Goal: Task Accomplishment & Management: Manage account settings

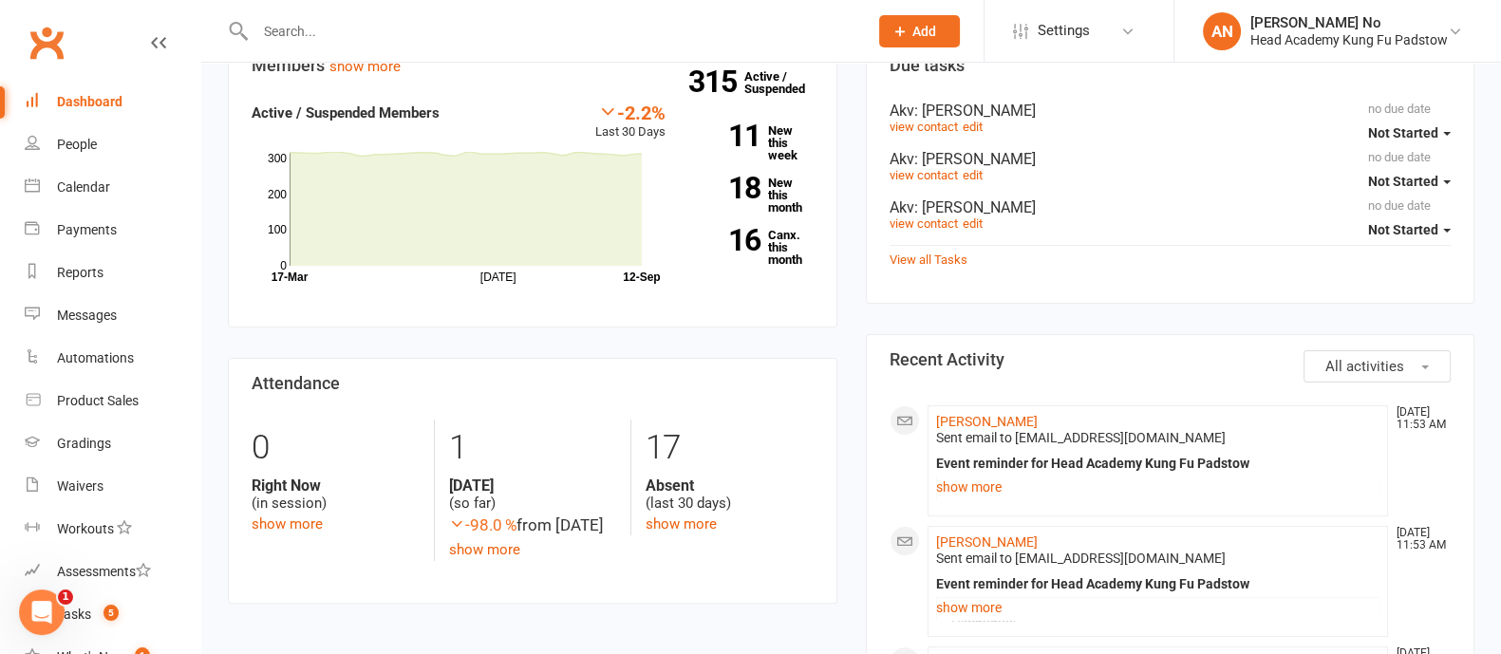
scroll to position [570, 0]
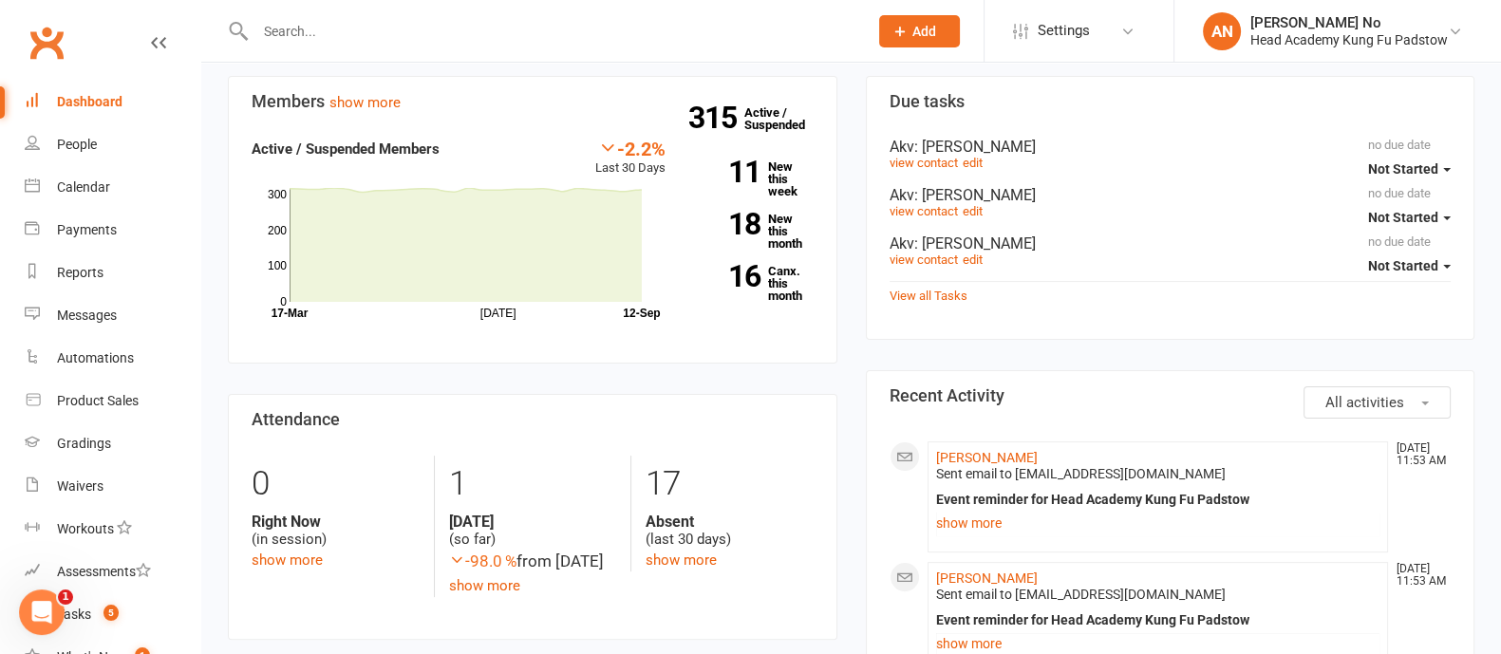
click at [97, 111] on link "Dashboard" at bounding box center [113, 102] width 176 height 43
click at [106, 613] on span "5" at bounding box center [110, 613] width 15 height 16
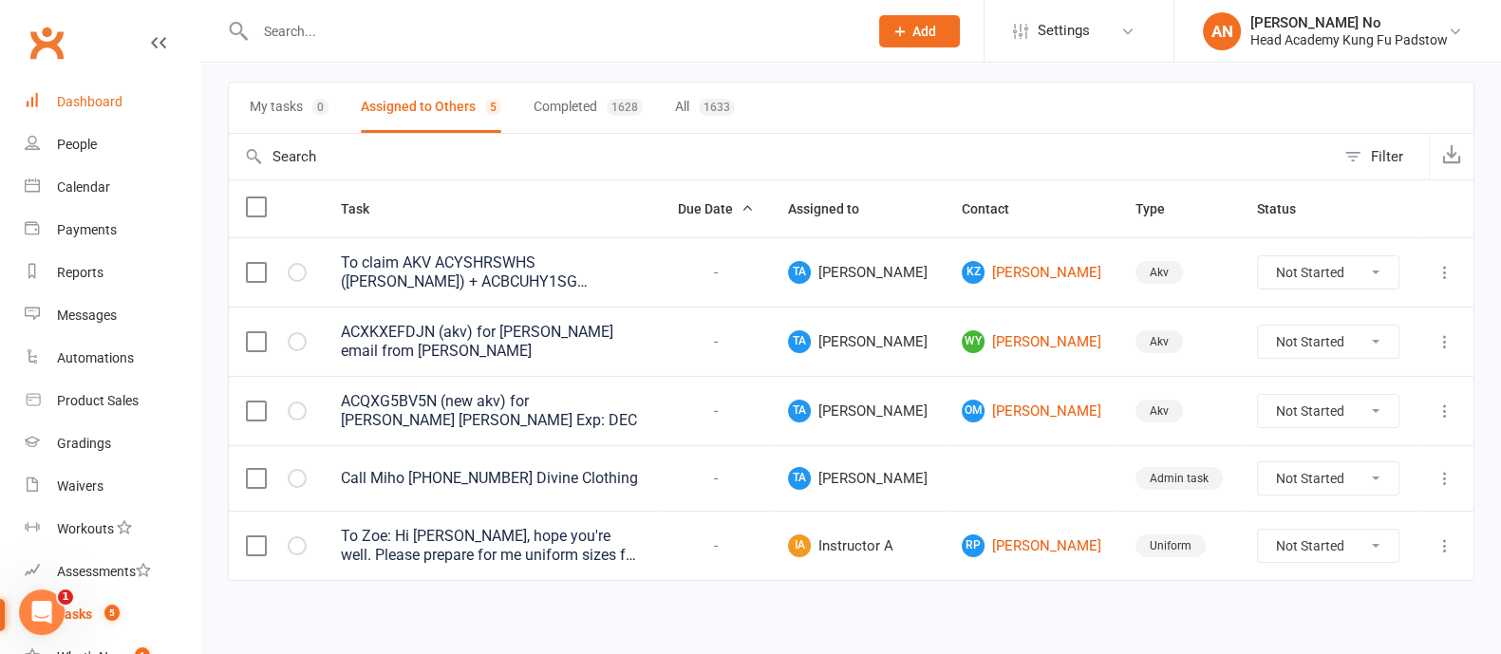
click at [118, 106] on div "Dashboard" at bounding box center [90, 101] width 66 height 15
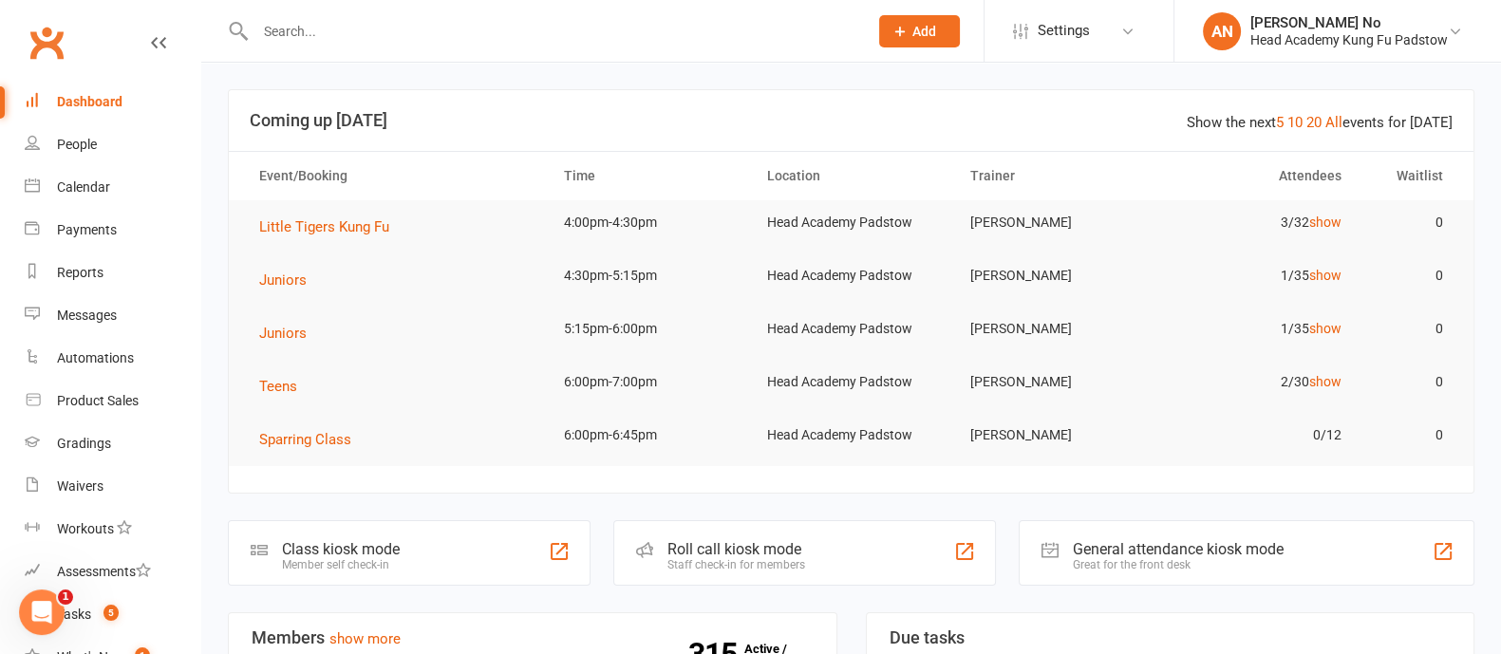
click at [334, 35] on input "text" at bounding box center [552, 31] width 605 height 27
paste input "Zayden Albassit"
type input "Zayden Albassit"
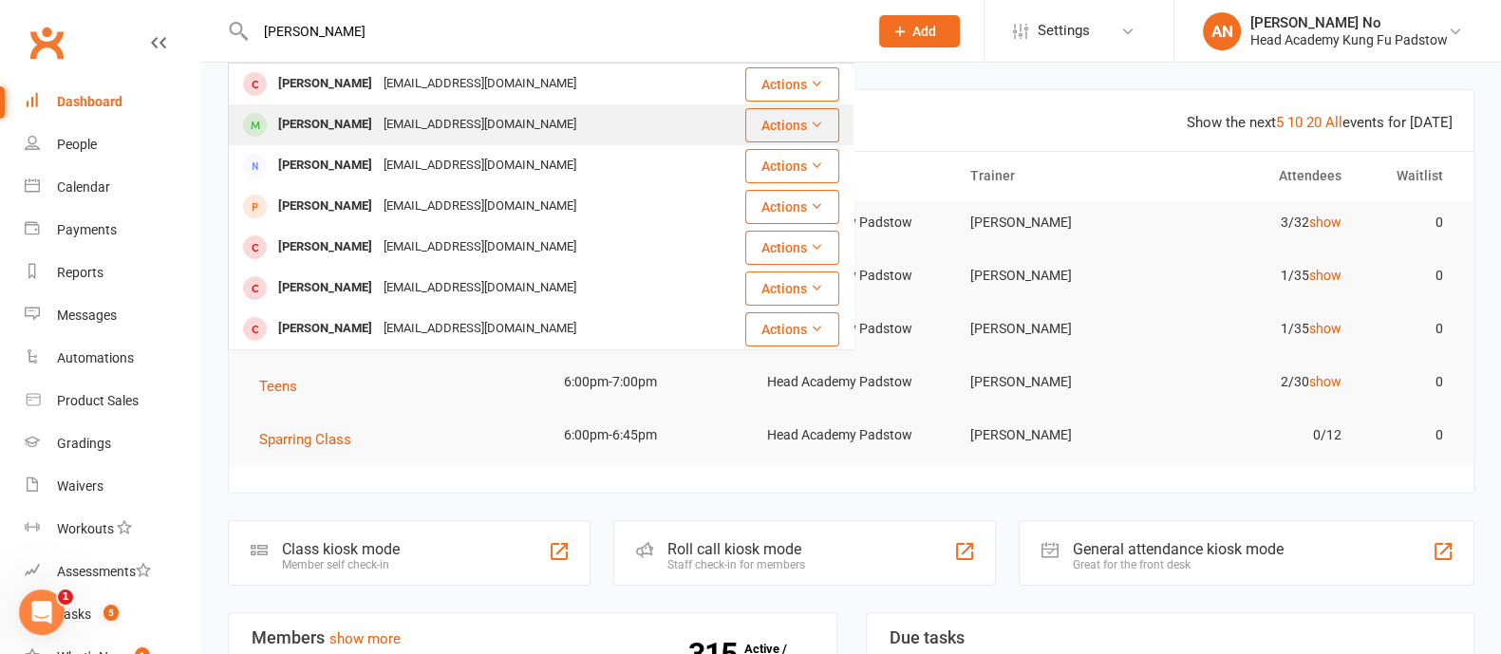
click at [384, 122] on div "sussanhamed@hotmail.com" at bounding box center [480, 125] width 204 height 28
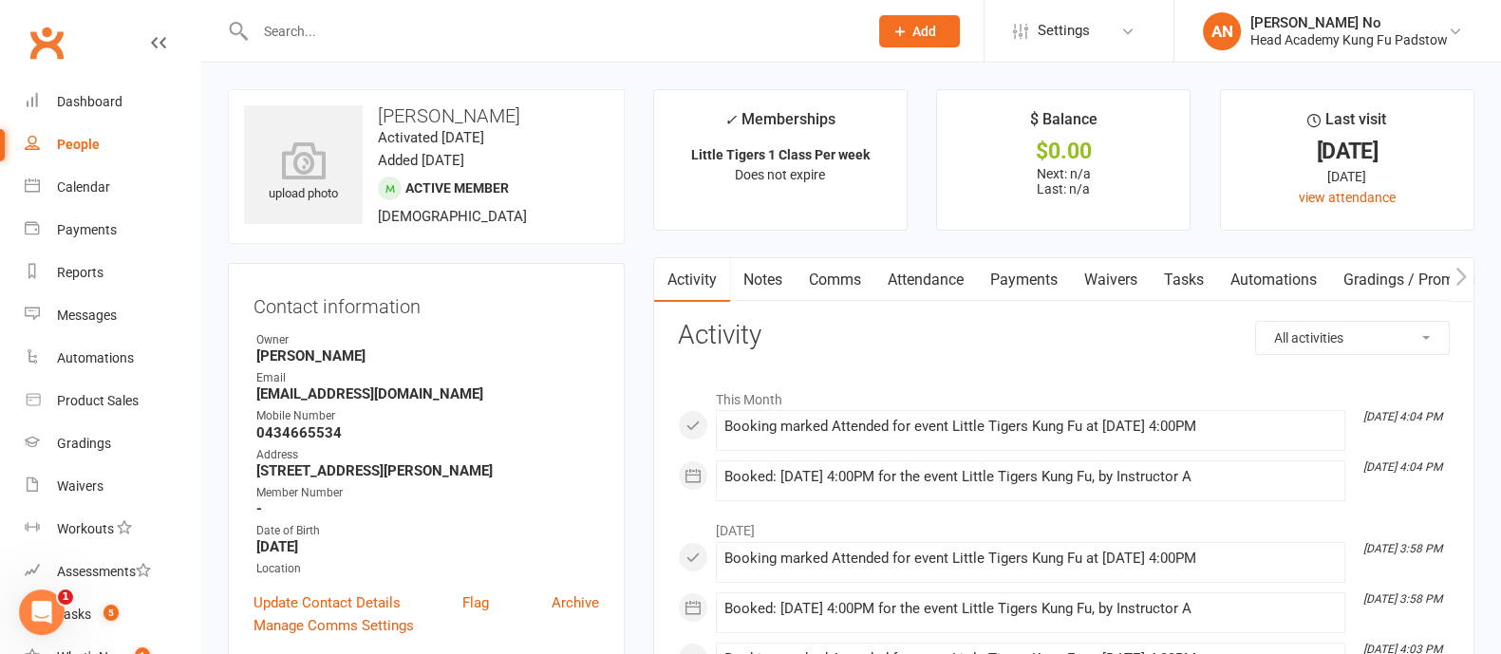
drag, startPoint x: 375, startPoint y: 112, endPoint x: 515, endPoint y: 112, distance: 140.5
click at [515, 112] on h3 "Zachary Albassit" at bounding box center [426, 115] width 365 height 21
copy h3 "Zachary Albassit"
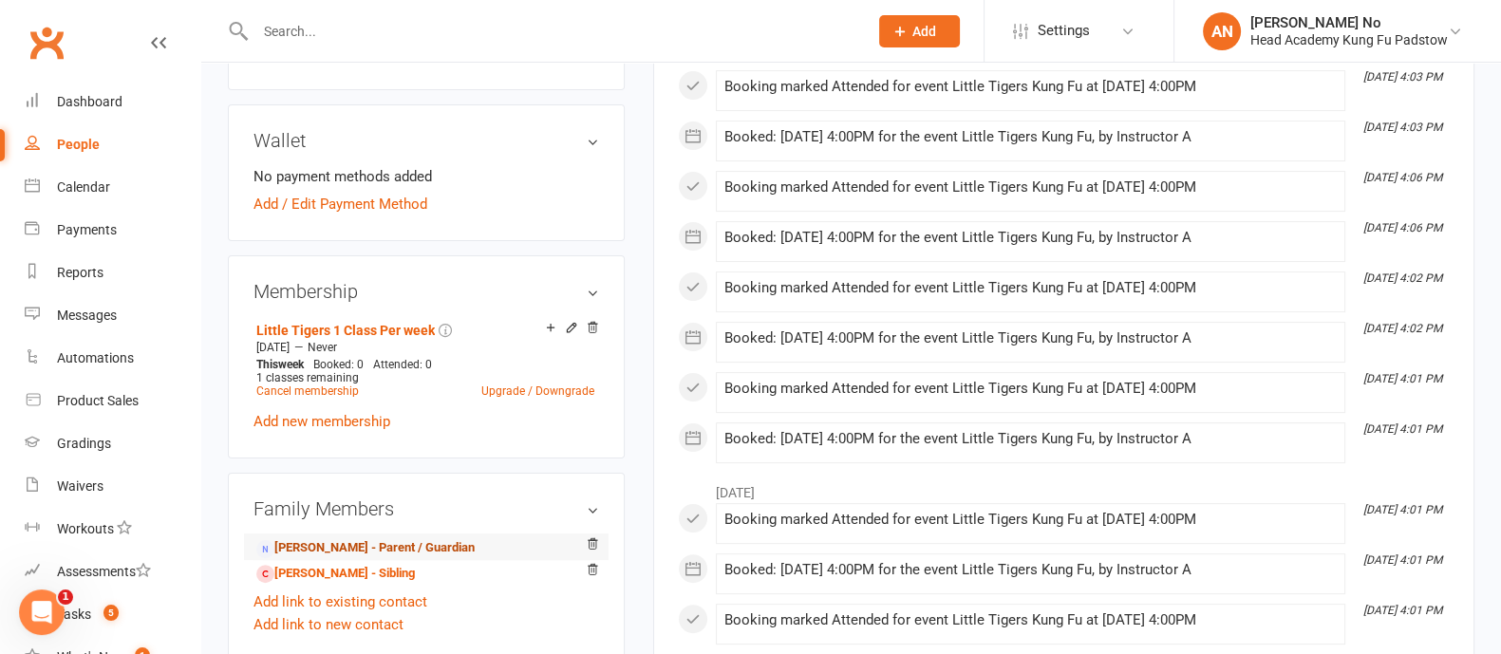
click at [360, 546] on link "Susan Albassit - Parent / Guardian" at bounding box center [365, 548] width 218 height 20
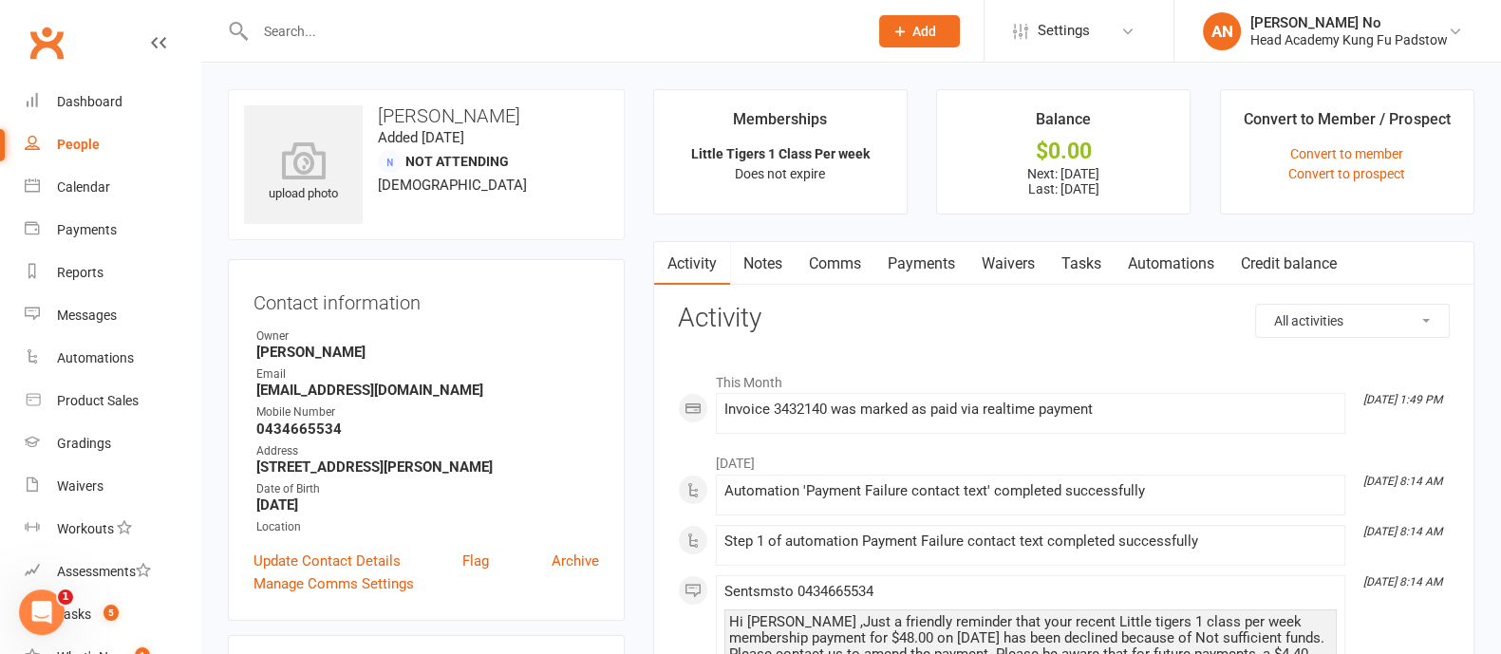
click at [943, 258] on link "Payments" at bounding box center [921, 264] width 94 height 44
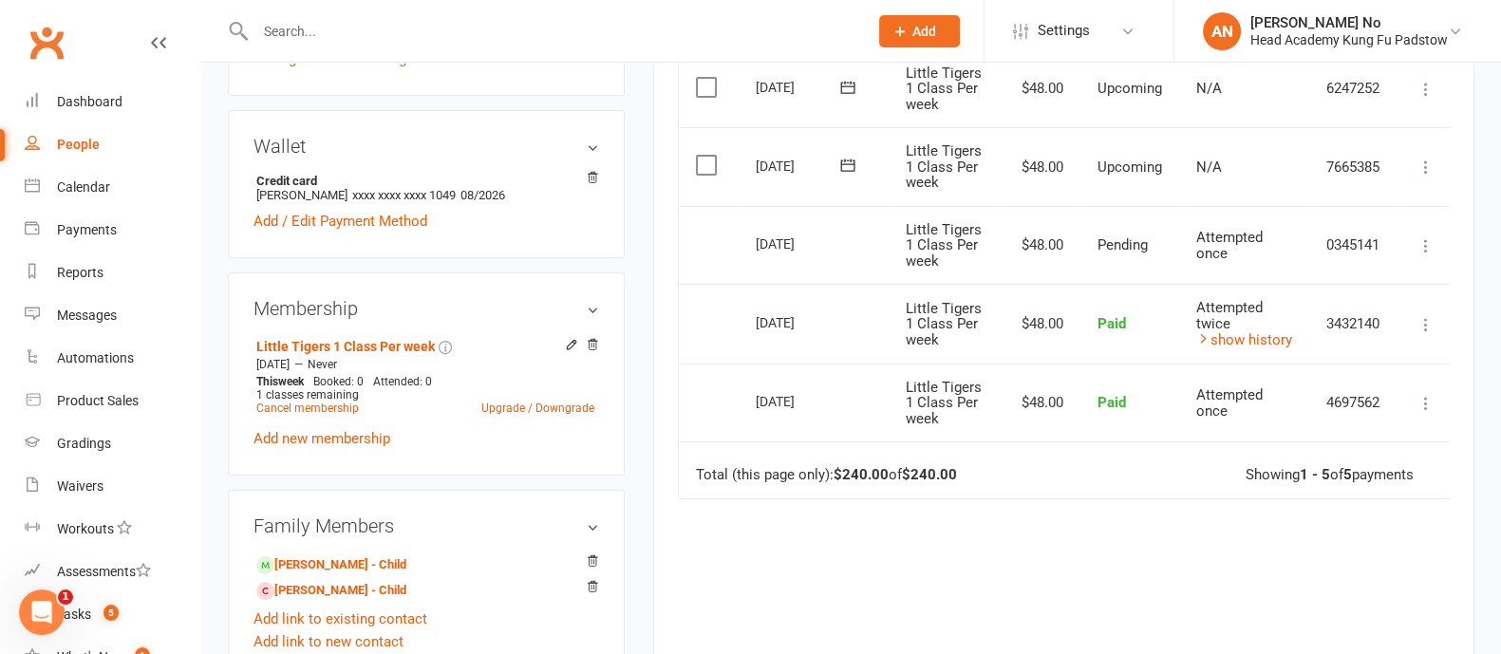
scroll to position [570, 0]
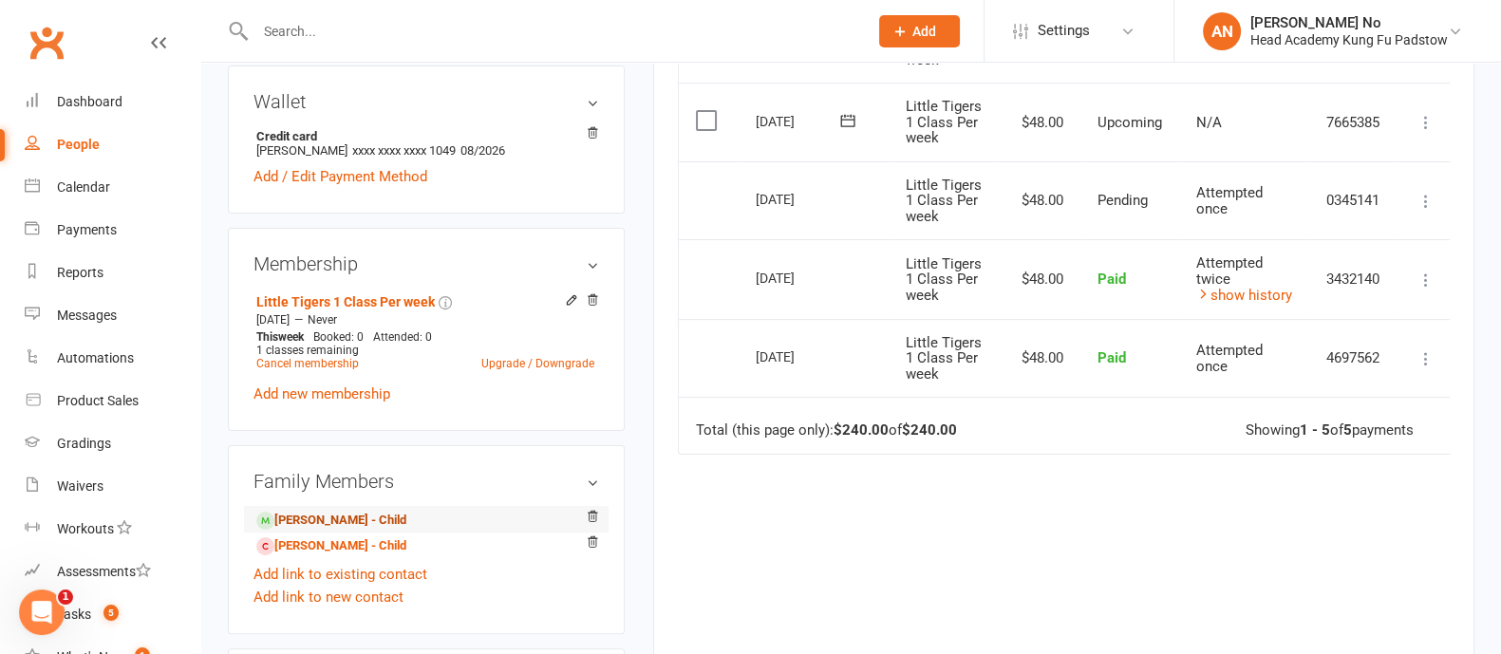
click at [346, 517] on link "Zachary Albassit - Child" at bounding box center [331, 521] width 150 height 20
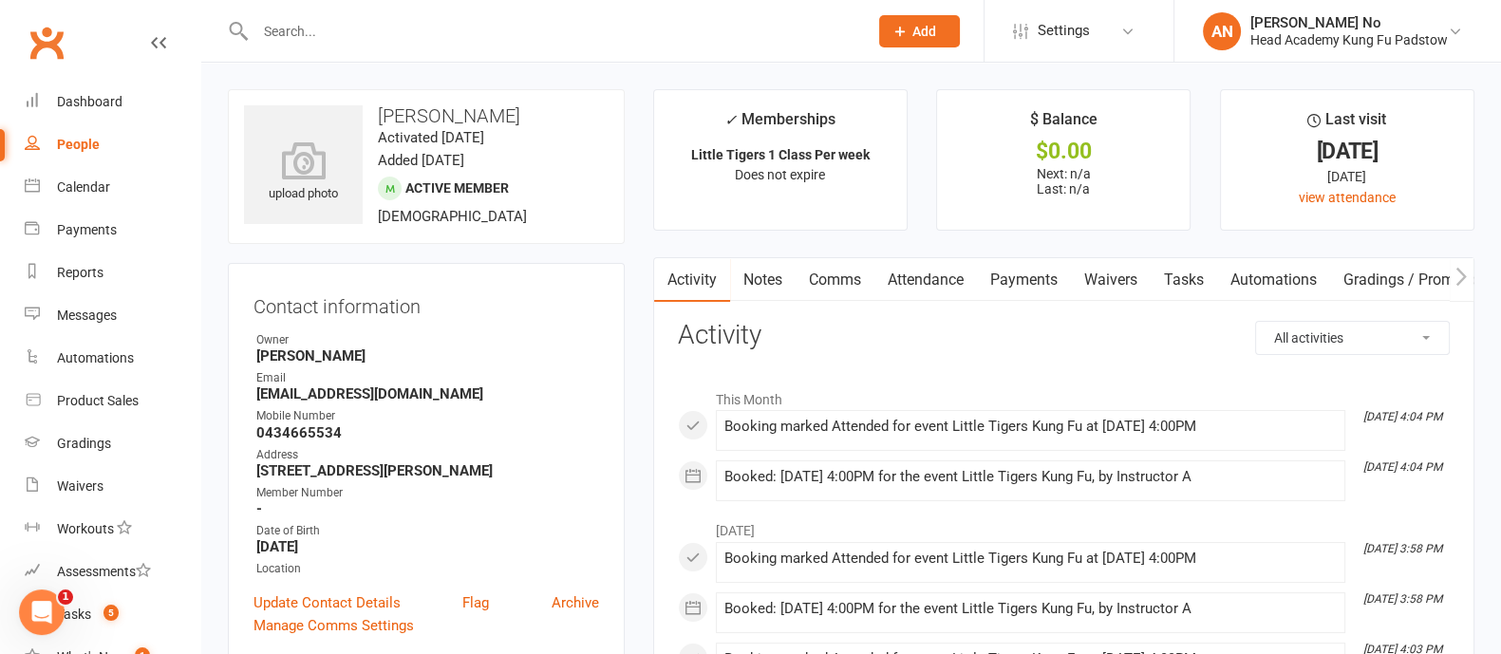
scroll to position [572, 0]
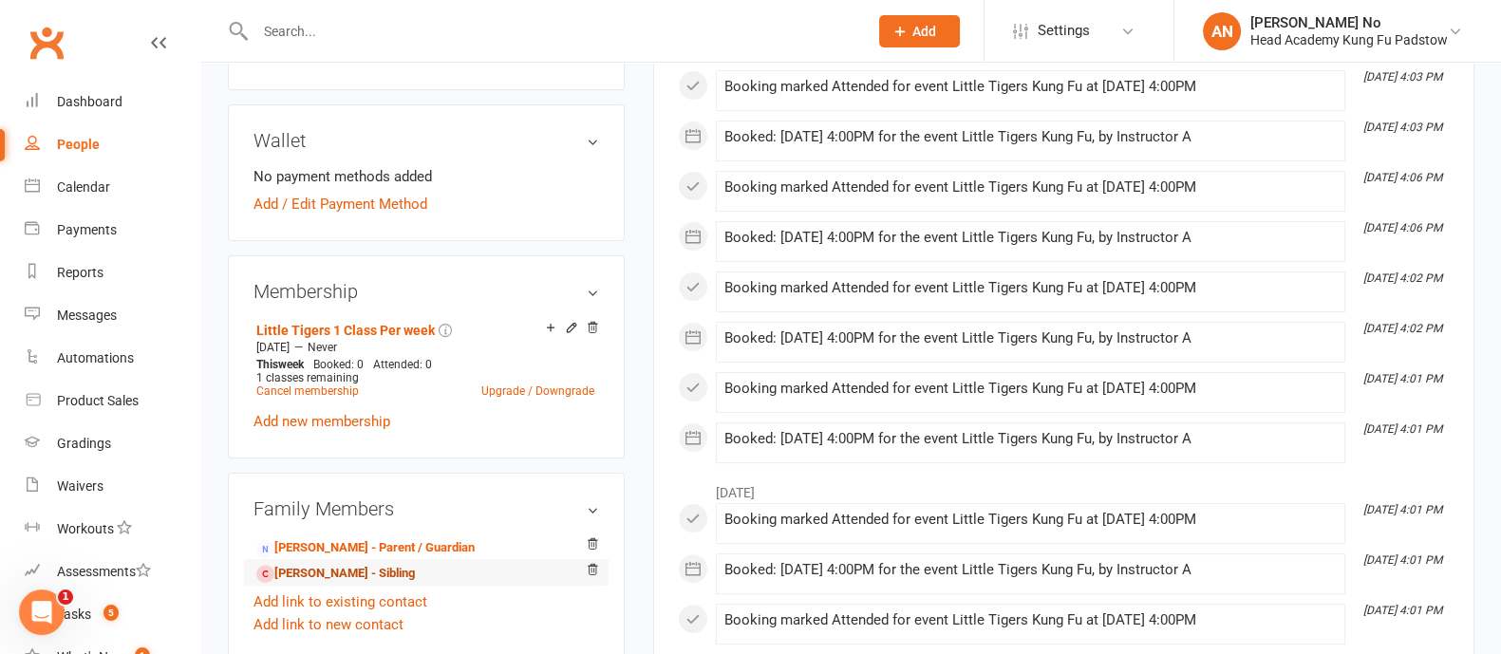
click at [337, 572] on link "Zayden Albassit - Sibling" at bounding box center [335, 574] width 159 height 20
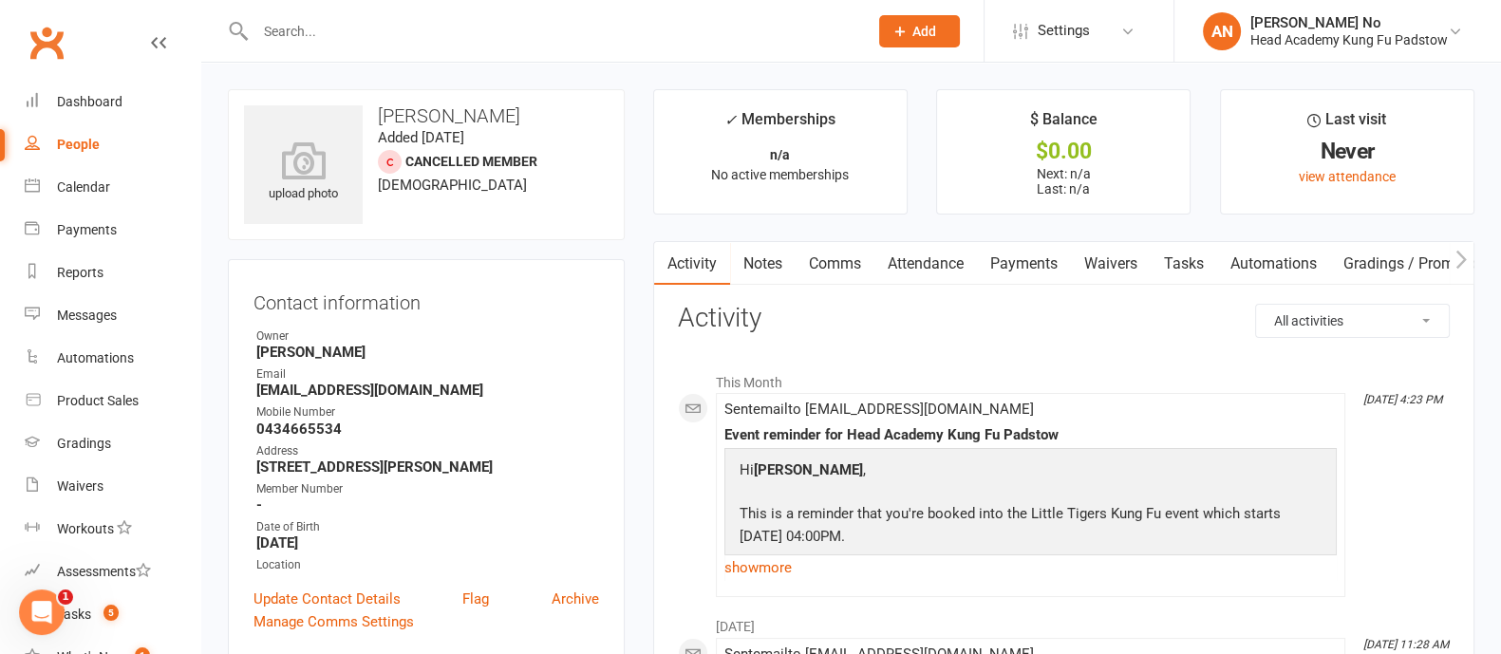
scroll to position [572, 0]
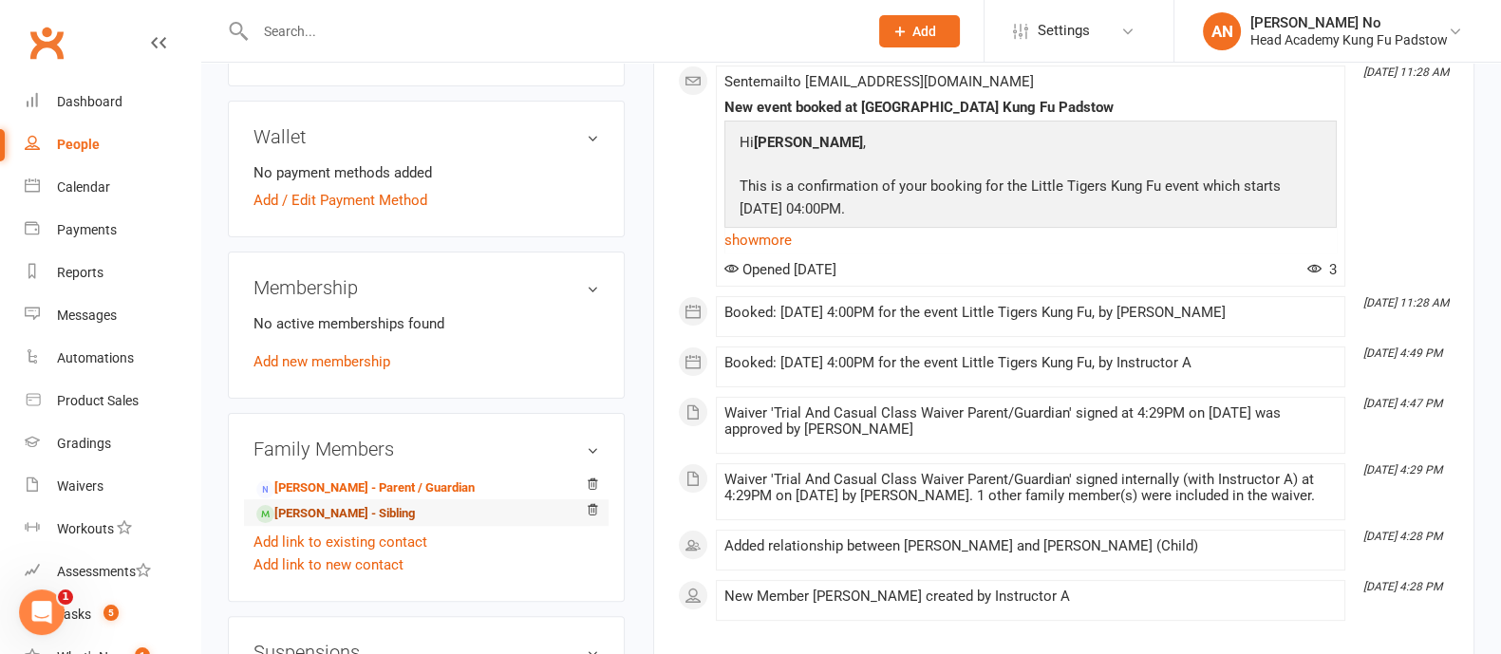
click at [329, 511] on link "Zachary Albassit - Sibling" at bounding box center [335, 514] width 159 height 20
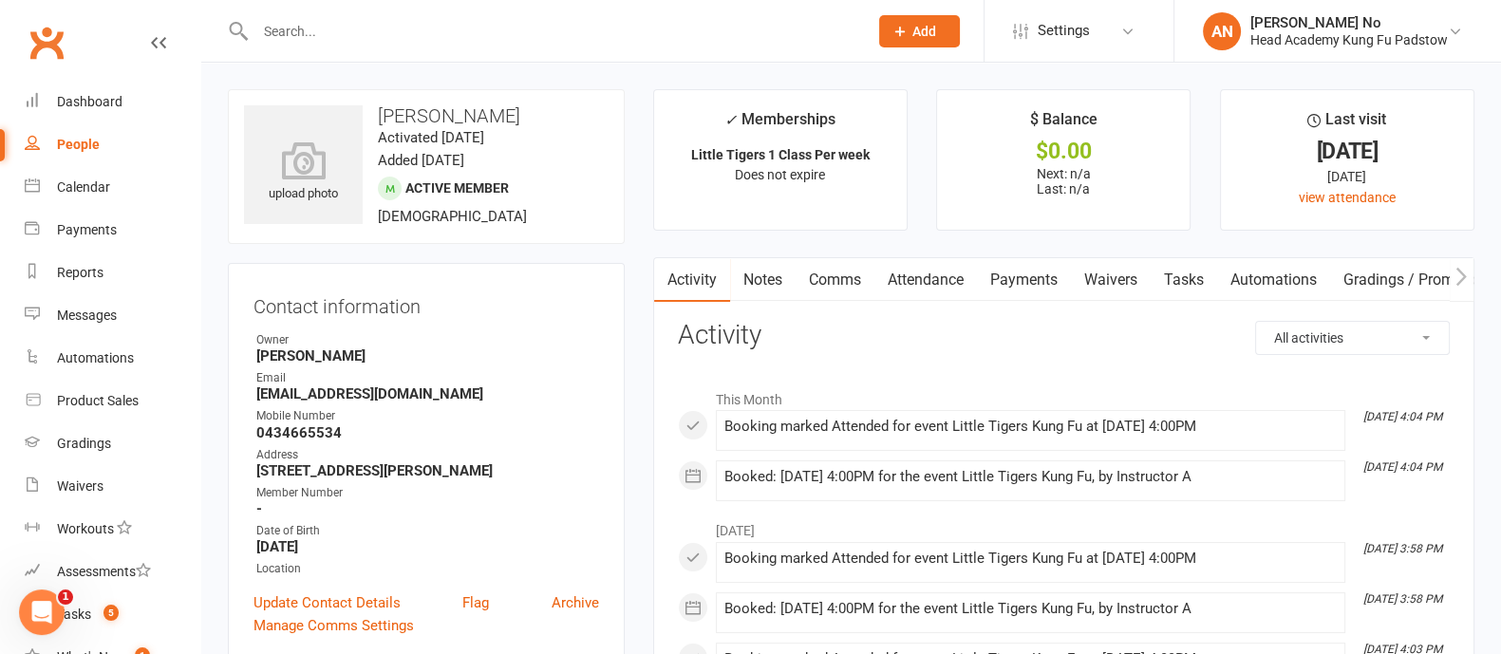
click at [946, 273] on link "Attendance" at bounding box center [925, 280] width 103 height 44
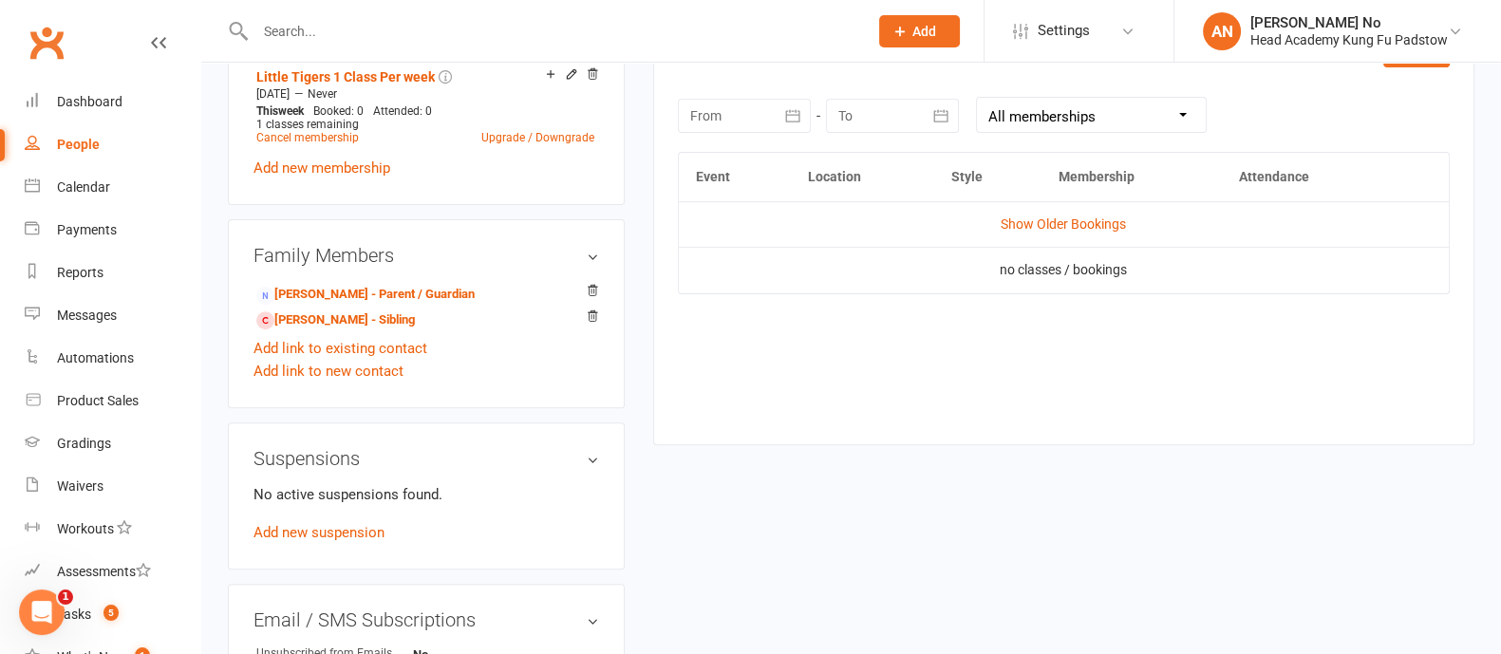
scroll to position [795, 0]
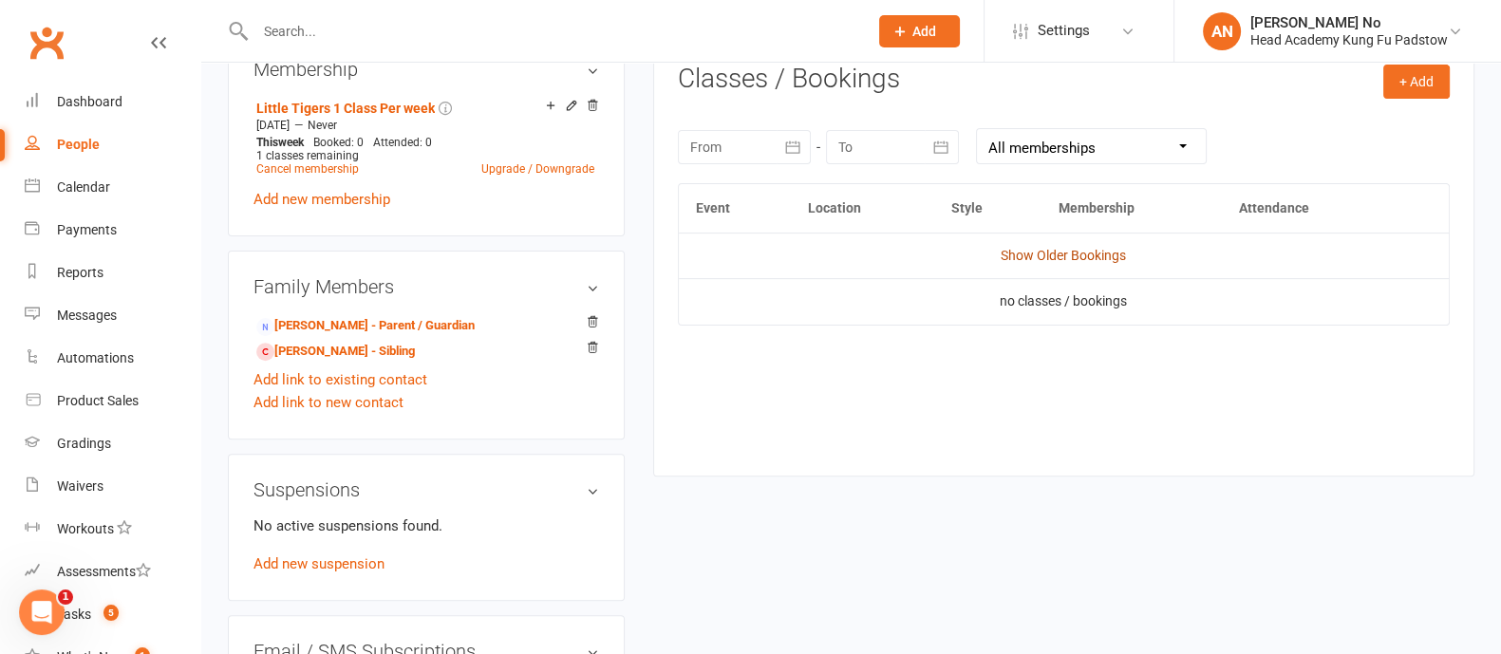
click at [1096, 248] on link "Show Older Bookings" at bounding box center [1063, 255] width 125 height 15
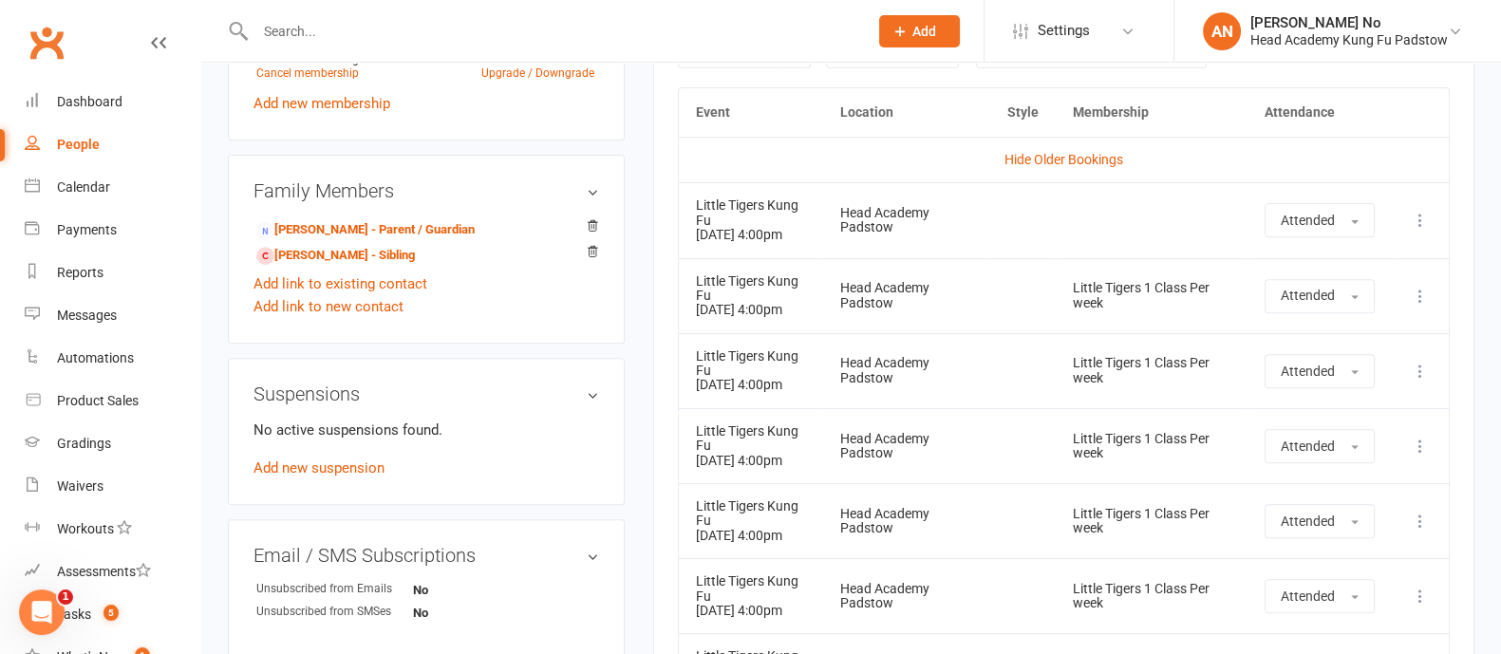
scroll to position [0, 0]
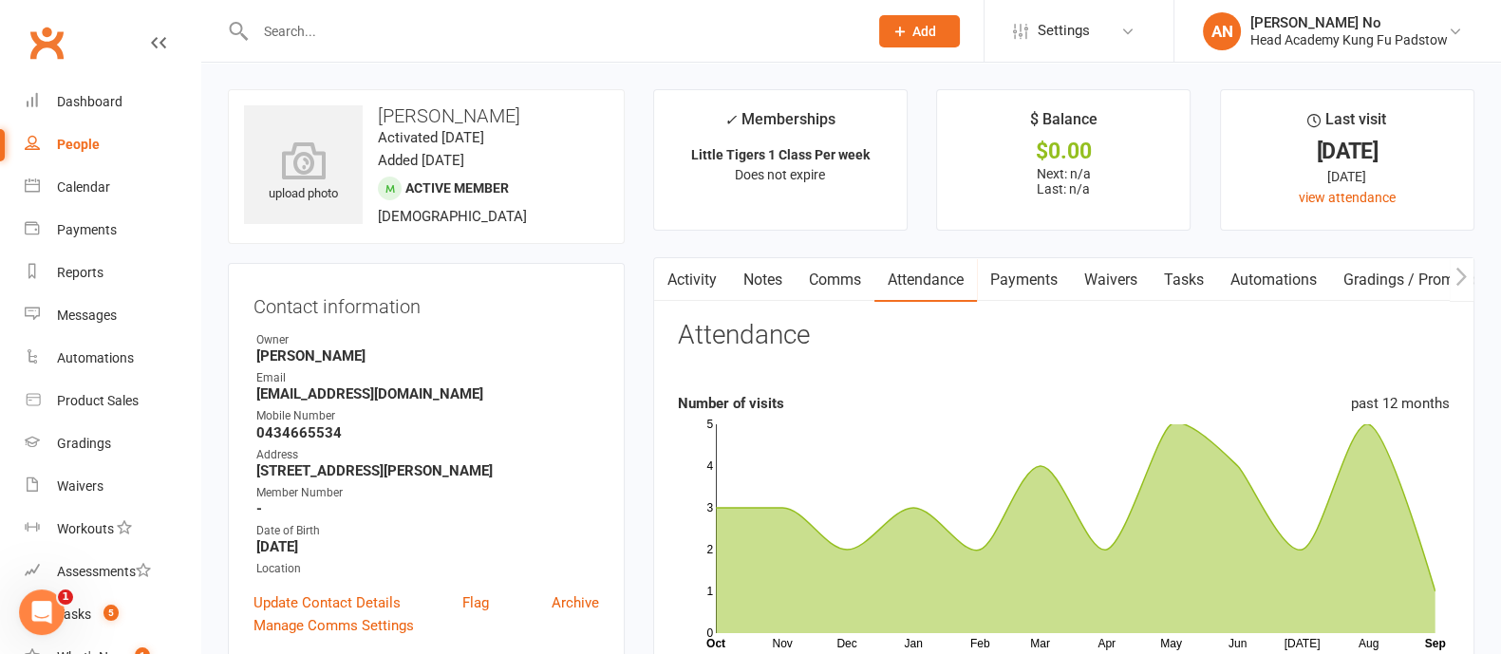
drag, startPoint x: 378, startPoint y: 109, endPoint x: 523, endPoint y: 116, distance: 145.4
click at [523, 116] on h3 "Zachary Albassit" at bounding box center [426, 115] width 365 height 21
copy h3 "Zachary Albassit"
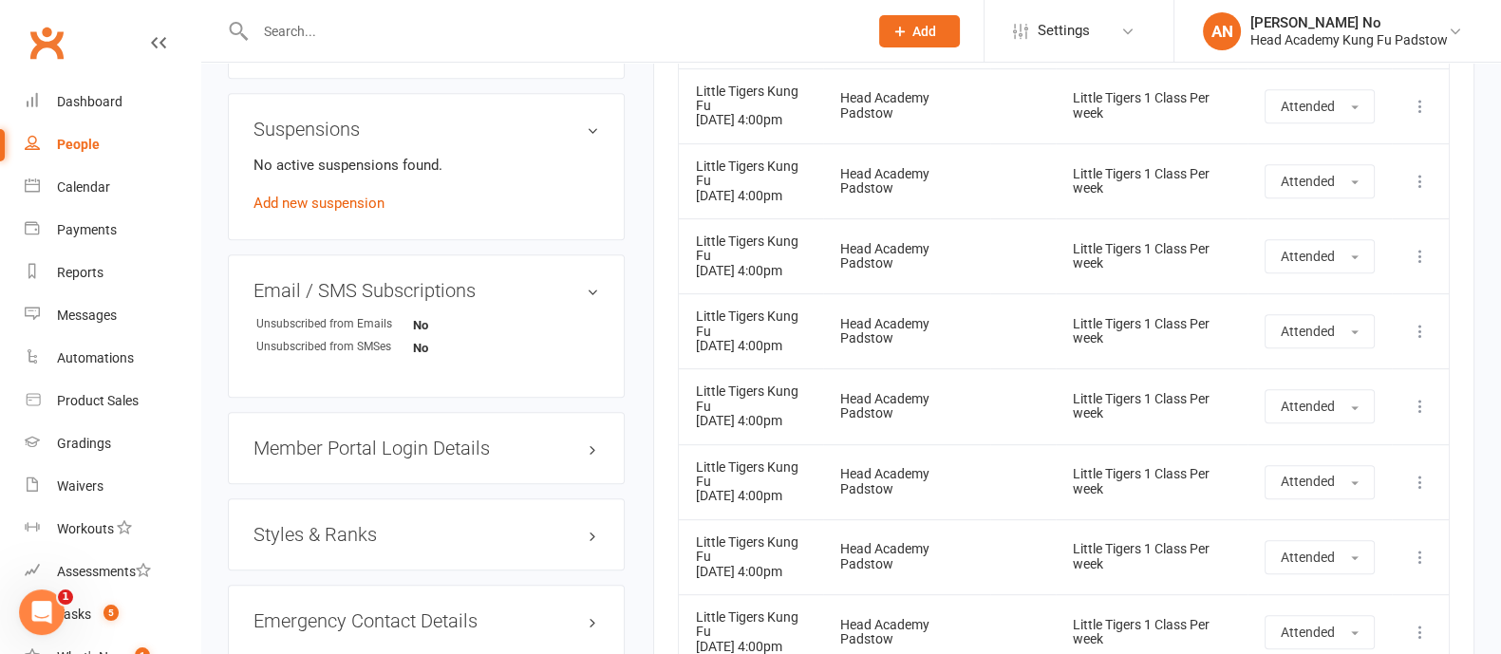
scroll to position [1214, 0]
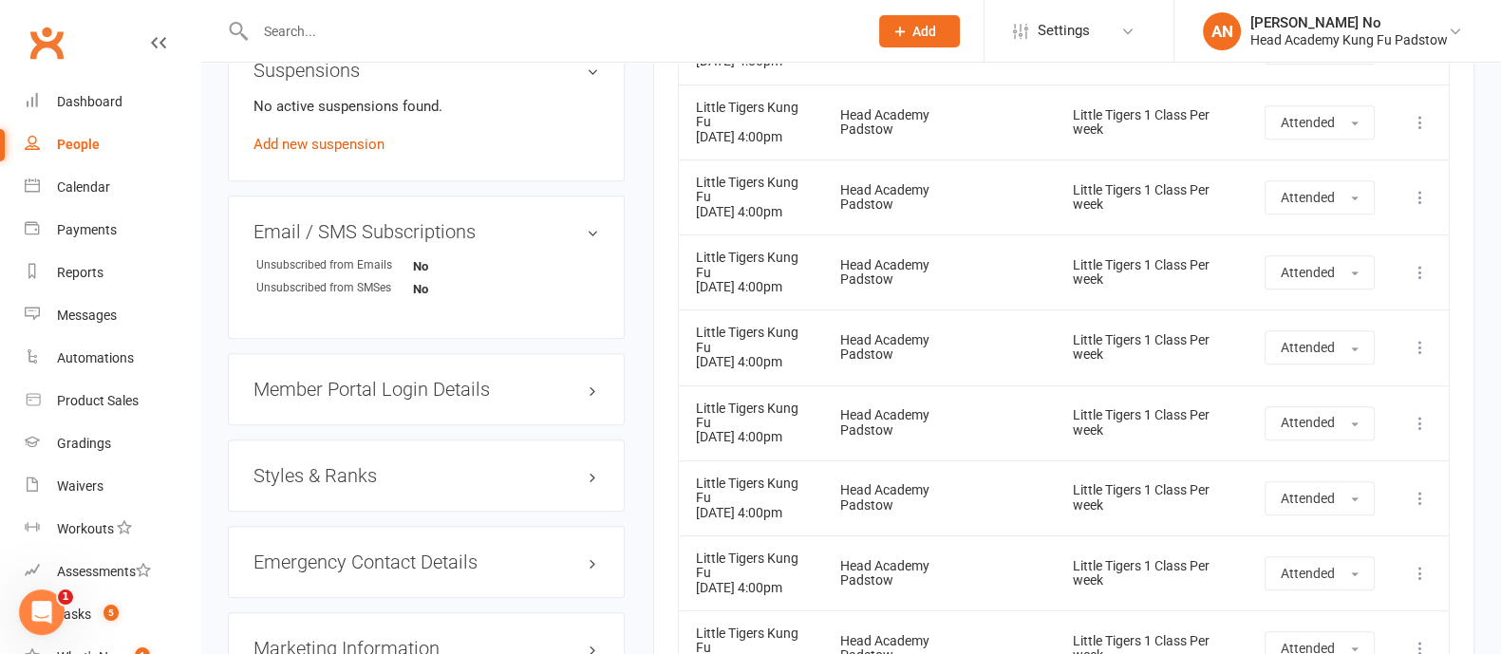
click at [306, 40] on input "text" at bounding box center [552, 31] width 605 height 27
paste input "Mikael Mahmud"
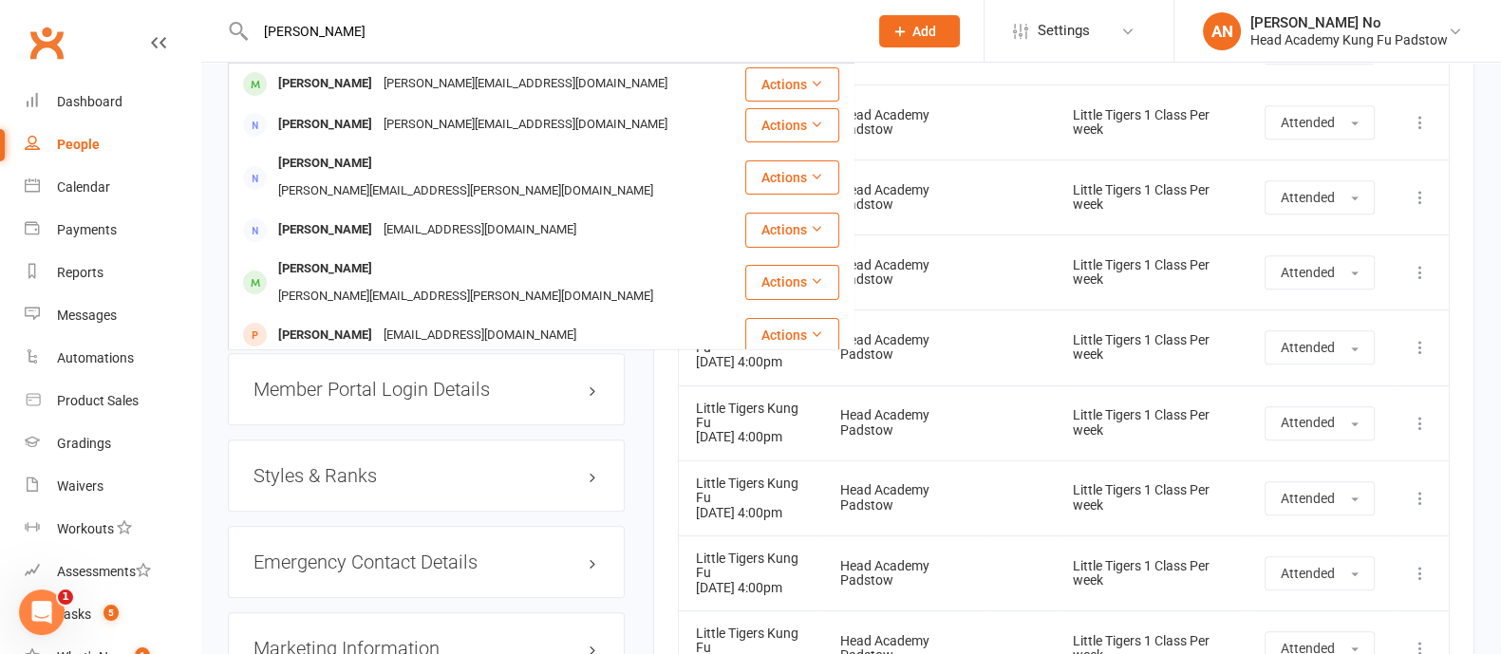
type input "Mikael Mahmud"
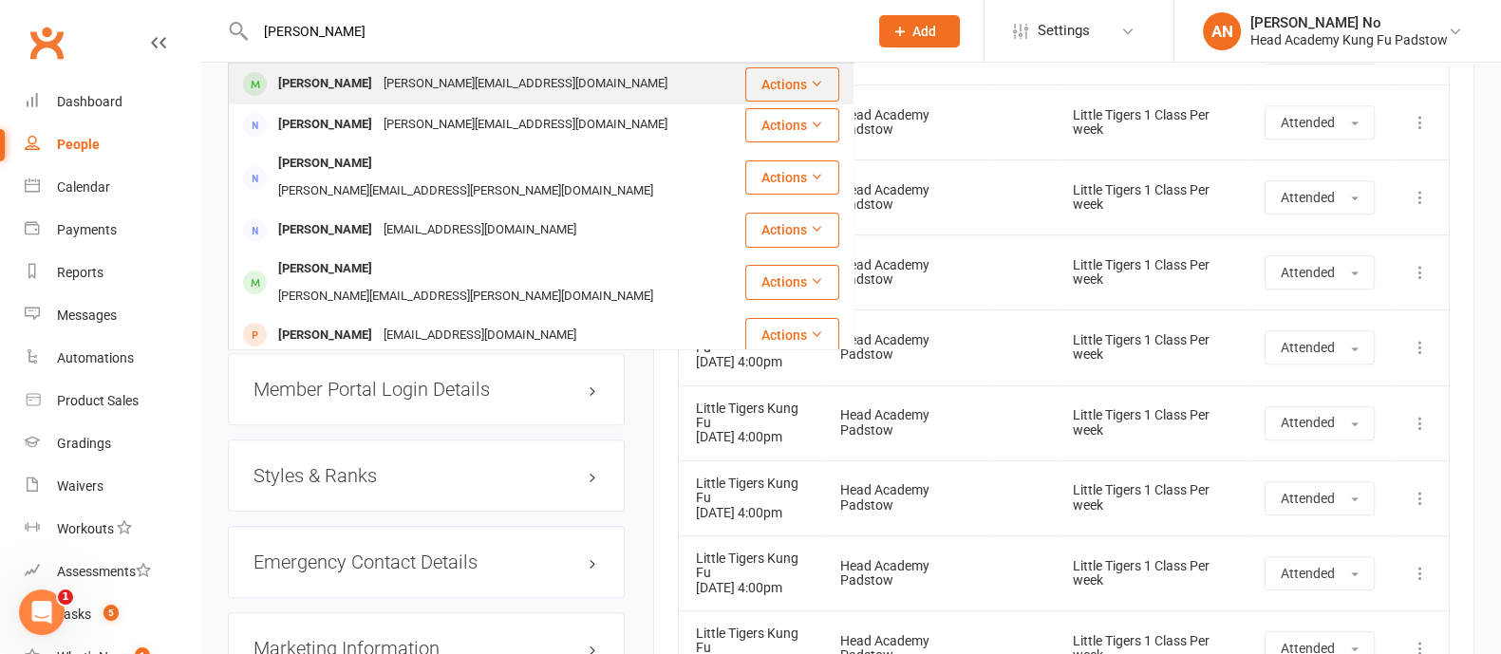
click at [317, 84] on div "Mikael Mahmud" at bounding box center [324, 84] width 105 height 28
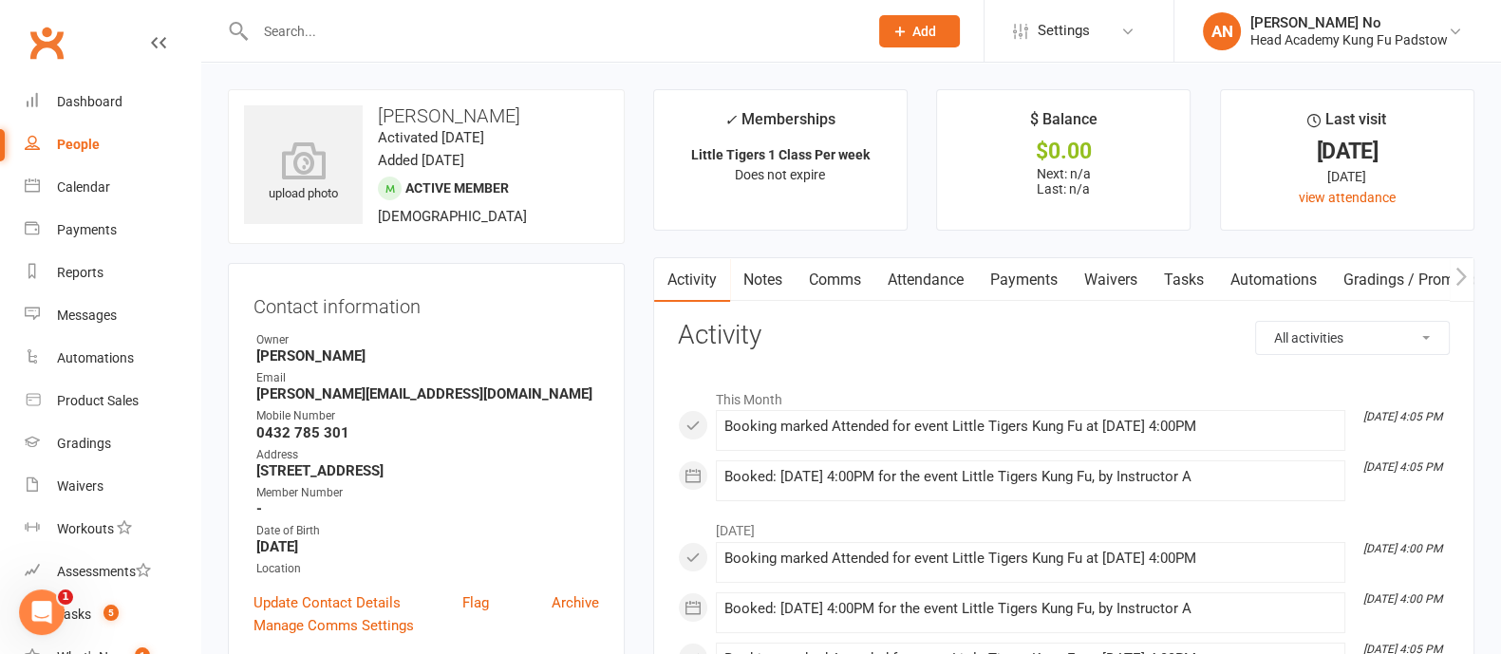
click at [949, 279] on link "Attendance" at bounding box center [925, 280] width 103 height 44
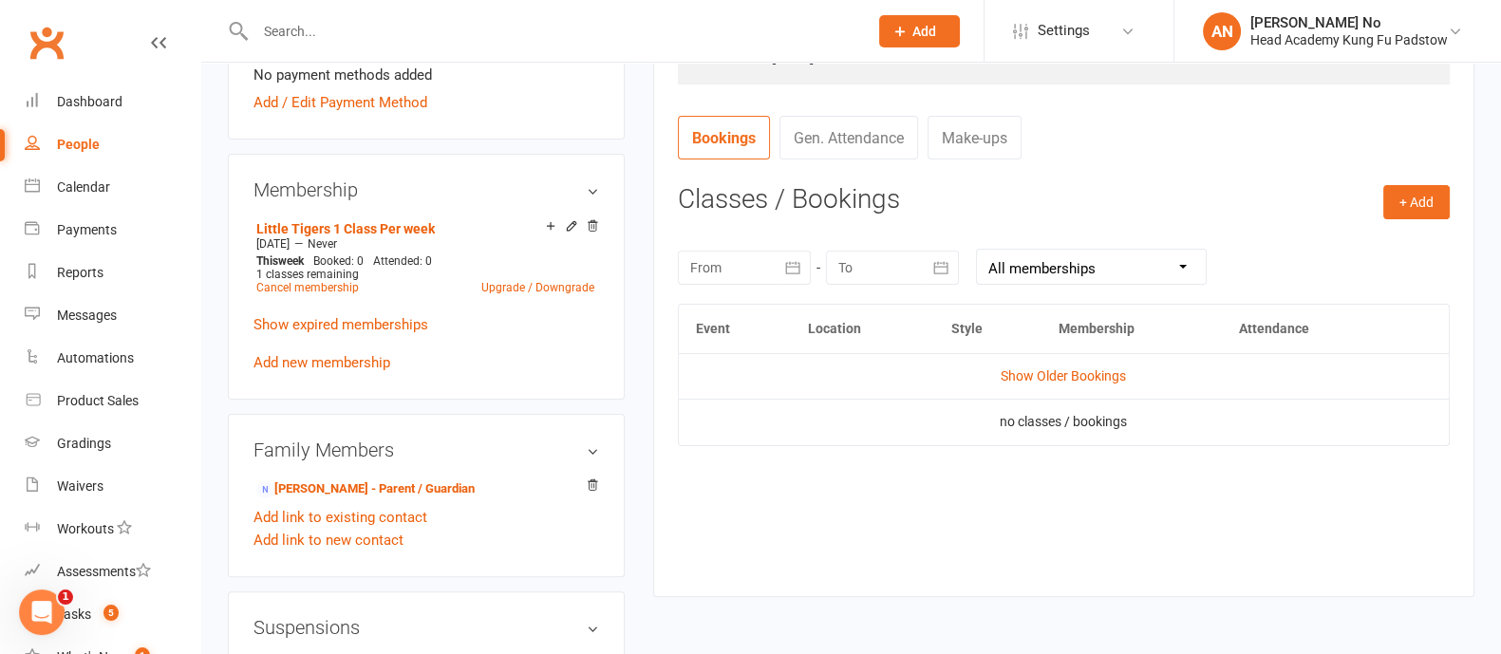
scroll to position [683, 0]
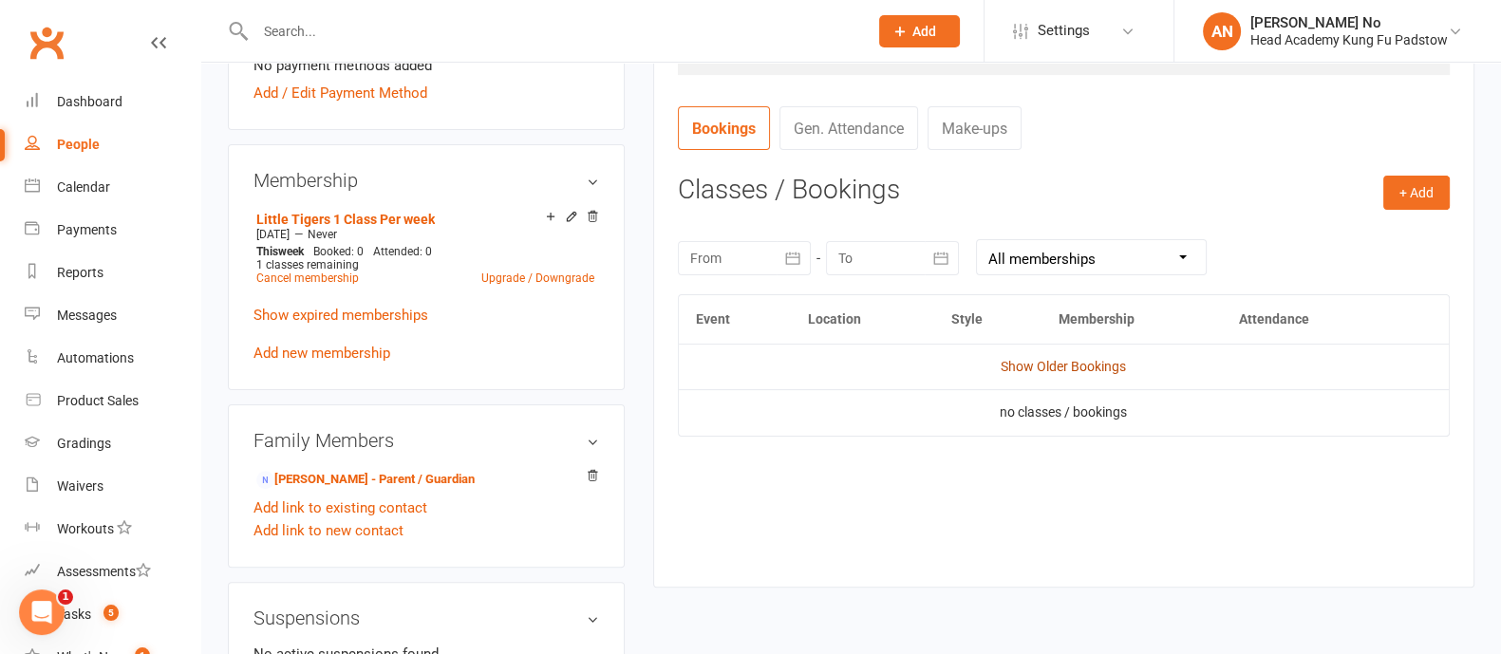
click at [1110, 368] on link "Show Older Bookings" at bounding box center [1063, 366] width 125 height 15
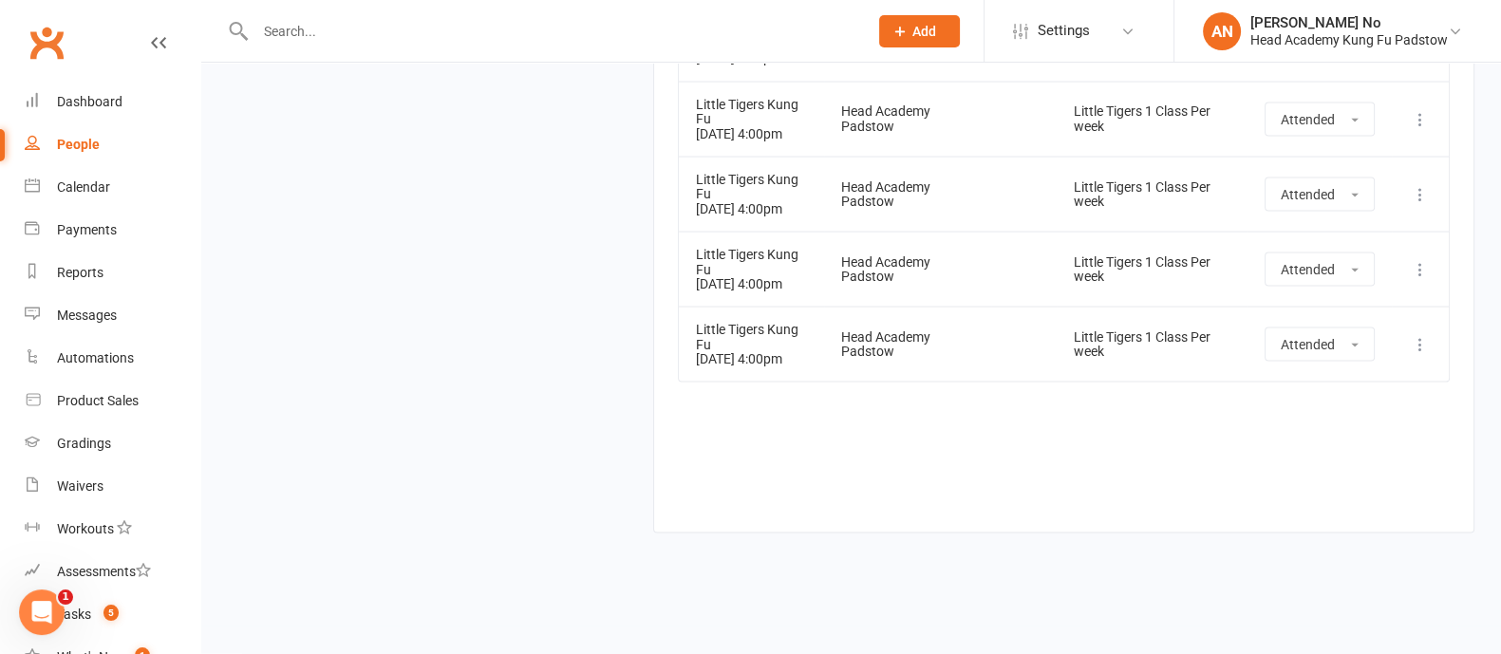
scroll to position [5254, 0]
click at [343, 47] on div at bounding box center [541, 31] width 627 height 62
click at [347, 35] on input "text" at bounding box center [552, 31] width 605 height 27
paste input "Noah Mcalpine"
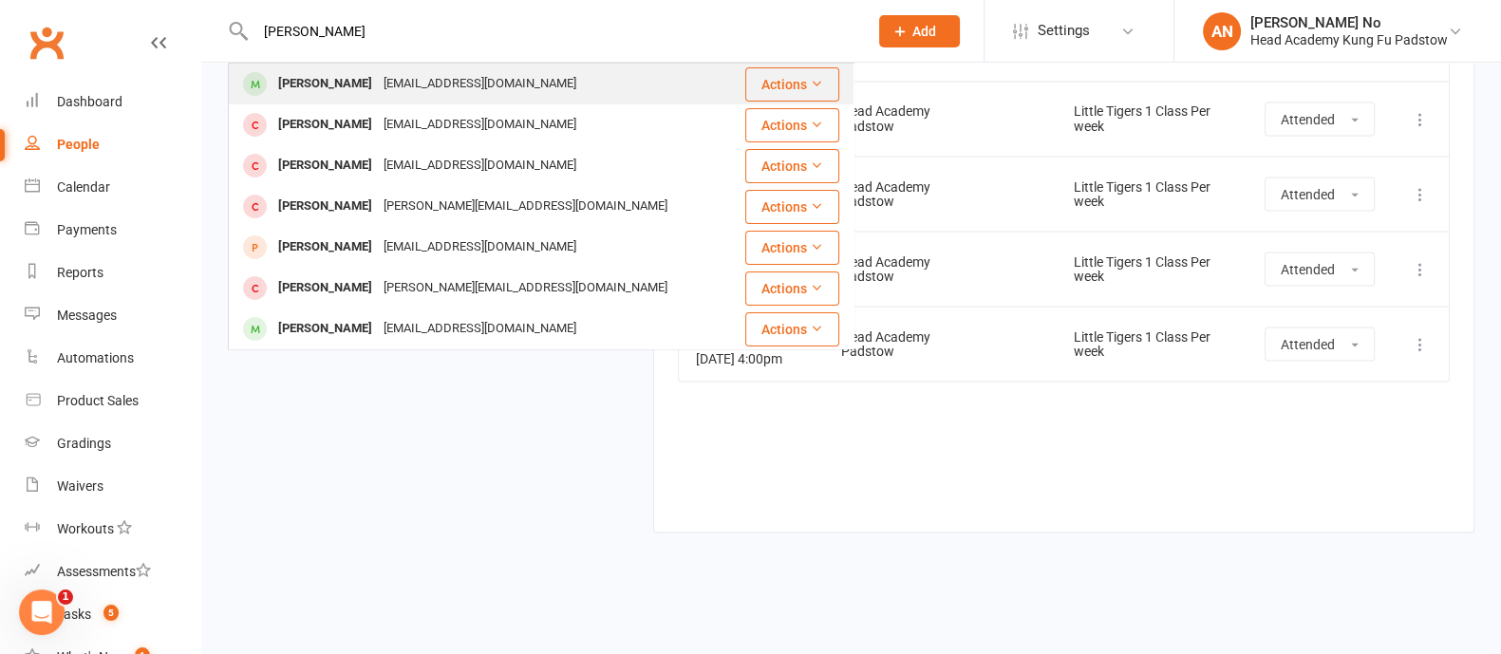
type input "Noah Mcalpine"
click at [416, 85] on div "munrobree@yahoo.com" at bounding box center [480, 84] width 204 height 28
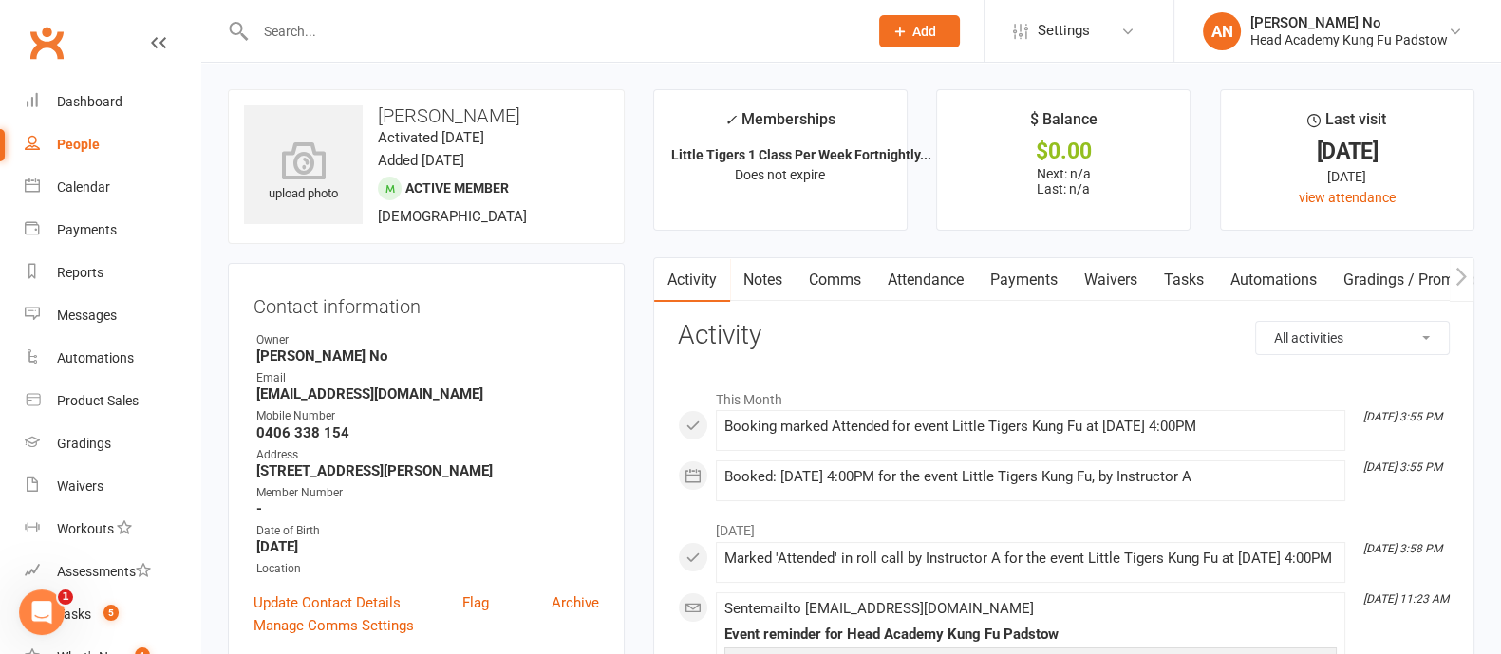
click at [957, 290] on link "Attendance" at bounding box center [925, 280] width 103 height 44
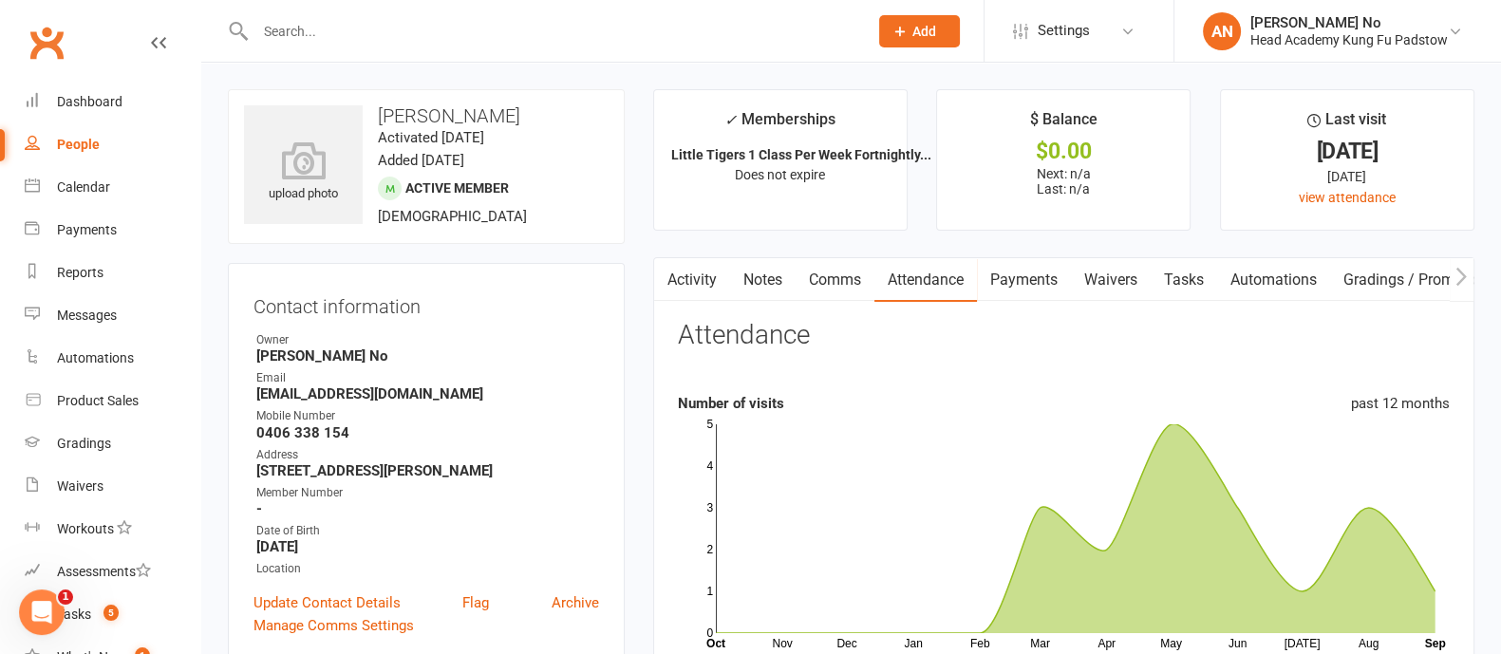
click at [1036, 281] on link "Payments" at bounding box center [1024, 280] width 94 height 44
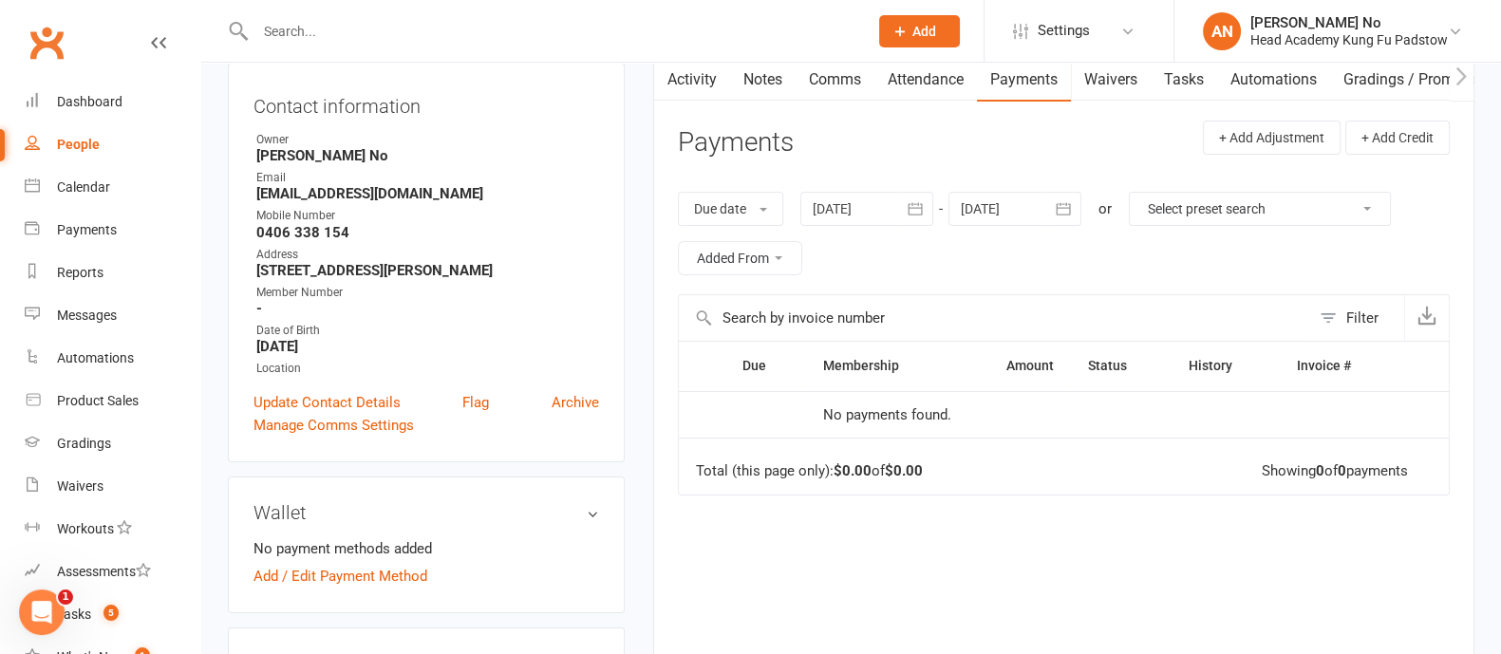
scroll to position [147, 0]
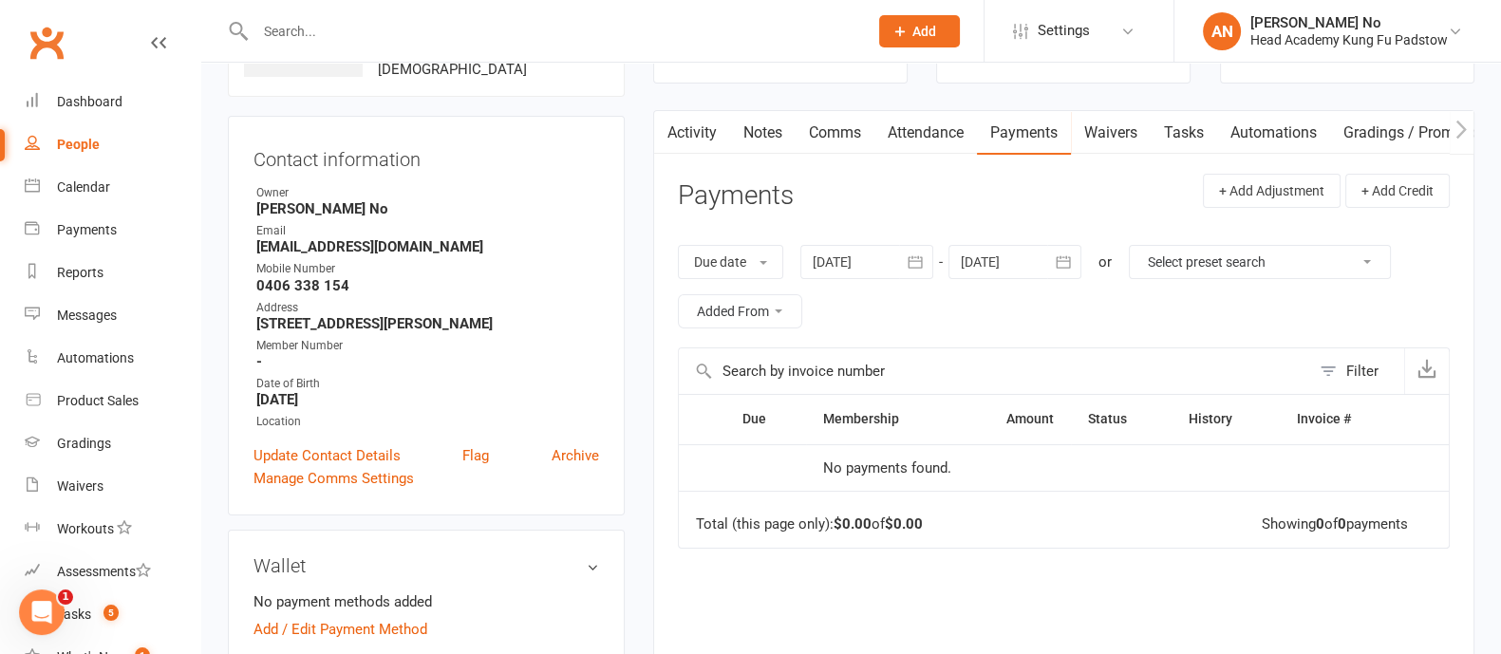
click at [949, 126] on link "Attendance" at bounding box center [925, 133] width 103 height 44
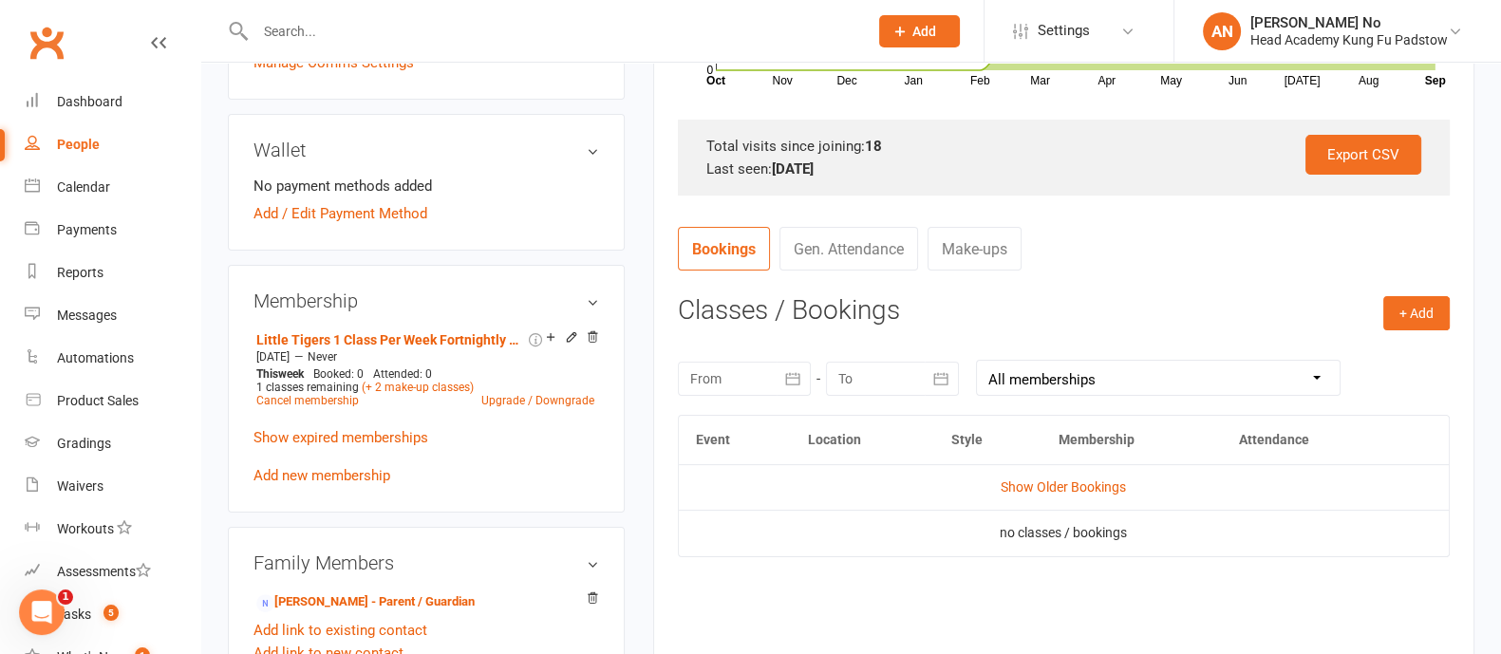
scroll to position [579, 0]
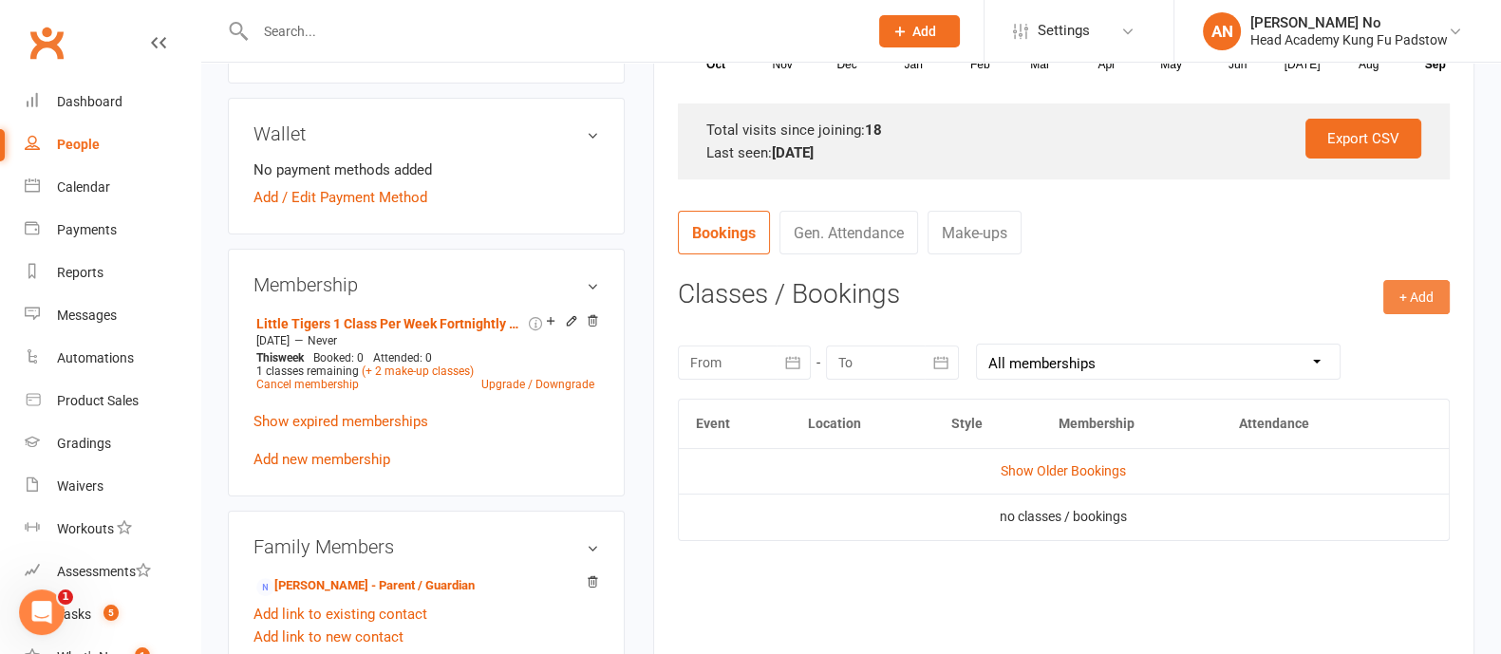
click at [1424, 282] on button "+ Add" at bounding box center [1416, 297] width 66 height 34
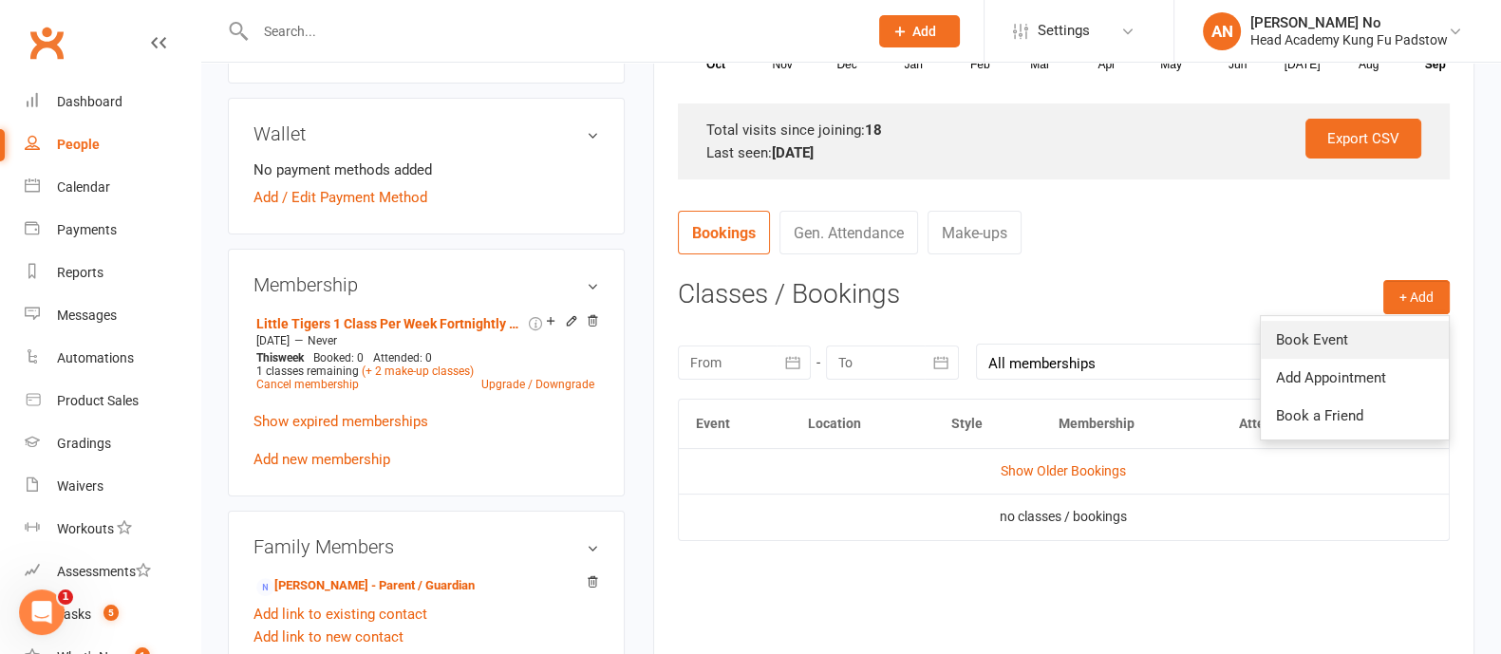
click at [1333, 339] on link "Book Event" at bounding box center [1355, 340] width 188 height 38
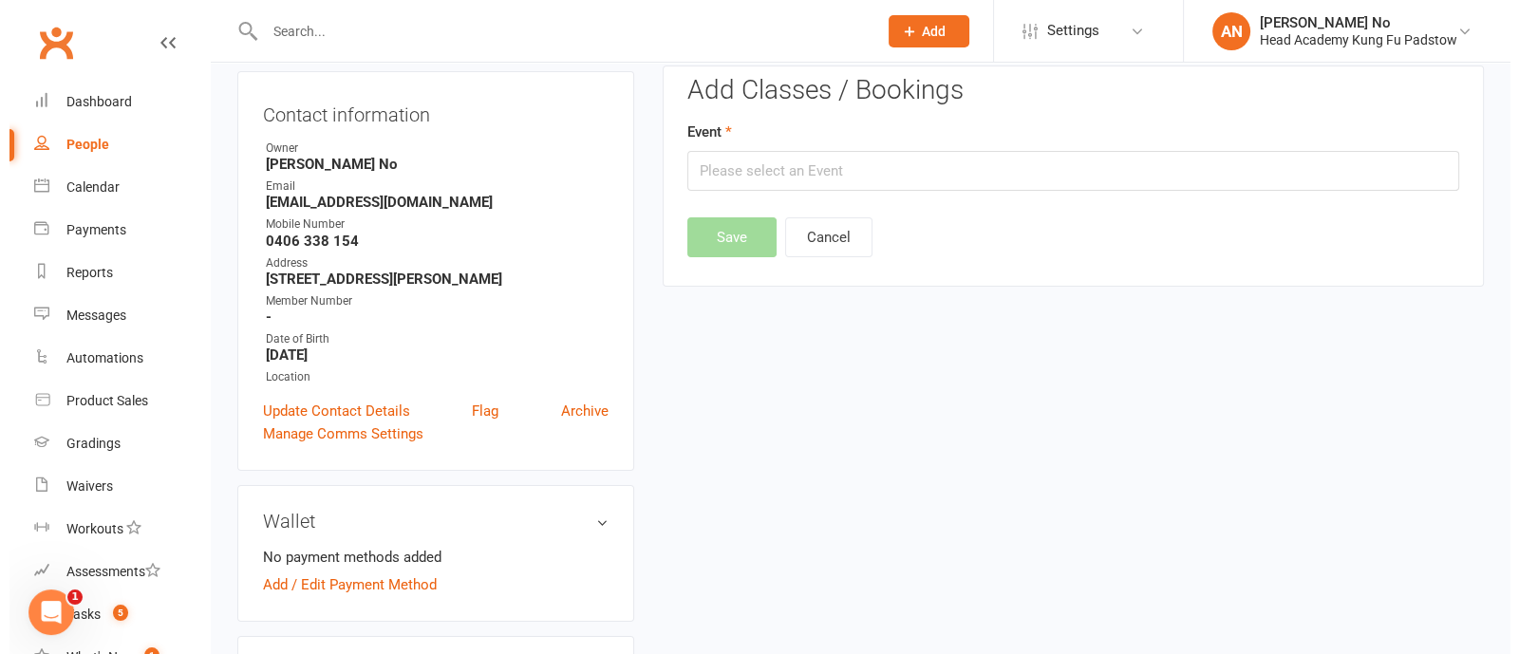
scroll to position [161, 0]
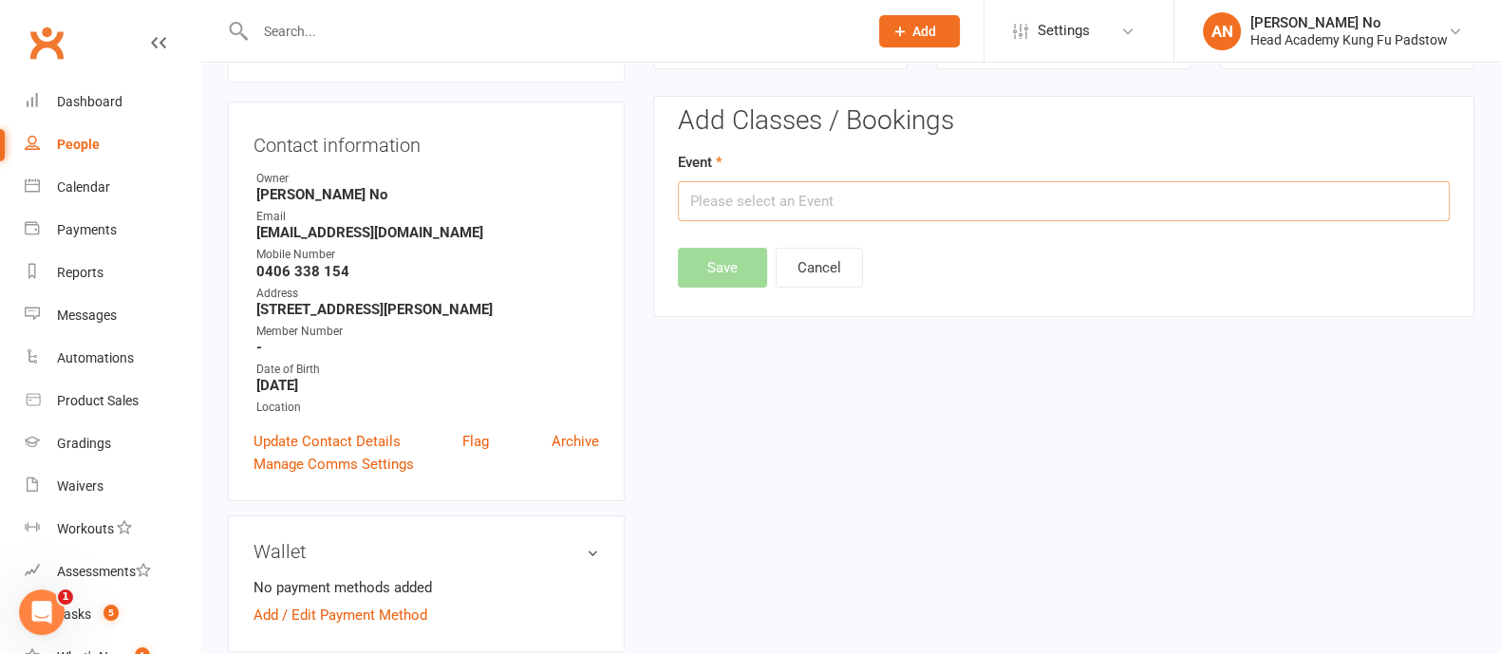
click at [1177, 197] on input "text" at bounding box center [1064, 201] width 772 height 40
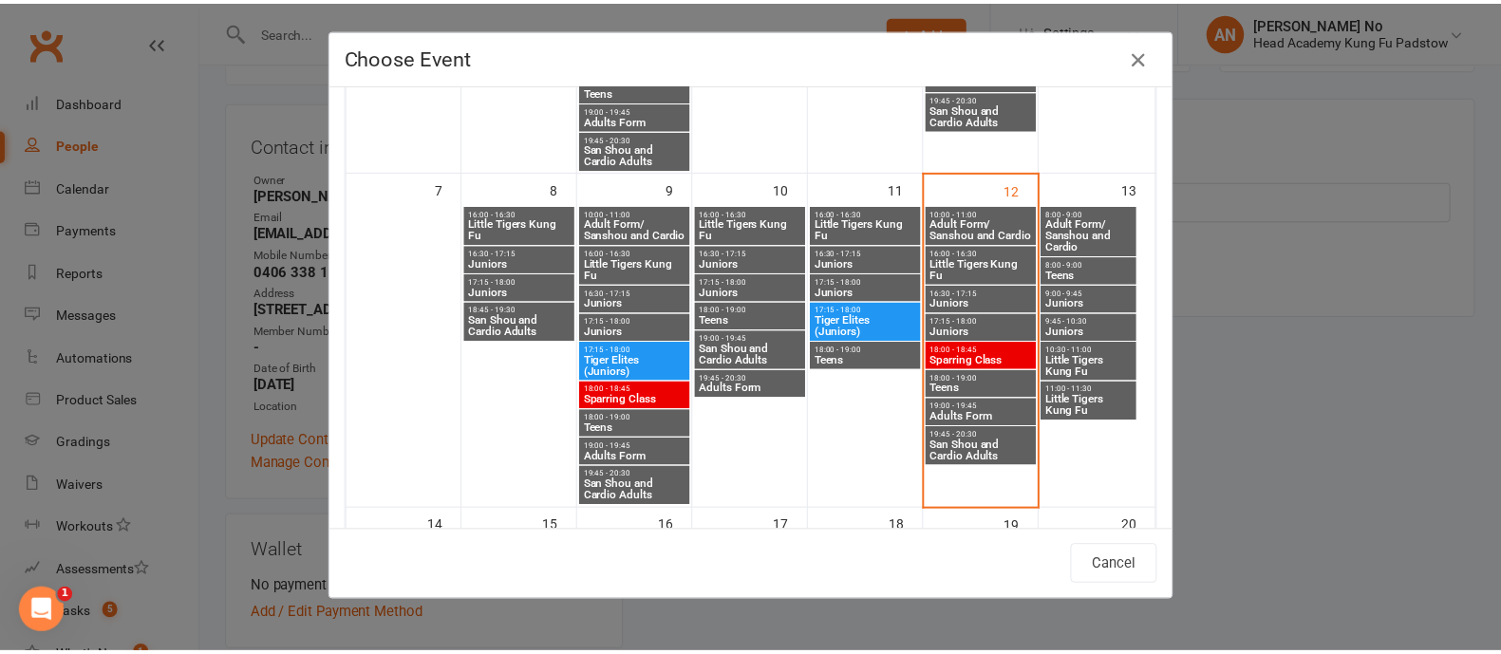
scroll to position [388, 0]
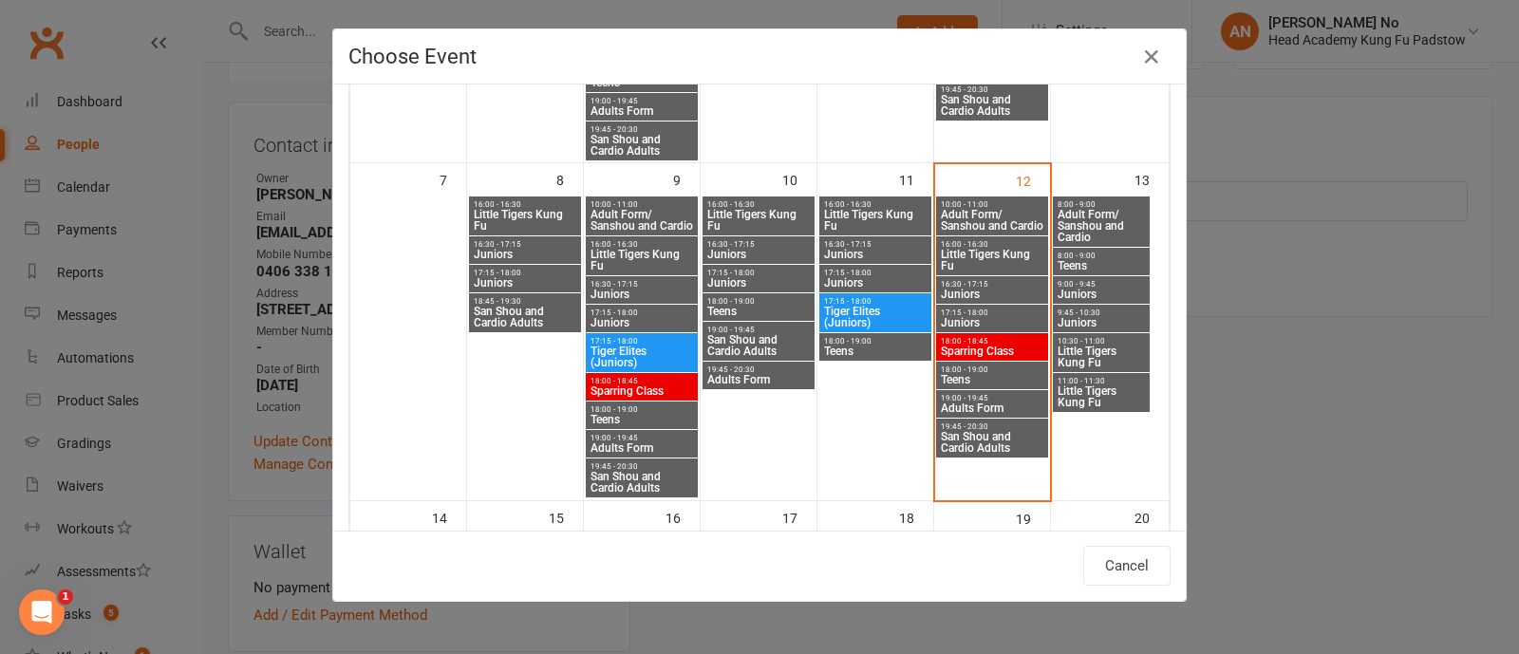
click at [1102, 351] on span "Little Tigers Kung Fu" at bounding box center [1101, 357] width 89 height 23
type input "Little Tigers Kung Fu - [DATE] 10:30:00 AM"
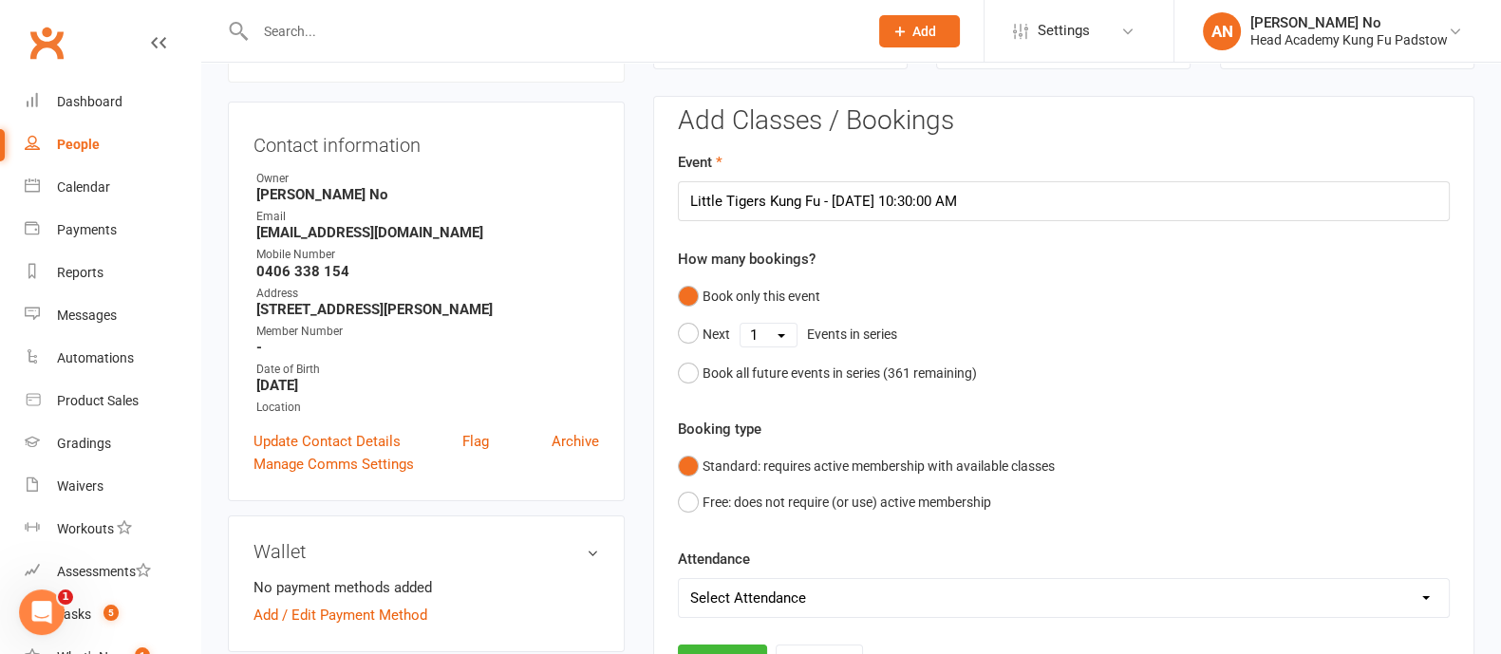
scroll to position [735, 0]
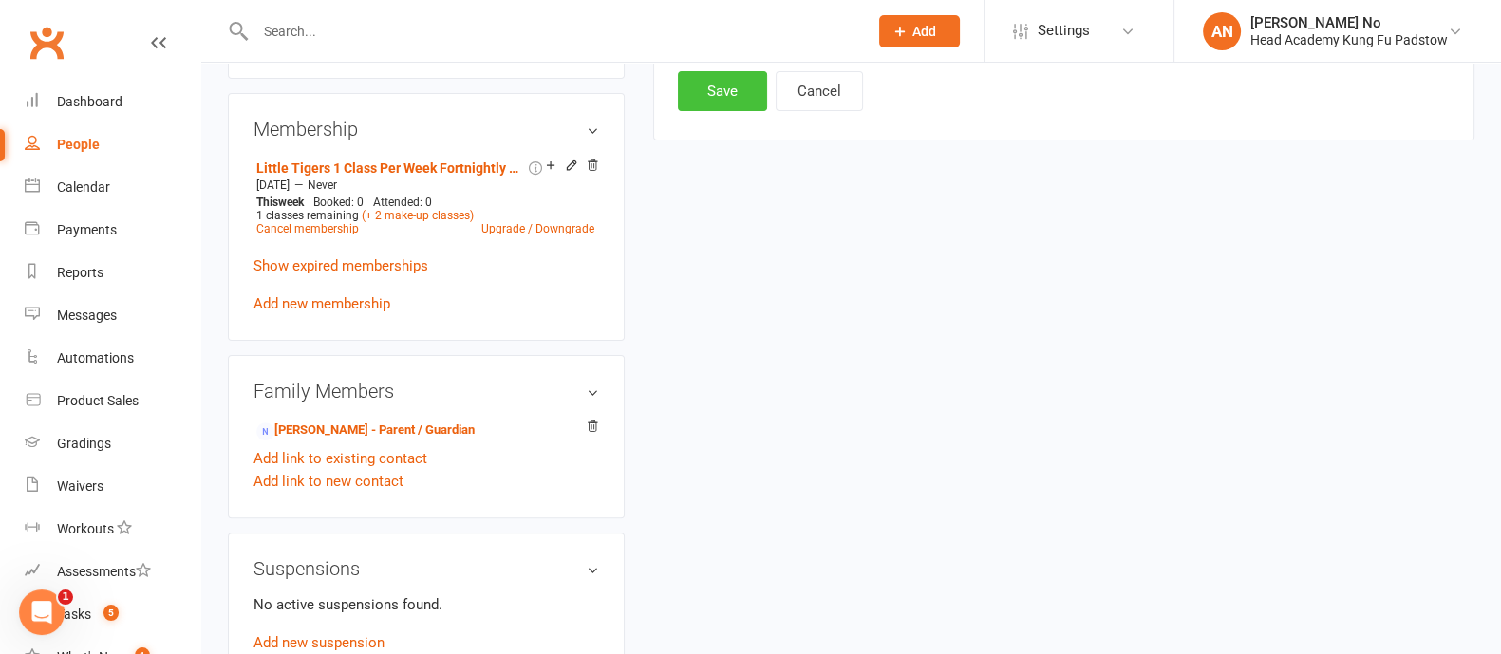
click at [720, 98] on button "Save" at bounding box center [722, 91] width 89 height 40
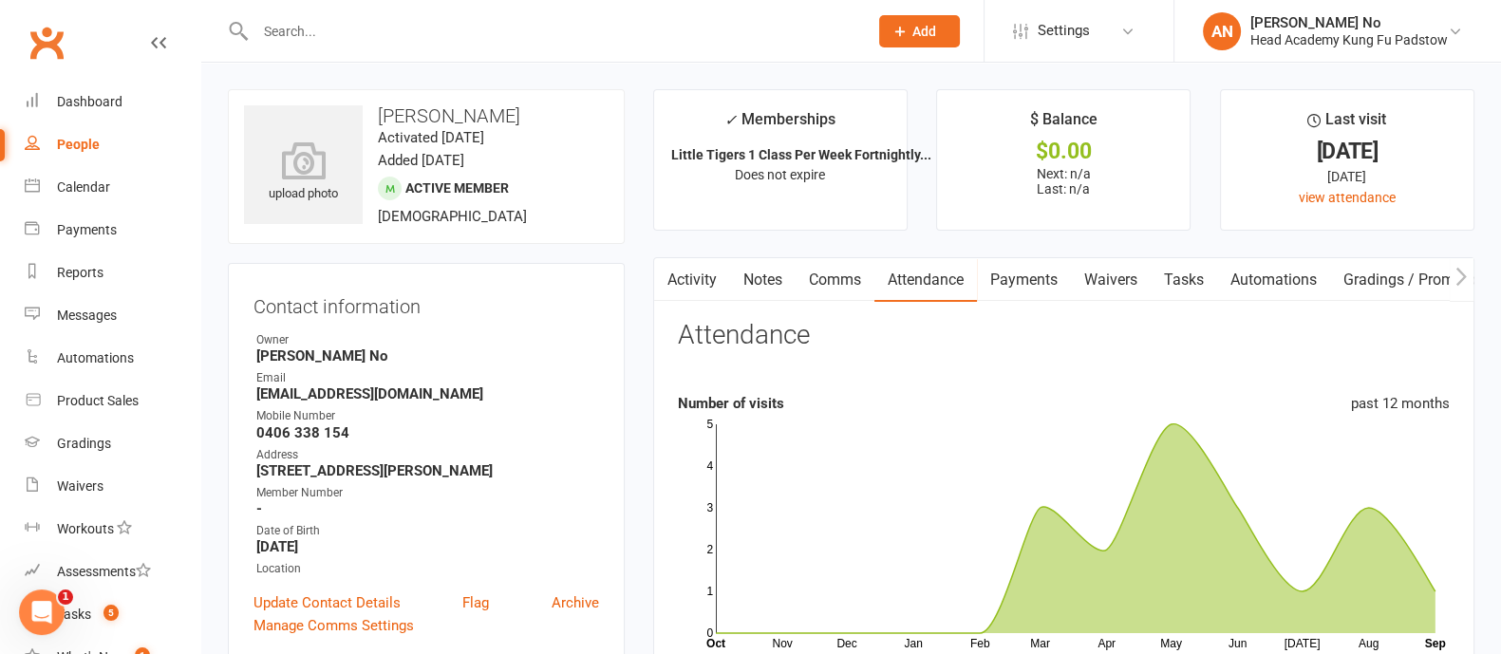
scroll to position [572, 0]
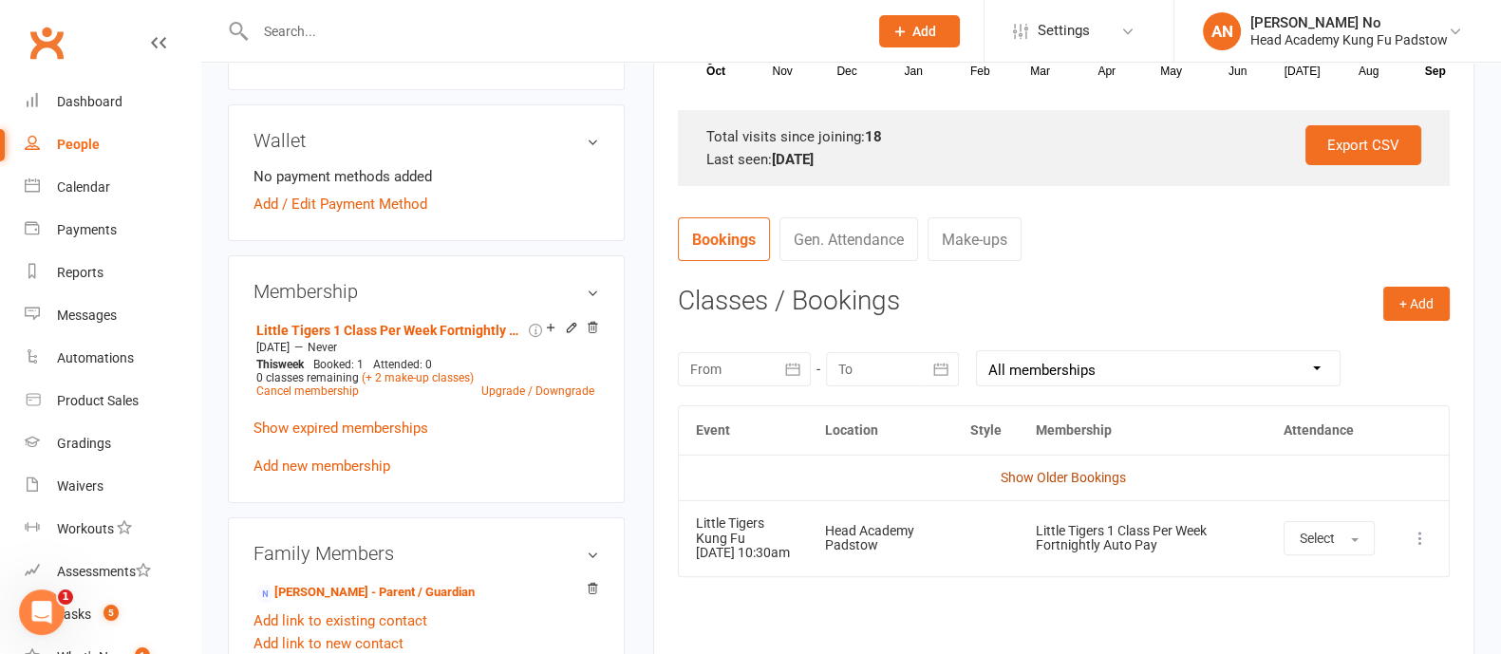
click at [1054, 476] on link "Show Older Bookings" at bounding box center [1063, 477] width 125 height 15
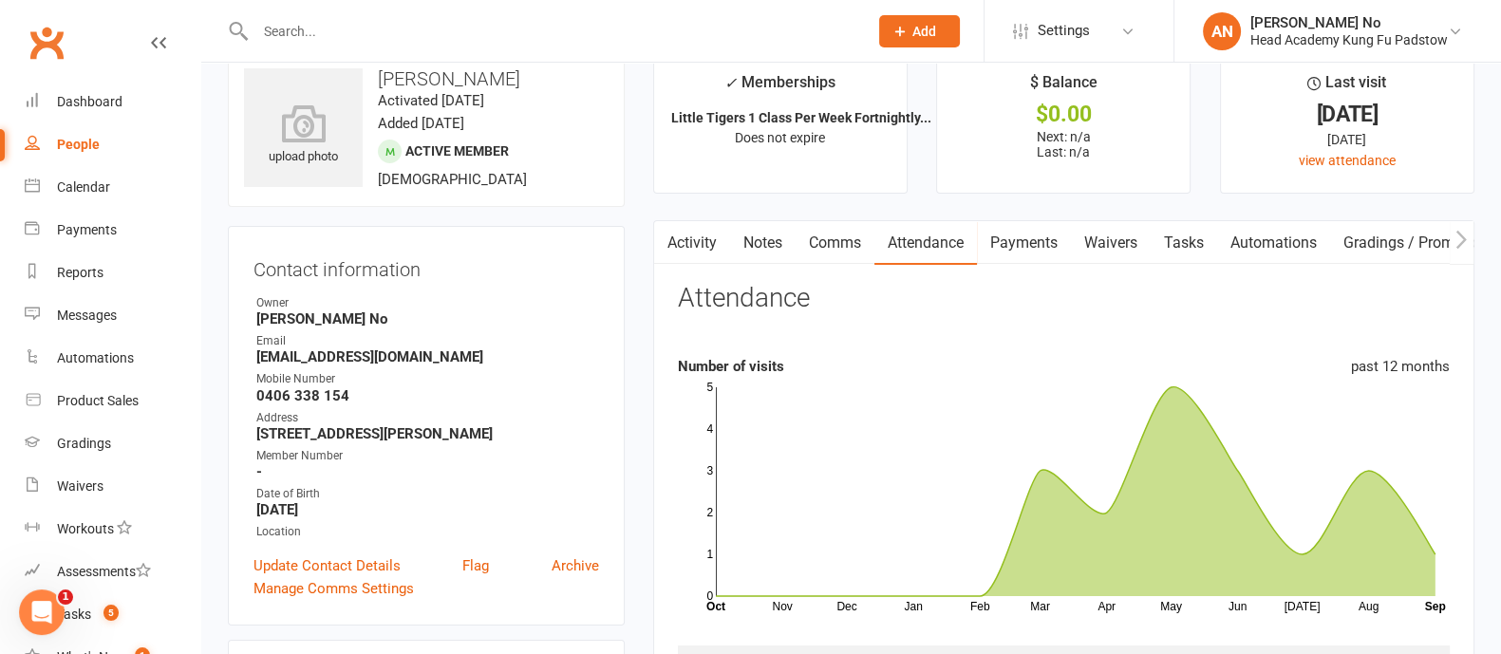
scroll to position [0, 0]
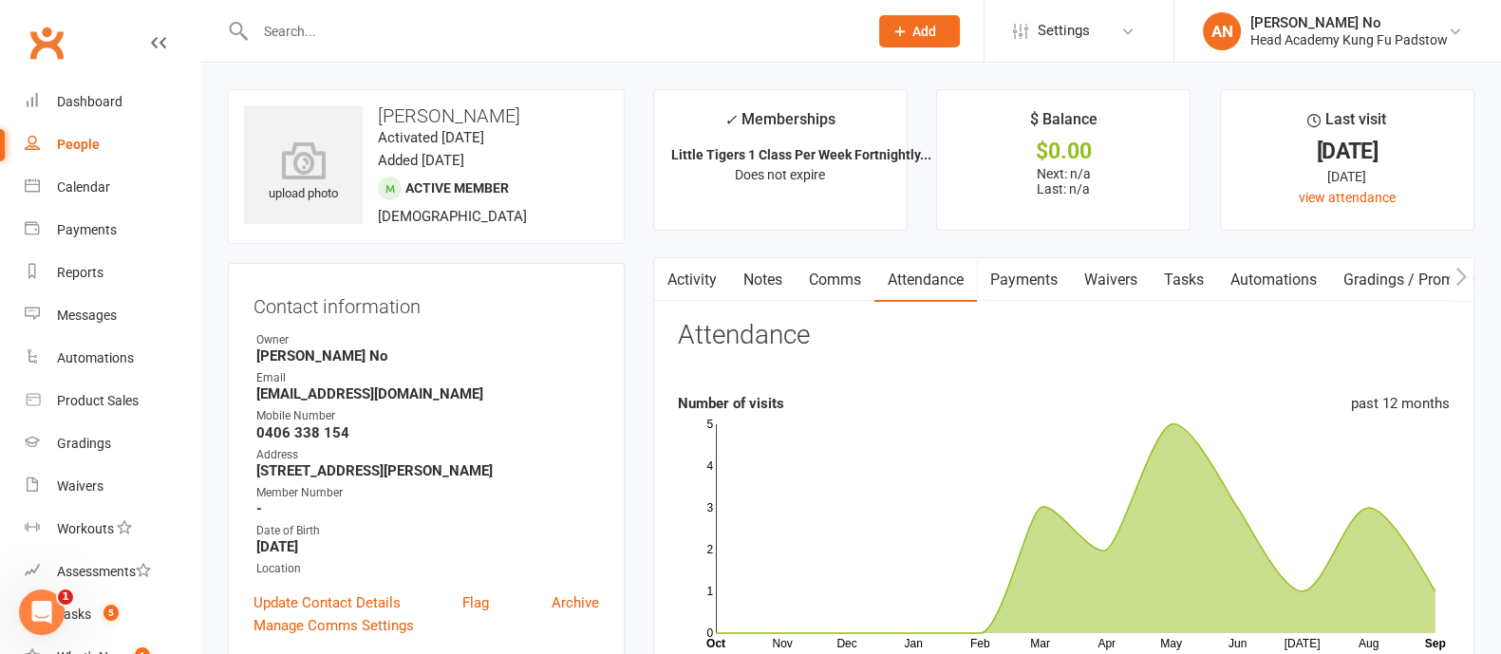
click at [408, 37] on input "text" at bounding box center [552, 31] width 605 height 27
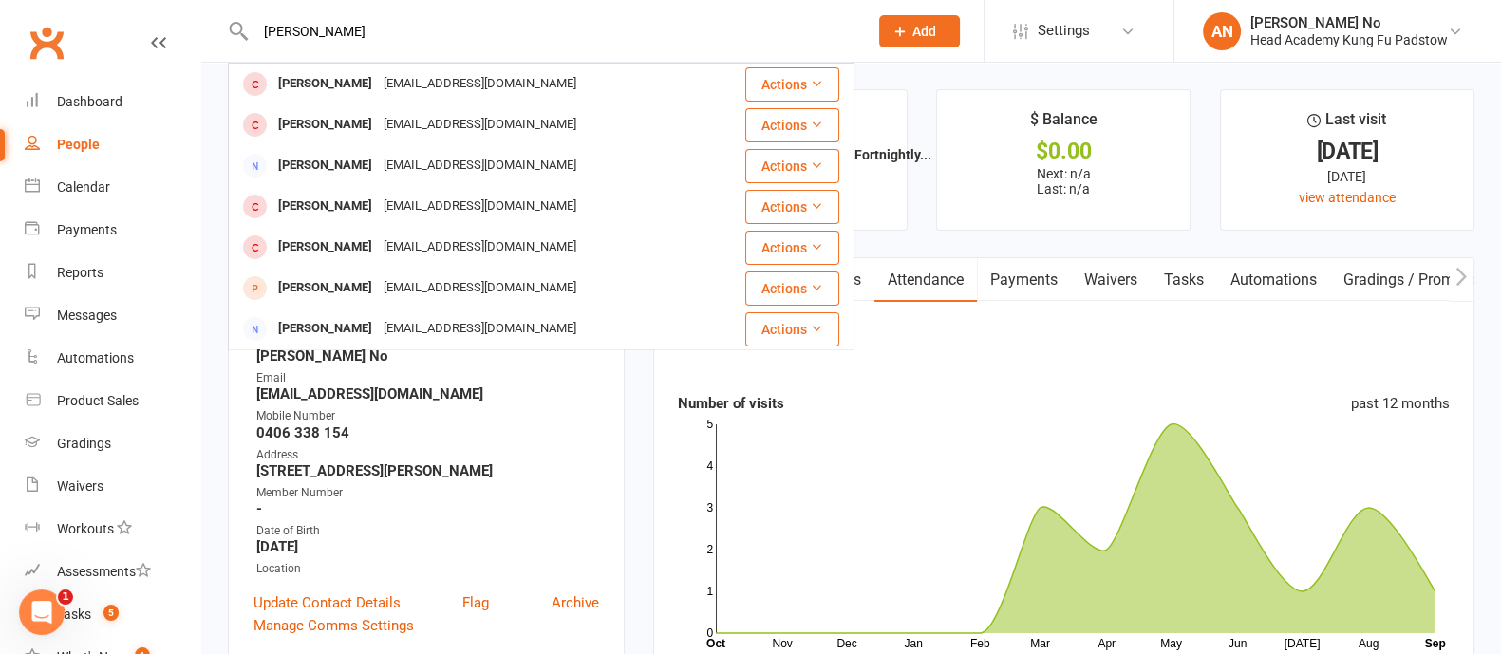
type input "[PERSON_NAME]"
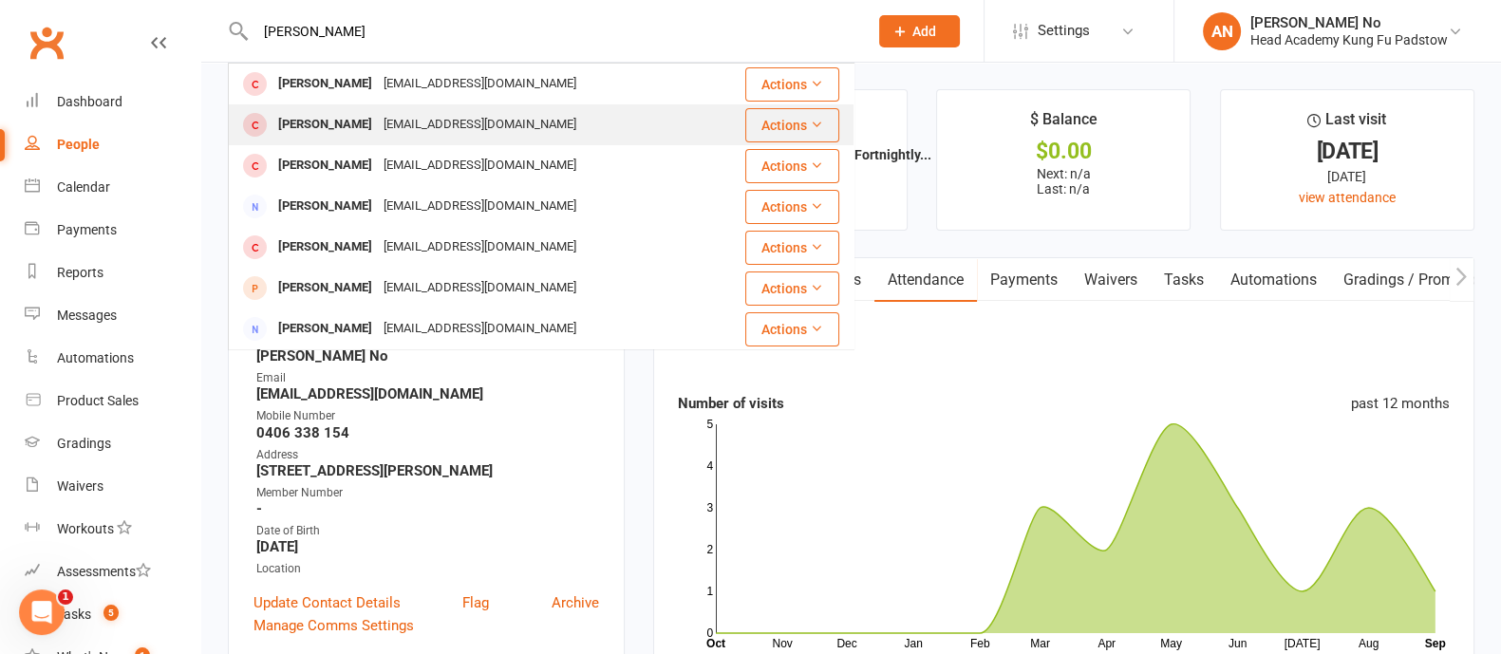
click at [403, 116] on div "[EMAIL_ADDRESS][DOMAIN_NAME]" at bounding box center [480, 125] width 204 height 28
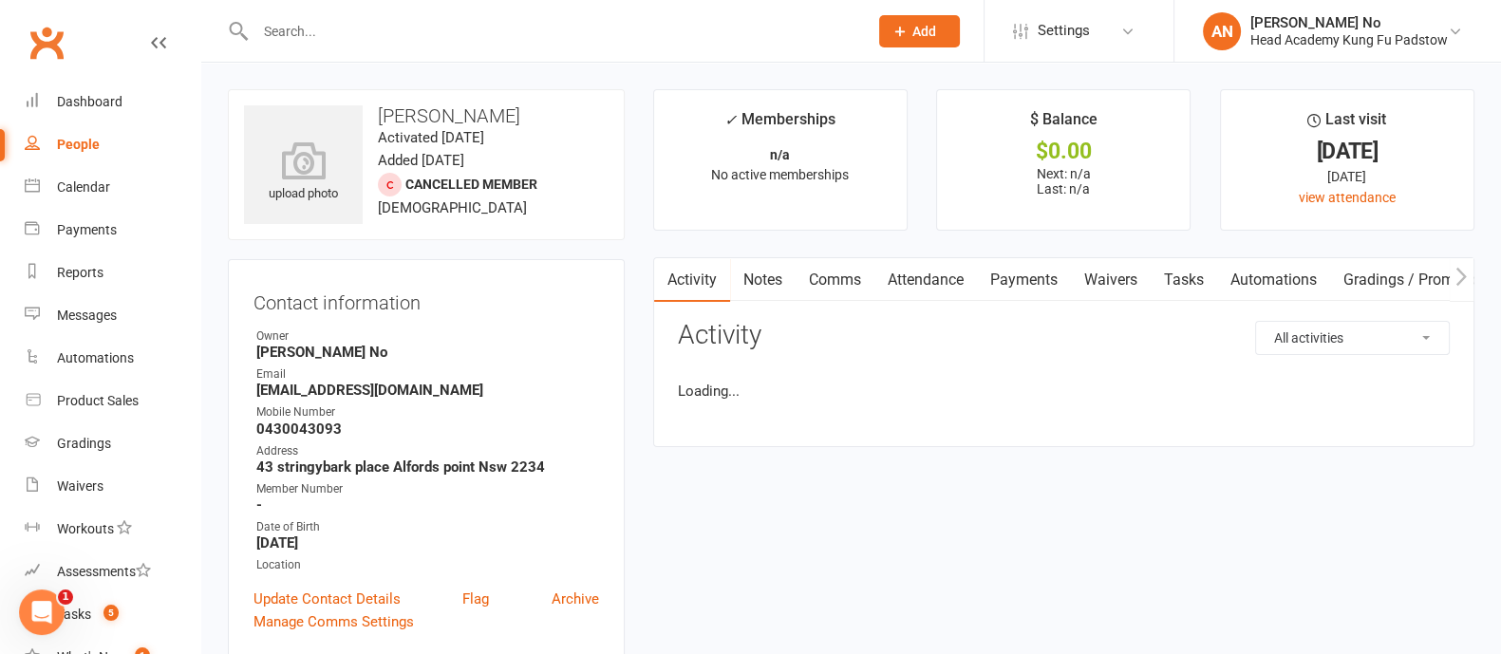
scroll to position [572, 0]
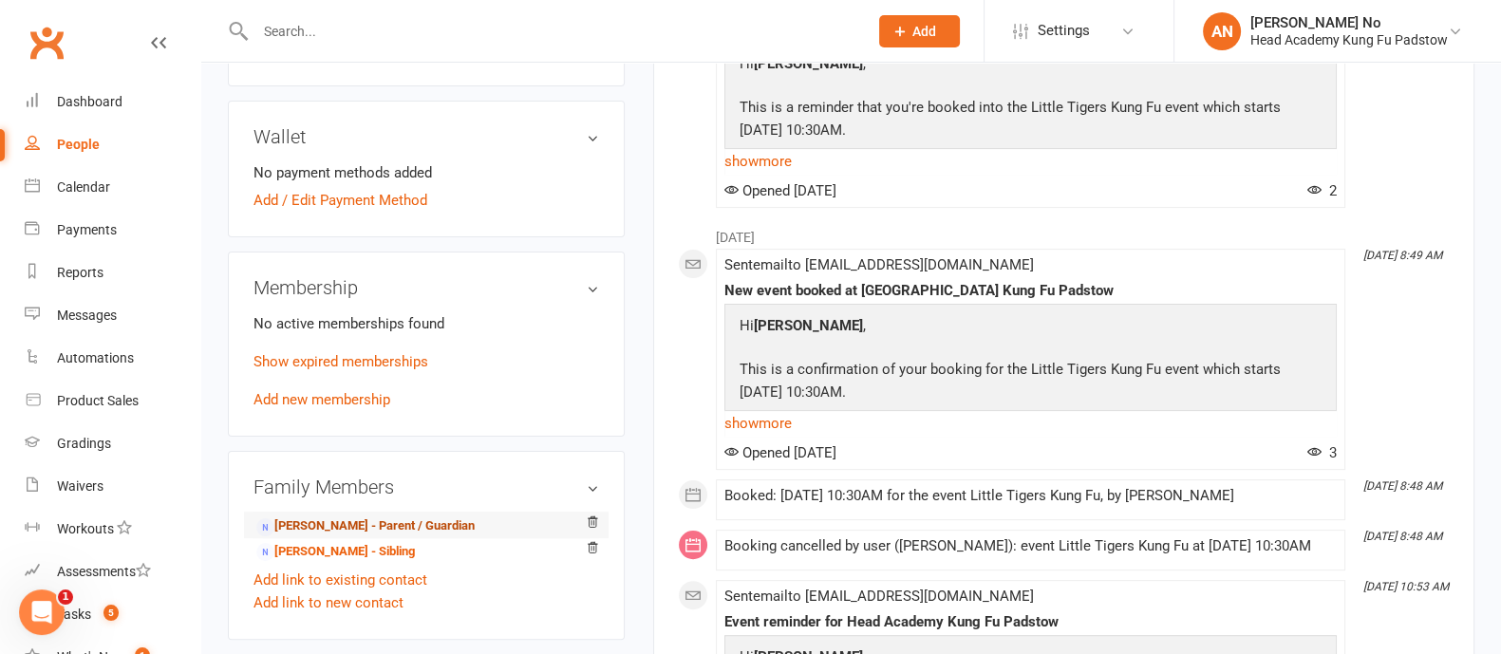
click at [359, 524] on link "[PERSON_NAME] - Parent / Guardian" at bounding box center [365, 526] width 218 height 20
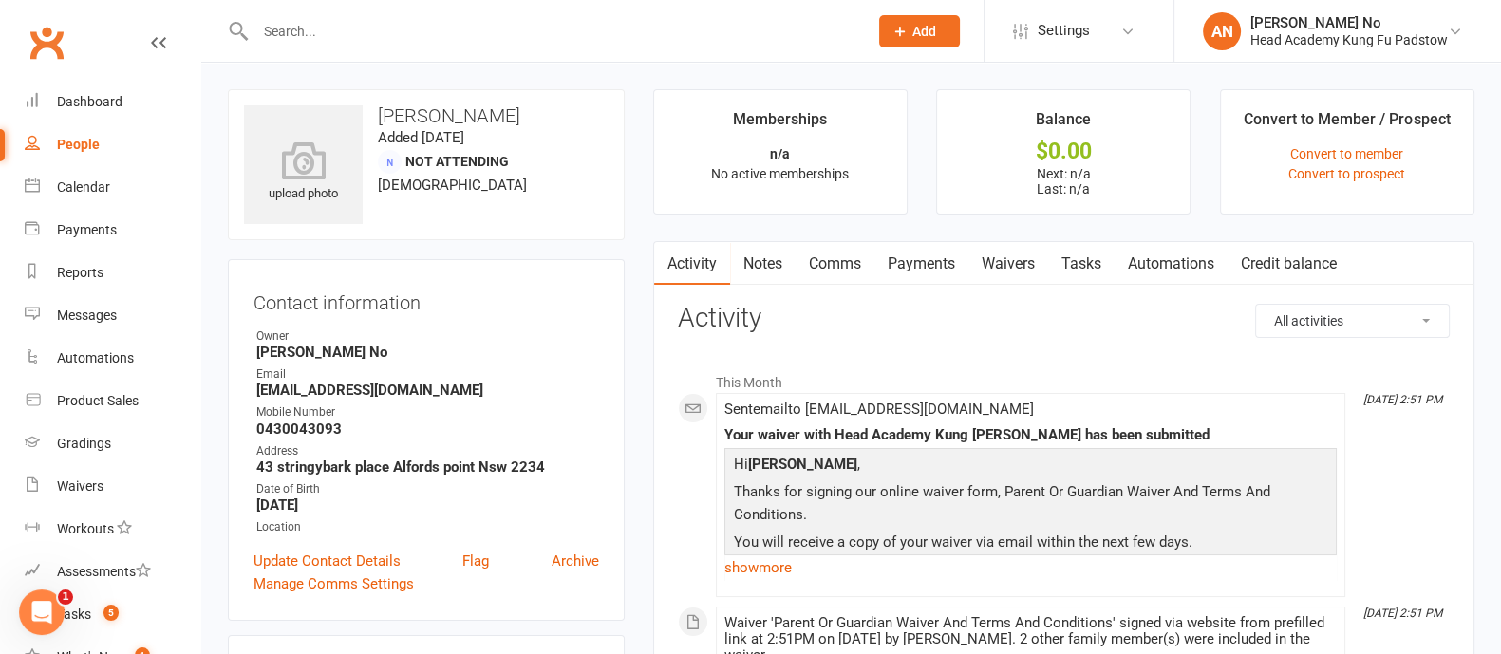
click at [999, 258] on link "Waivers" at bounding box center [1008, 264] width 80 height 44
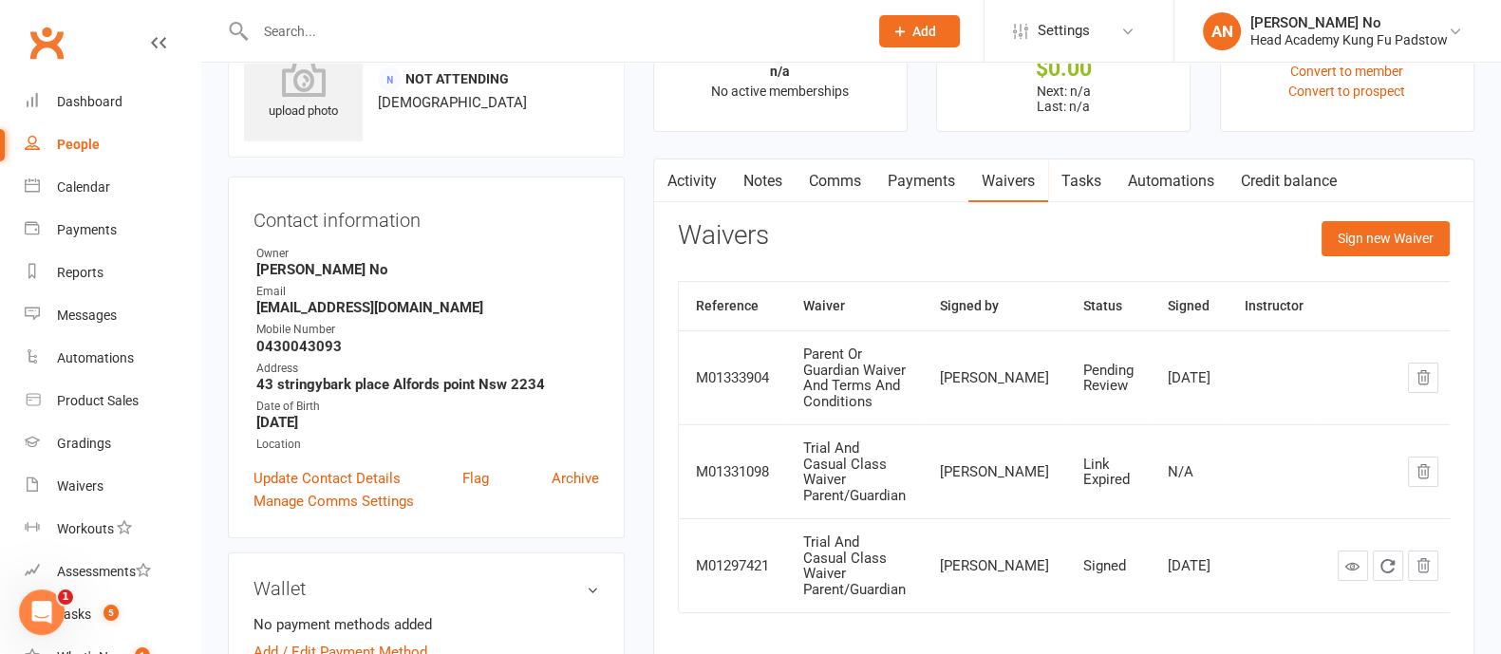
scroll to position [85, 0]
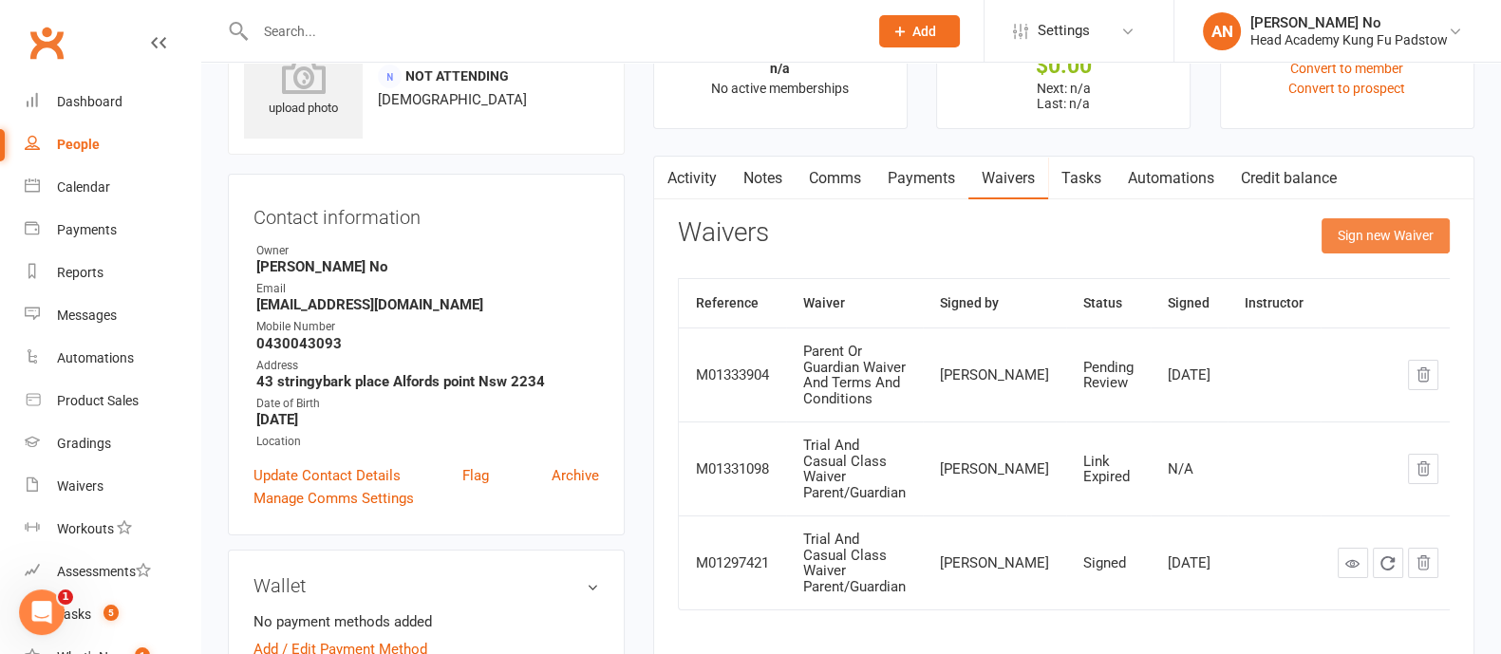
click at [1391, 230] on button "Sign new Waiver" at bounding box center [1385, 235] width 128 height 34
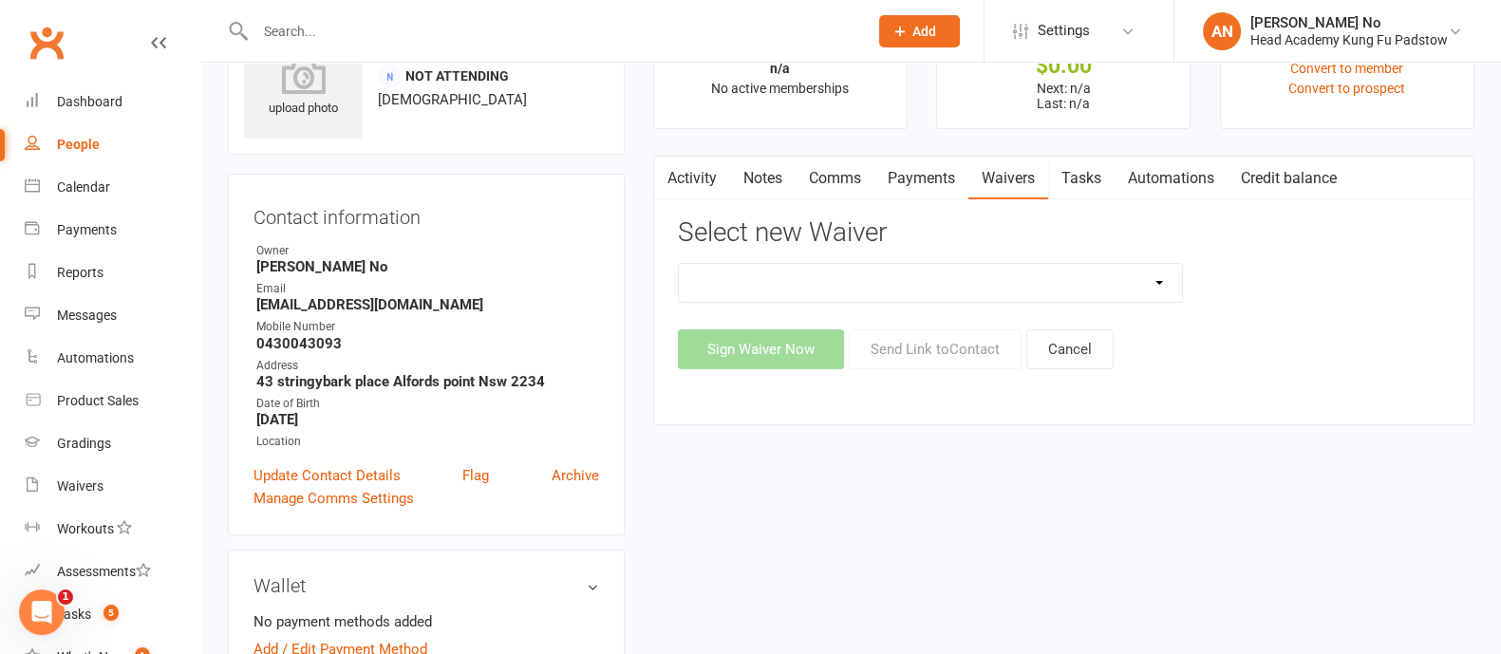
click at [1169, 287] on select "Adults Waiver And Terms And Conditions Parent Or Guardian Waiver And Terms And …" at bounding box center [930, 283] width 503 height 38
select select "3663"
click at [679, 264] on select "Adults Waiver And Terms And Conditions Parent Or Guardian Waiver And Terms And …" at bounding box center [930, 283] width 503 height 38
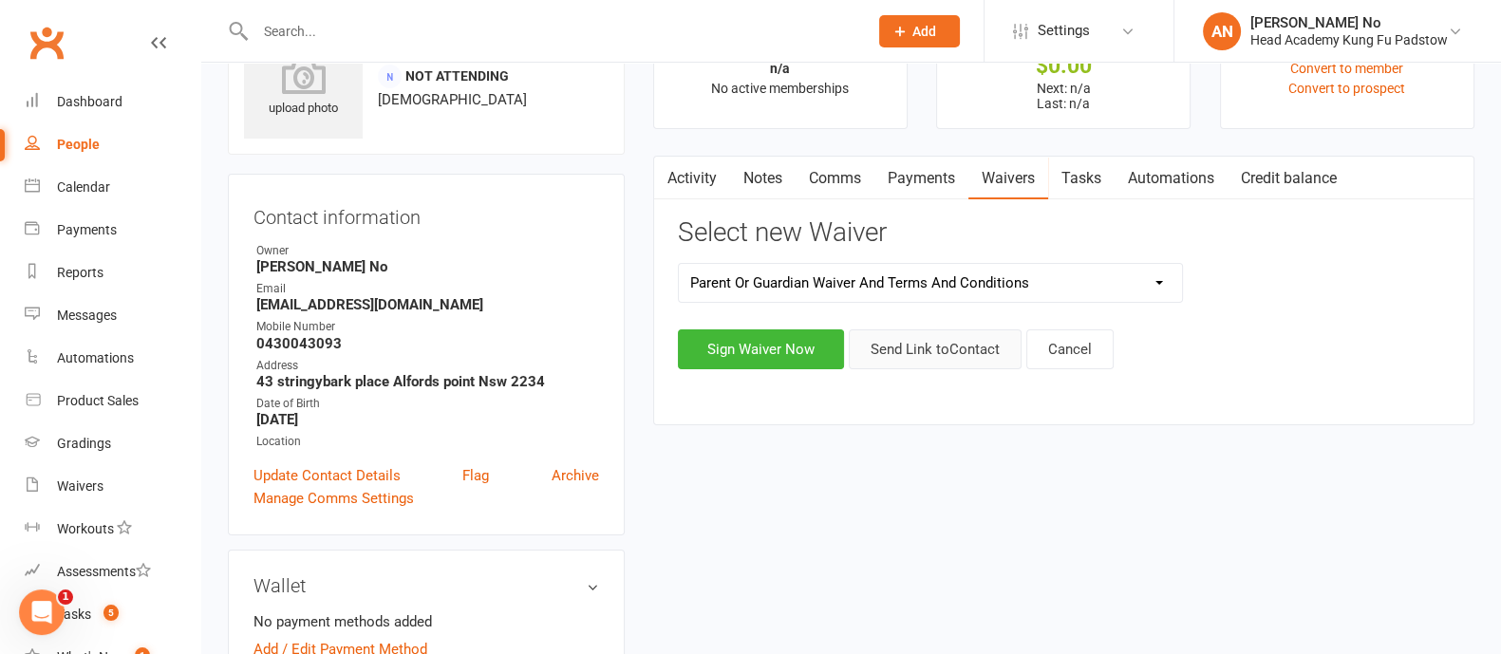
click at [940, 345] on button "Send Link to Contact" at bounding box center [935, 349] width 173 height 40
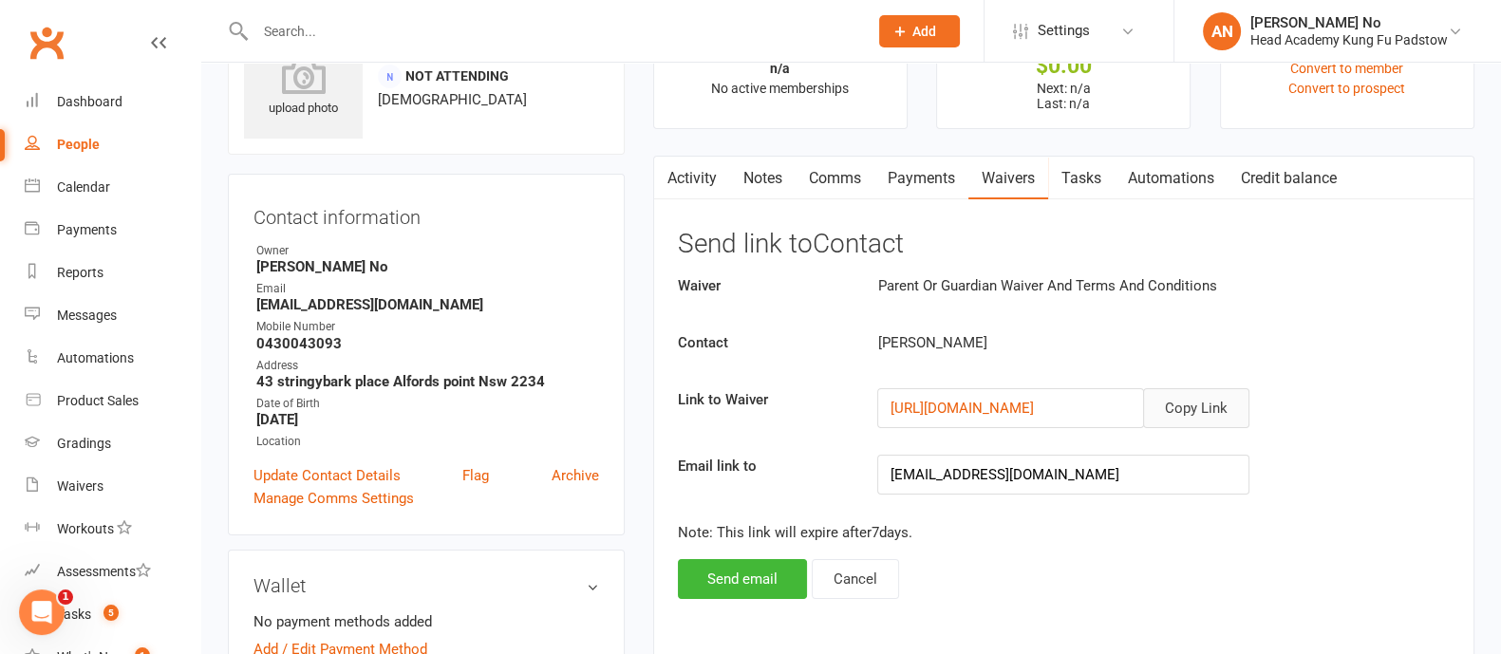
click at [1203, 405] on button "Copy Link" at bounding box center [1196, 408] width 106 height 40
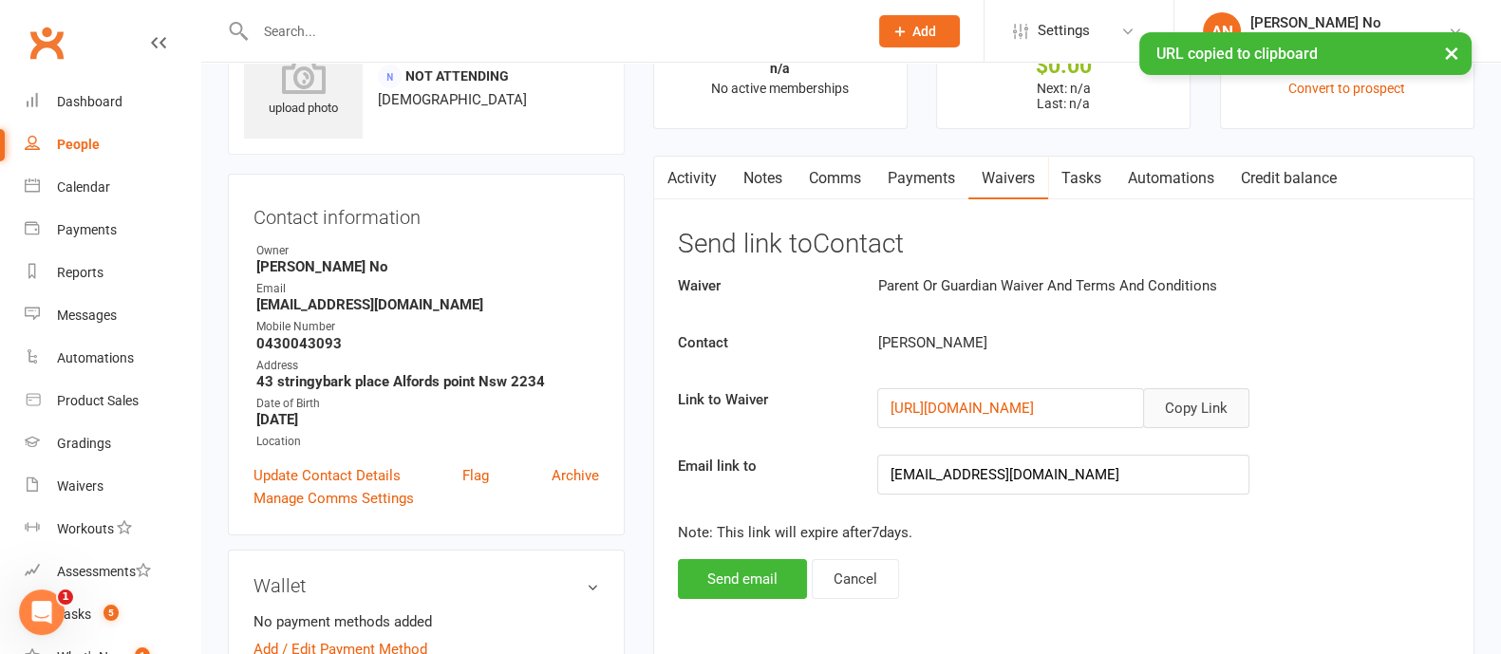
click at [1210, 401] on button "Copy Link" at bounding box center [1196, 408] width 106 height 40
click at [826, 172] on link "Comms" at bounding box center [835, 179] width 79 height 44
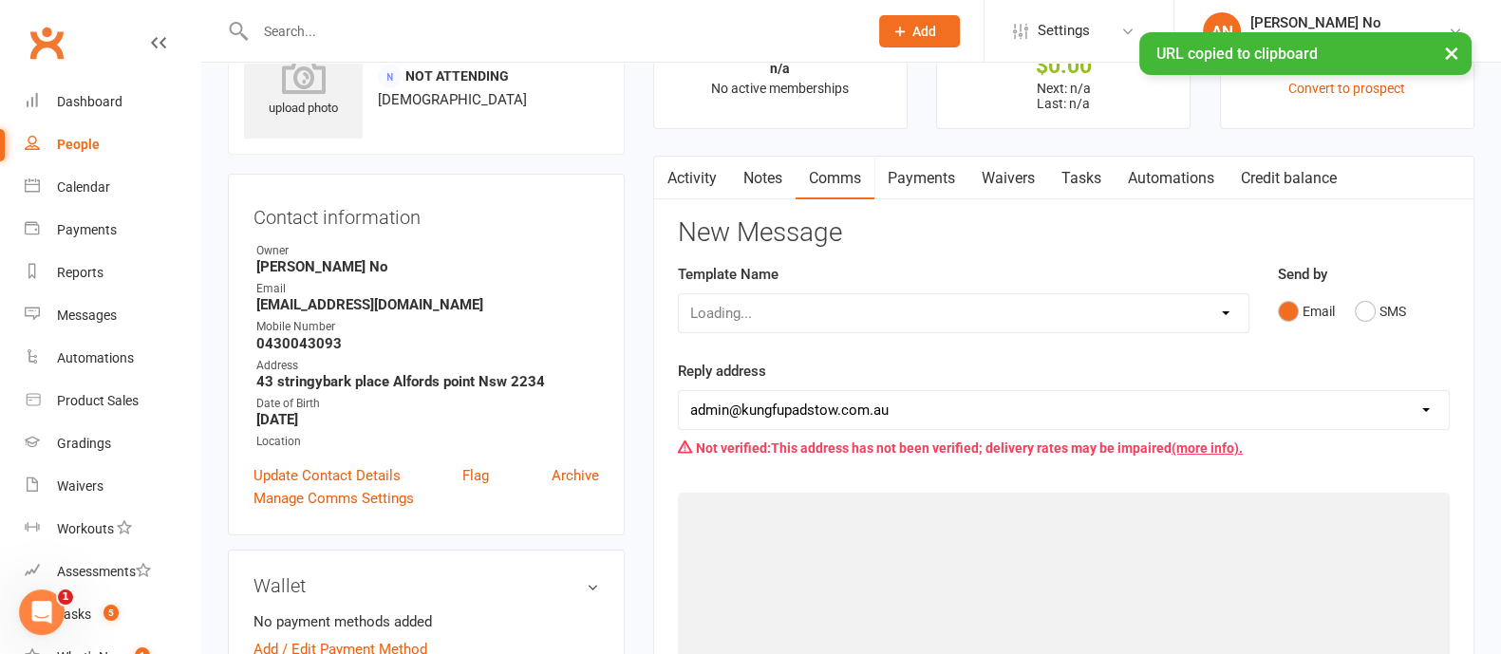
click at [1005, 170] on link "Waivers" at bounding box center [1008, 179] width 80 height 44
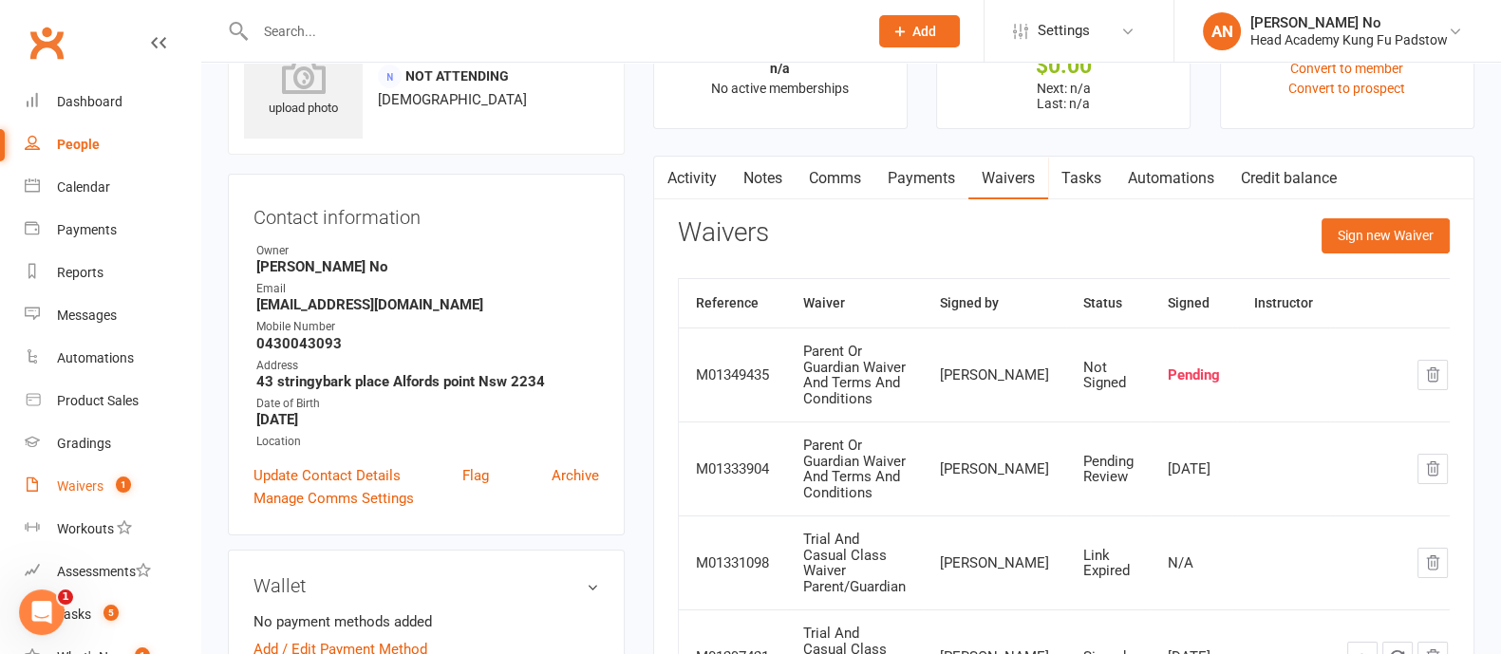
click at [110, 484] on count-badge "1" at bounding box center [118, 485] width 25 height 15
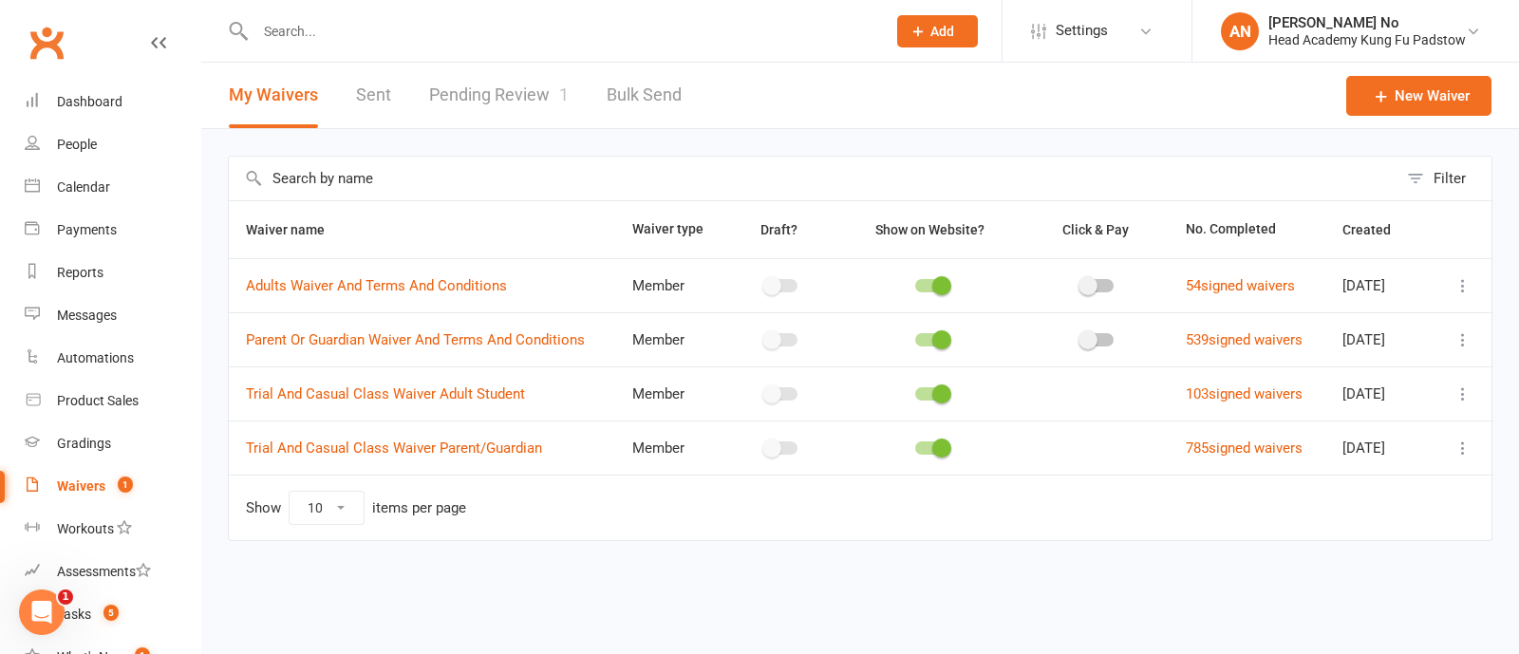
click at [533, 96] on link "Pending Review 1" at bounding box center [499, 96] width 140 height 66
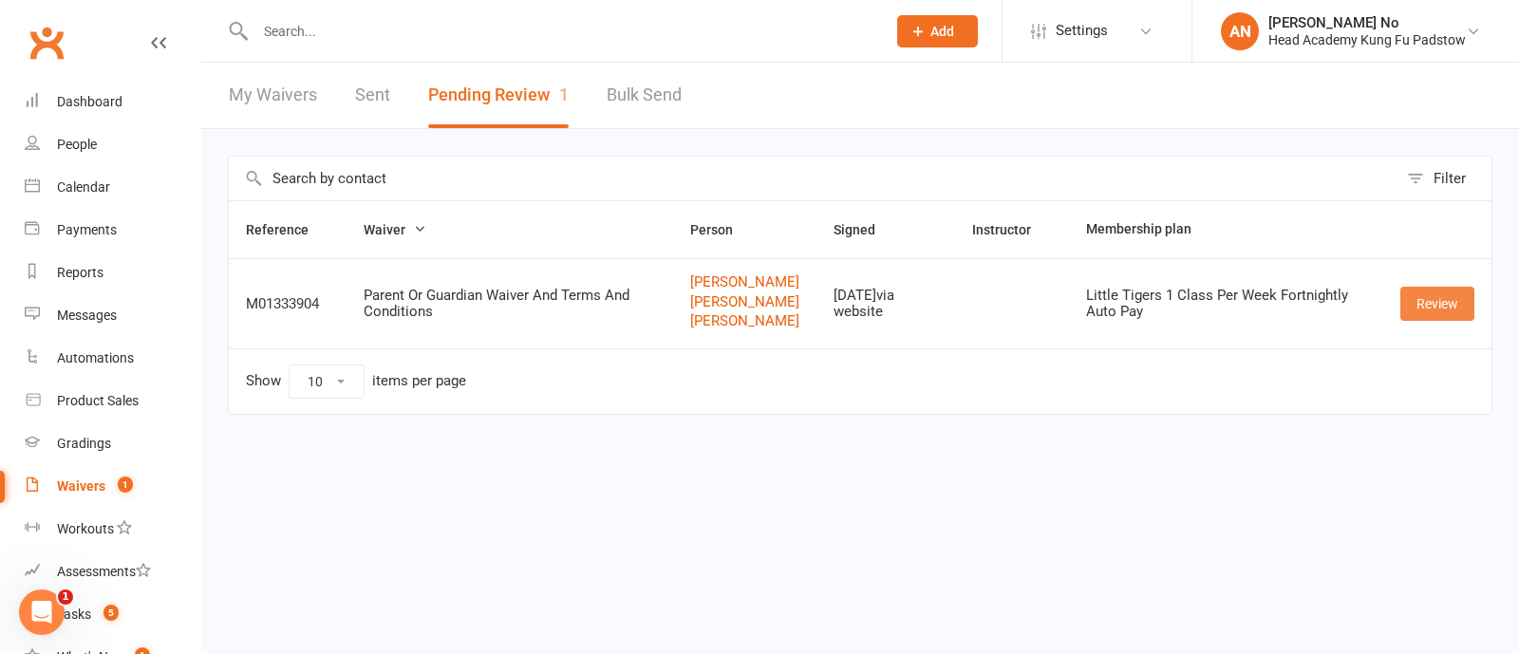
click at [1434, 321] on link "Review" at bounding box center [1437, 304] width 74 height 34
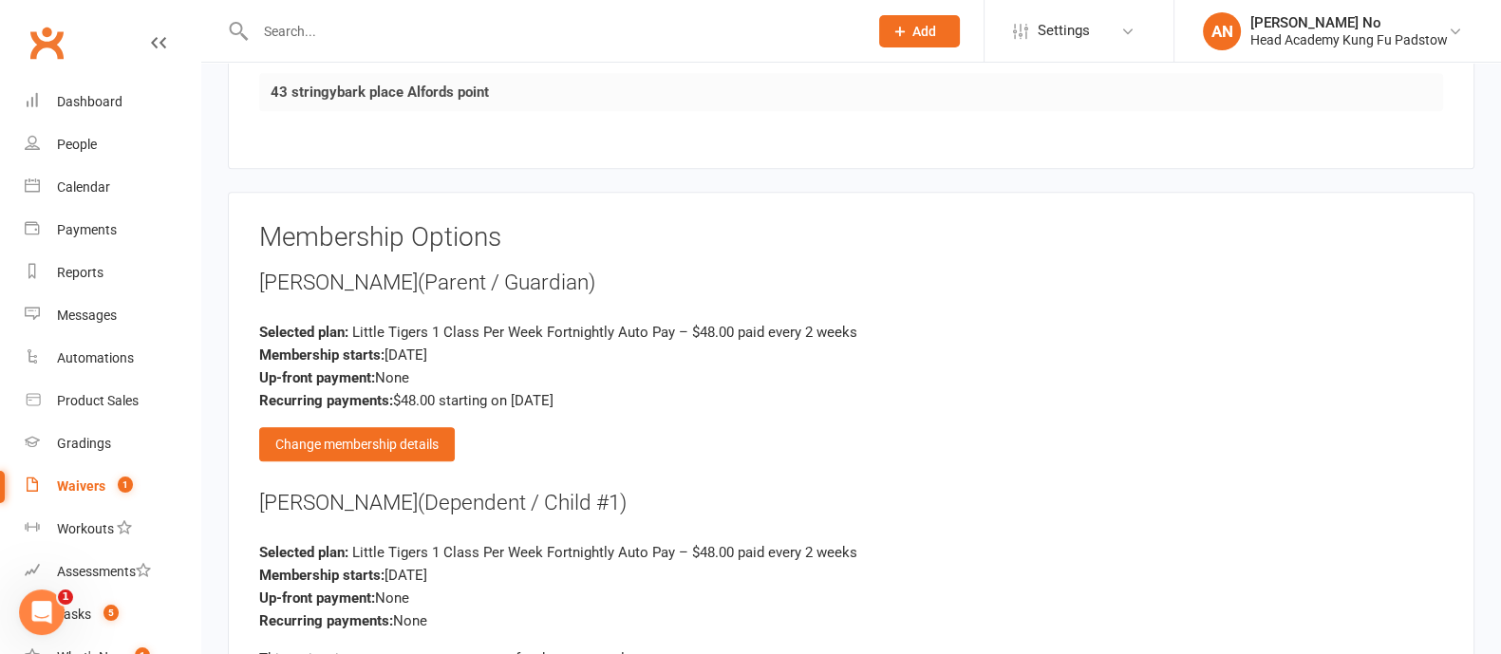
scroll to position [2518, 0]
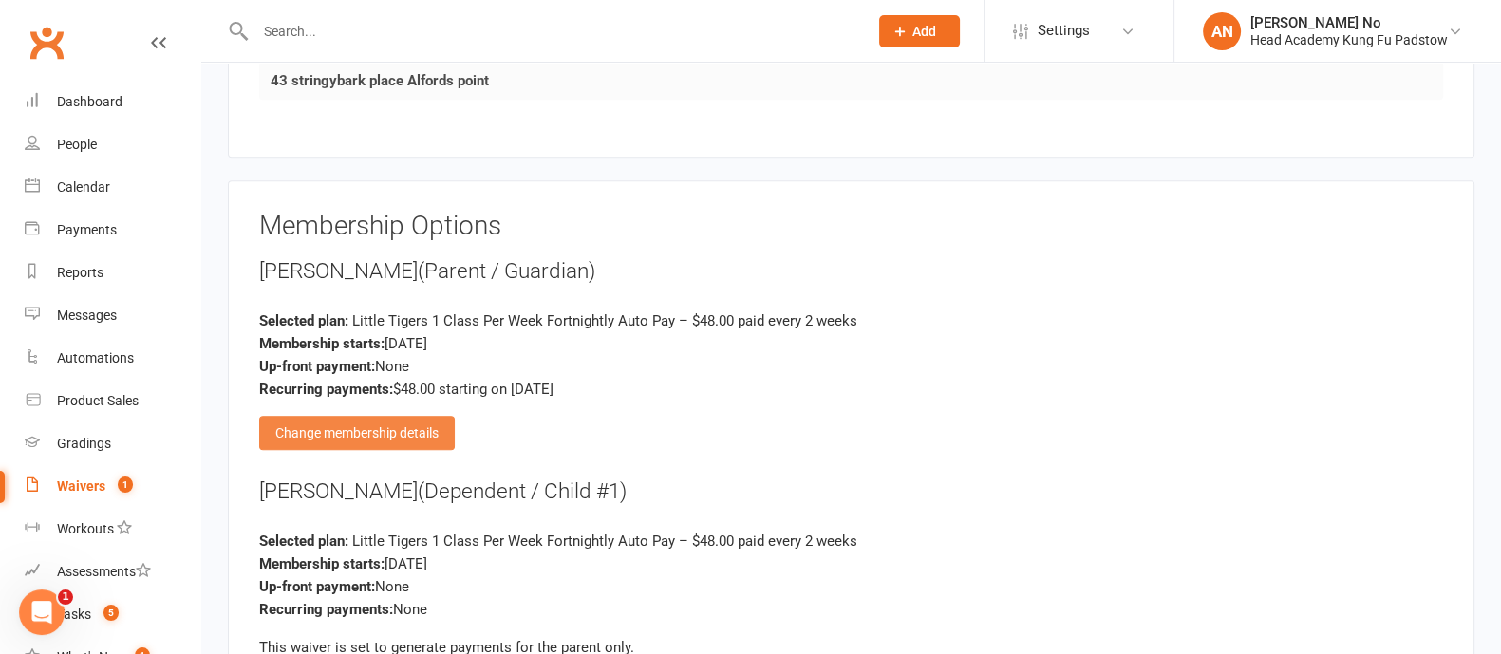
click at [402, 416] on div "Change membership details" at bounding box center [357, 433] width 196 height 34
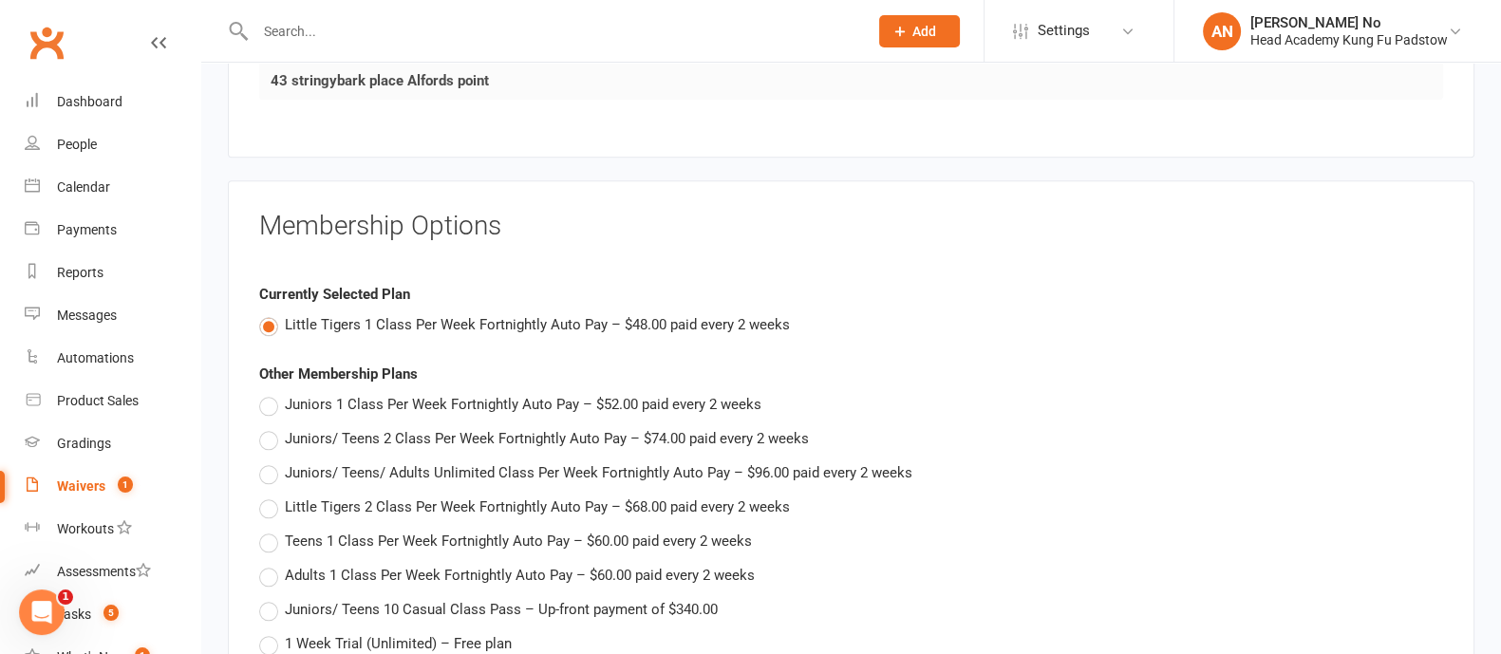
scroll to position [3089, 0]
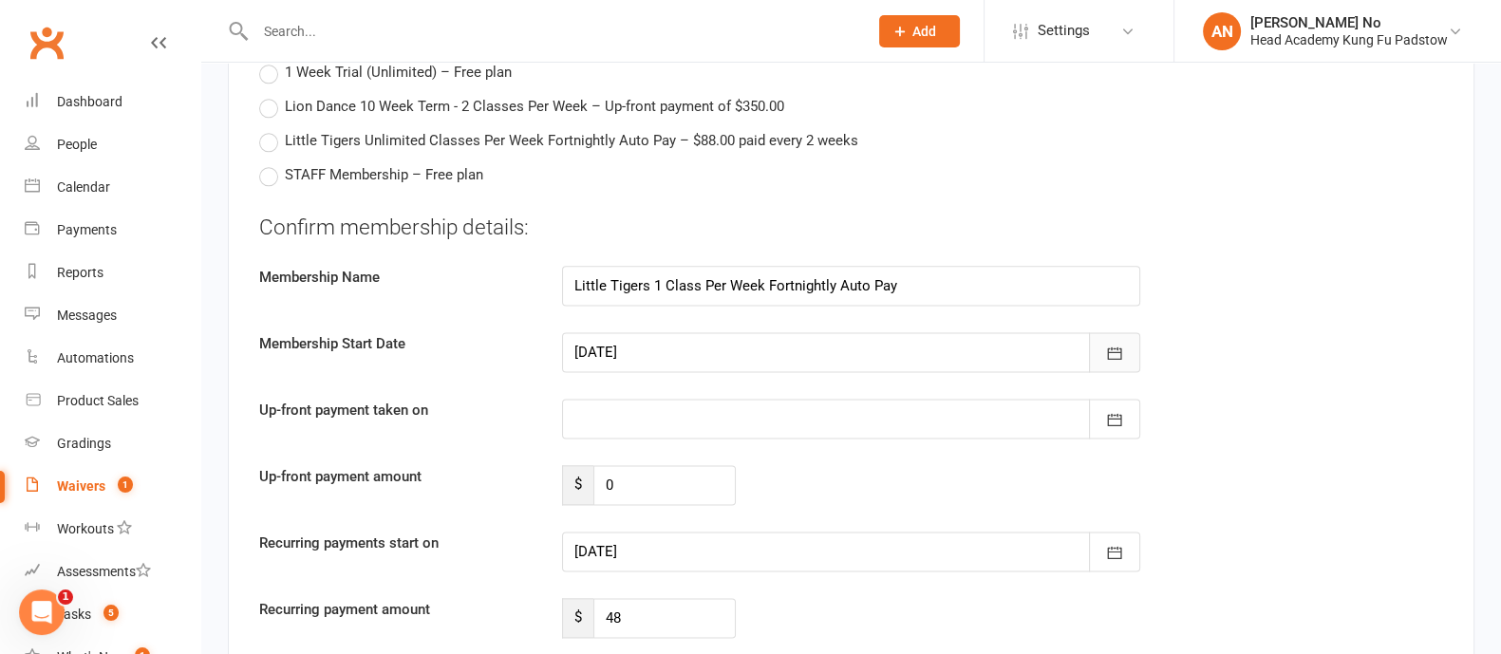
click at [1113, 346] on icon "button" at bounding box center [1114, 352] width 14 height 12
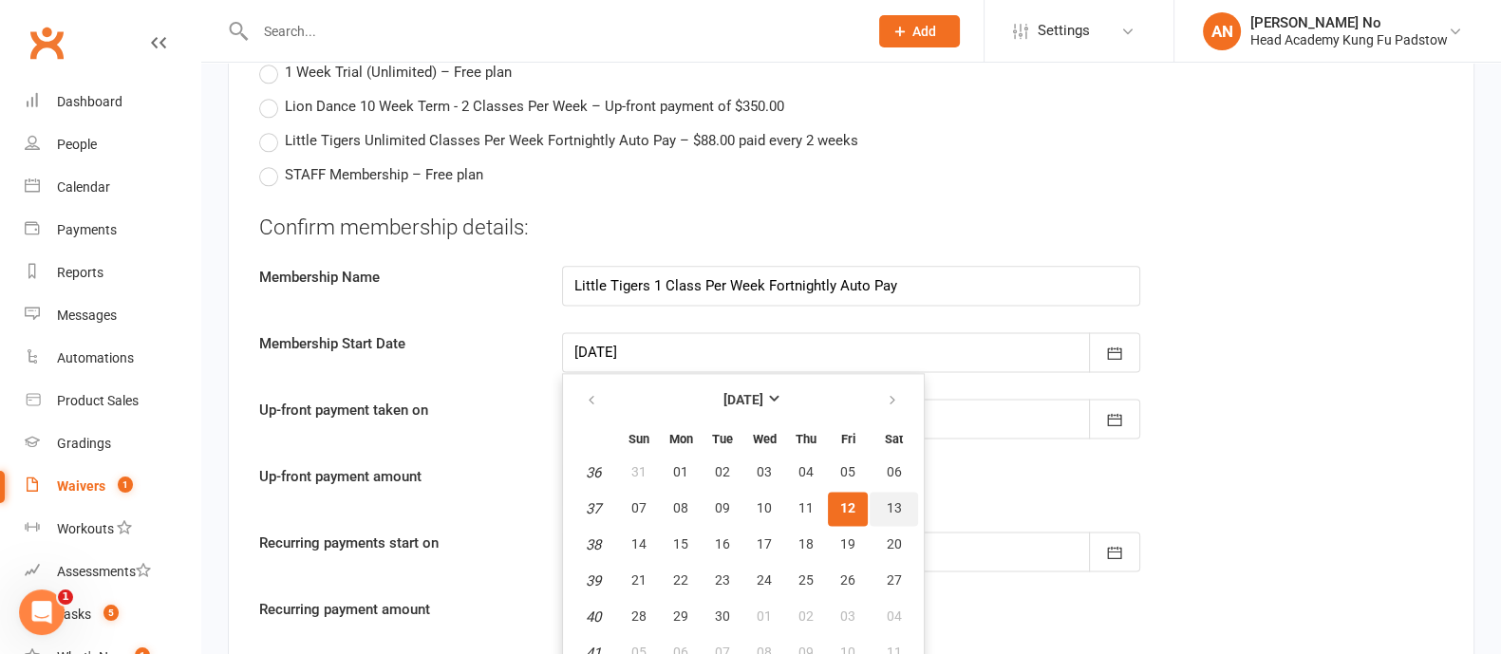
click at [891, 500] on span "13" at bounding box center [894, 507] width 15 height 15
type input "[DATE]"
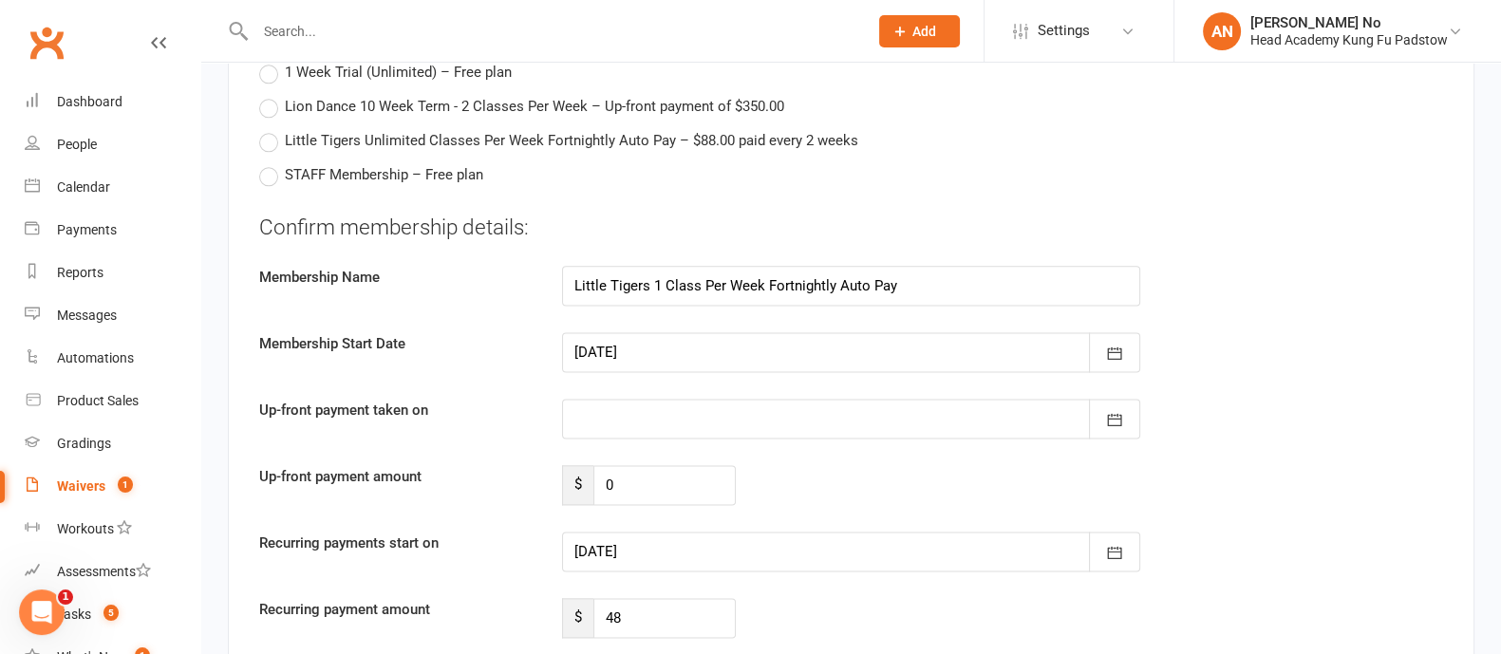
type input "[DATE]"
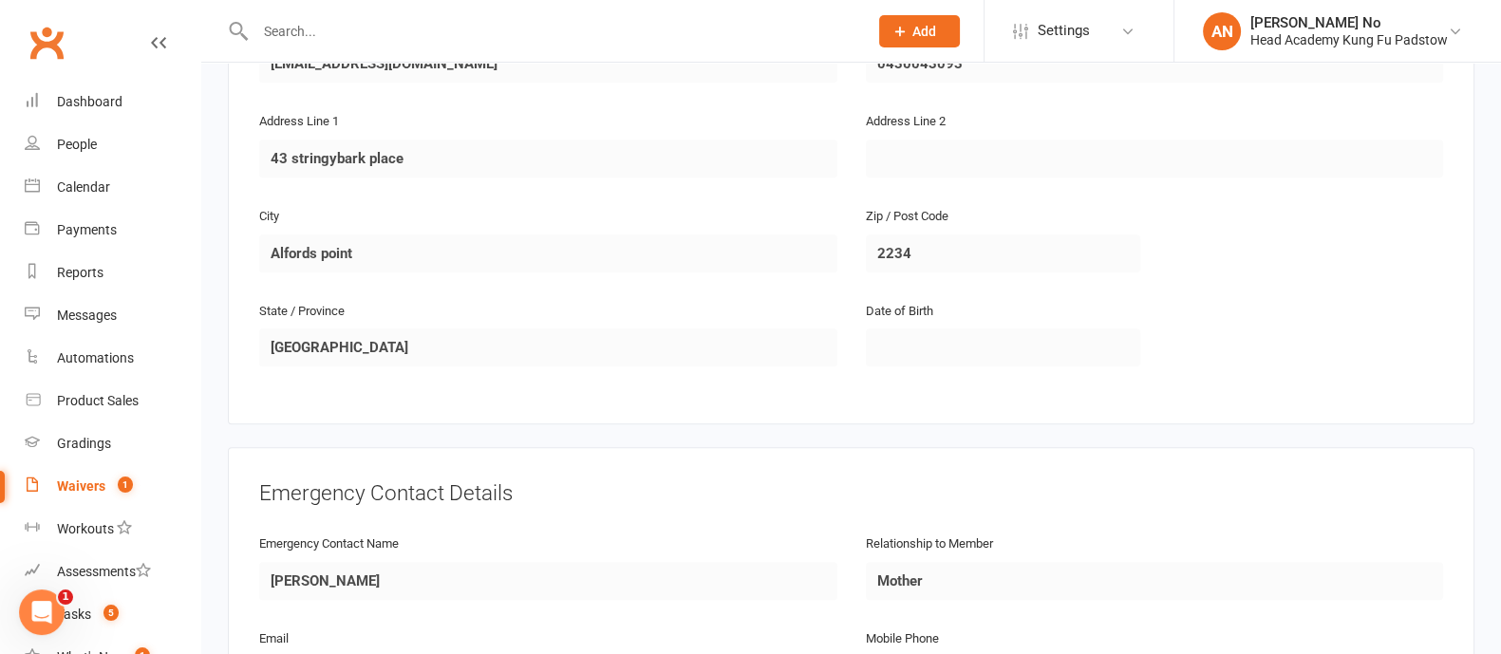
scroll to position [1792, 0]
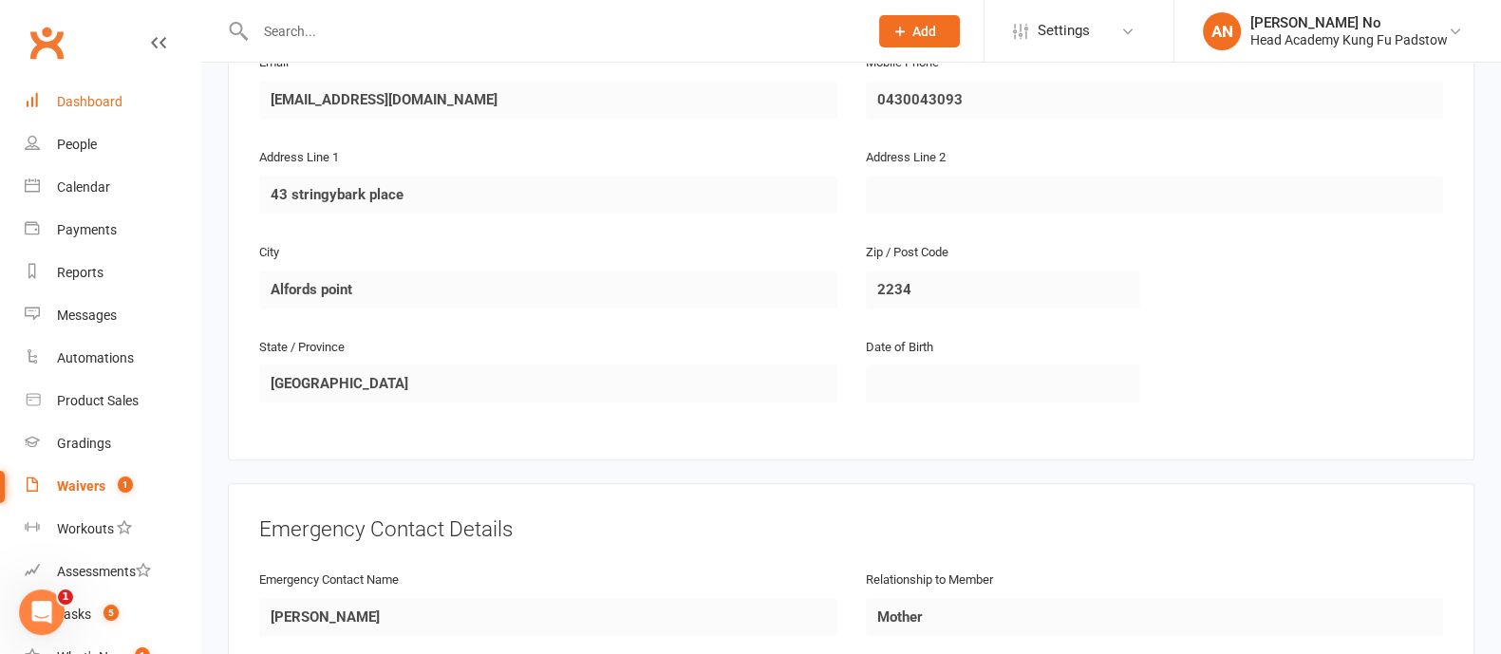
click at [96, 95] on div "Dashboard" at bounding box center [90, 101] width 66 height 15
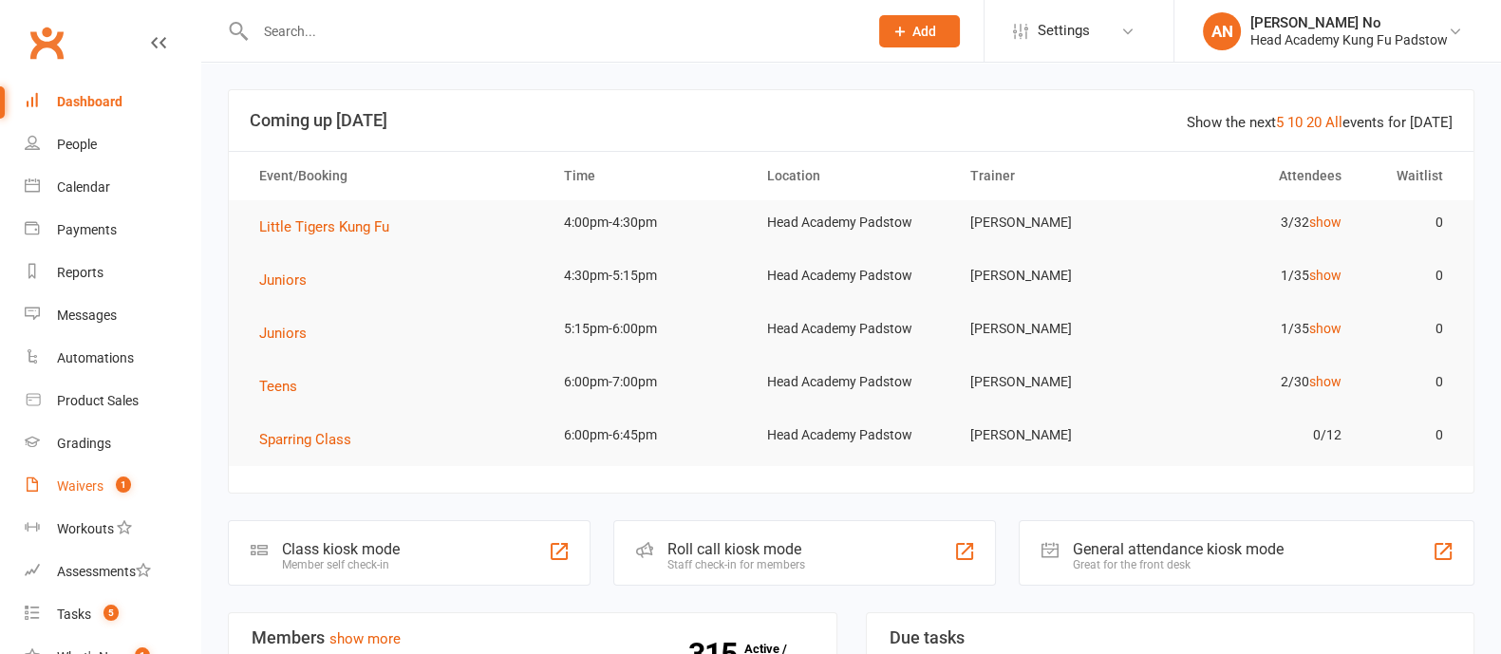
click at [102, 484] on div "Waivers" at bounding box center [80, 485] width 47 height 15
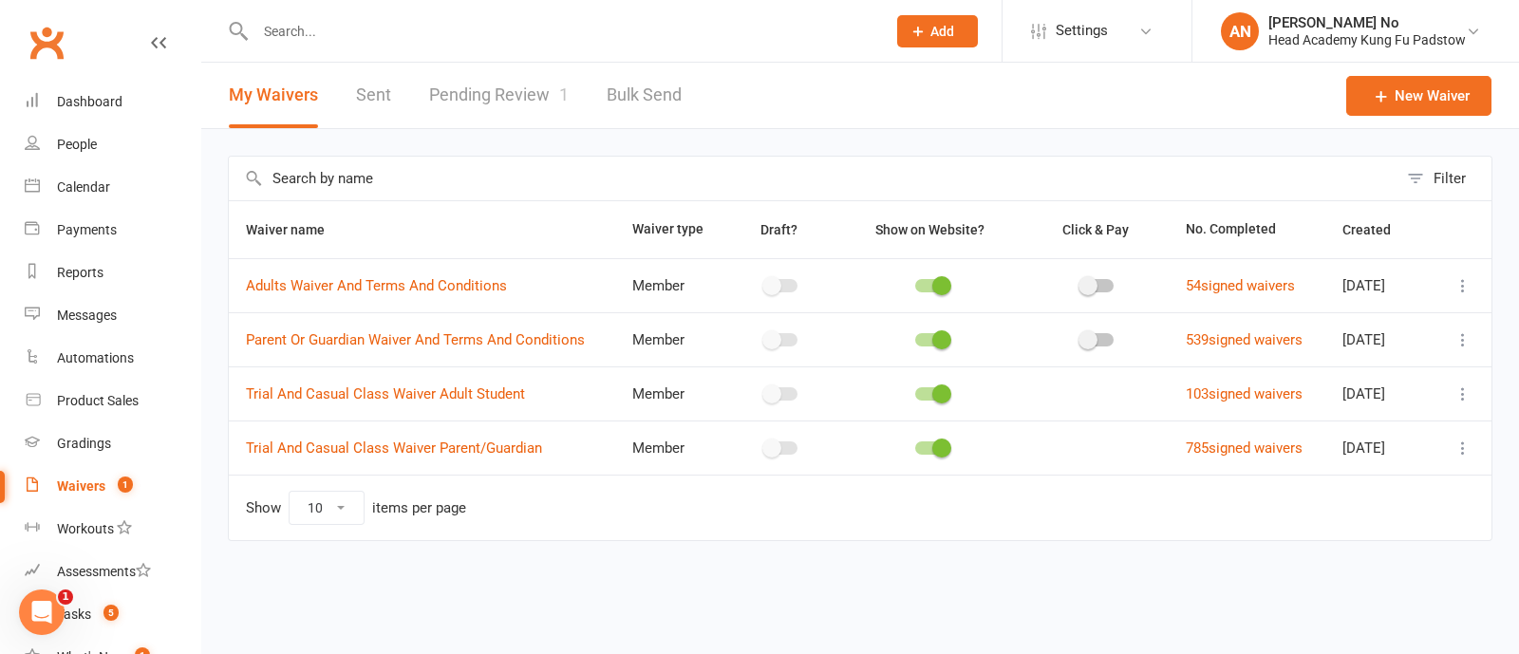
click at [957, 36] on button "Add" at bounding box center [937, 31] width 81 height 32
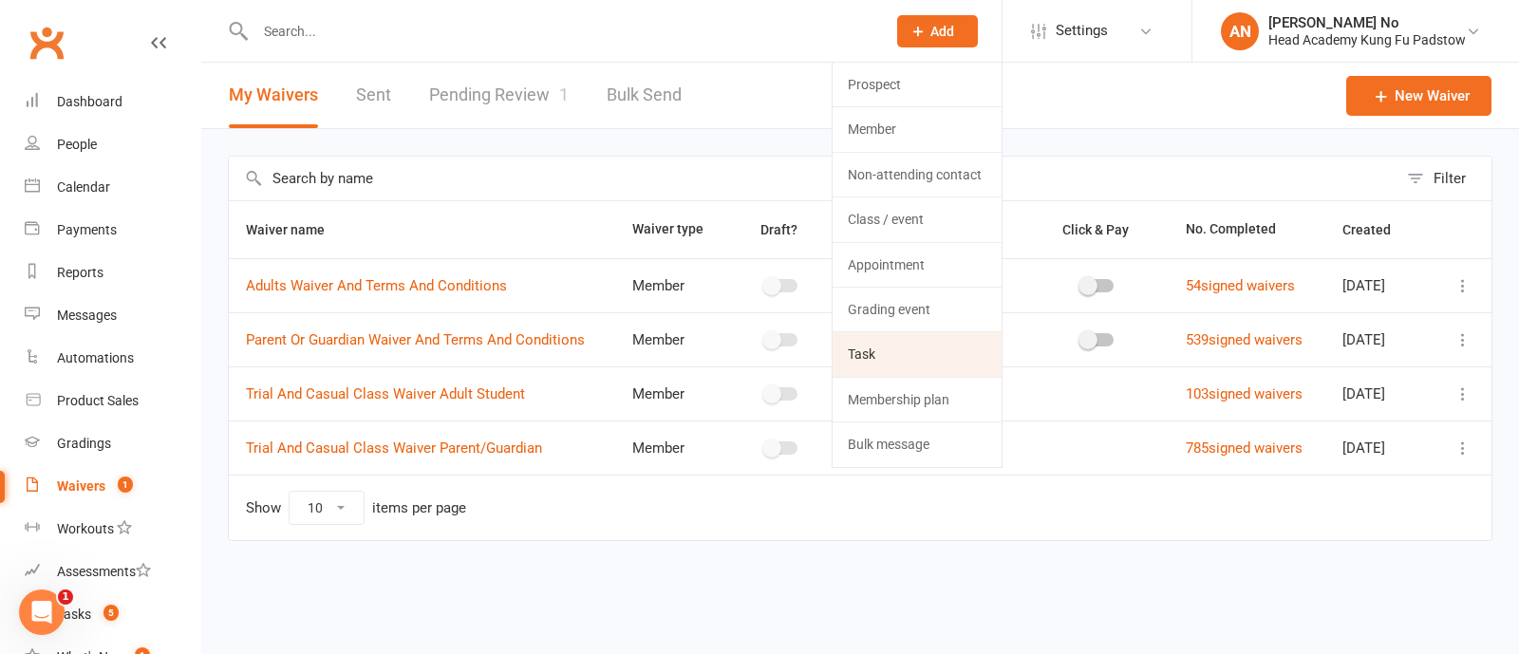
click at [918, 348] on link "Task" at bounding box center [917, 354] width 169 height 44
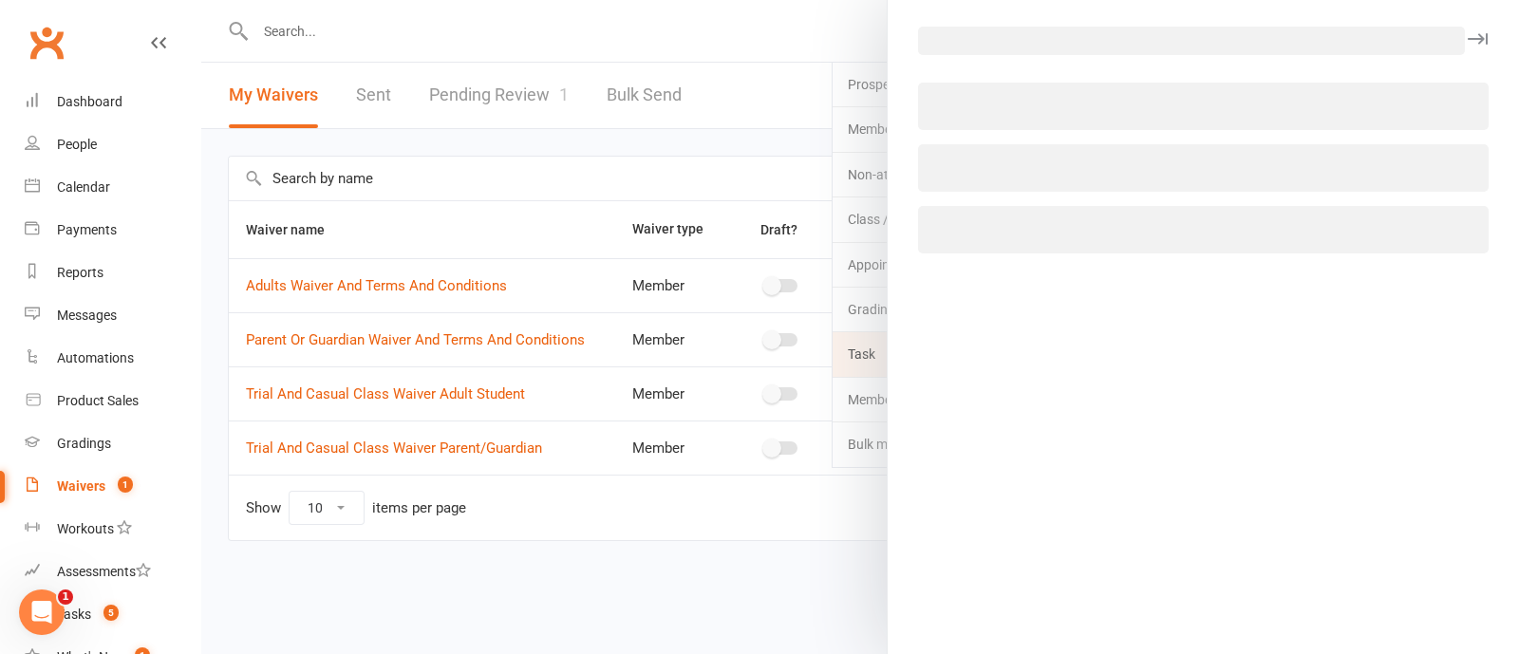
select select "52083"
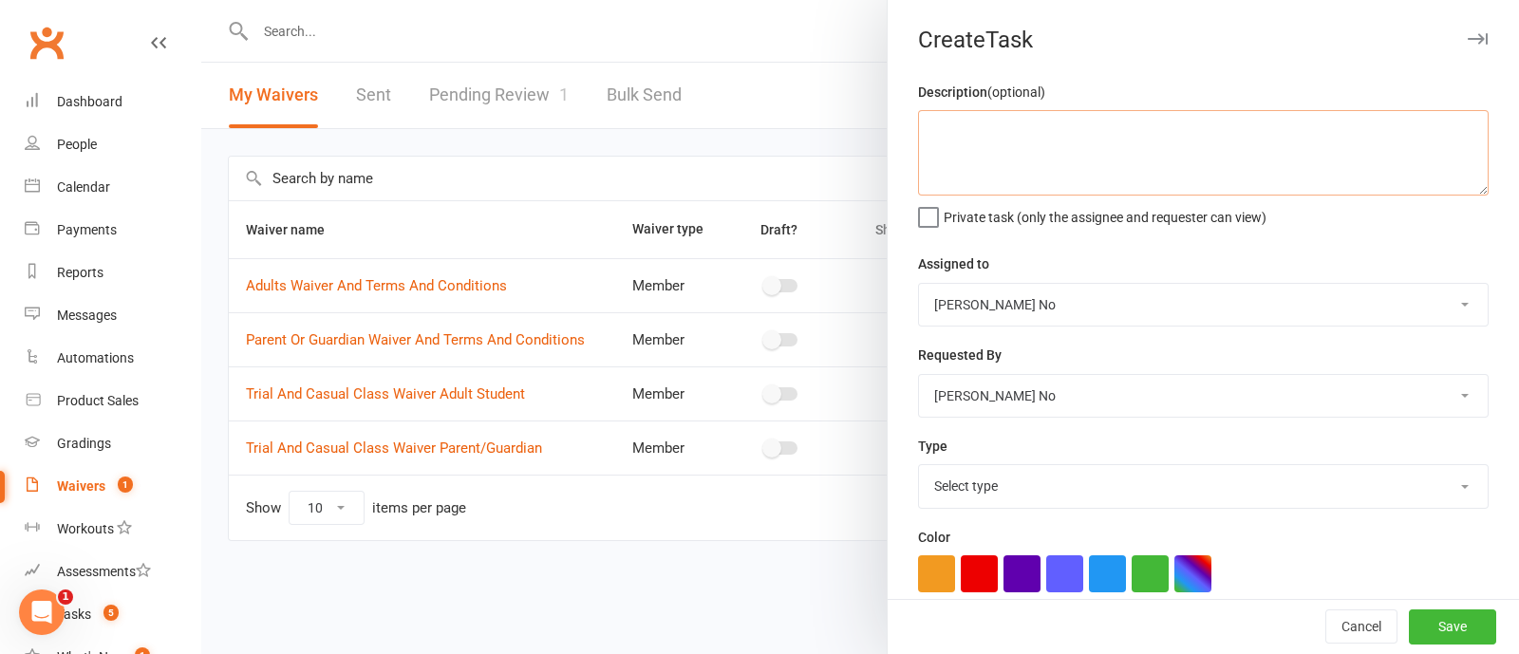
click at [967, 128] on textarea at bounding box center [1203, 152] width 571 height 85
type textarea "t"
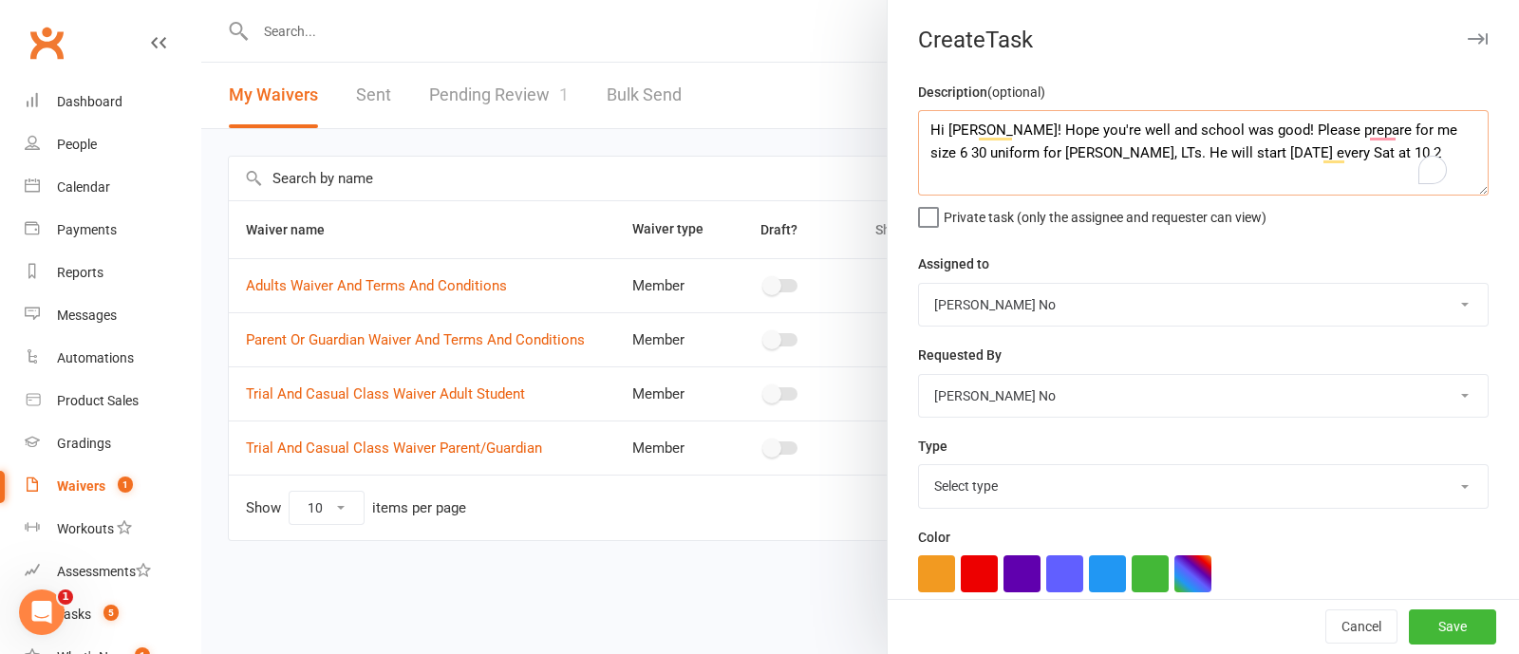
click at [1383, 154] on textarea "Hi Zoe! Hope you're well and school was good! Please prepare for me size 6 30 u…" at bounding box center [1203, 152] width 571 height 85
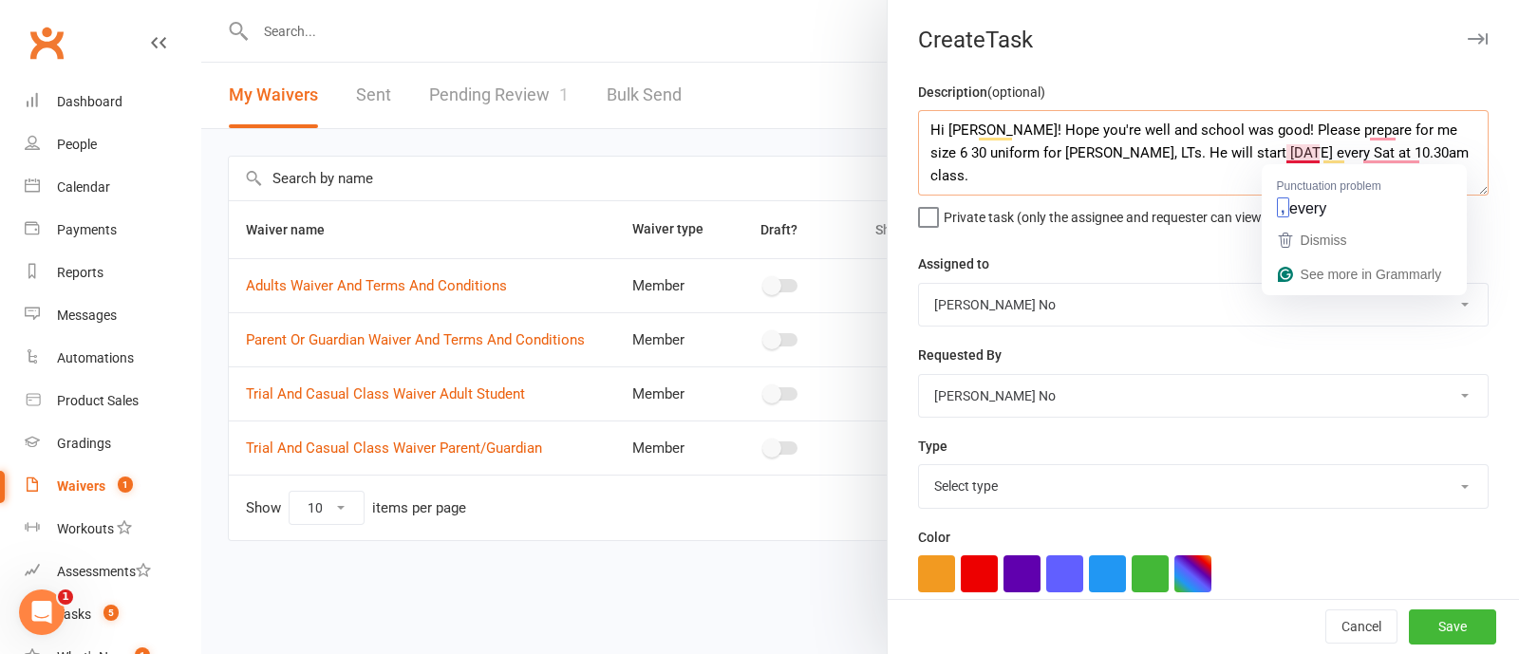
click at [1074, 182] on textarea "Hi Zoe! Hope you're well and school was good! Please prepare for me size 6 30 u…" at bounding box center [1203, 152] width 571 height 85
click at [1270, 152] on textarea "Hi Zoe! Hope you're well and school was good! Please prepare for me size 6 30 u…" at bounding box center [1203, 152] width 571 height 85
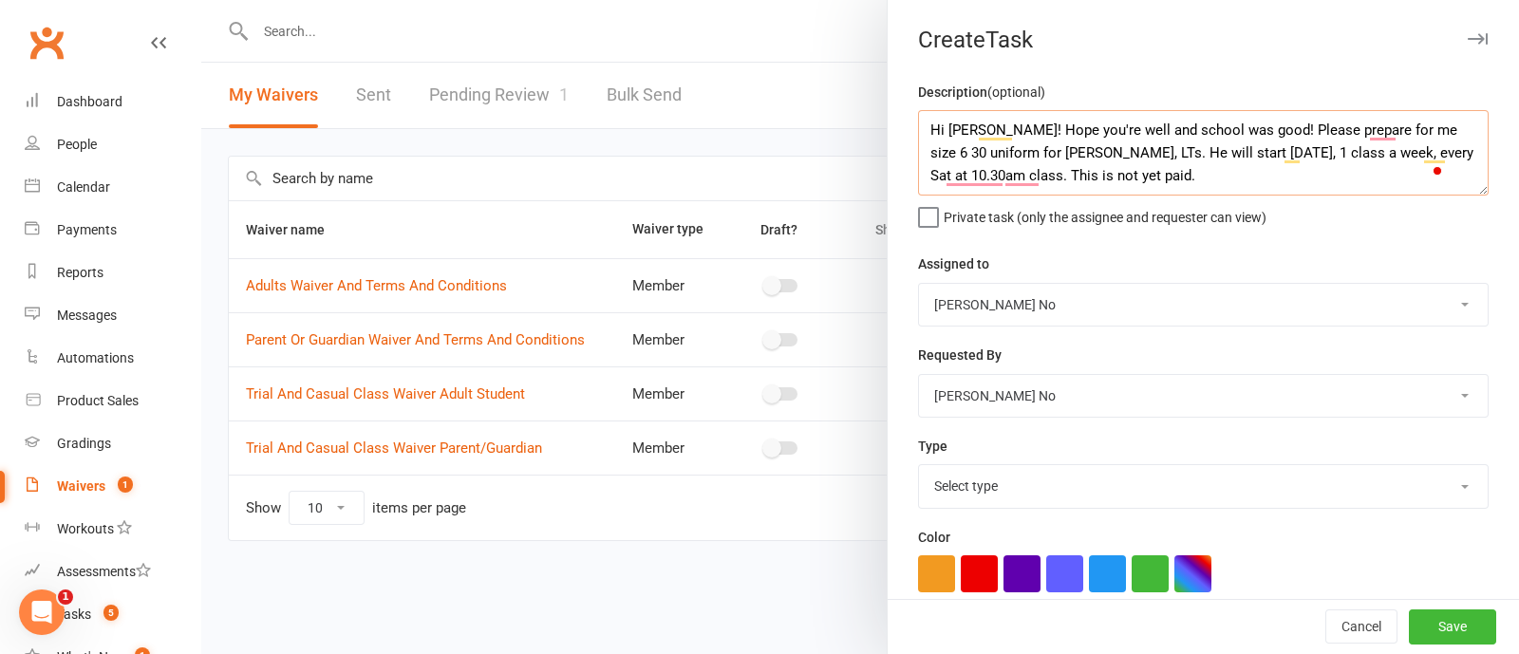
type textarea "Hi [PERSON_NAME]! Hope you're well and school was good! Please prepare for me s…"
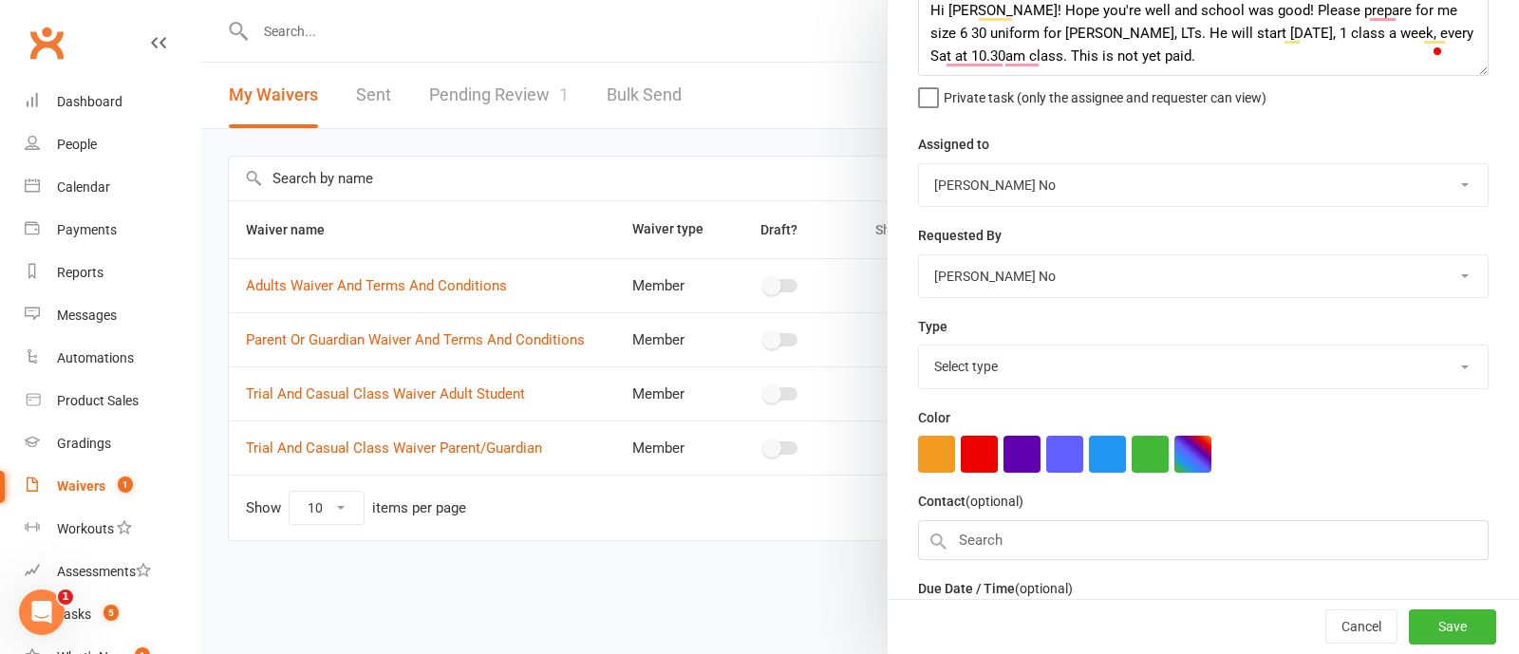
scroll to position [136, 0]
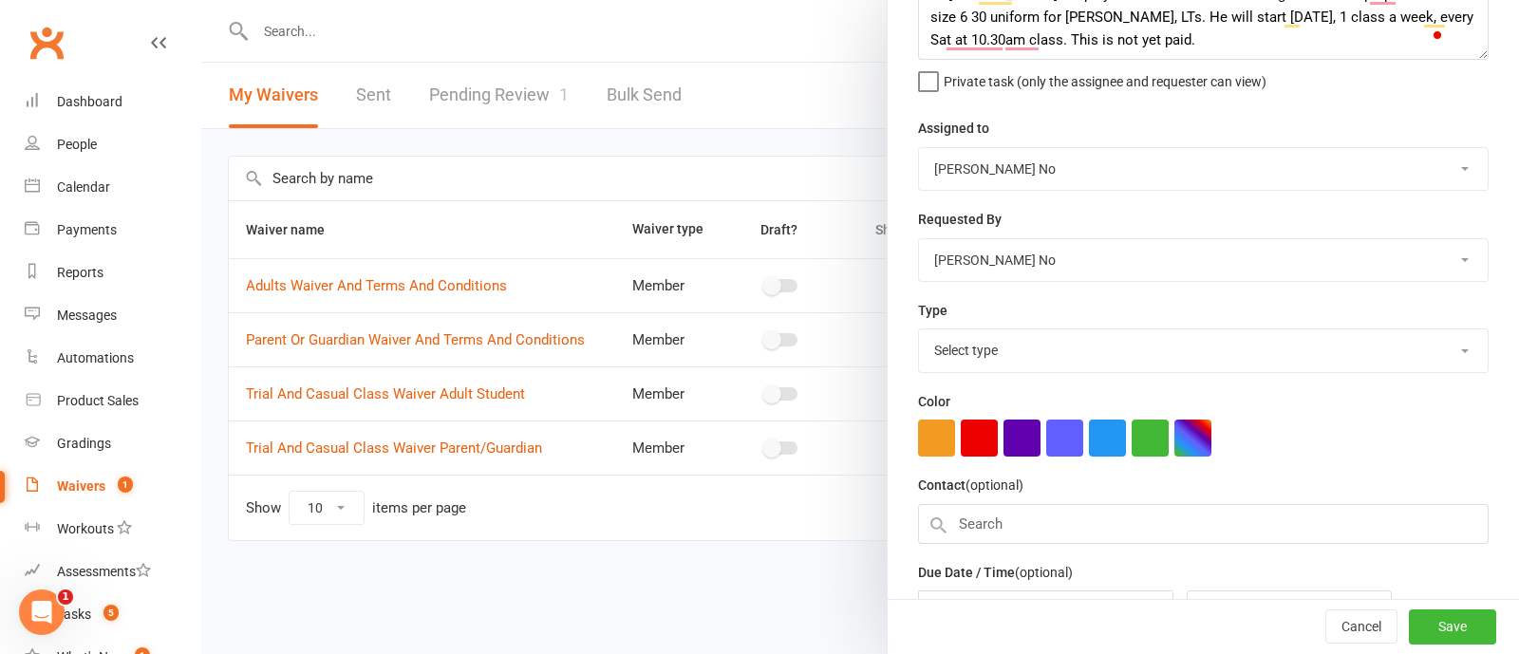
click at [1025, 172] on select "James Agius Ann No Erica D'Ali Thuy Agius Instructor A" at bounding box center [1203, 169] width 569 height 42
select select "46368"
click at [919, 148] on select "James Agius Ann No Erica D'Ali Thuy Agius Instructor A" at bounding box center [1203, 169] width 569 height 42
click at [1008, 344] on select "Select type $25 referral card Admin task Akv E-mail Follow up trials Grading Ho…" at bounding box center [1203, 350] width 569 height 42
select select "22272"
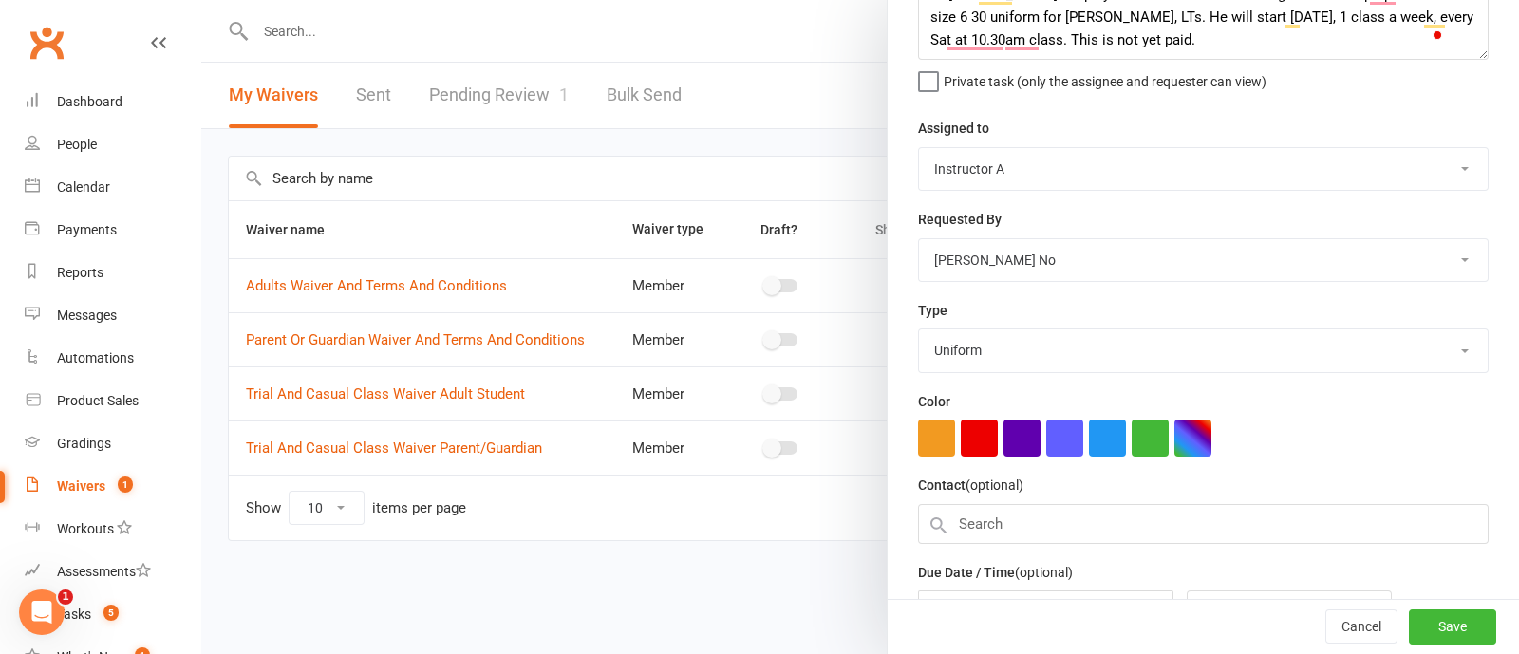
click at [919, 329] on select "Select type $25 referral card Admin task Akv E-mail Follow up trials Grading Ho…" at bounding box center [1203, 350] width 569 height 42
click at [1076, 529] on input "text" at bounding box center [1203, 524] width 571 height 40
type input "[PERSON_NAME]"
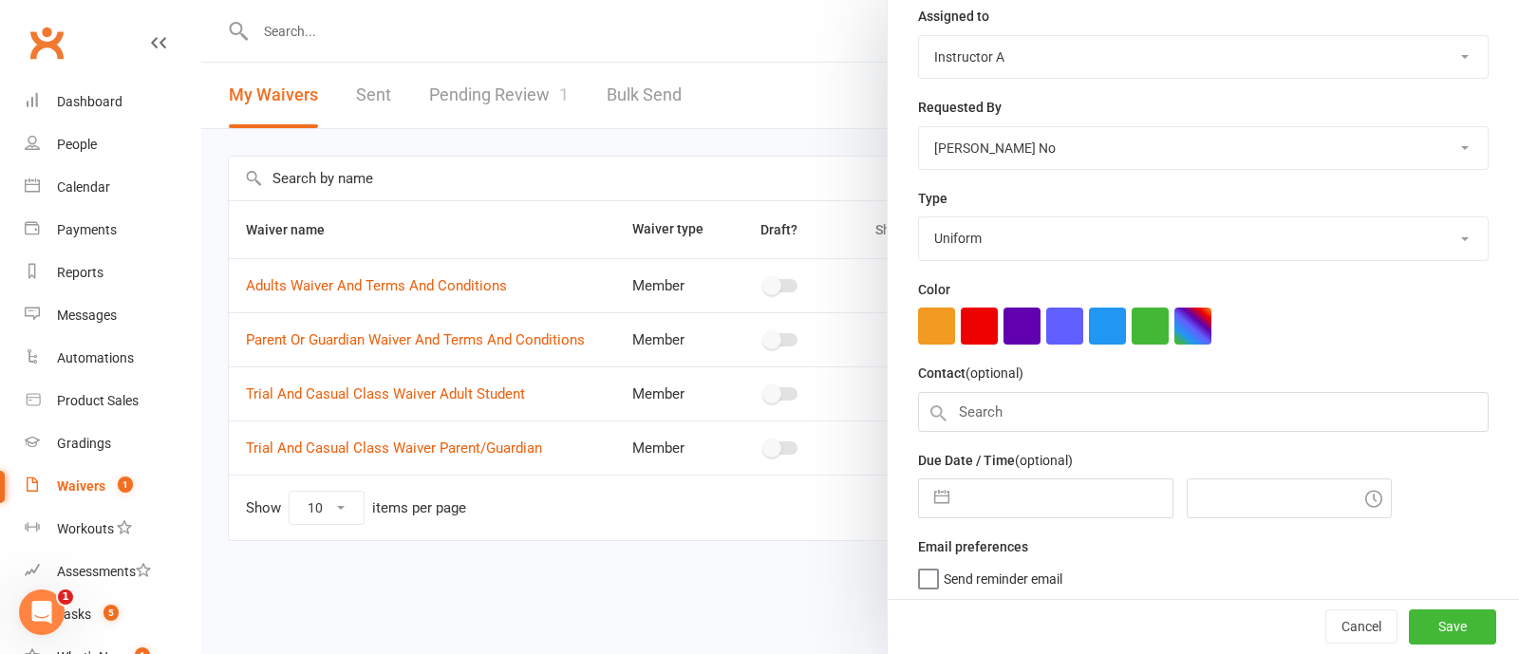
scroll to position [279, 0]
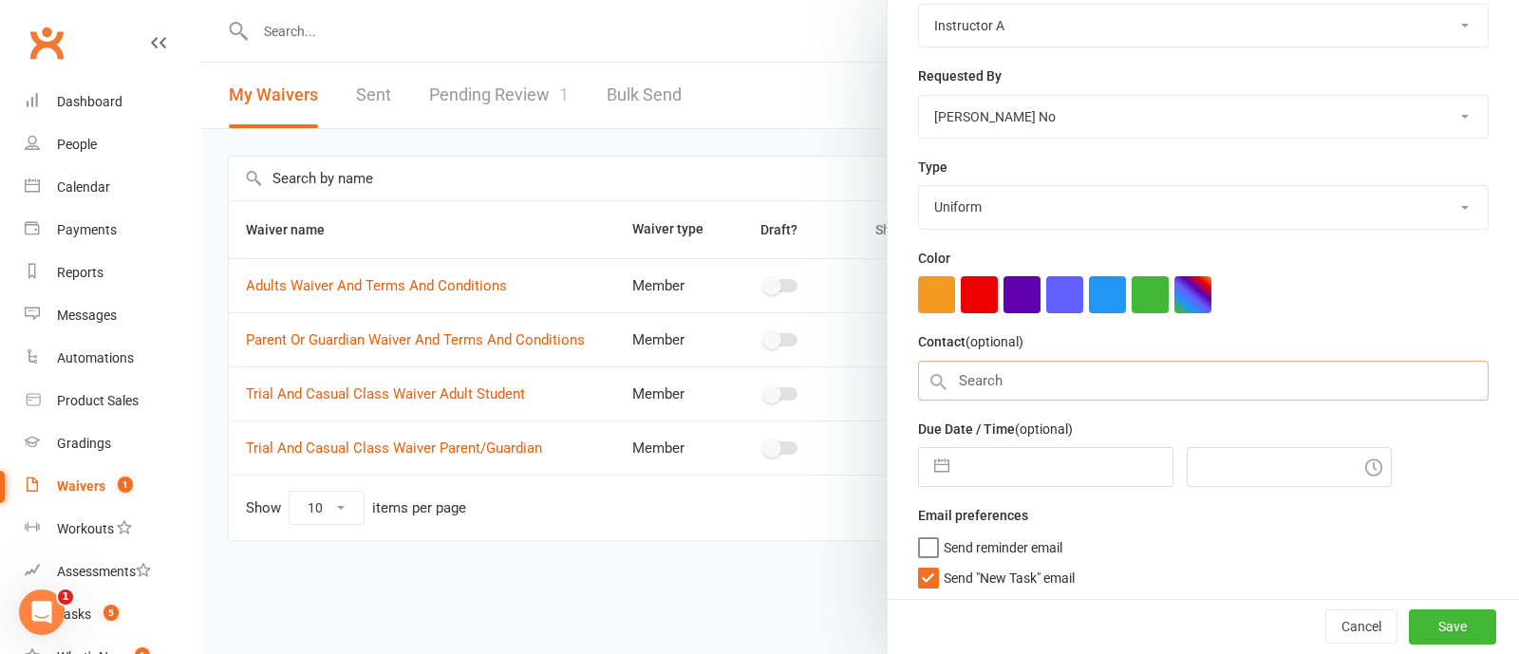
click at [1000, 380] on input "text" at bounding box center [1203, 381] width 571 height 40
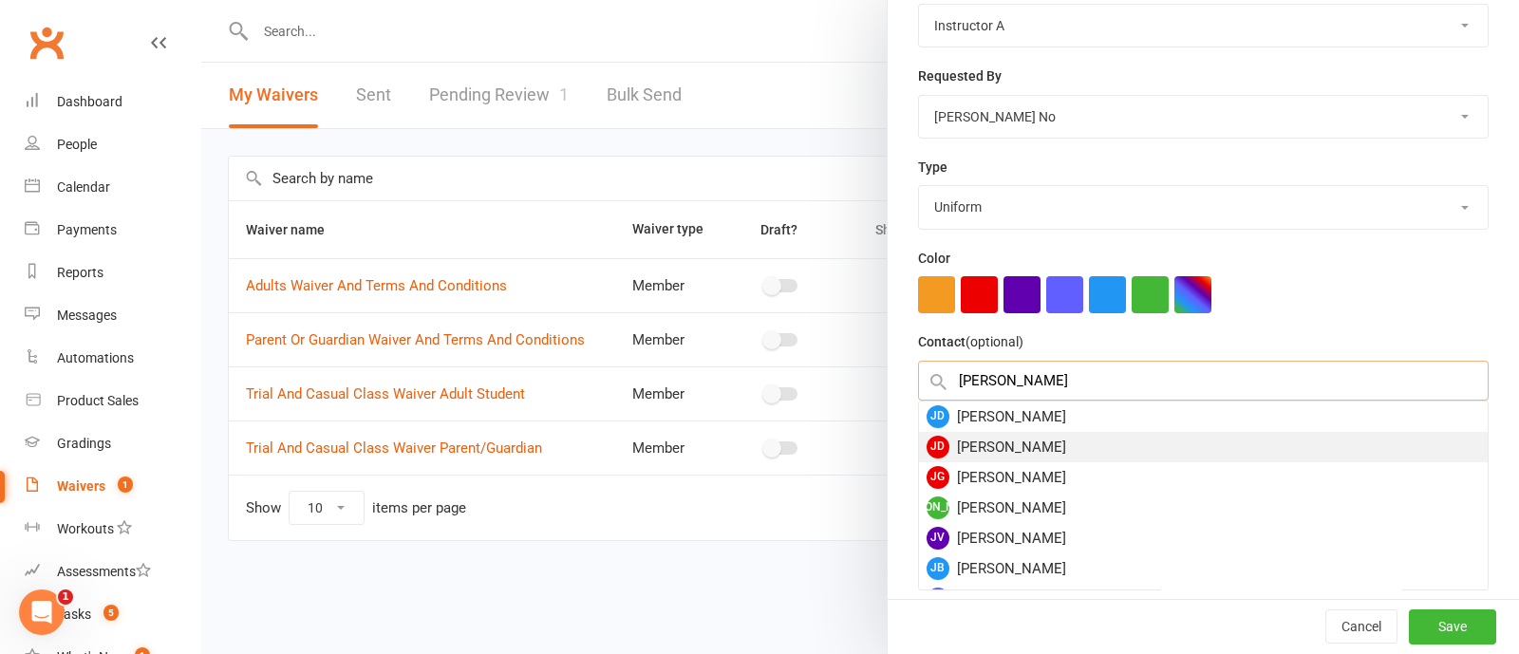
type input "[PERSON_NAME]"
click at [1047, 439] on div "JD James Deghaim" at bounding box center [1203, 447] width 569 height 30
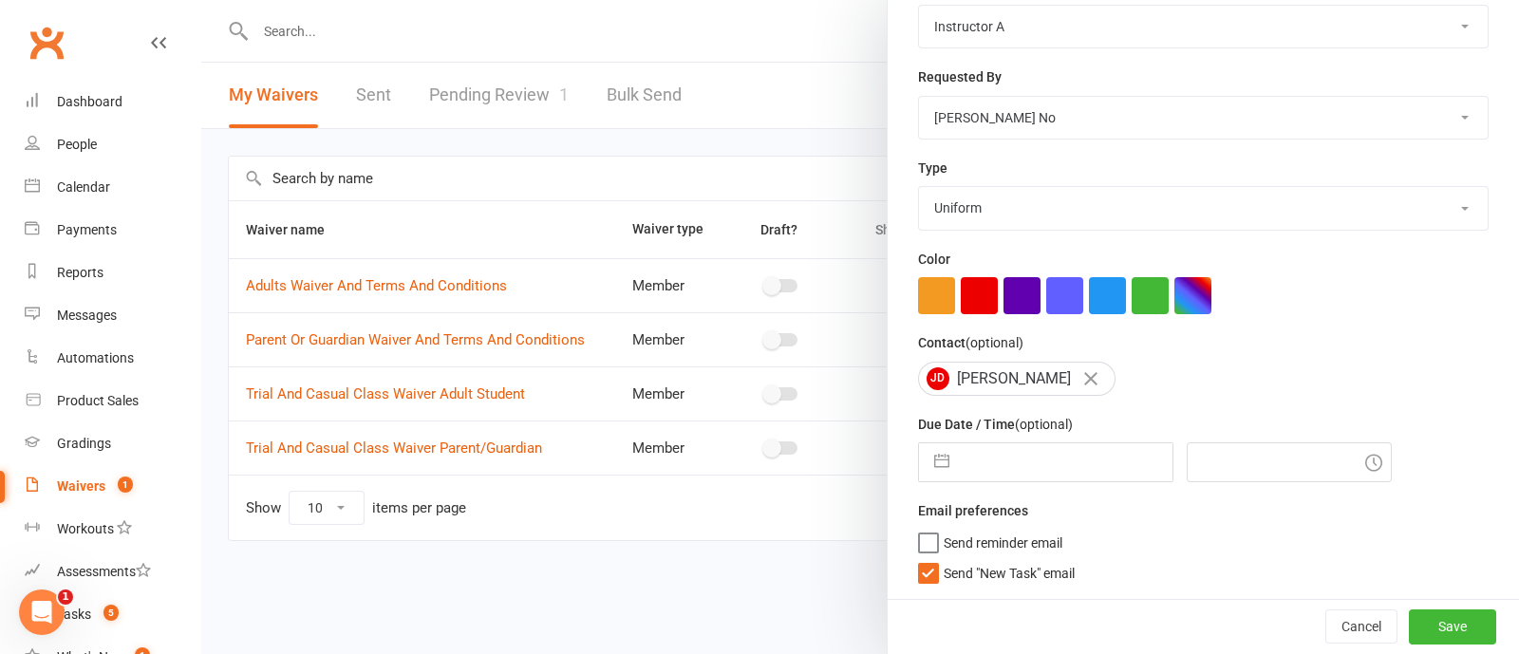
scroll to position [274, 0]
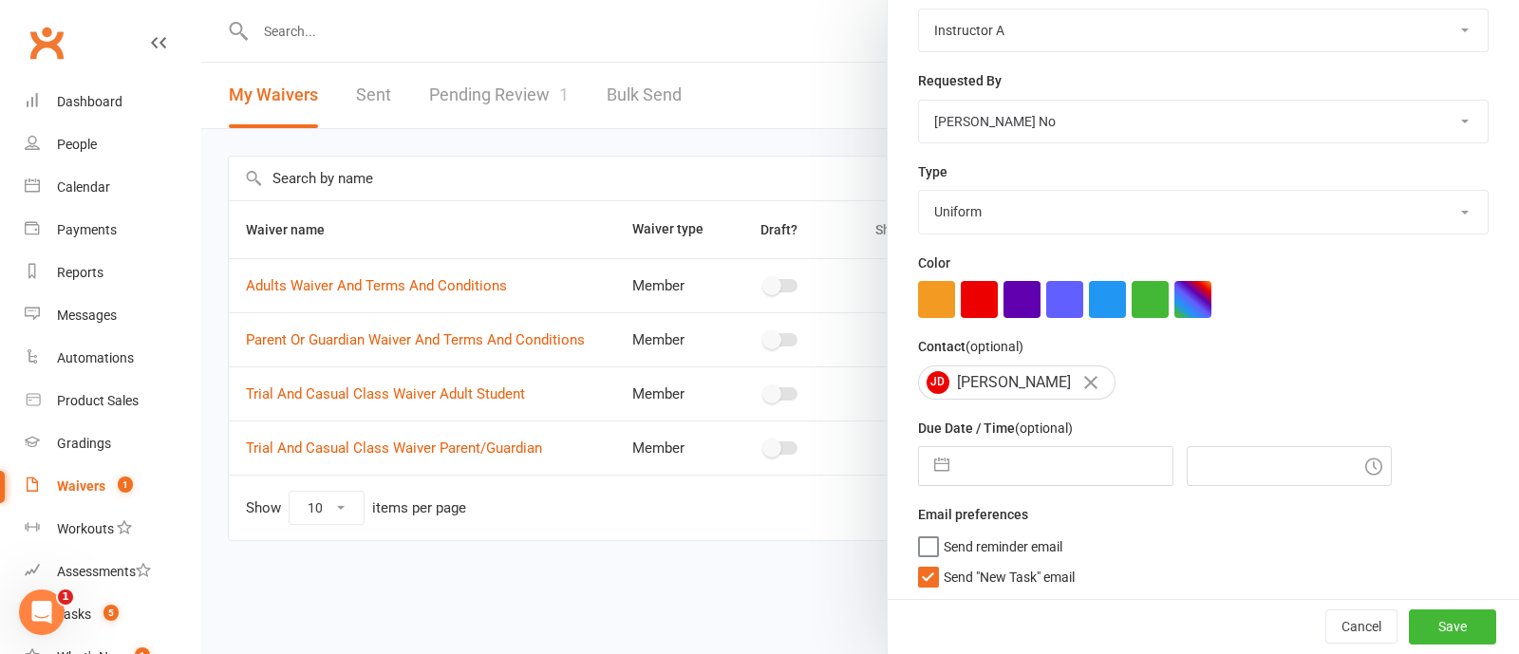
click at [926, 572] on label "Send "New Task" email" at bounding box center [996, 572] width 157 height 19
click at [926, 563] on input "Send "New Task" email" at bounding box center [996, 563] width 157 height 0
click at [1412, 618] on button "Save" at bounding box center [1452, 627] width 87 height 34
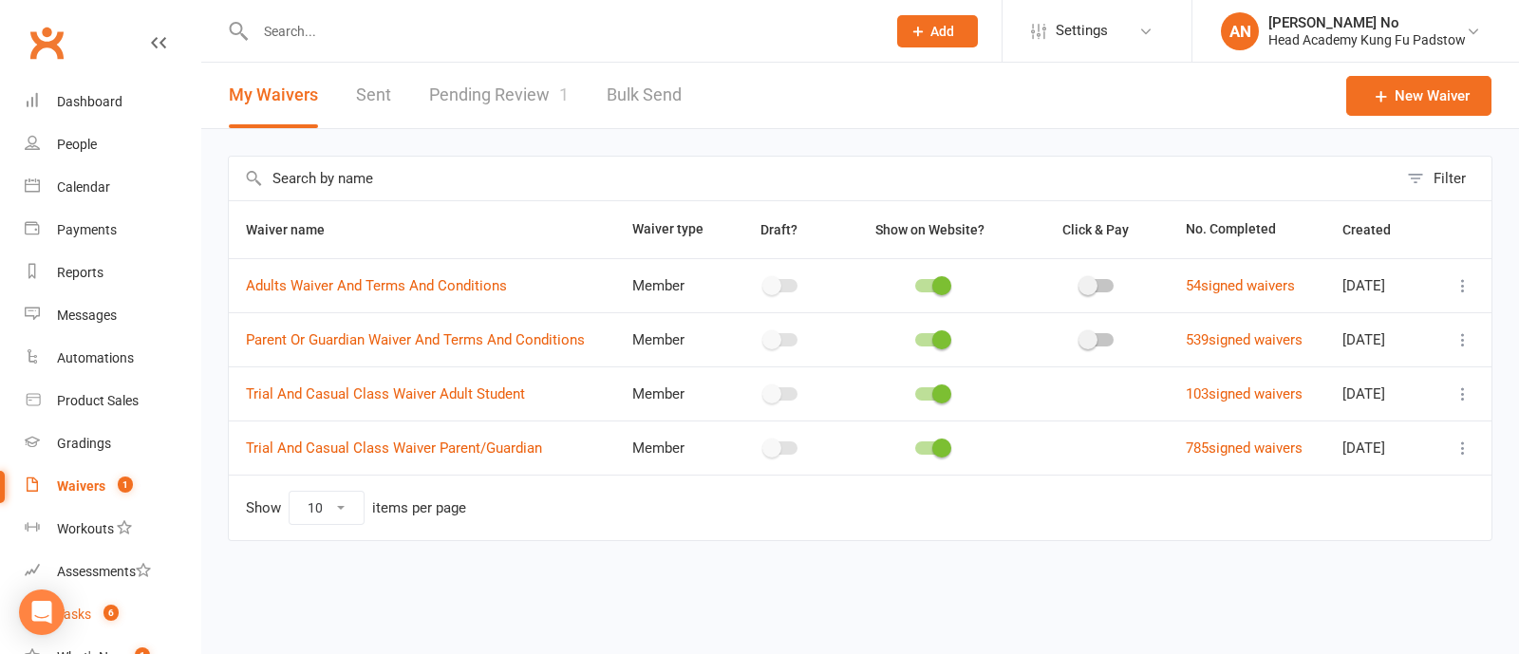
drag, startPoint x: 111, startPoint y: 609, endPoint x: 711, endPoint y: 434, distance: 625.1
click at [111, 608] on span "6" at bounding box center [110, 613] width 15 height 16
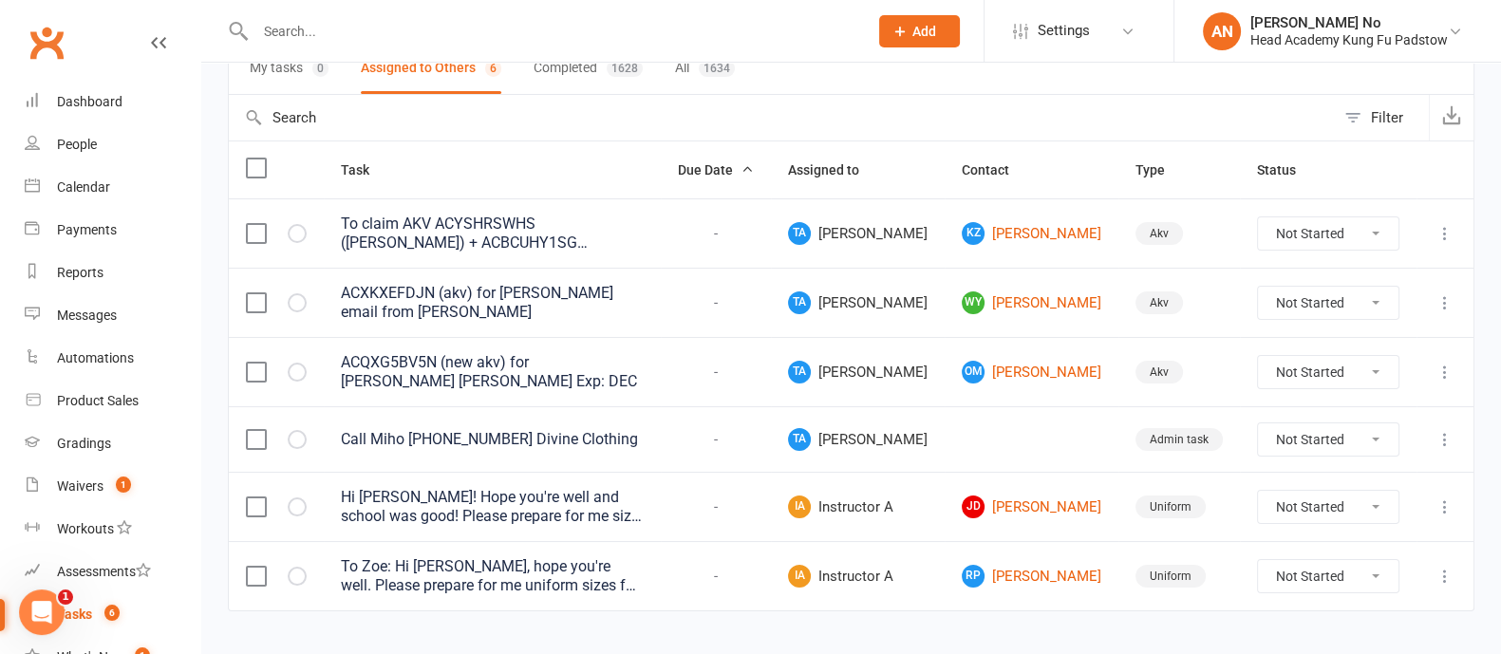
scroll to position [189, 0]
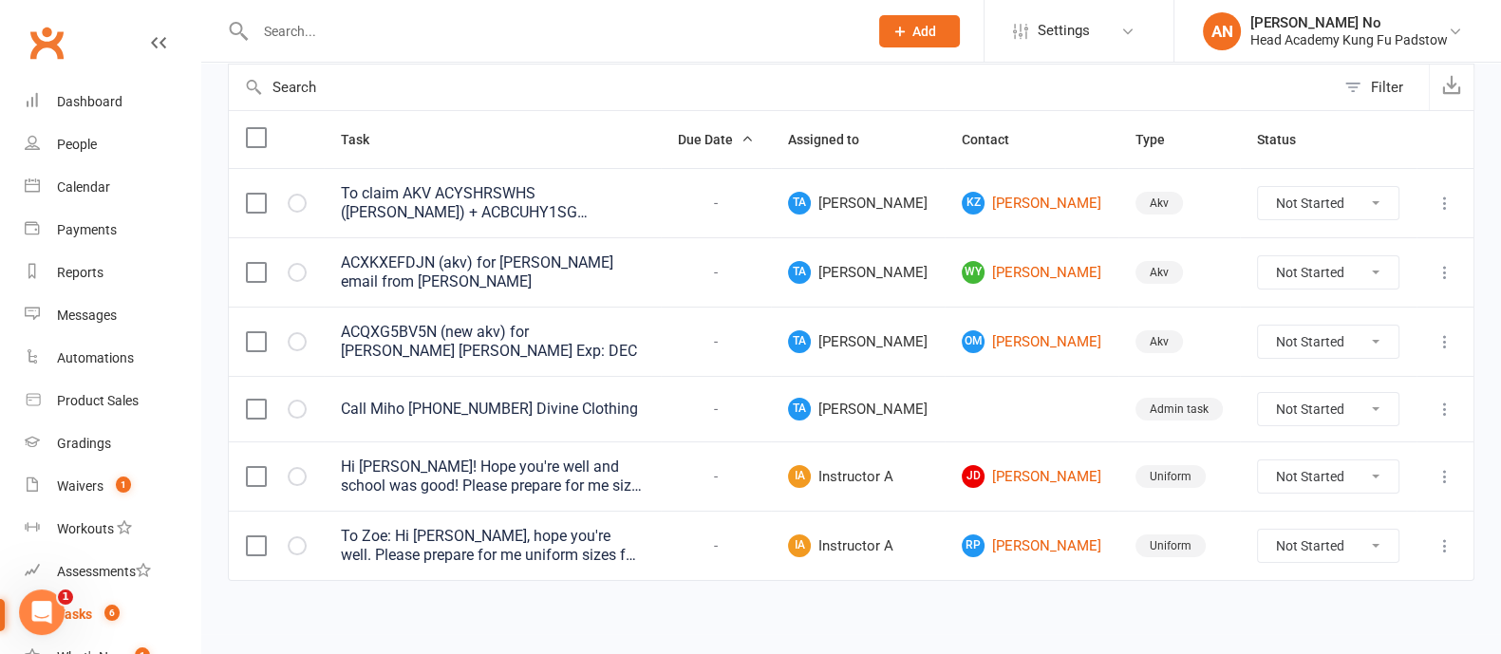
click at [617, 486] on div "Hi [PERSON_NAME]! Hope you're well and school was good! Please prepare for me s…" at bounding box center [492, 477] width 303 height 38
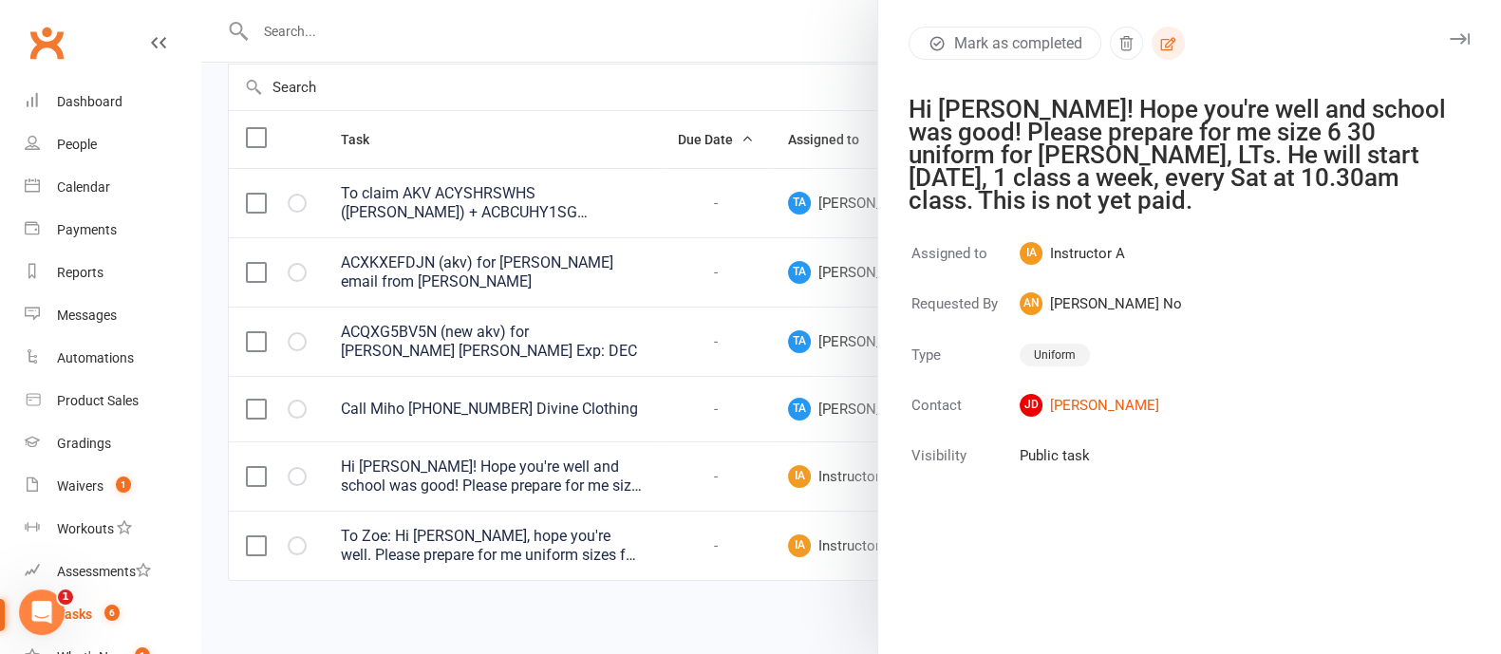
click at [1161, 46] on icon "button" at bounding box center [1168, 43] width 15 height 13
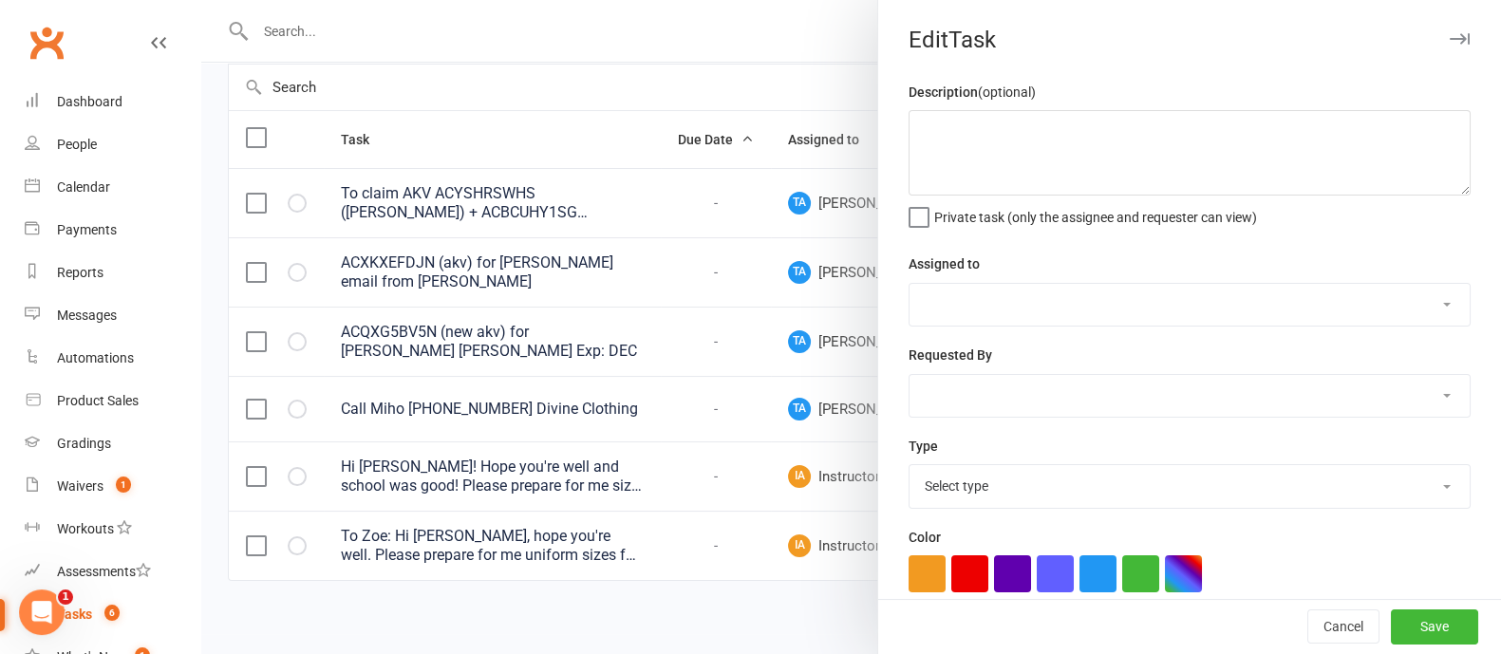
scroll to position [184, 0]
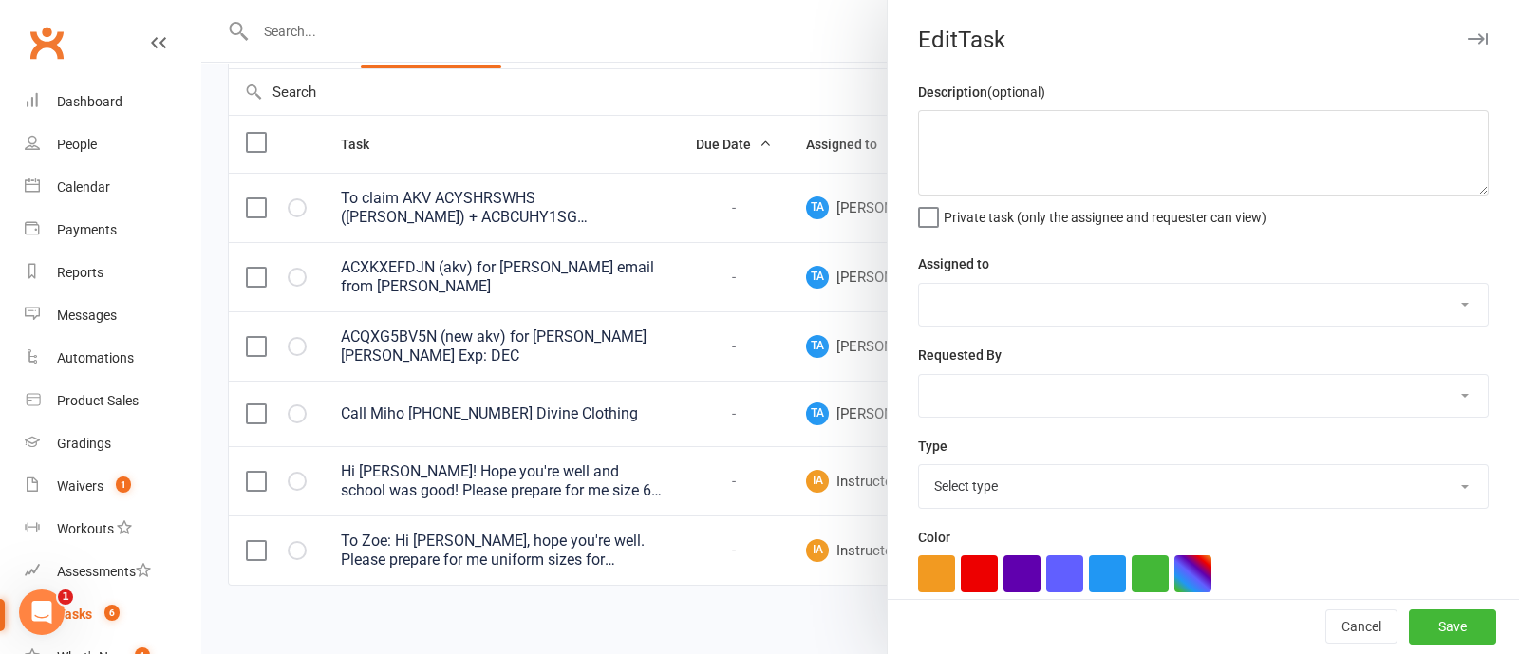
type textarea "Hi [PERSON_NAME]! Hope you're well and school was good! Please prepare for me s…"
select select "46368"
select select "52083"
select select "22272"
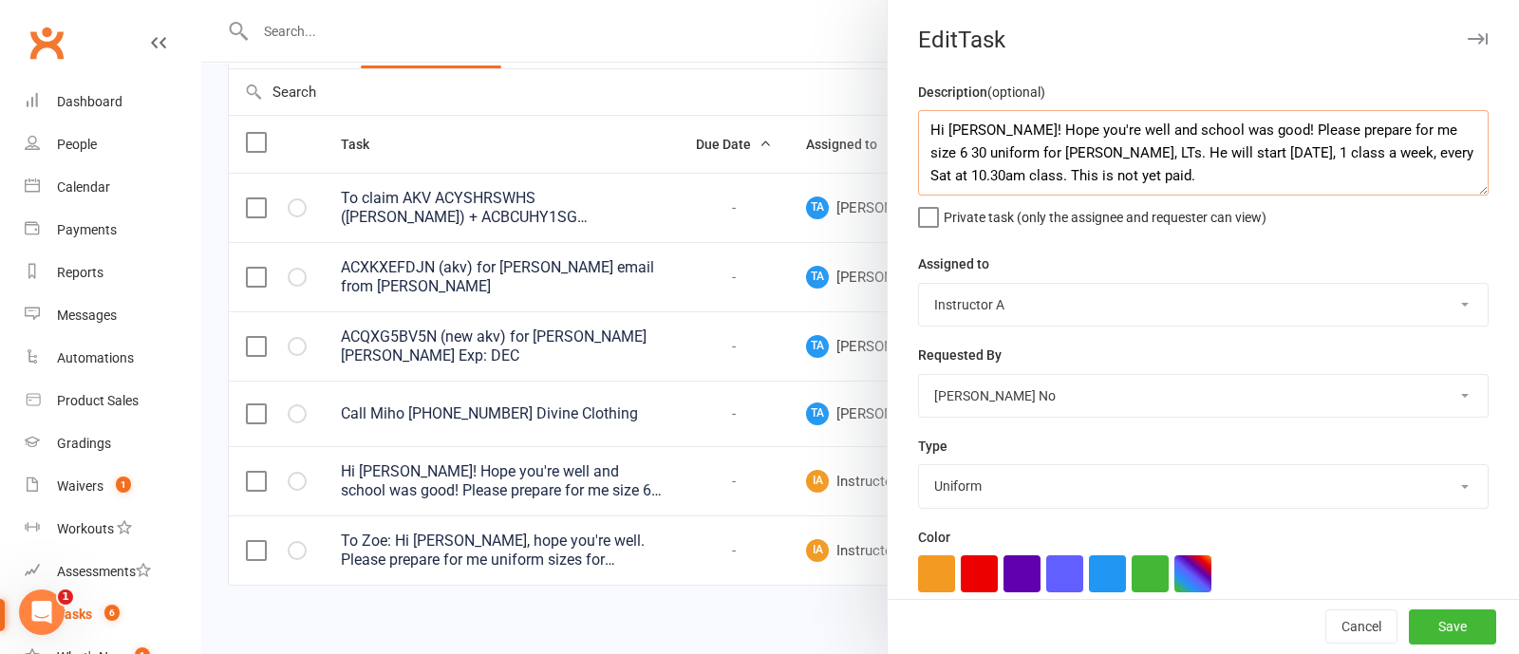
click at [1416, 129] on textarea "Hi [PERSON_NAME]! Hope you're well and school was good! Please prepare for me s…" at bounding box center [1203, 152] width 571 height 85
click at [919, 153] on textarea "Hi [PERSON_NAME]! Hope you're well and school was good! Please prepare for me s…" at bounding box center [1203, 152] width 571 height 85
type textarea "Hi [PERSON_NAME]! Hope you're well and school was good! Please prepare for me s…"
click at [1423, 622] on button "Save" at bounding box center [1452, 627] width 87 height 34
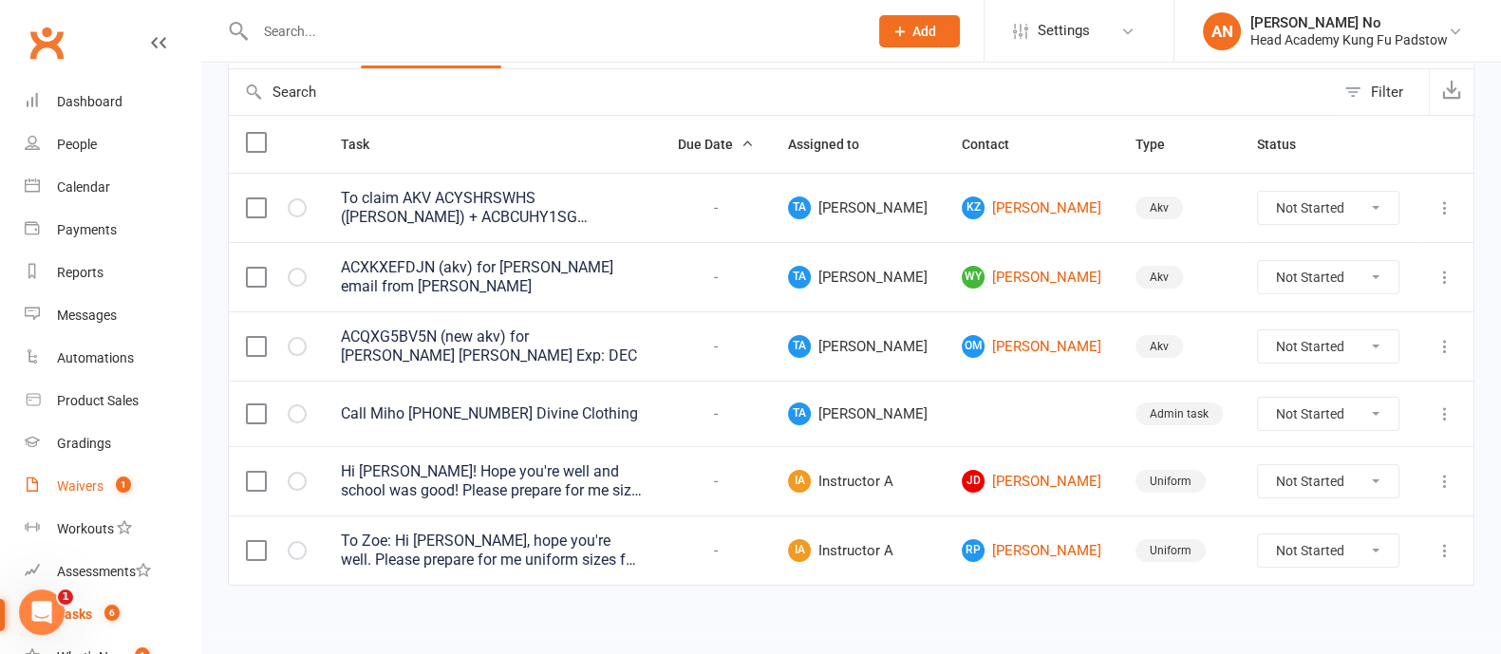
click at [114, 483] on count-badge "1" at bounding box center [118, 485] width 25 height 15
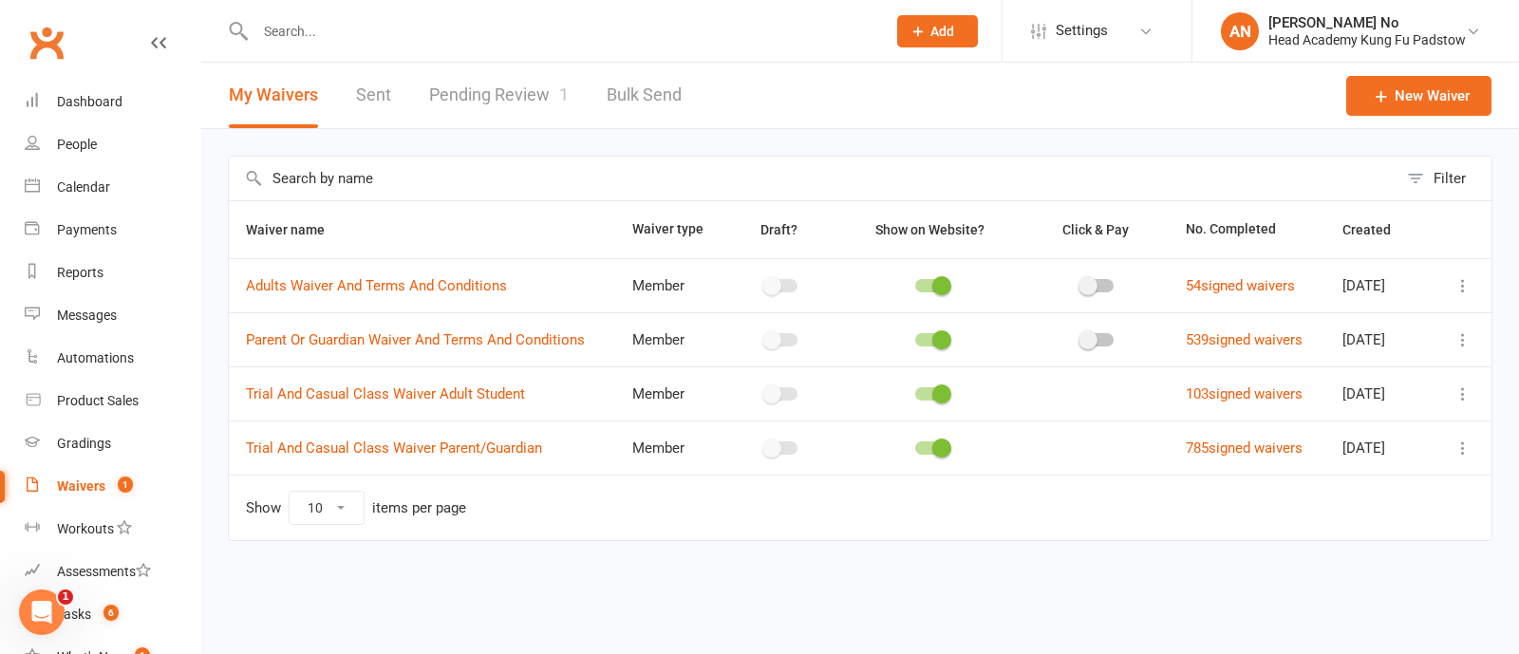
click at [506, 89] on link "Pending Review 1" at bounding box center [499, 96] width 140 height 66
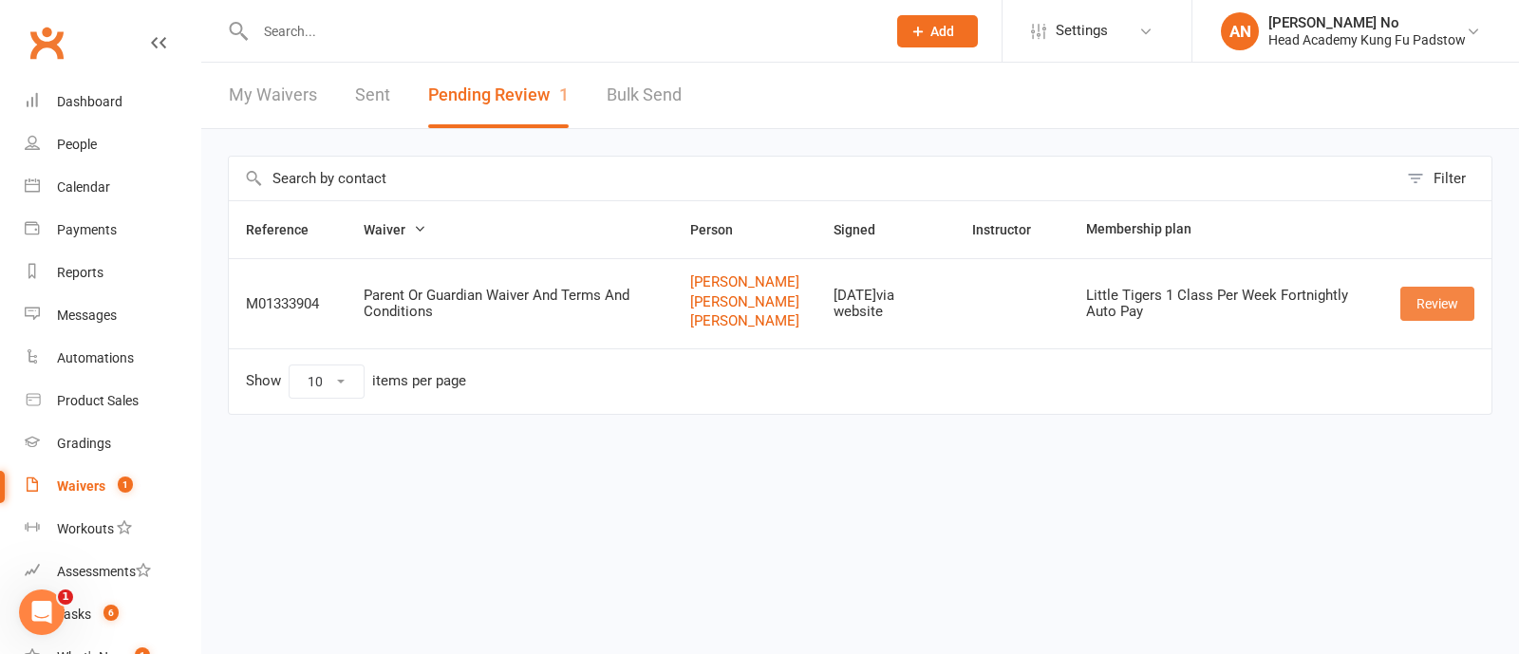
click at [1433, 315] on link "Review" at bounding box center [1437, 304] width 74 height 34
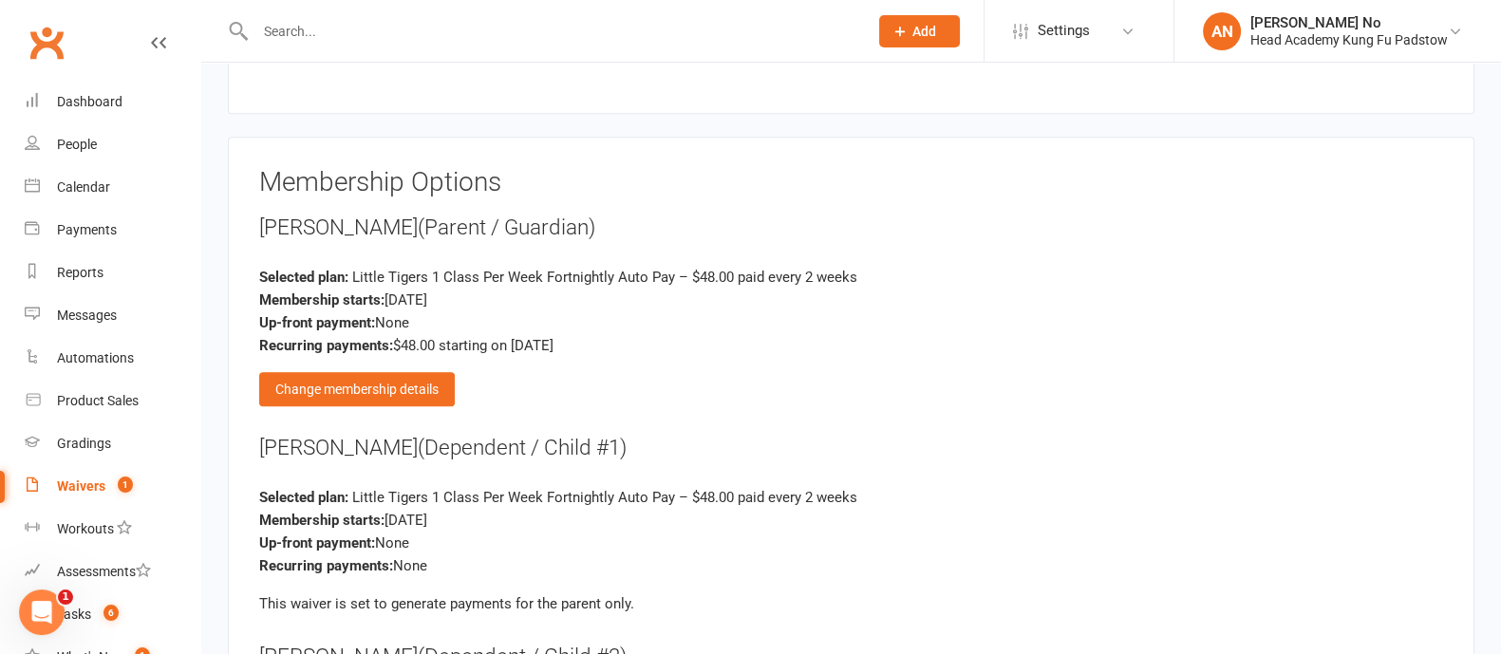
scroll to position [2610, 0]
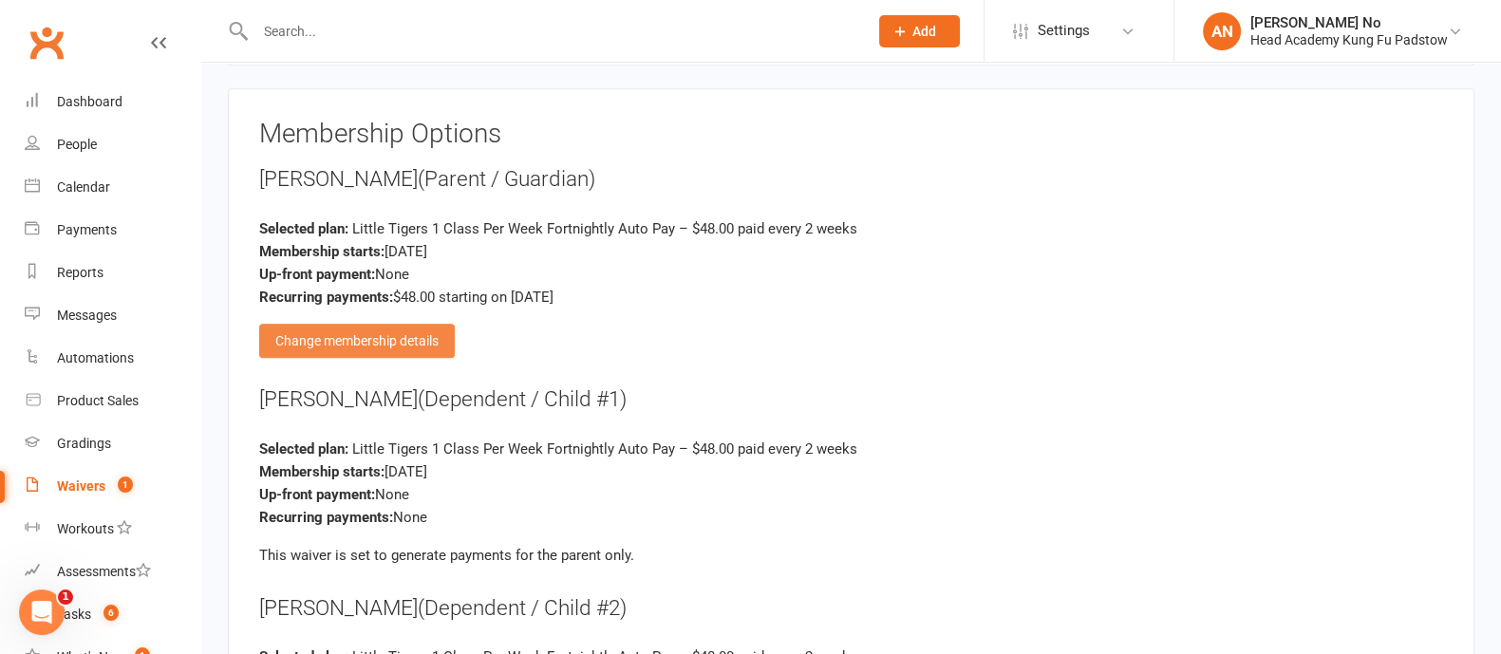
click at [415, 324] on div "Change membership details" at bounding box center [357, 341] width 196 height 34
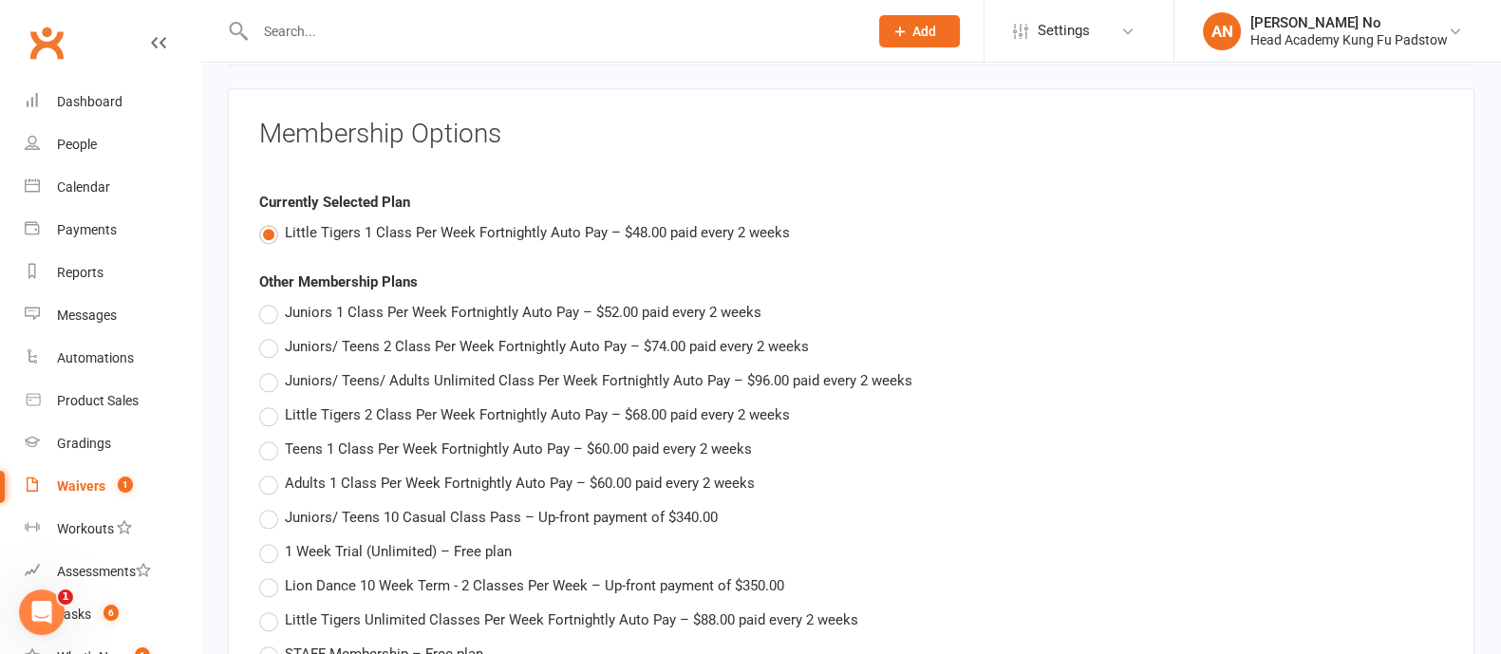
scroll to position [3182, 0]
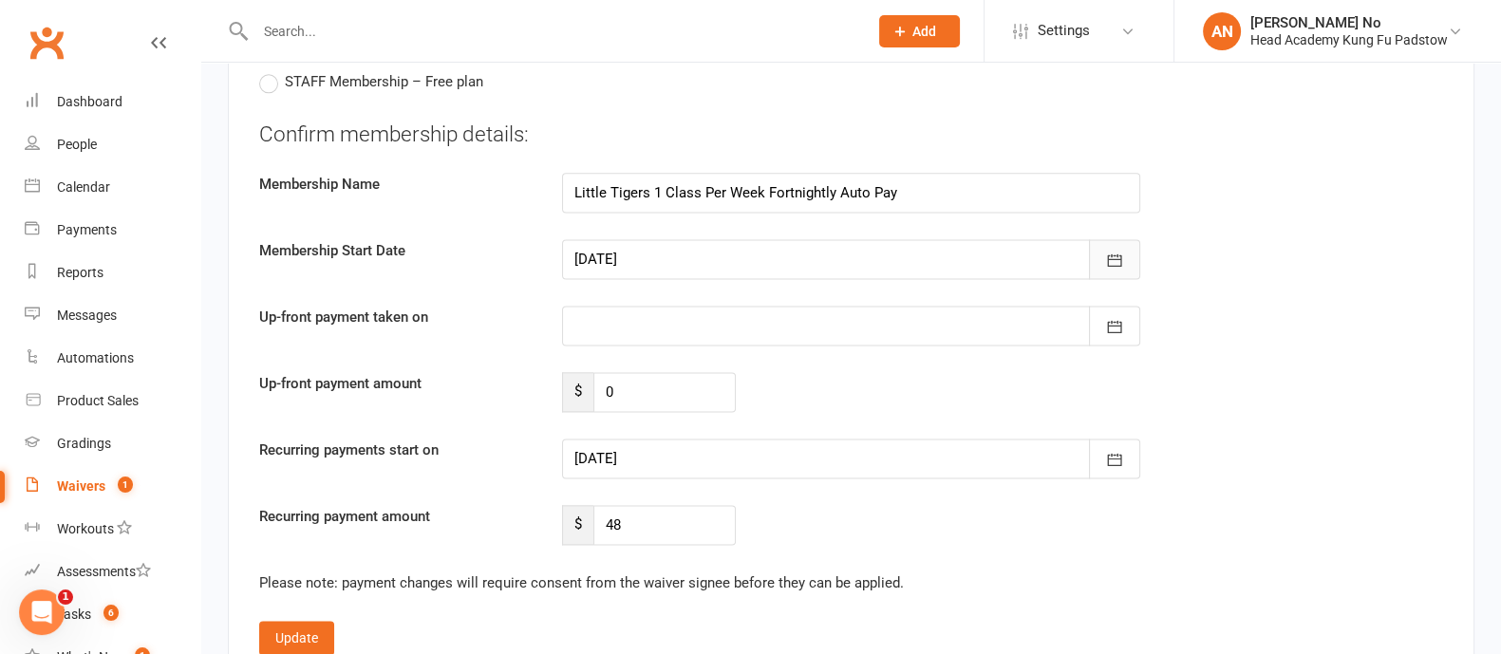
click at [1101, 239] on button "button" at bounding box center [1114, 259] width 51 height 40
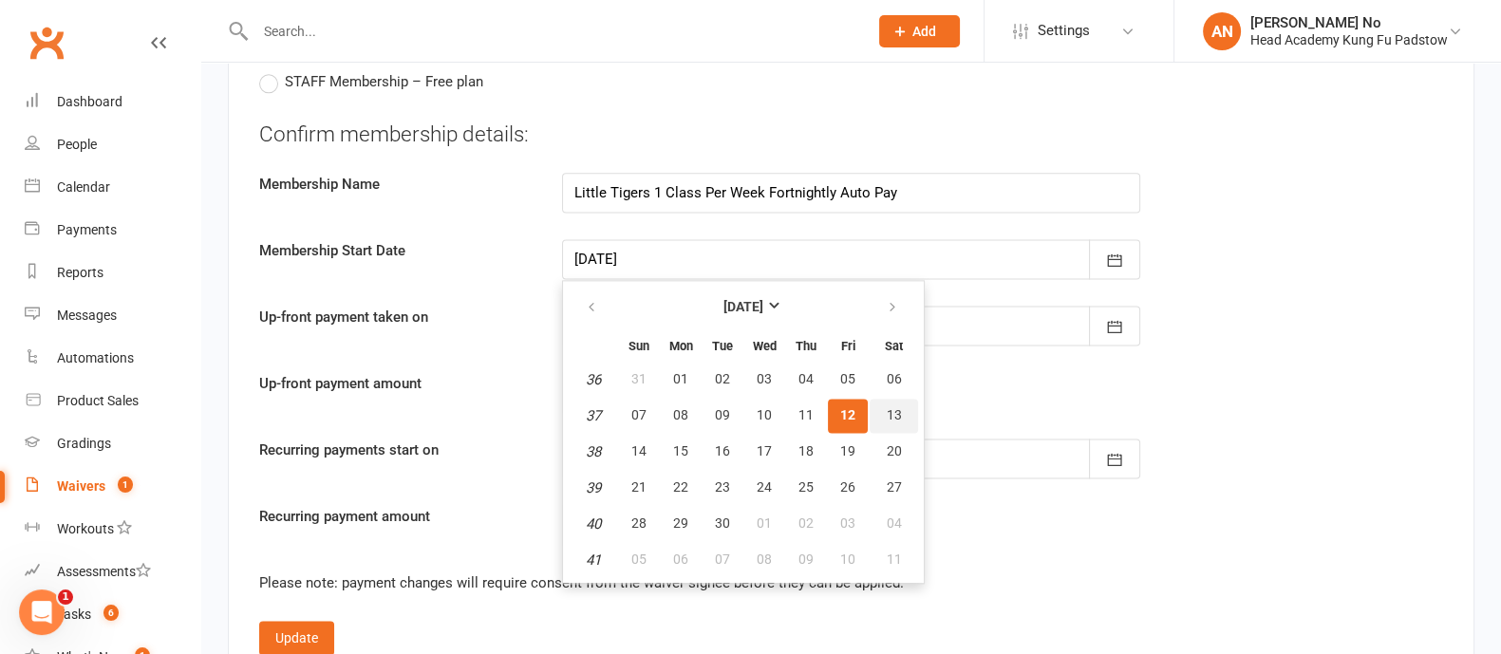
click at [888, 407] on span "13" at bounding box center [894, 414] width 15 height 15
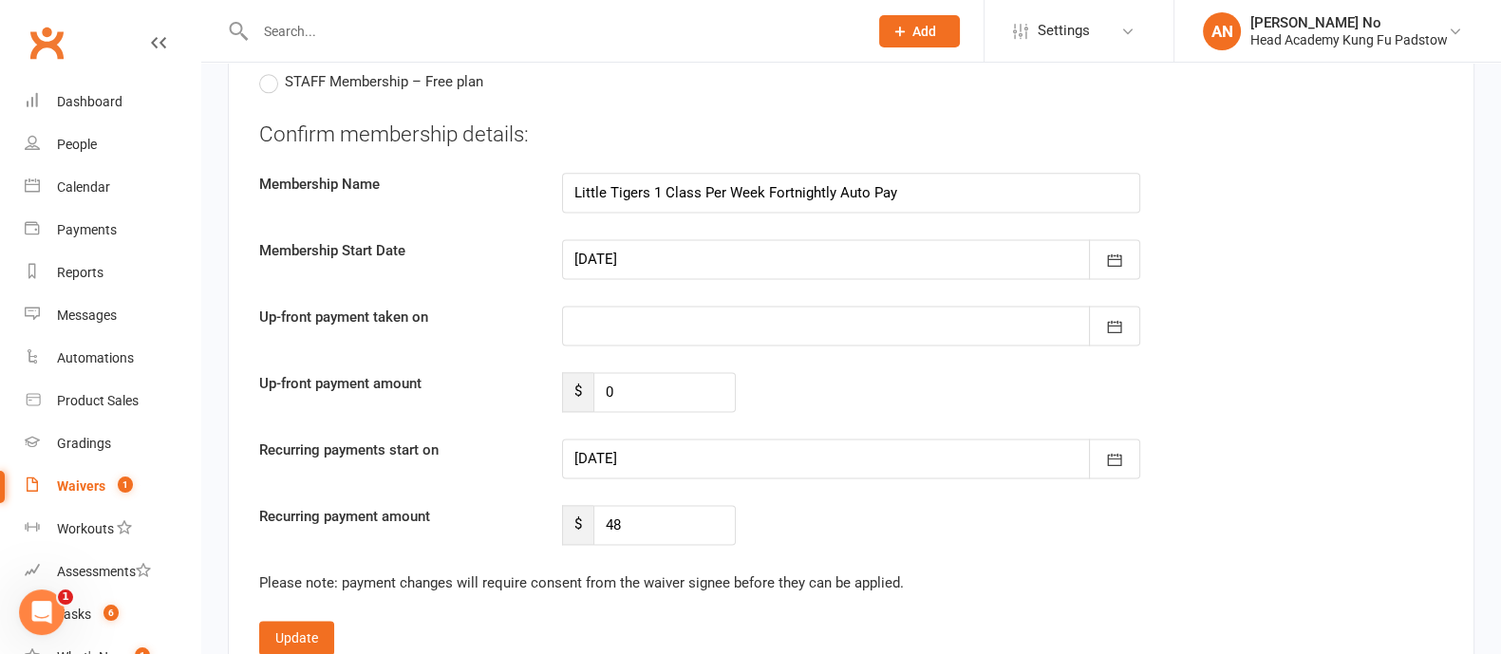
type input "[DATE]"
click at [302, 621] on button "Update" at bounding box center [296, 638] width 75 height 34
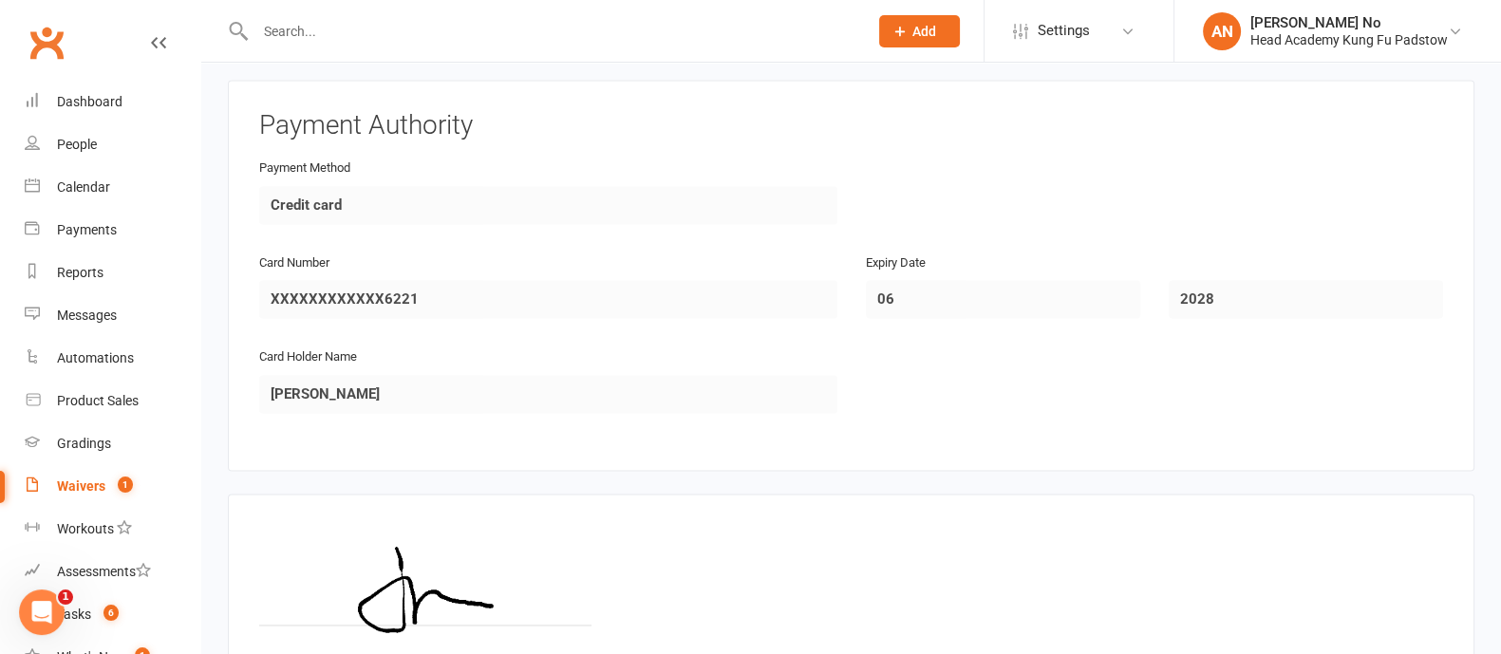
scroll to position [3429, 0]
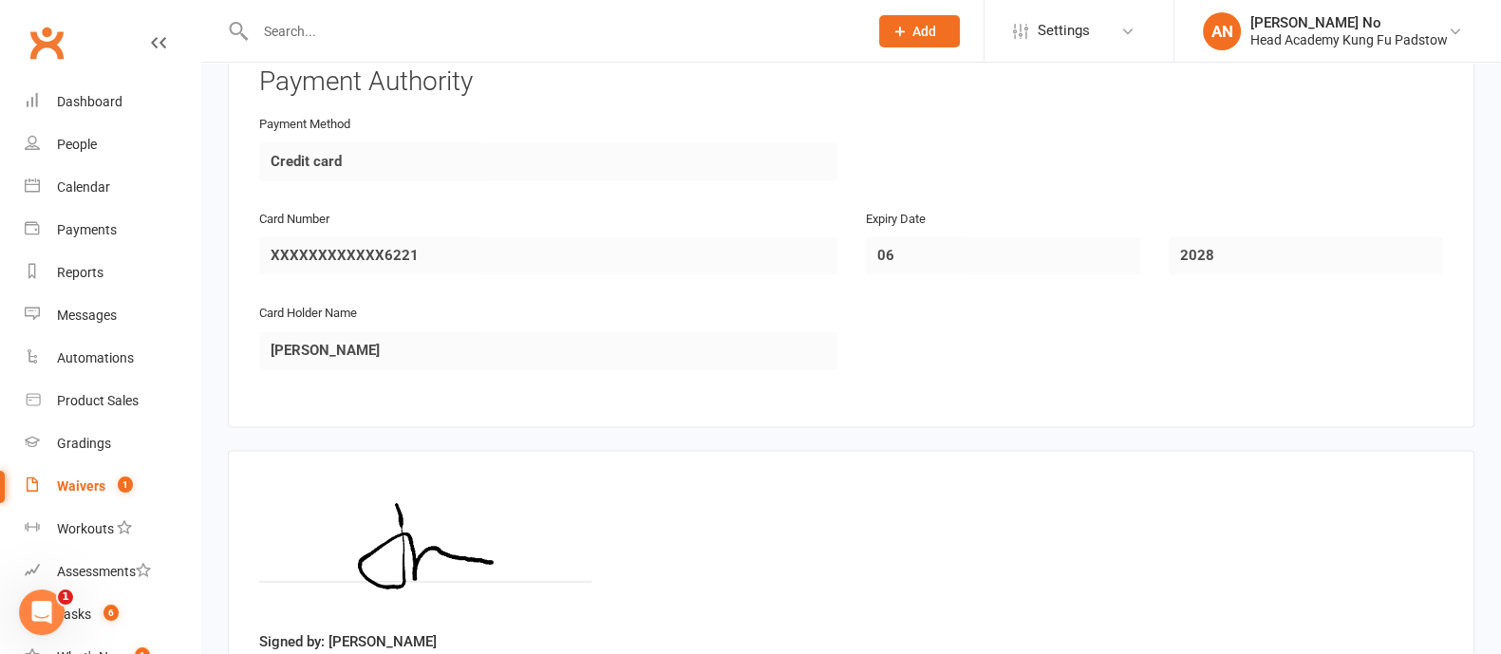
click at [96, 487] on div "Waivers" at bounding box center [81, 485] width 48 height 15
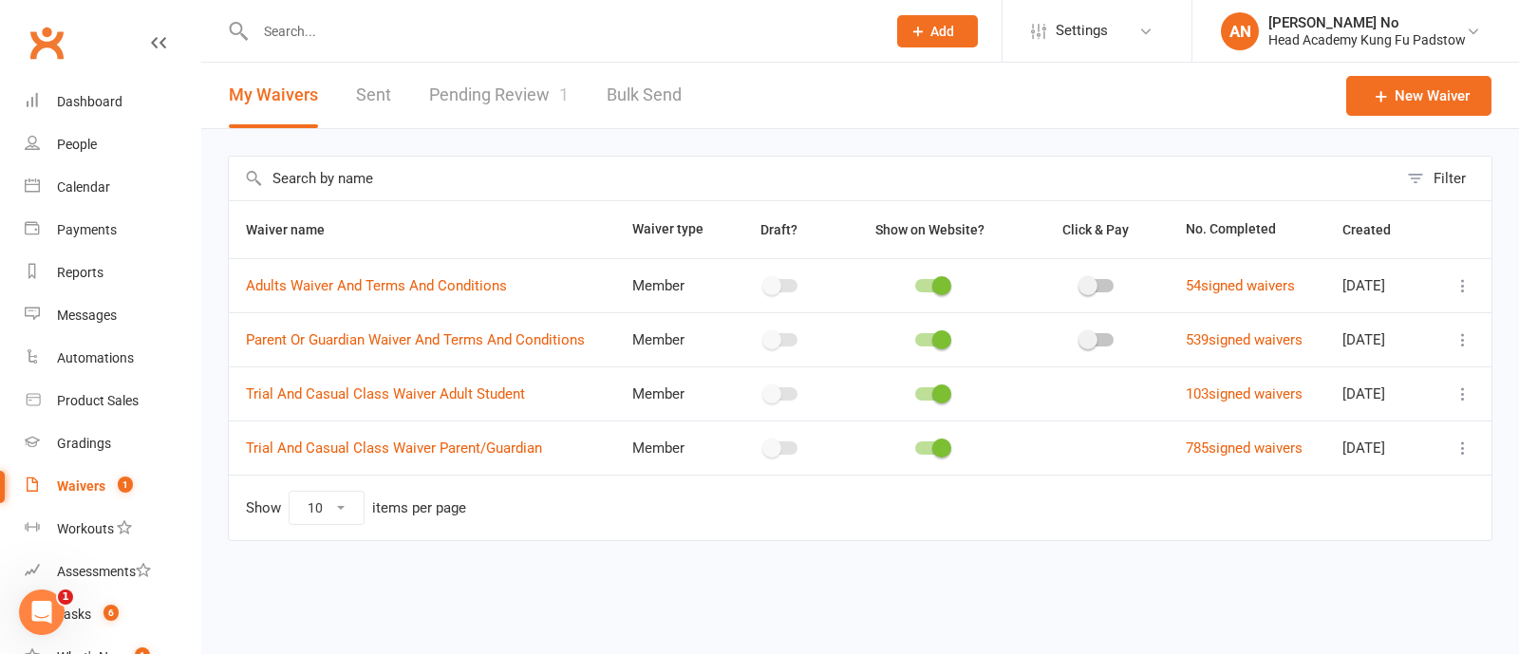
click at [555, 103] on link "Pending Review 1" at bounding box center [499, 96] width 140 height 66
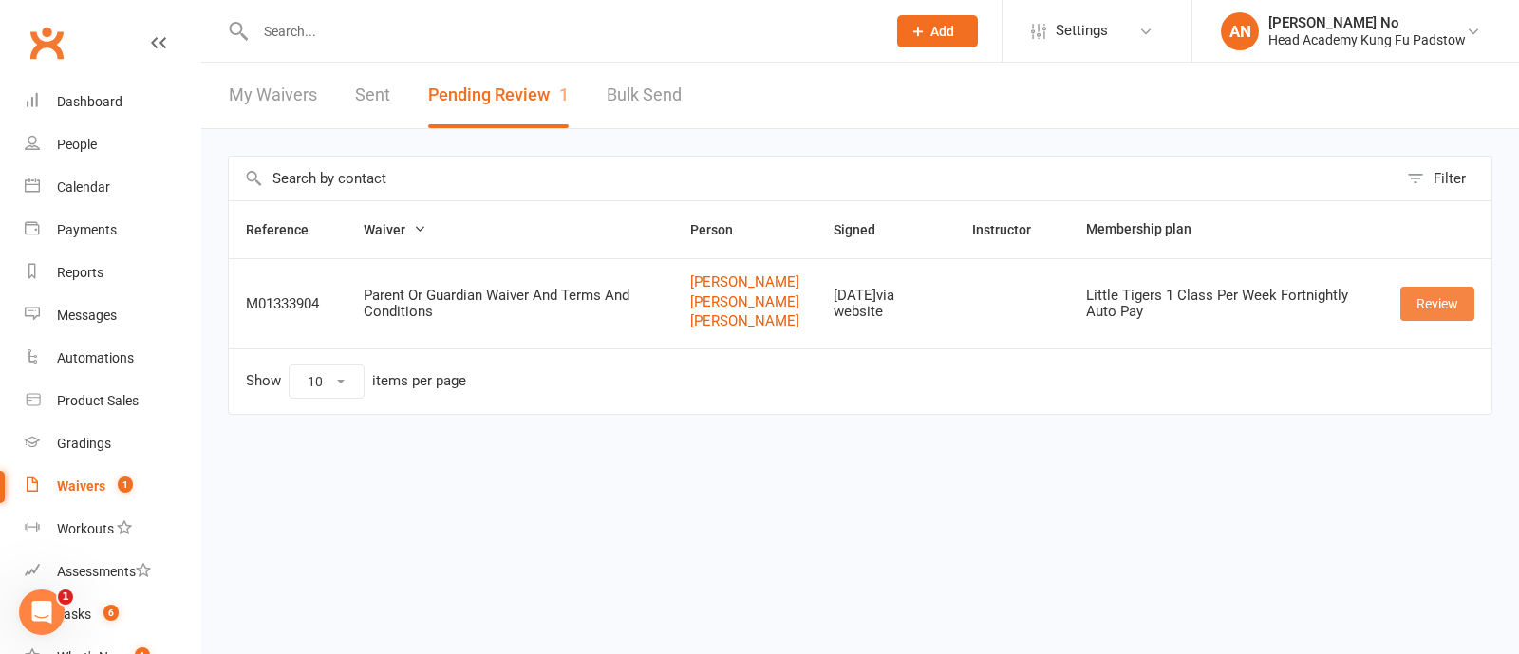
click at [1433, 319] on link "Review" at bounding box center [1437, 304] width 74 height 34
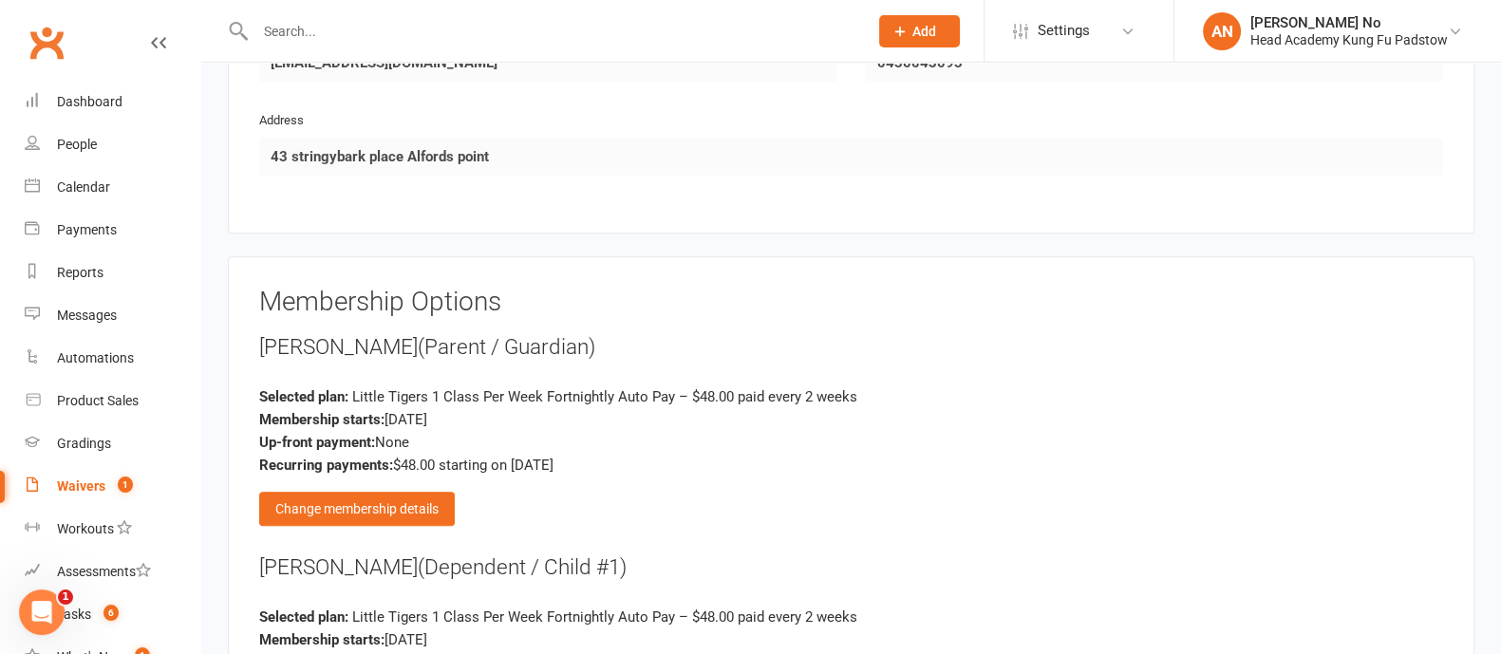
scroll to position [2555, 0]
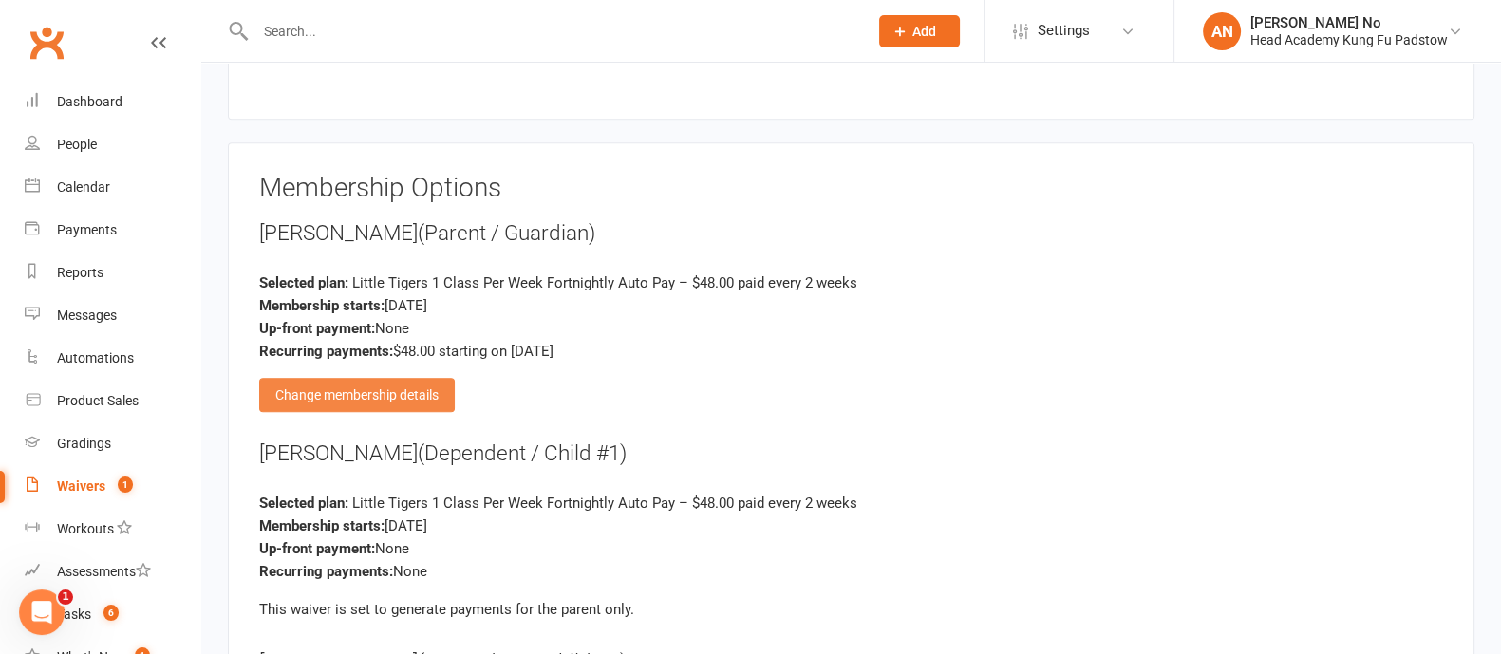
click at [431, 378] on div "Change membership details" at bounding box center [357, 395] width 196 height 34
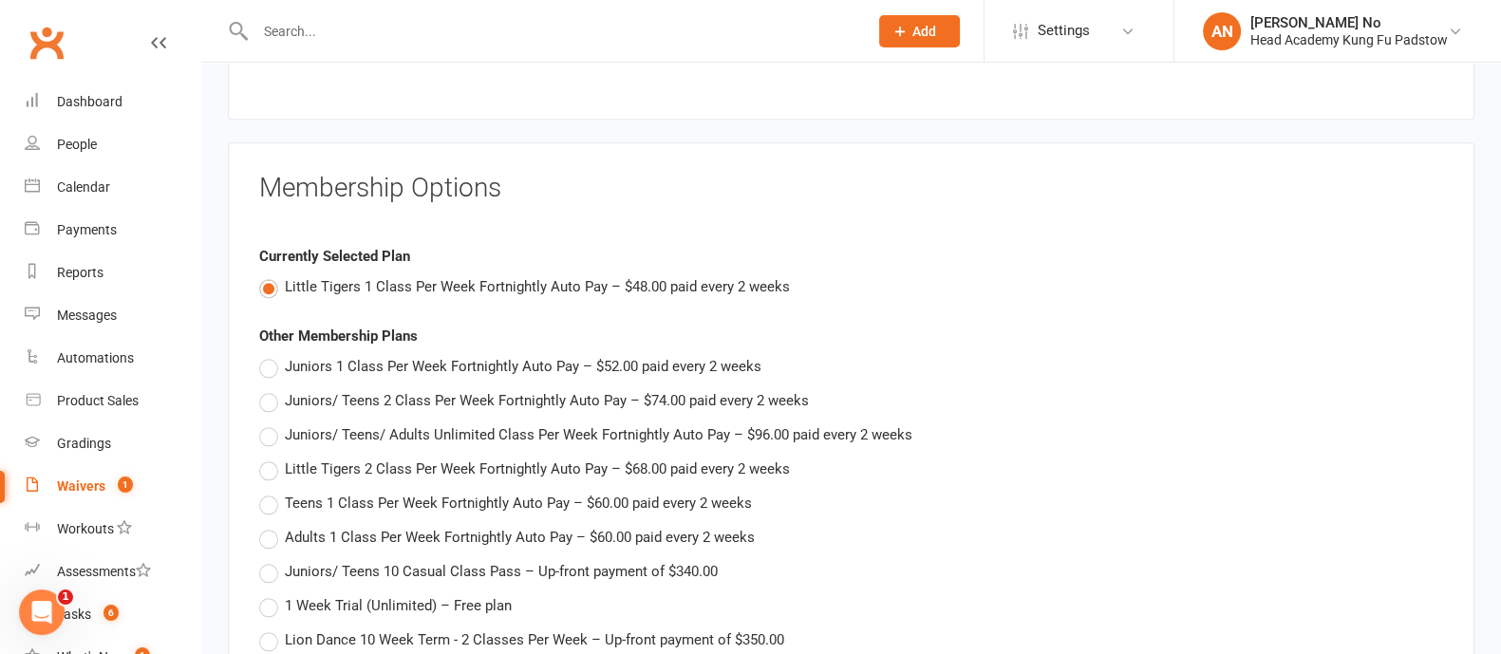
scroll to position [3127, 0]
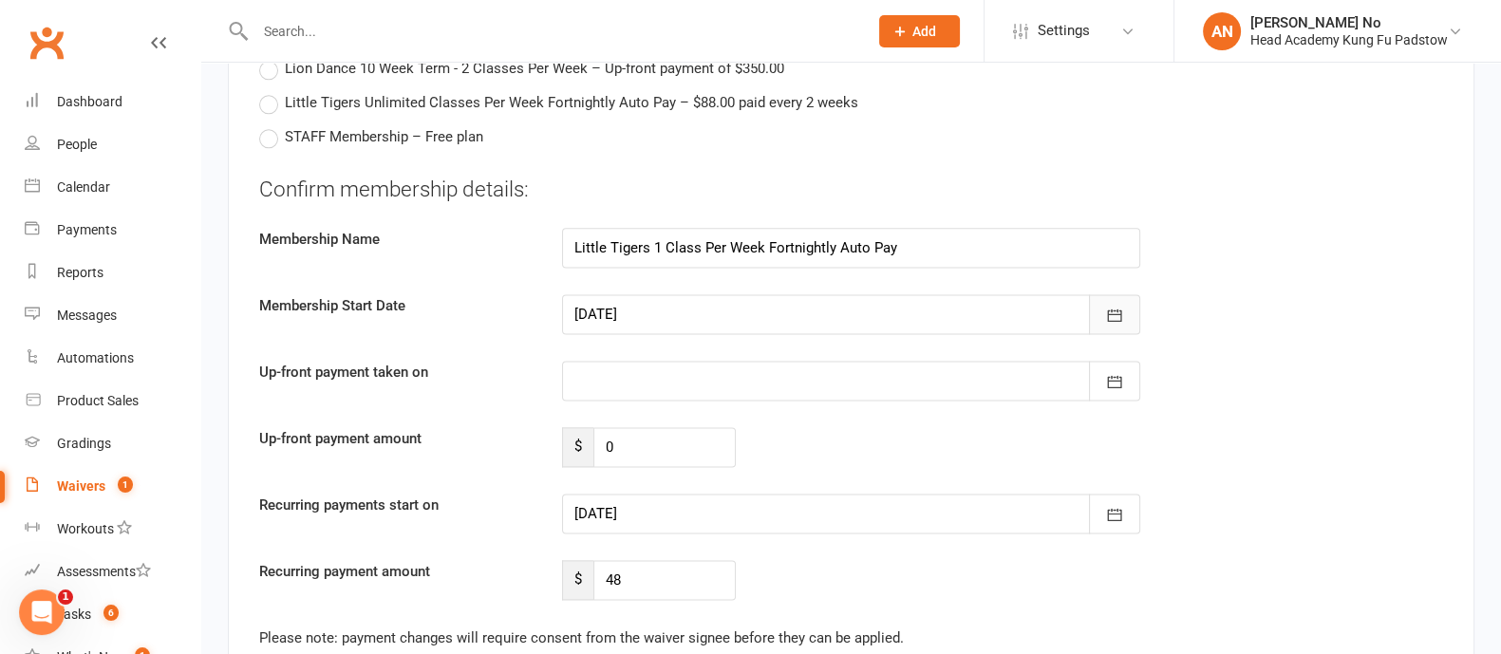
click at [1110, 309] on icon "button" at bounding box center [1114, 315] width 14 height 12
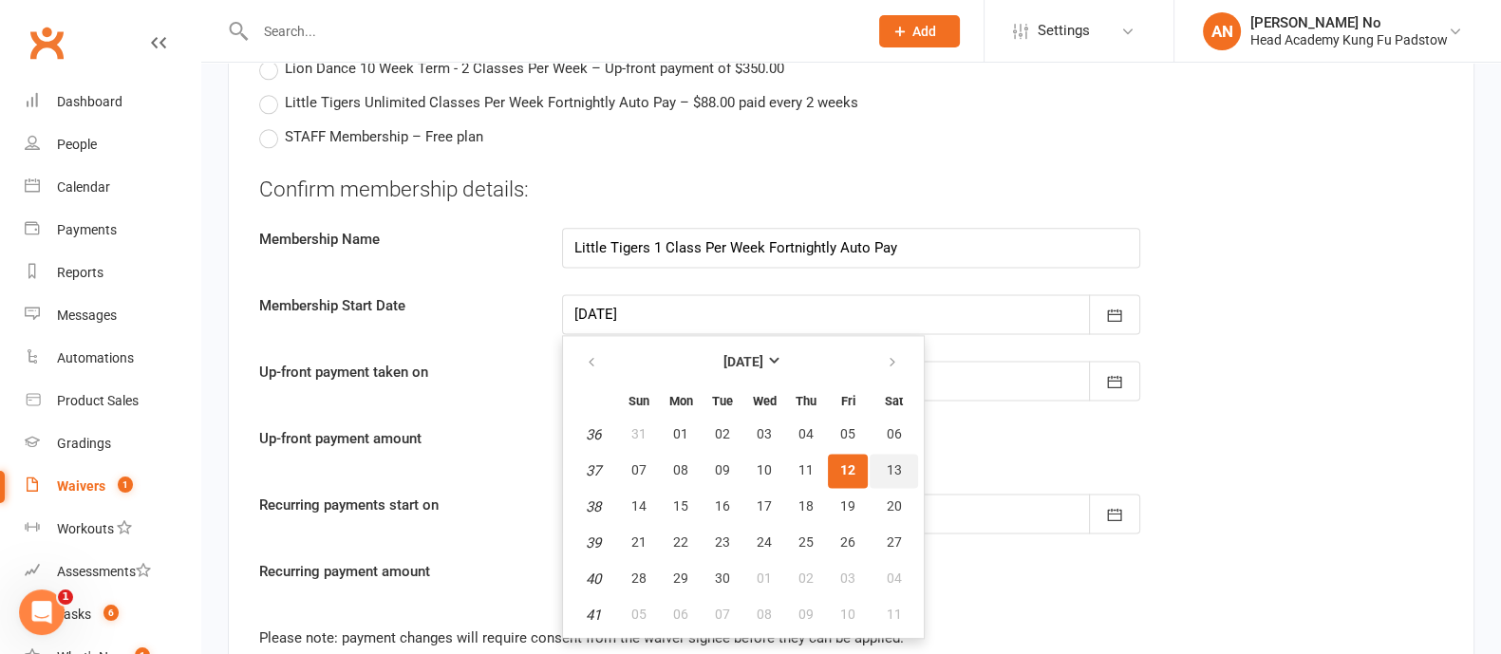
click at [897, 462] on span "13" at bounding box center [894, 469] width 15 height 15
type input "[DATE]"
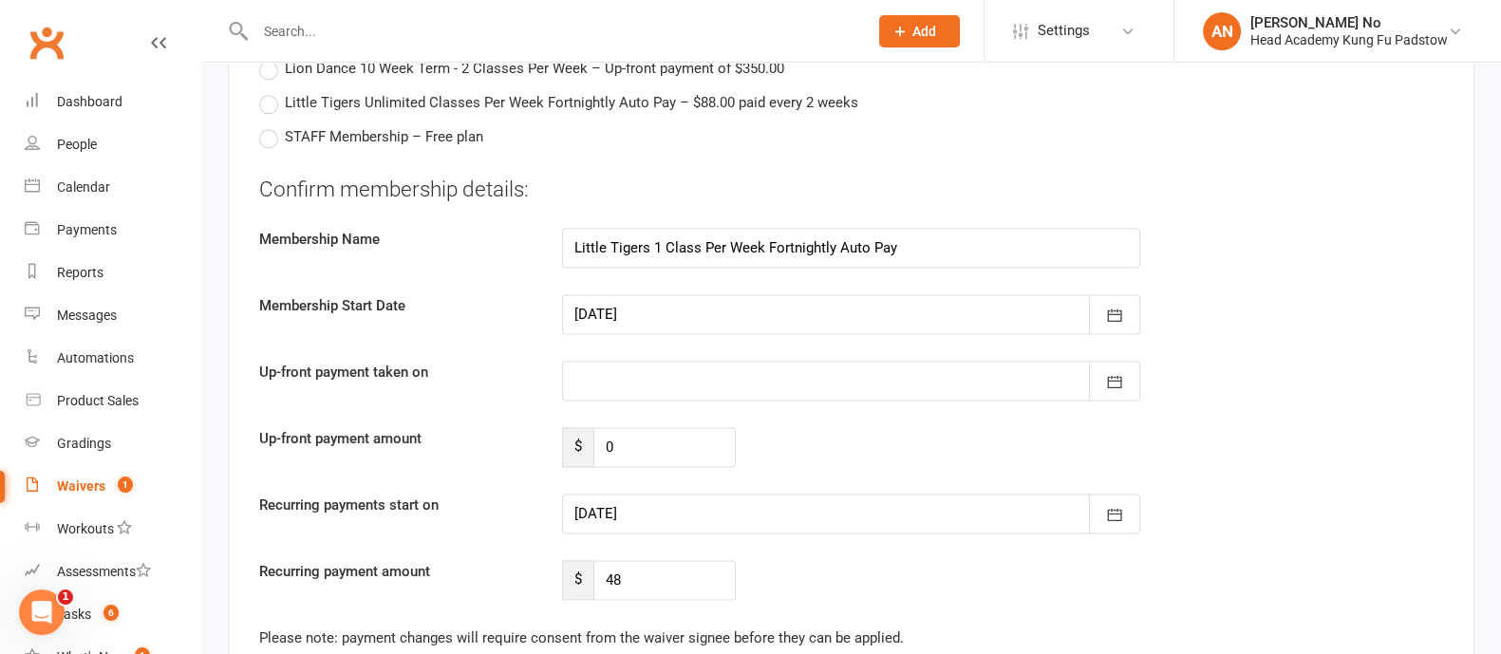
type input "[DATE]"
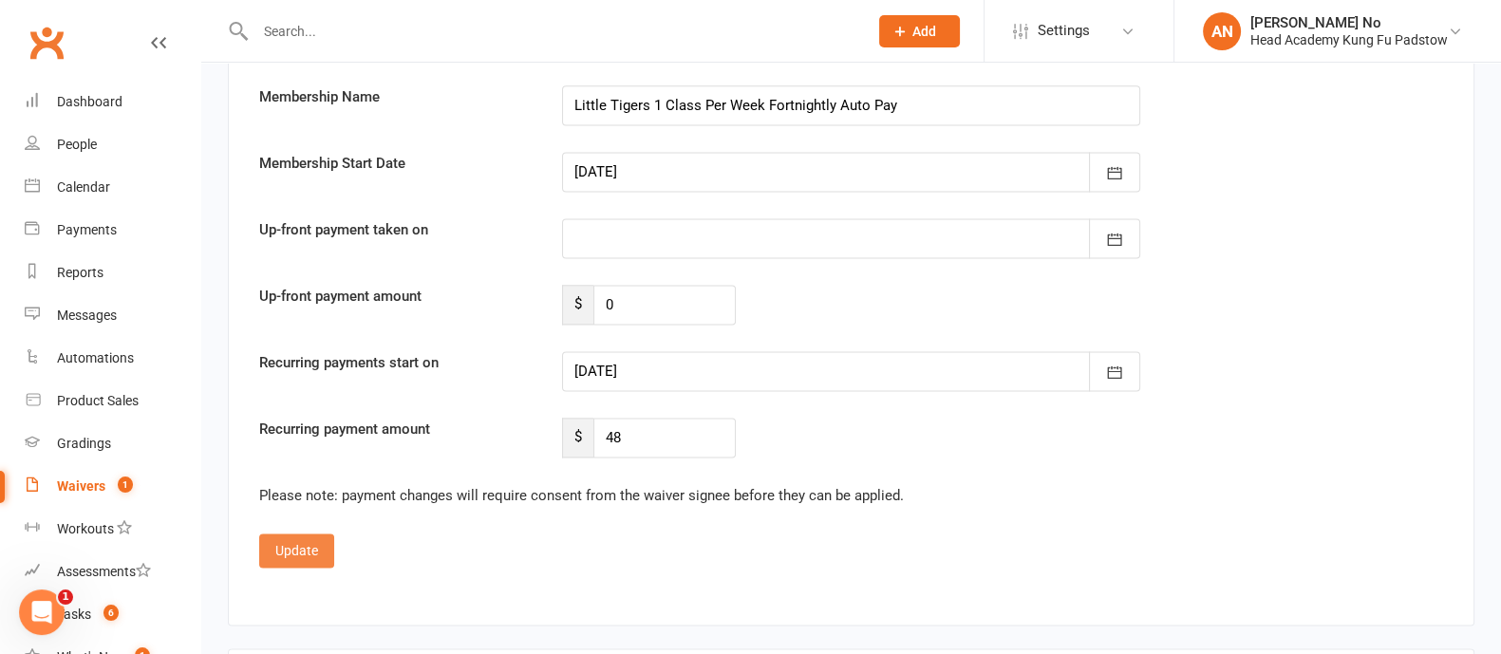
click at [309, 534] on button "Update" at bounding box center [296, 551] width 75 height 34
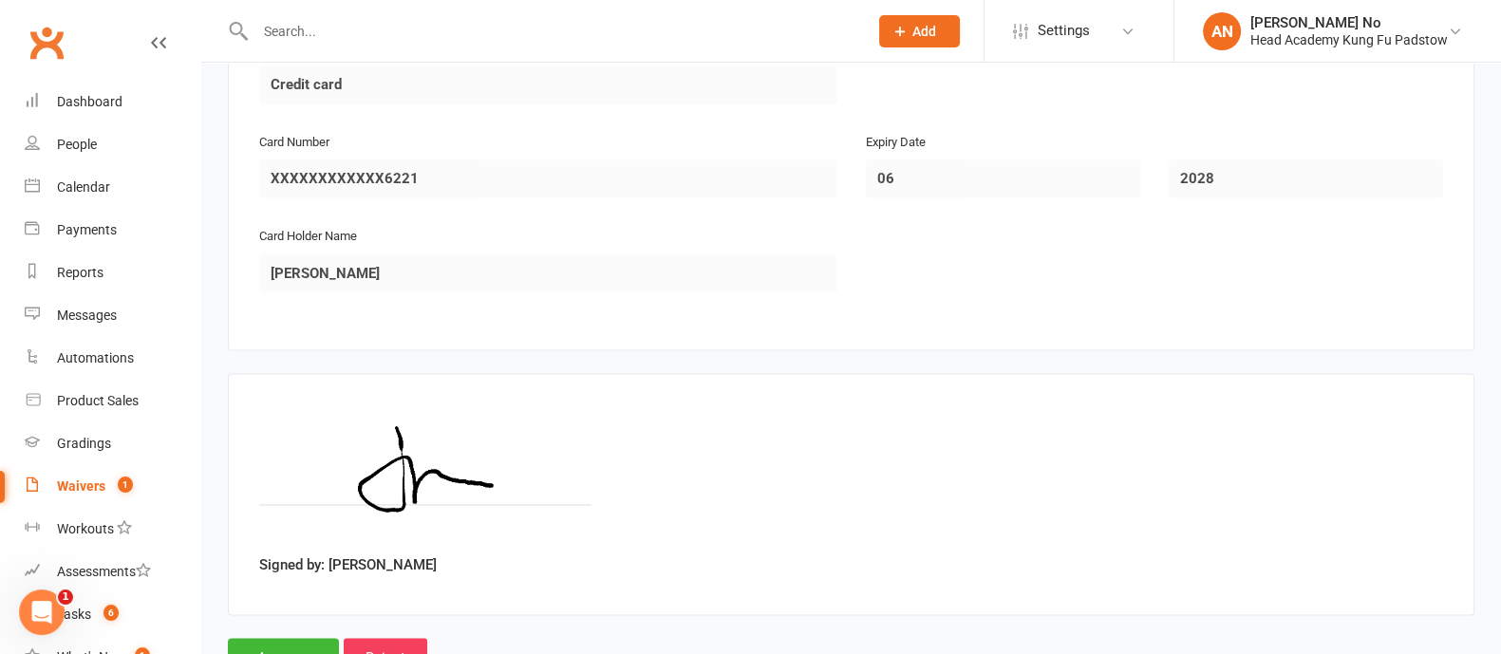
scroll to position [3547, 0]
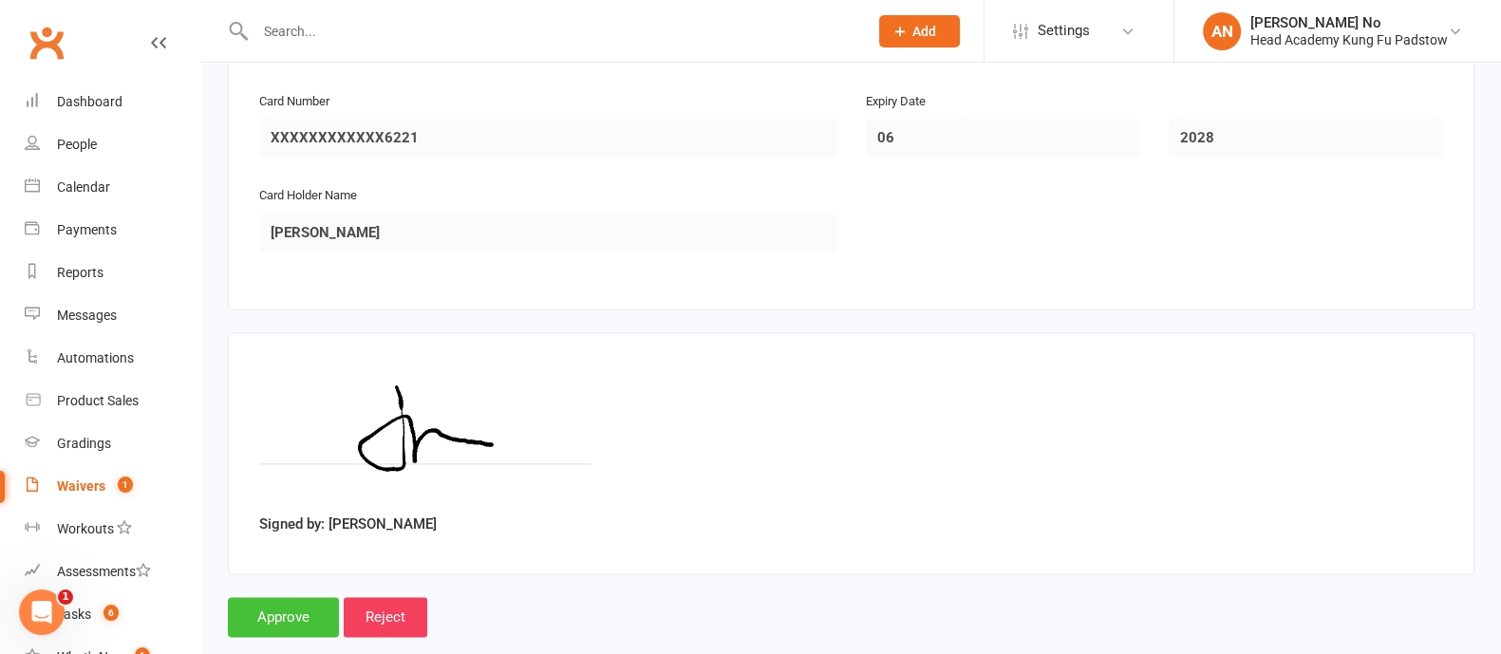
click at [298, 597] on input "Approve" at bounding box center [283, 617] width 111 height 40
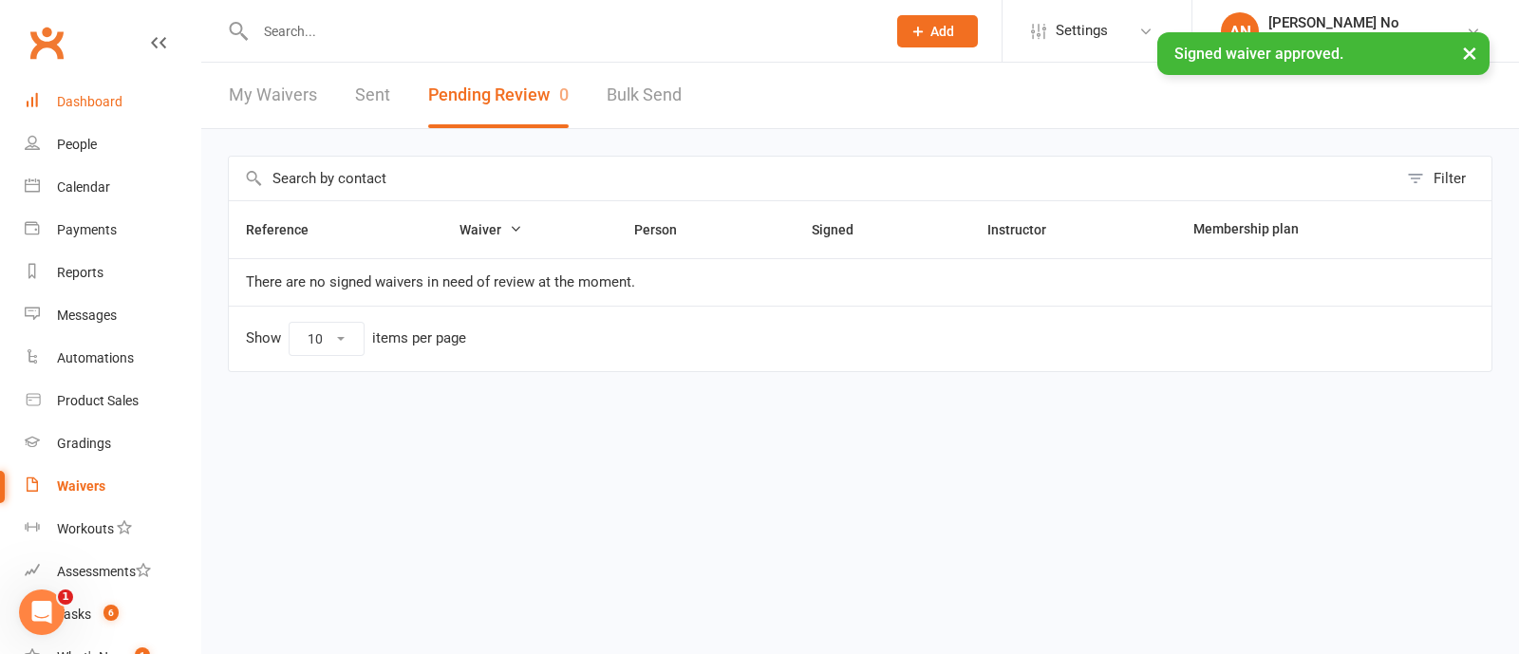
click at [114, 102] on div "Dashboard" at bounding box center [90, 101] width 66 height 15
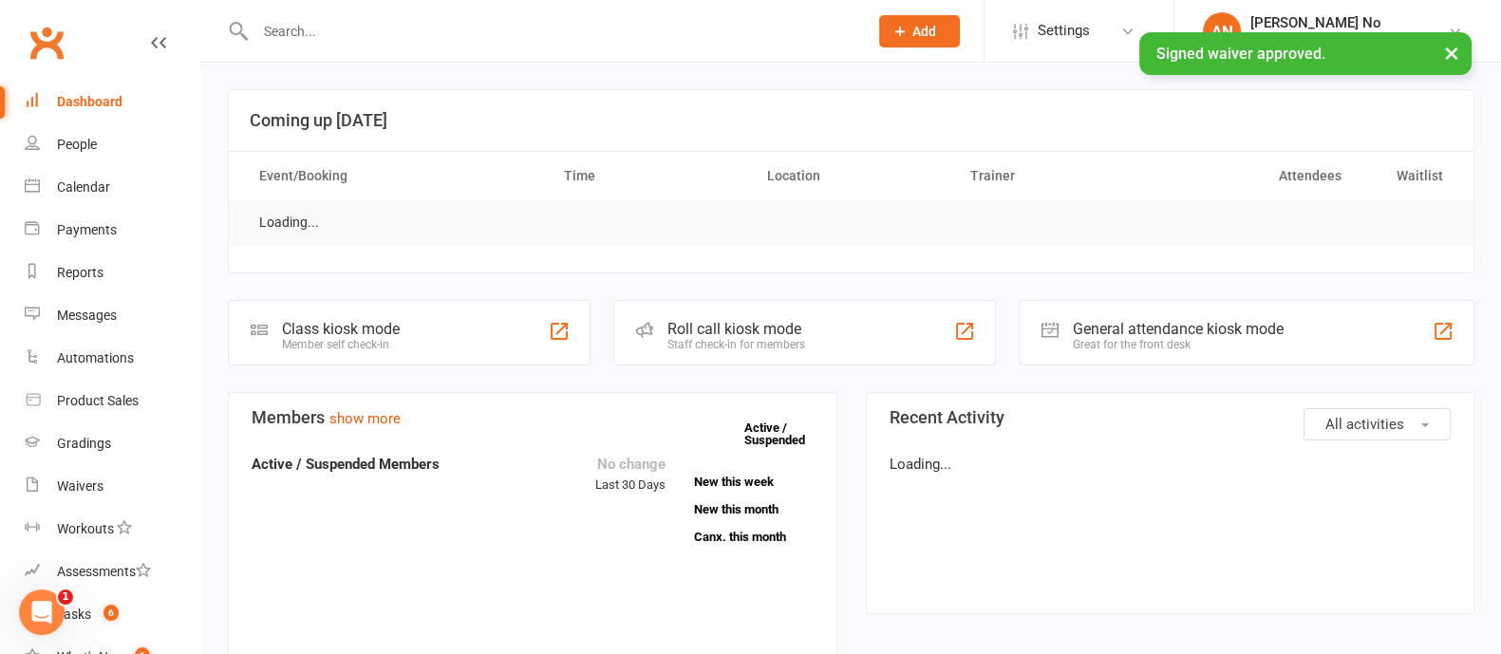
click at [332, 32] on div "× Signed waiver approved." at bounding box center [738, 32] width 1476 height 0
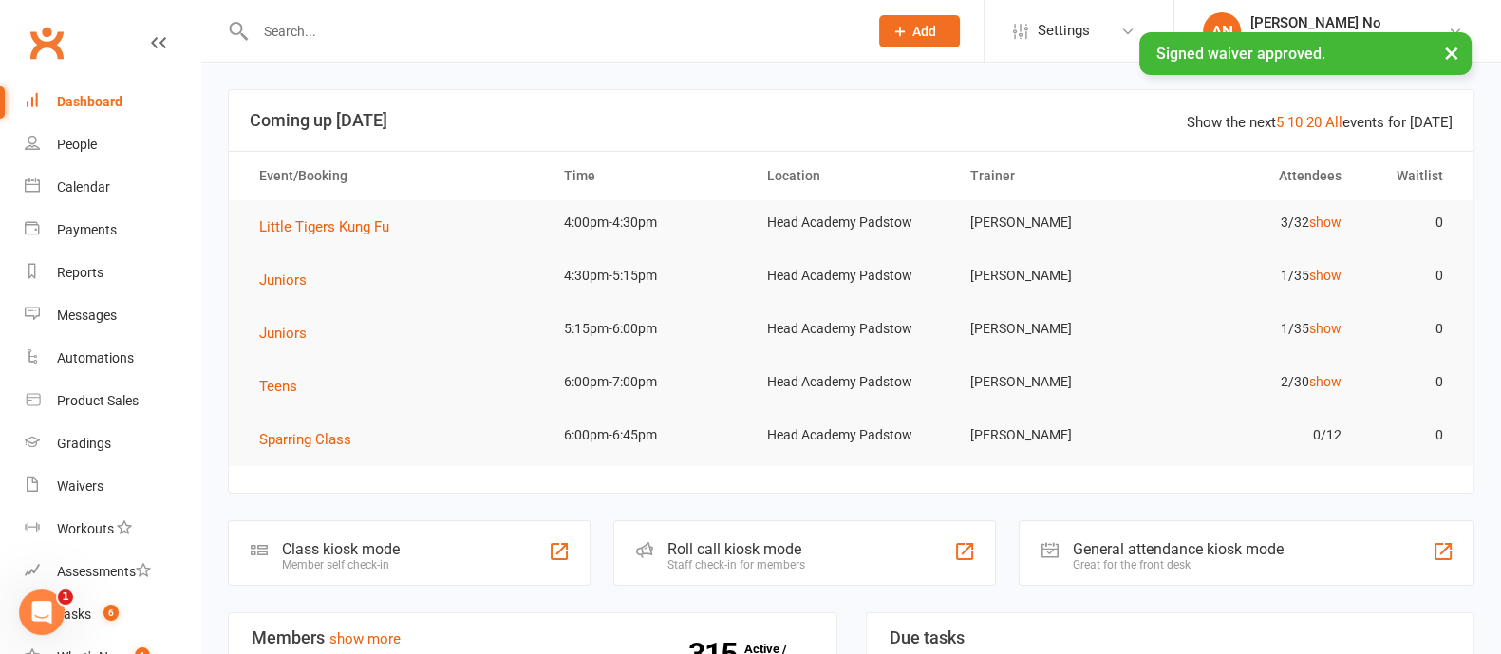
scroll to position [572, 0]
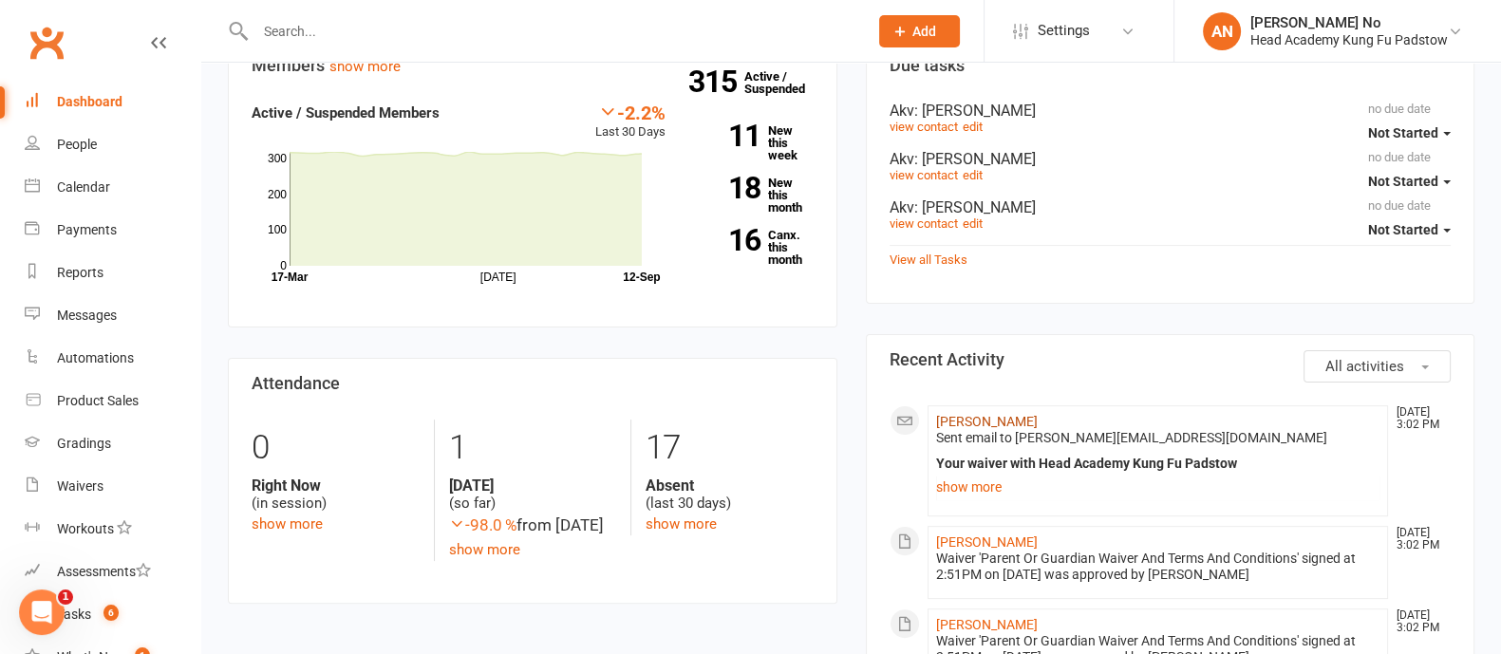
click at [992, 419] on link "[PERSON_NAME]" at bounding box center [987, 421] width 102 height 15
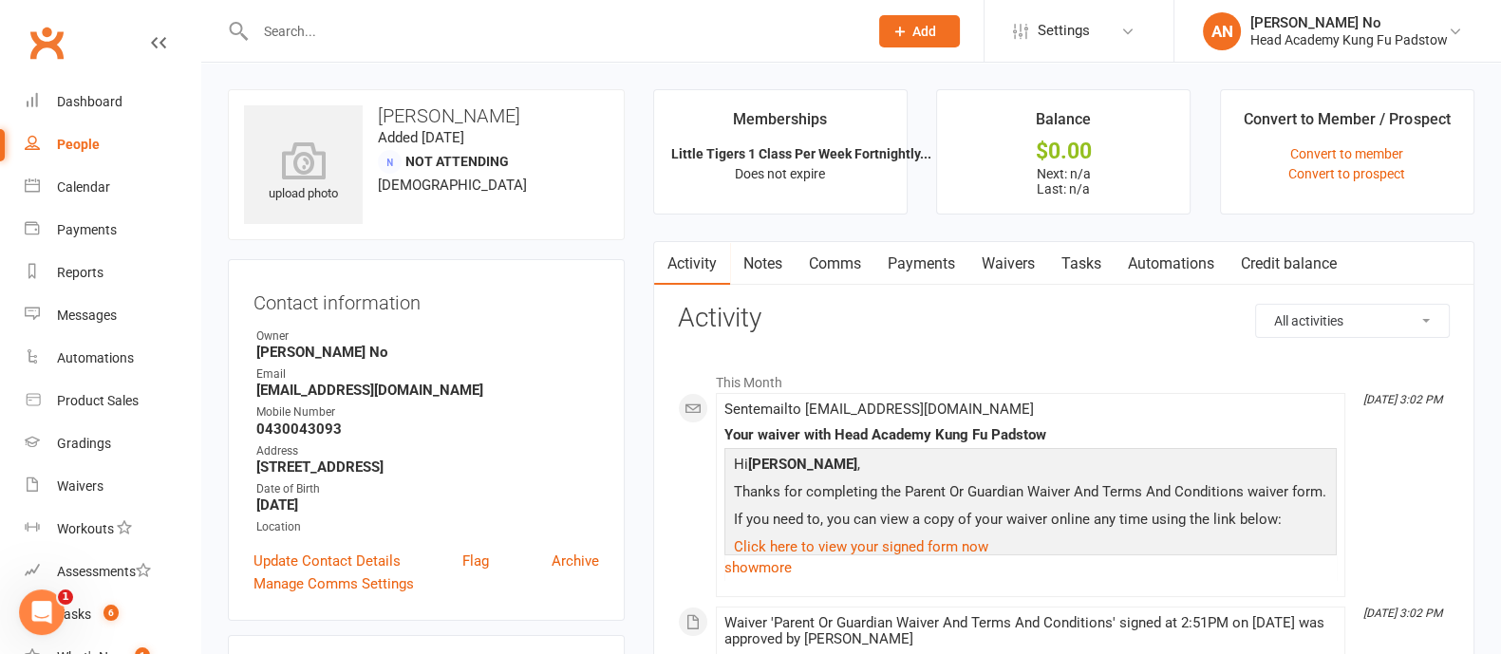
scroll to position [572, 0]
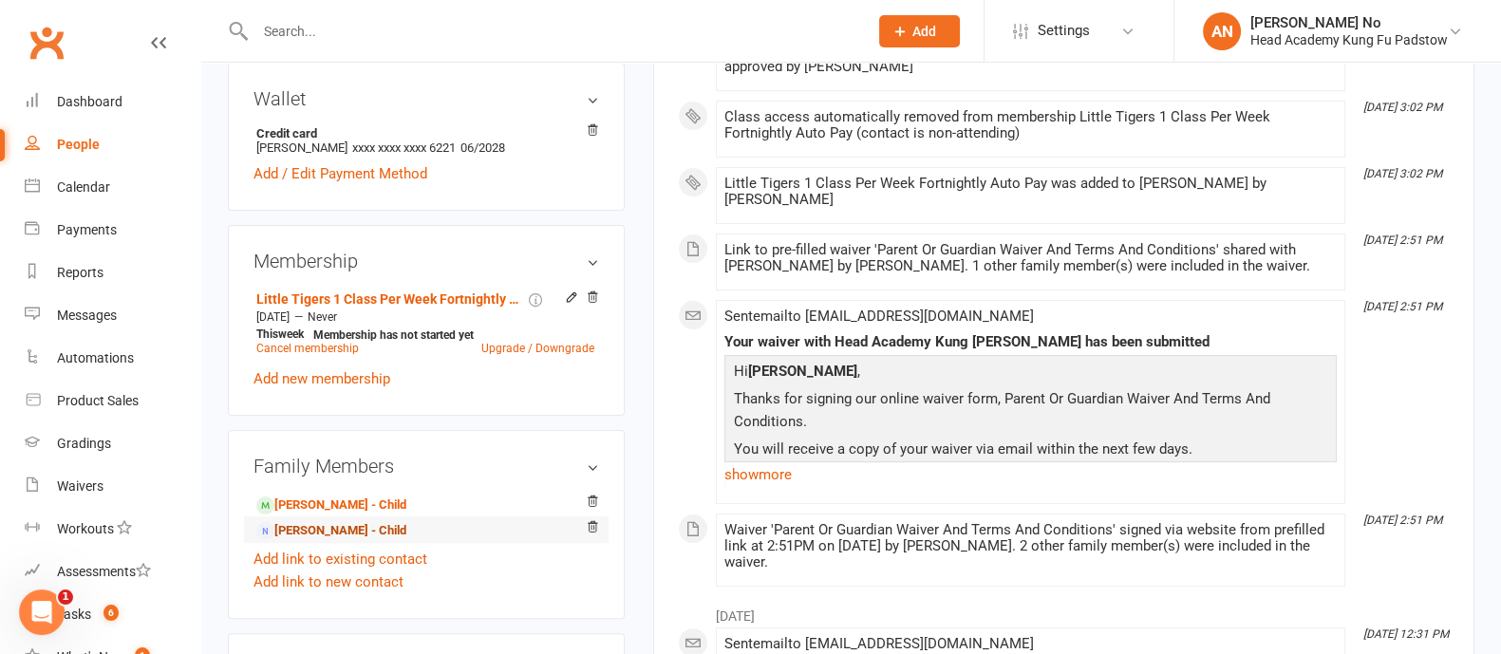
click at [378, 541] on link "[PERSON_NAME] - Child" at bounding box center [331, 531] width 150 height 20
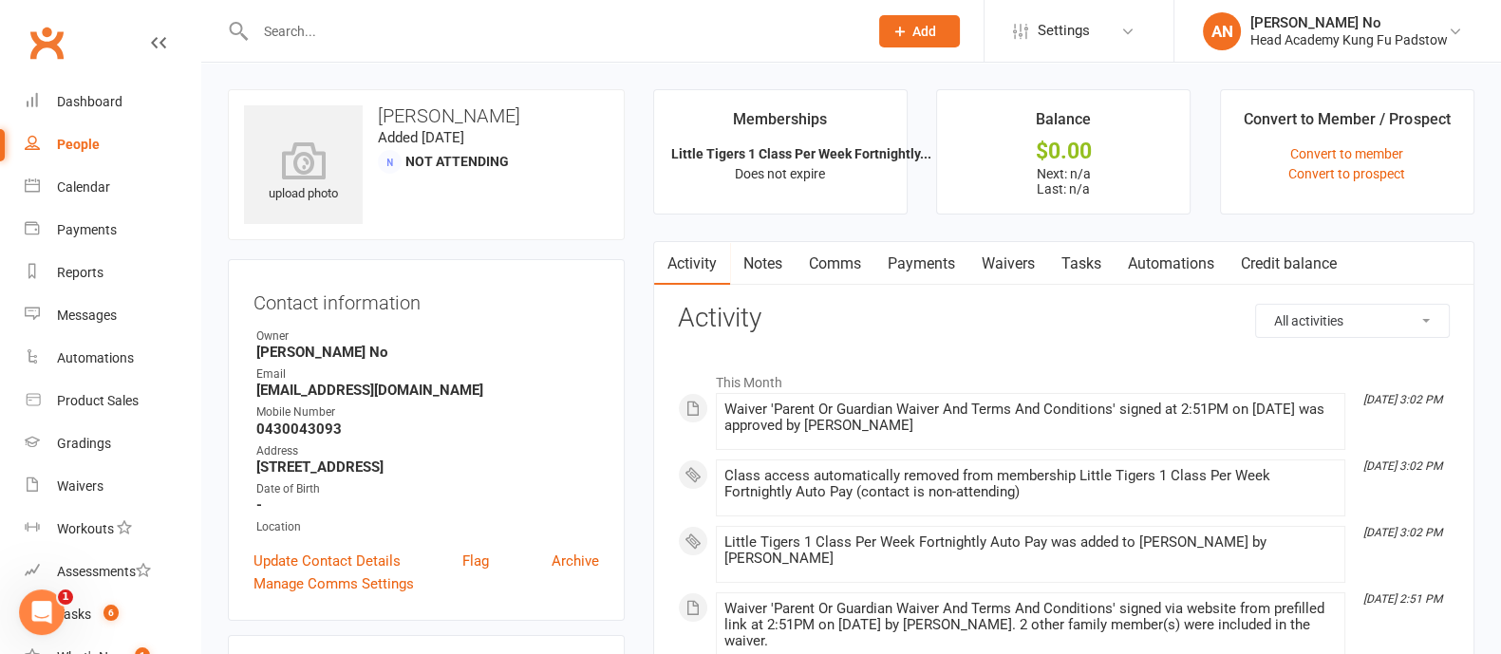
scroll to position [572, 0]
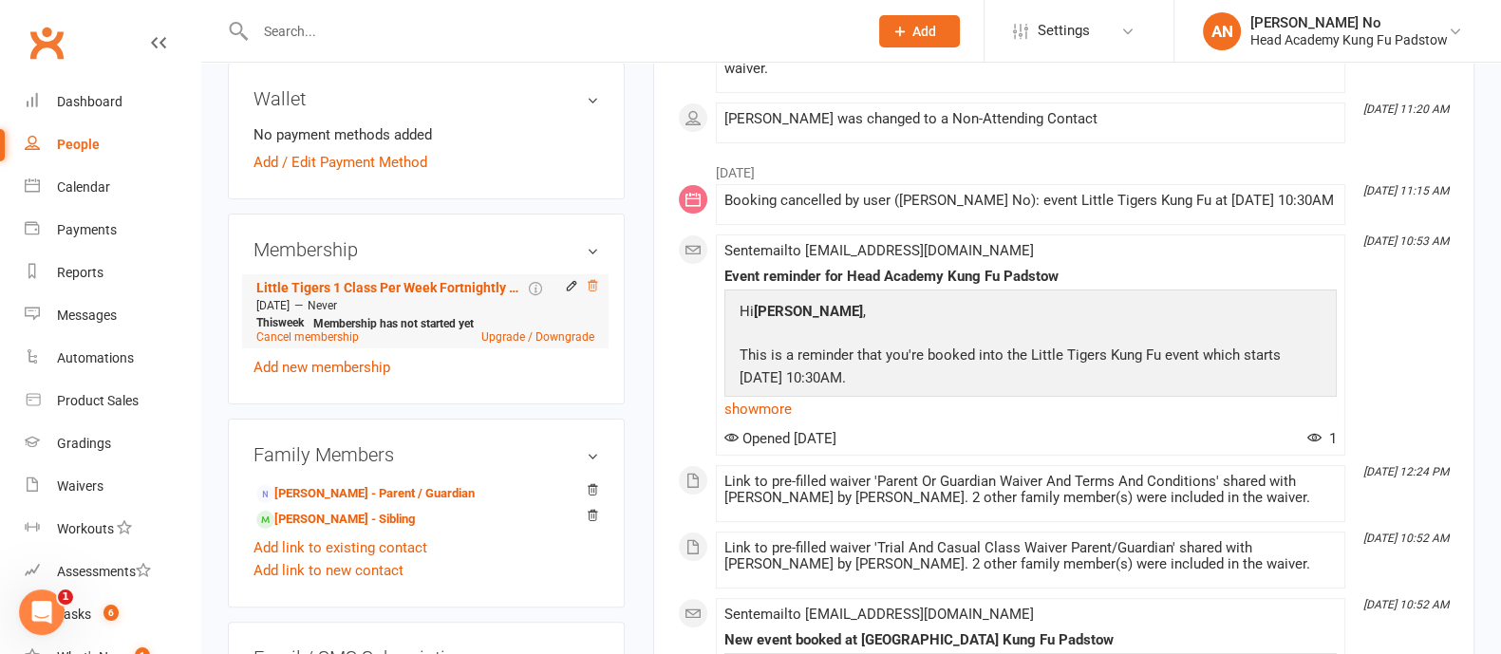
click at [590, 292] on icon at bounding box center [592, 285] width 13 height 13
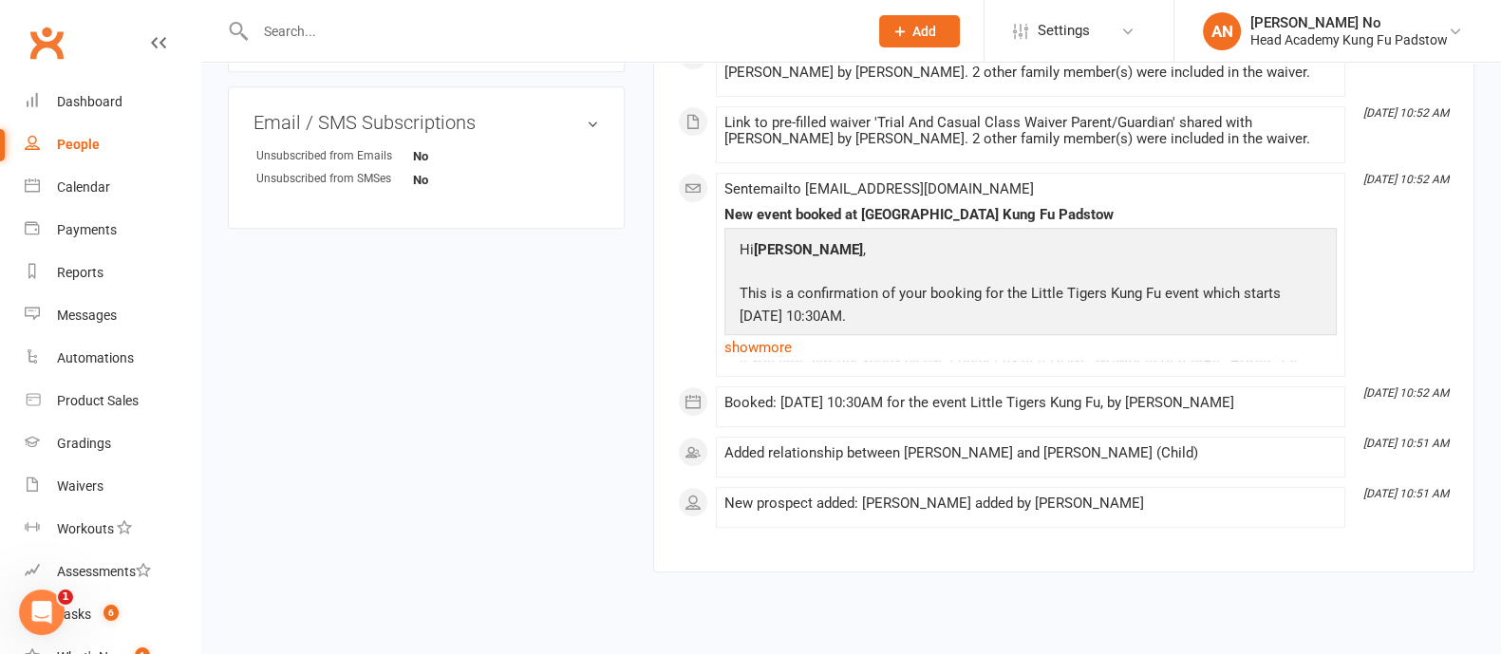
scroll to position [0, 0]
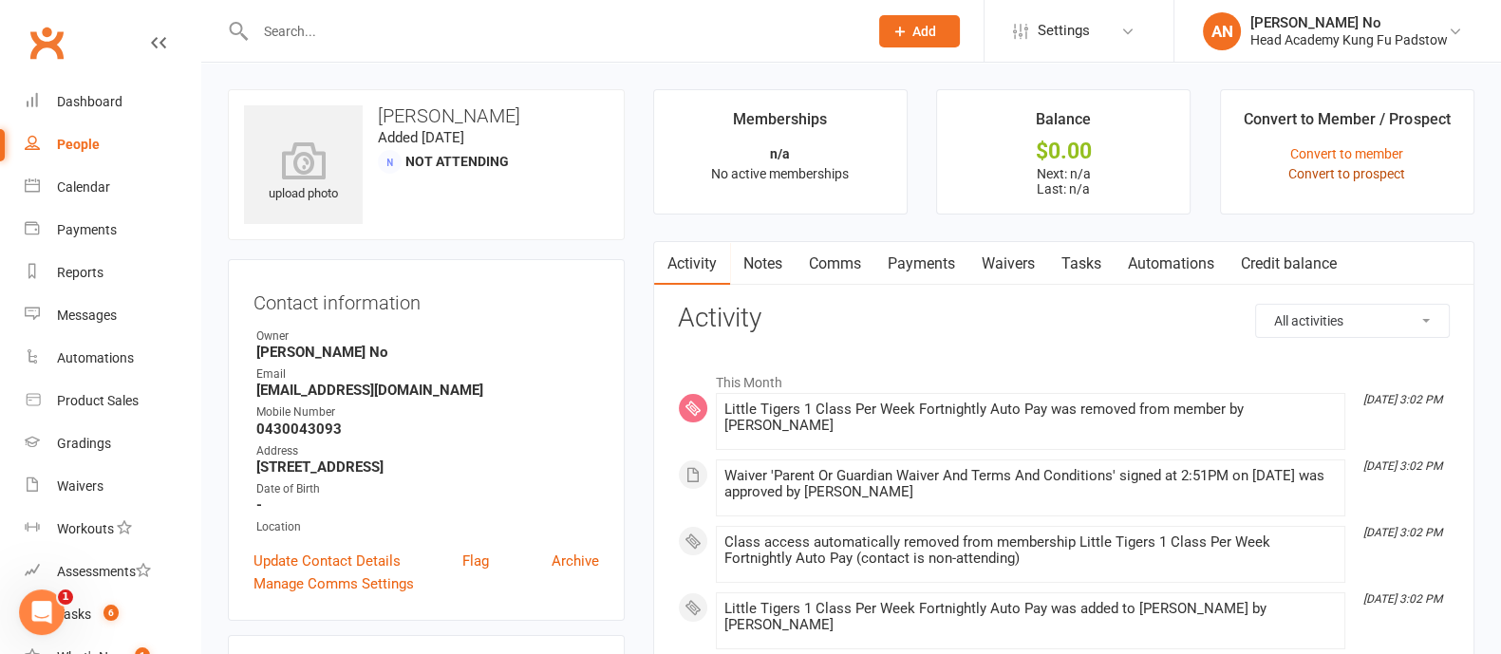
click at [1373, 171] on link "Convert to prospect" at bounding box center [1346, 173] width 117 height 15
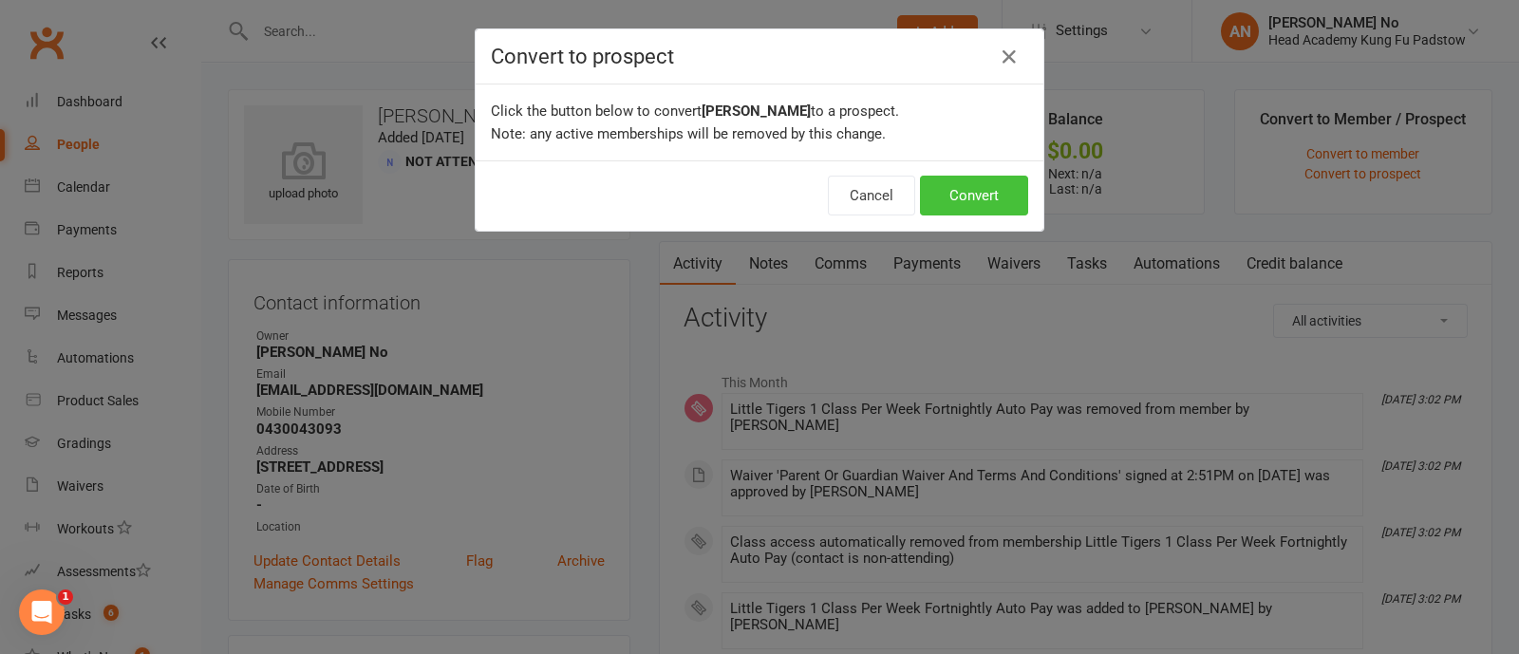
click at [954, 190] on button "Convert" at bounding box center [974, 196] width 108 height 40
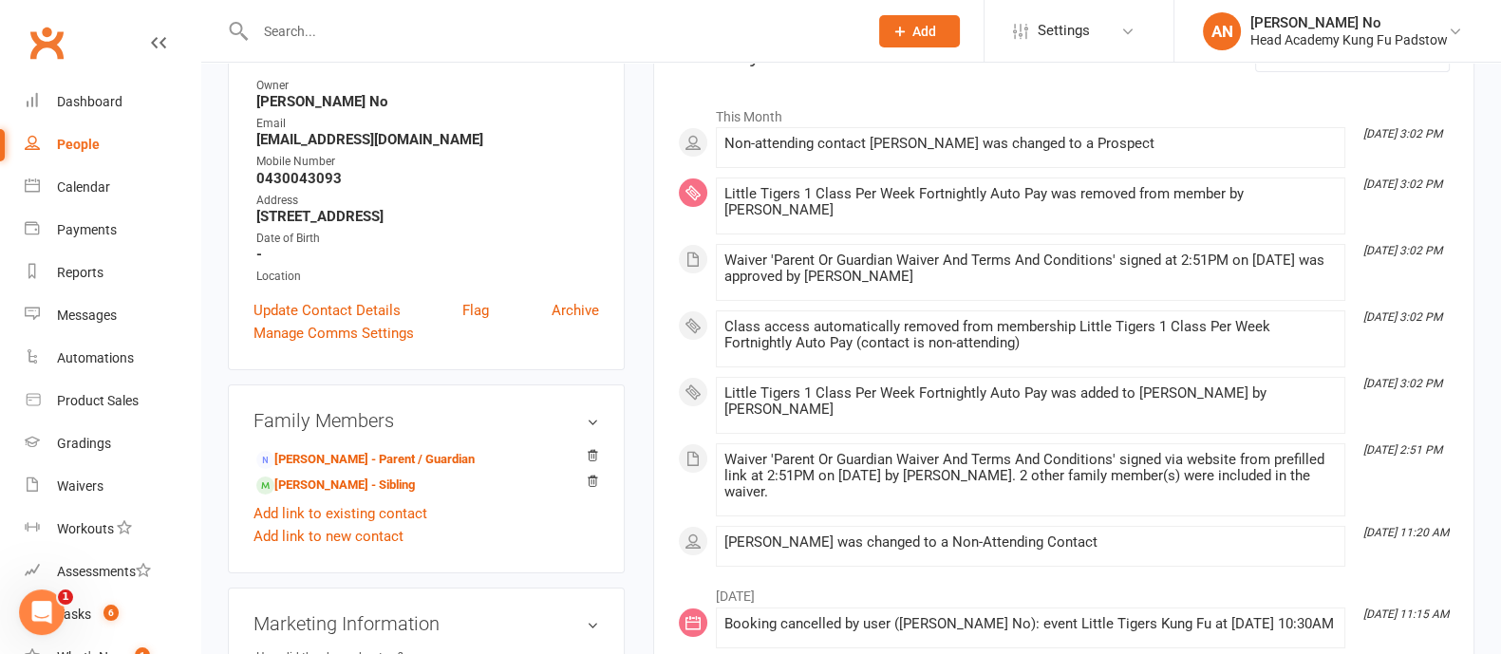
scroll to position [266, 0]
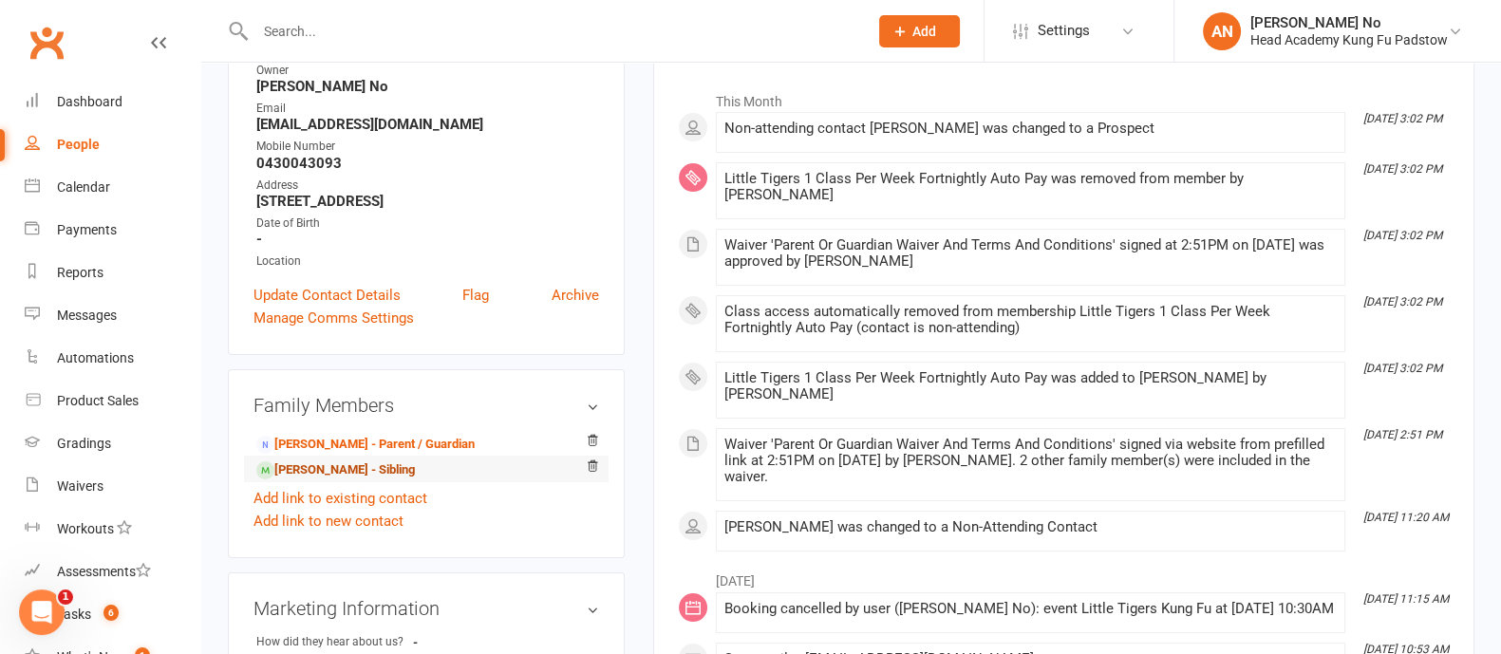
click at [391, 480] on link "[PERSON_NAME] - Sibling" at bounding box center [335, 470] width 159 height 20
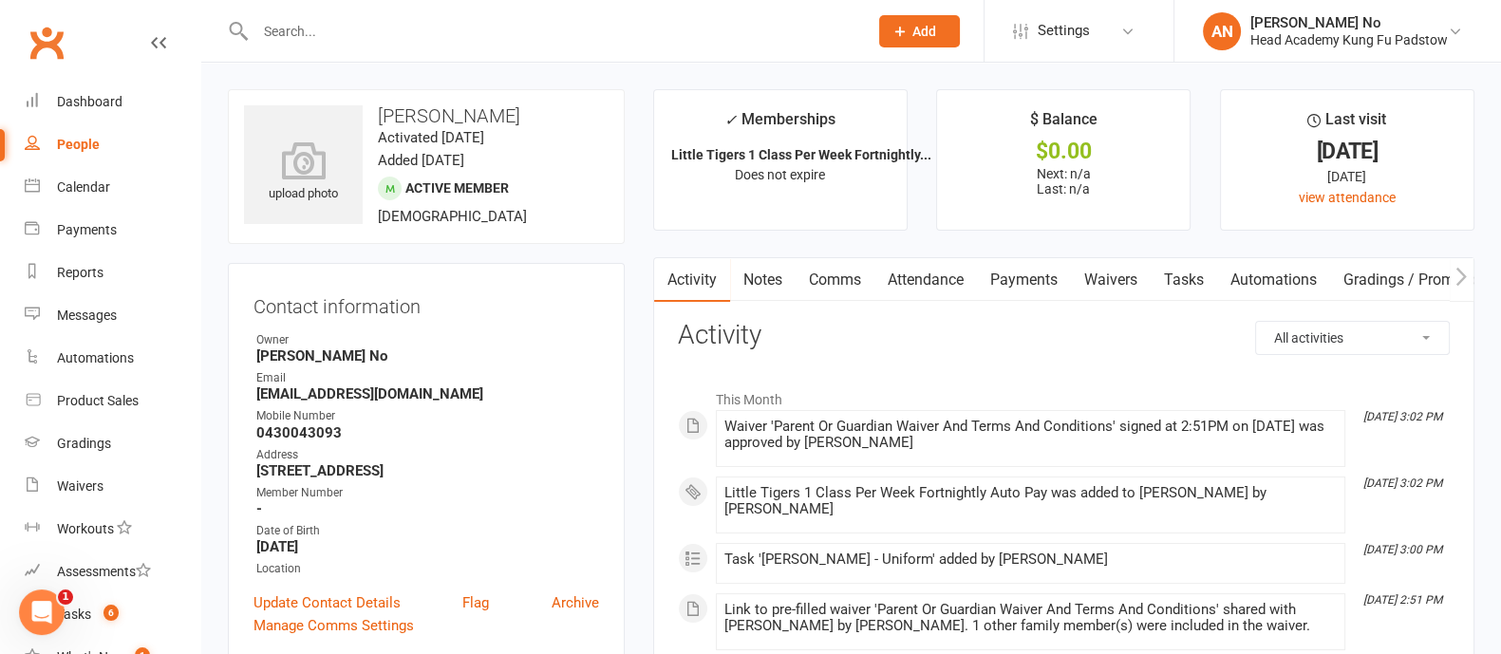
click at [947, 282] on link "Attendance" at bounding box center [925, 280] width 103 height 44
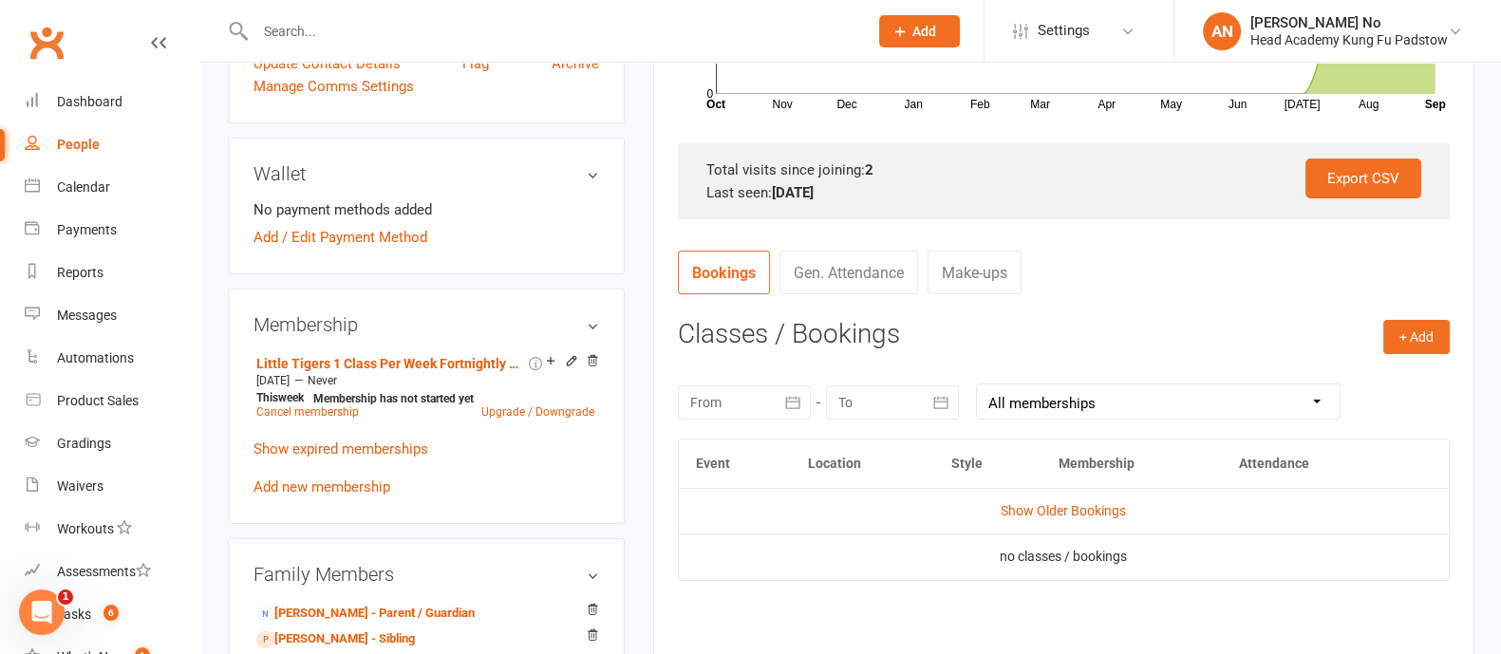
scroll to position [583, 0]
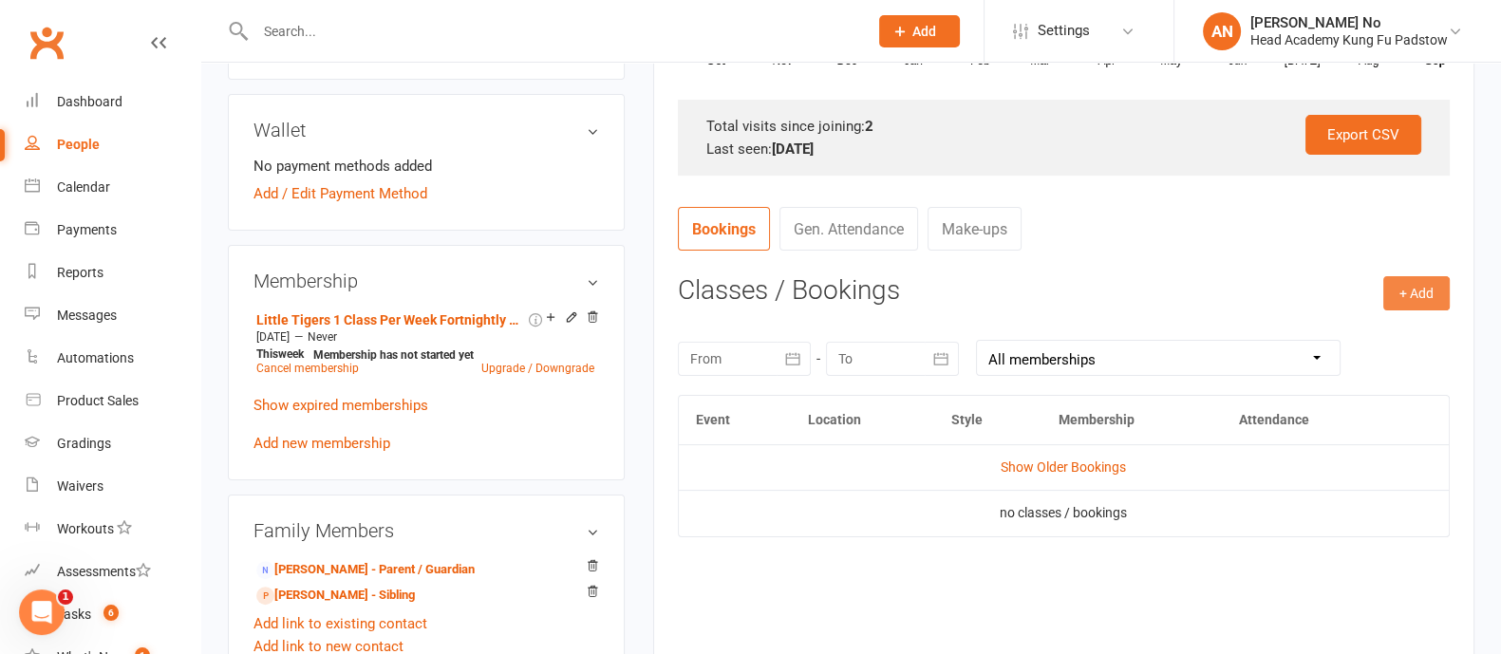
click at [1414, 297] on button "+ Add" at bounding box center [1416, 293] width 66 height 34
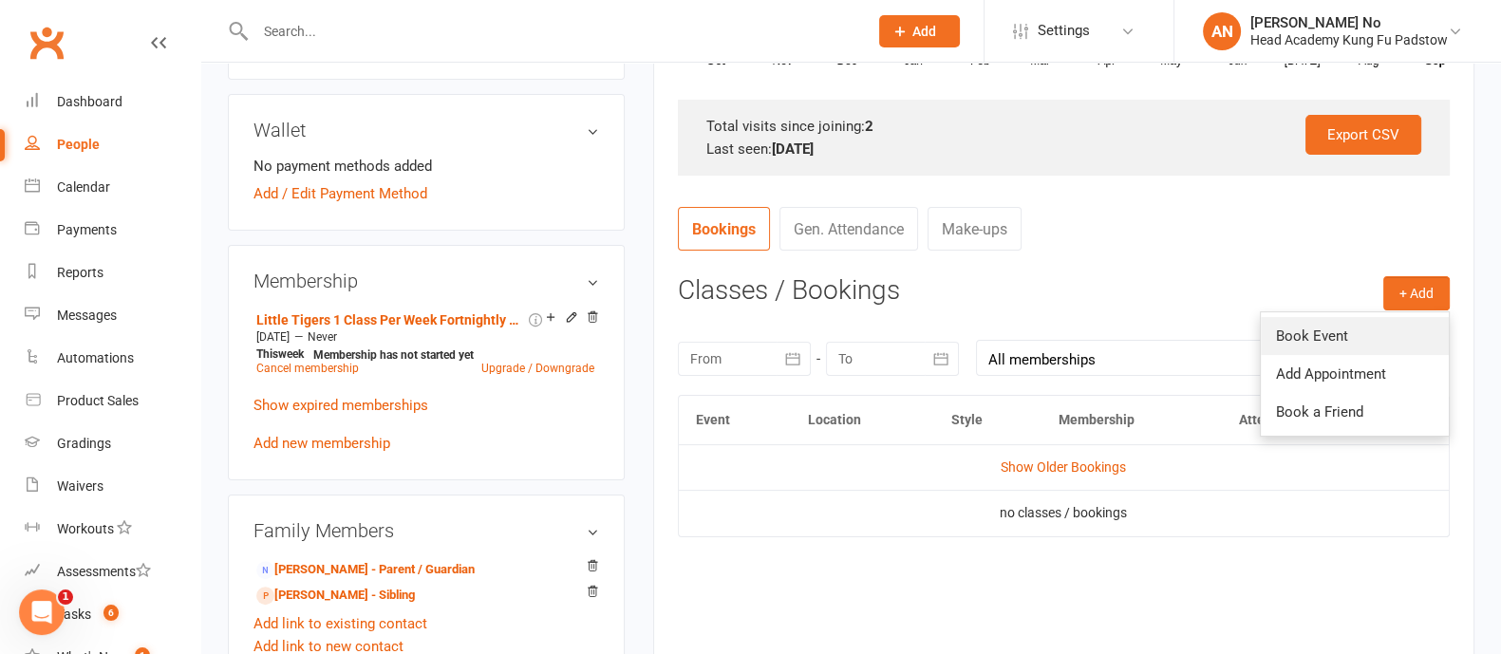
click at [1364, 317] on link "Book Event" at bounding box center [1355, 336] width 188 height 38
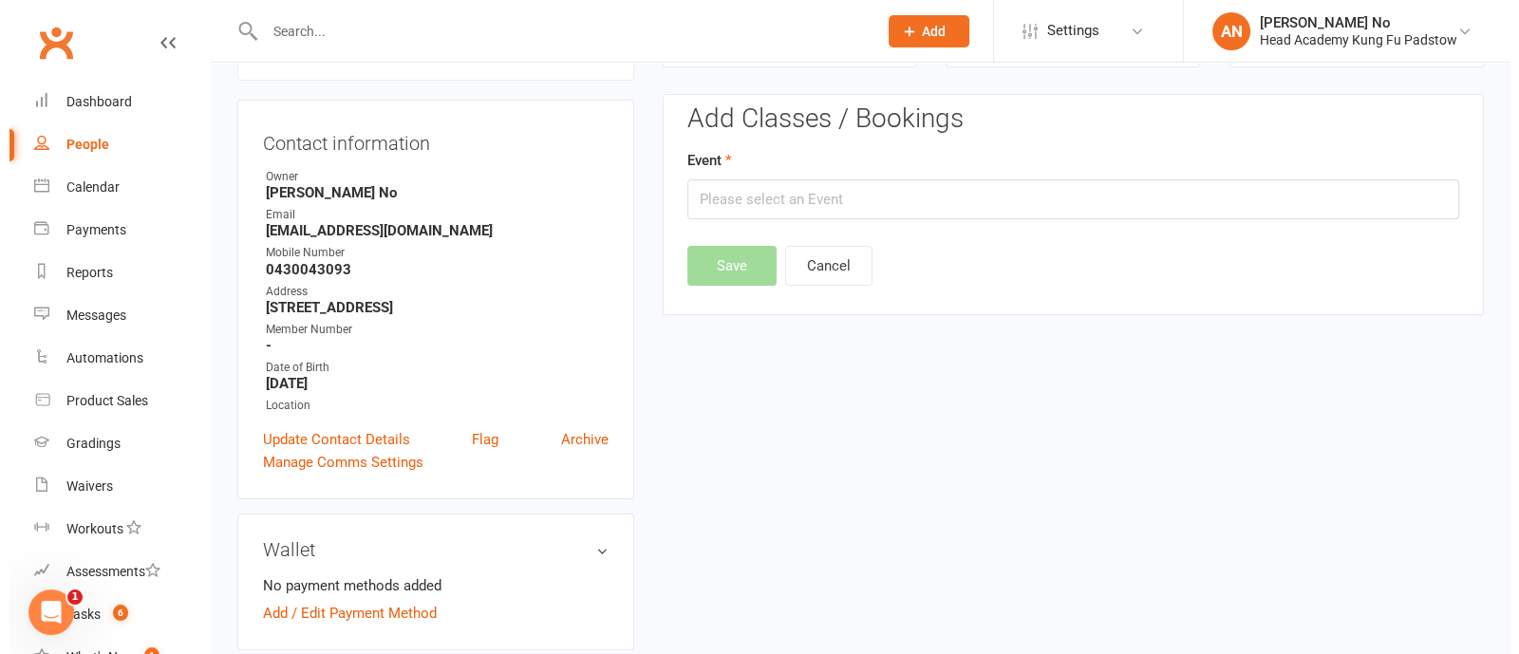
scroll to position [161, 0]
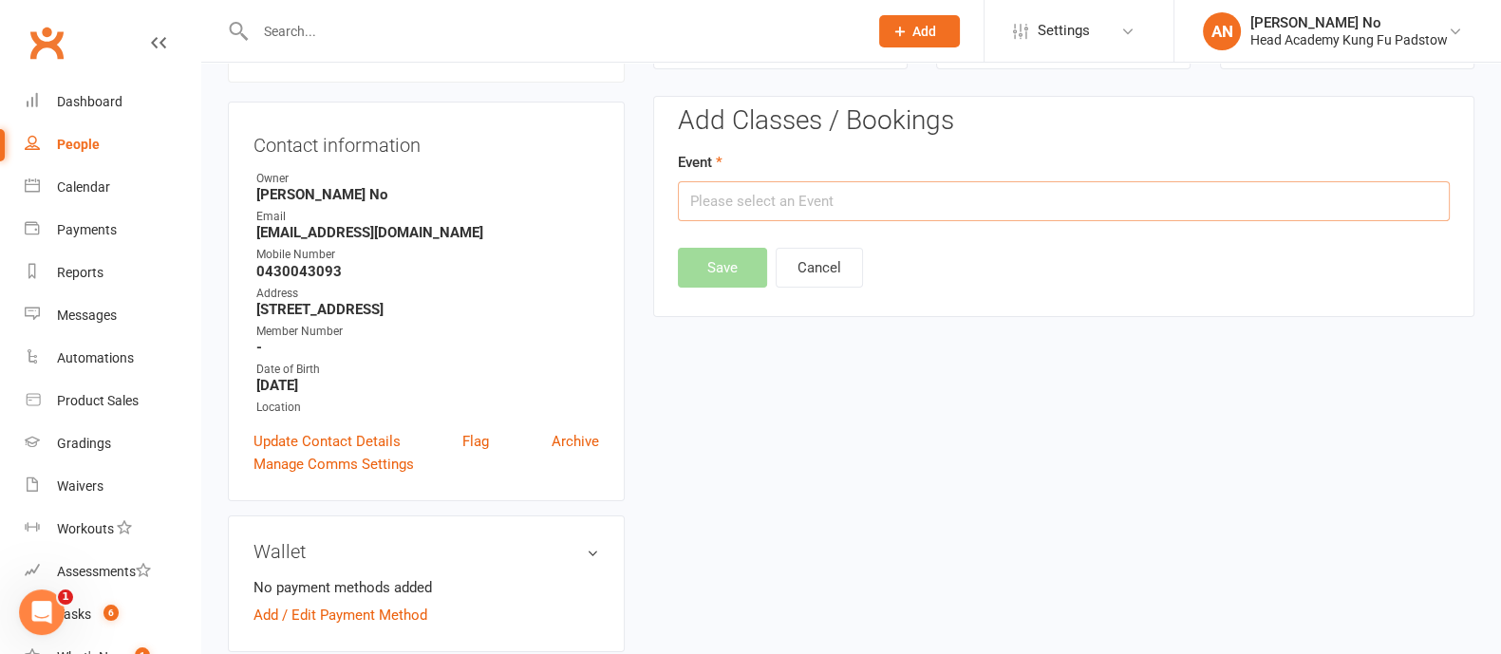
click at [901, 208] on input "text" at bounding box center [1064, 201] width 772 height 40
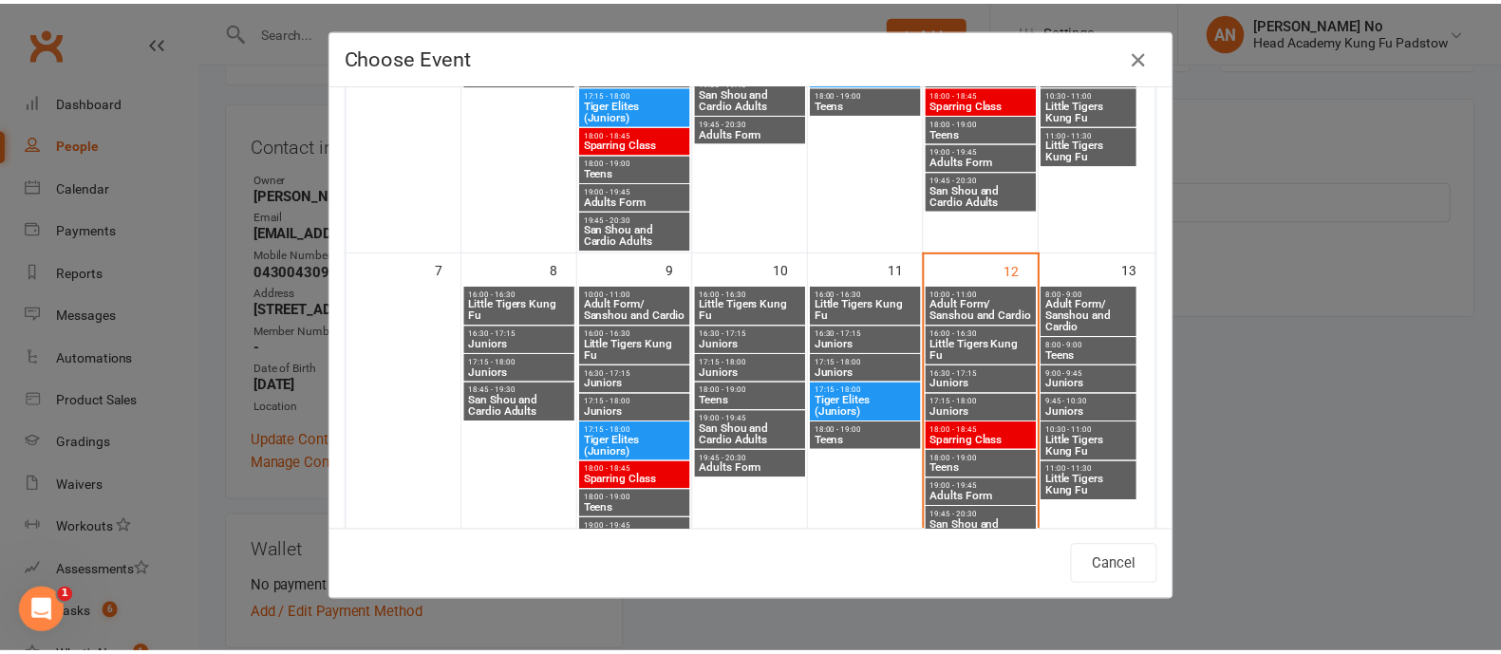
scroll to position [426, 0]
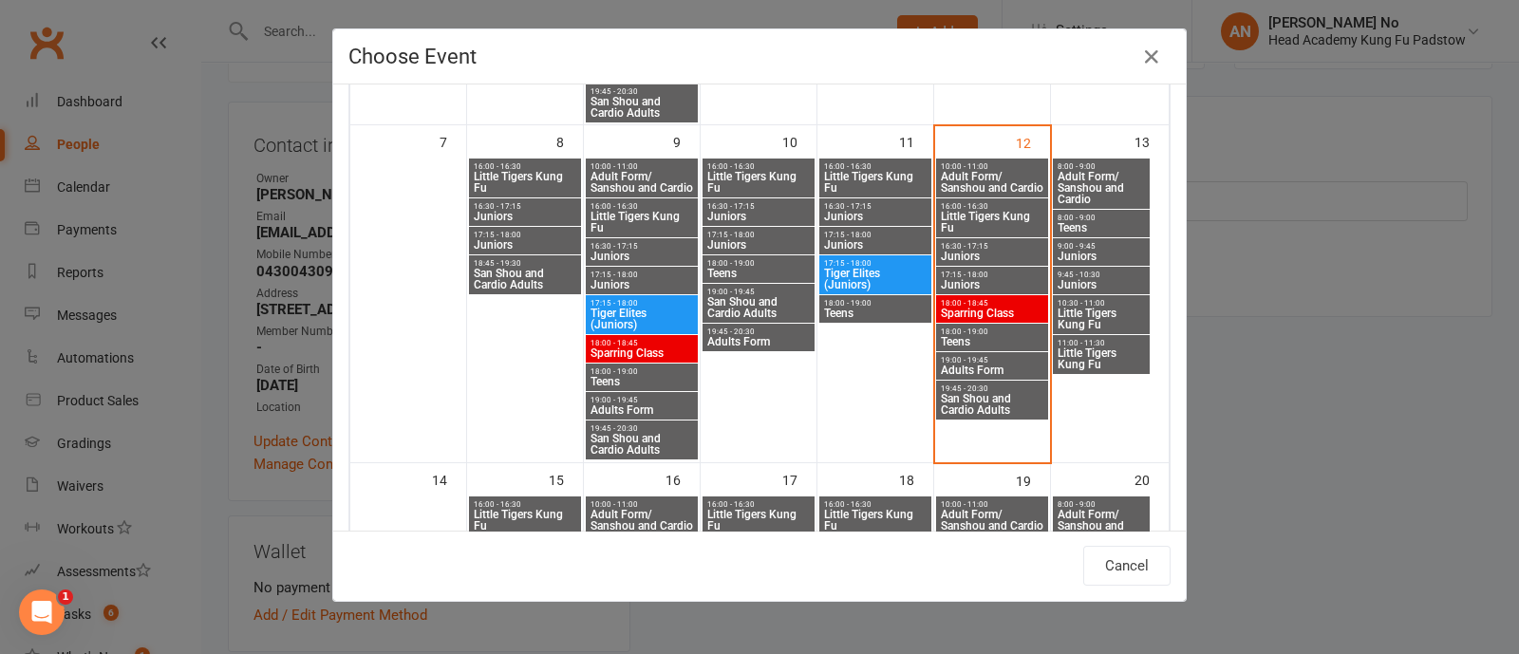
click at [1079, 308] on span "Little Tigers Kung Fu" at bounding box center [1101, 319] width 89 height 23
type input "Little Tigers Kung Fu - [DATE] 10:30:00 AM"
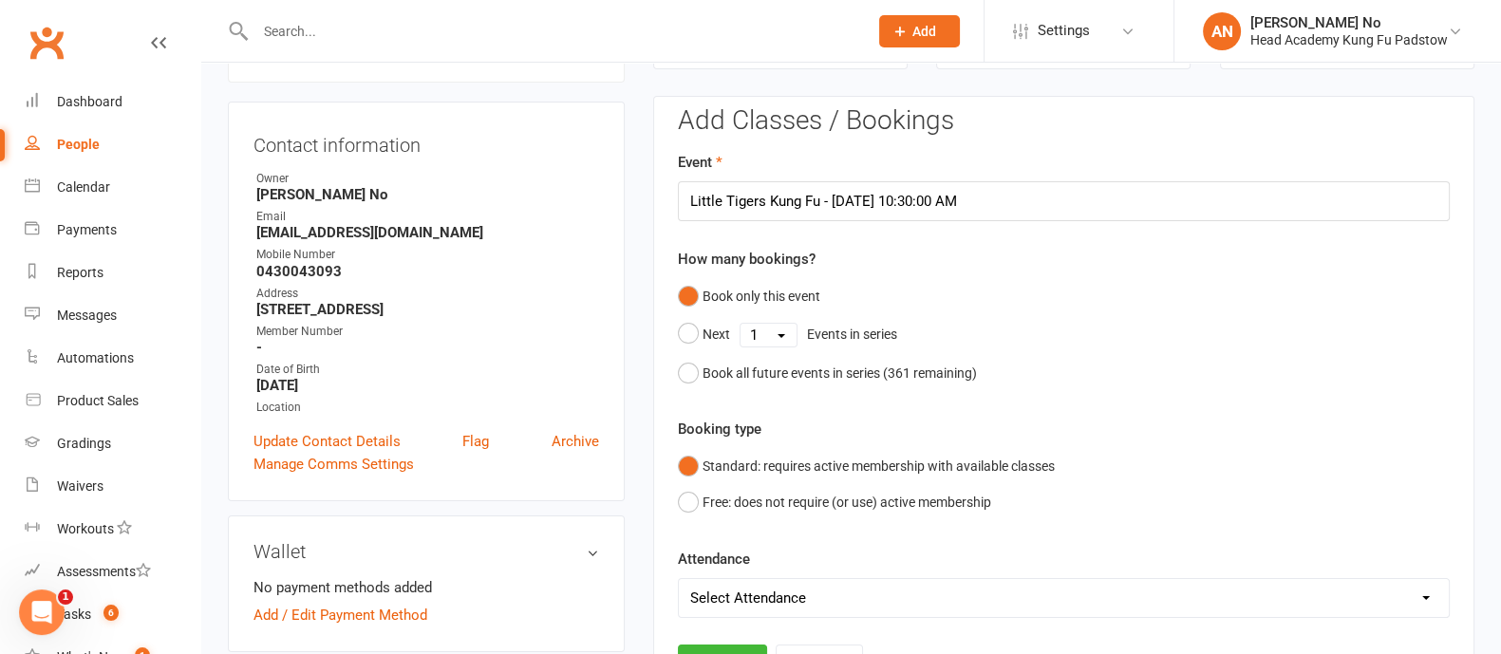
scroll to position [735, 0]
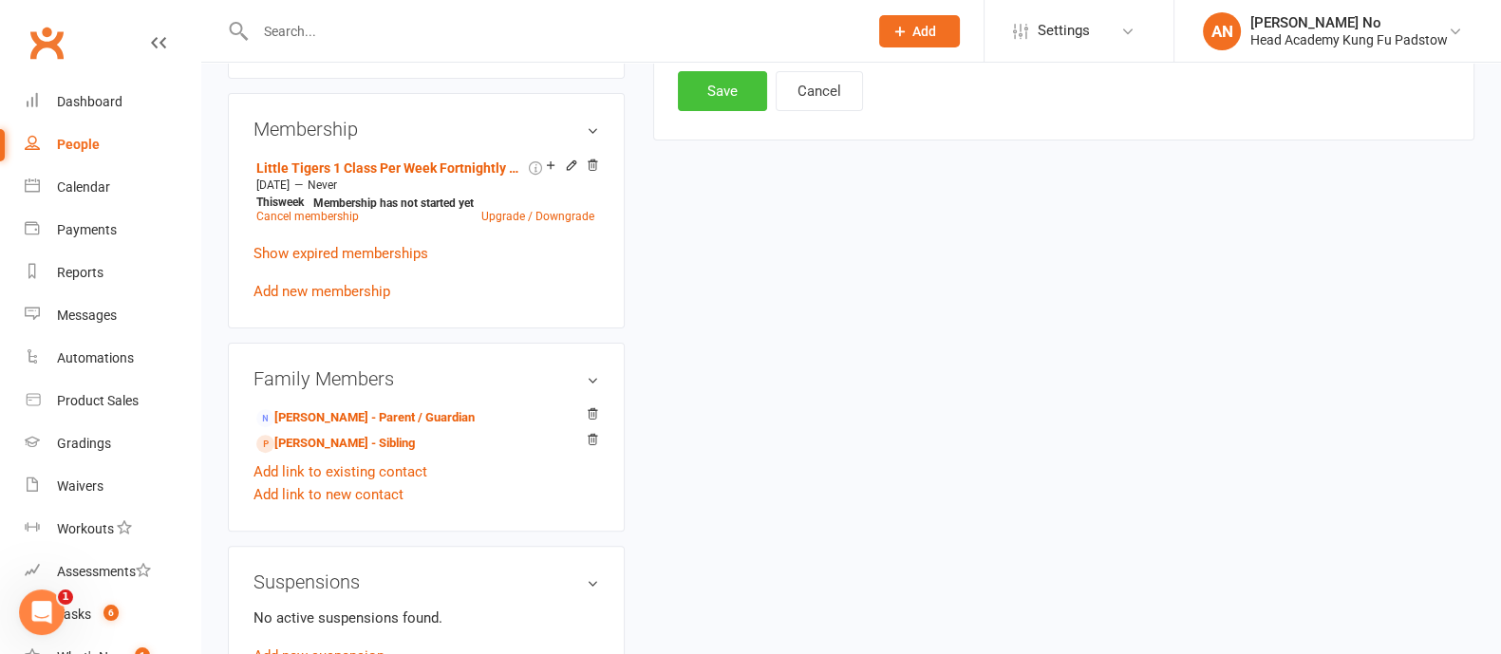
click at [740, 99] on button "Save" at bounding box center [722, 91] width 89 height 40
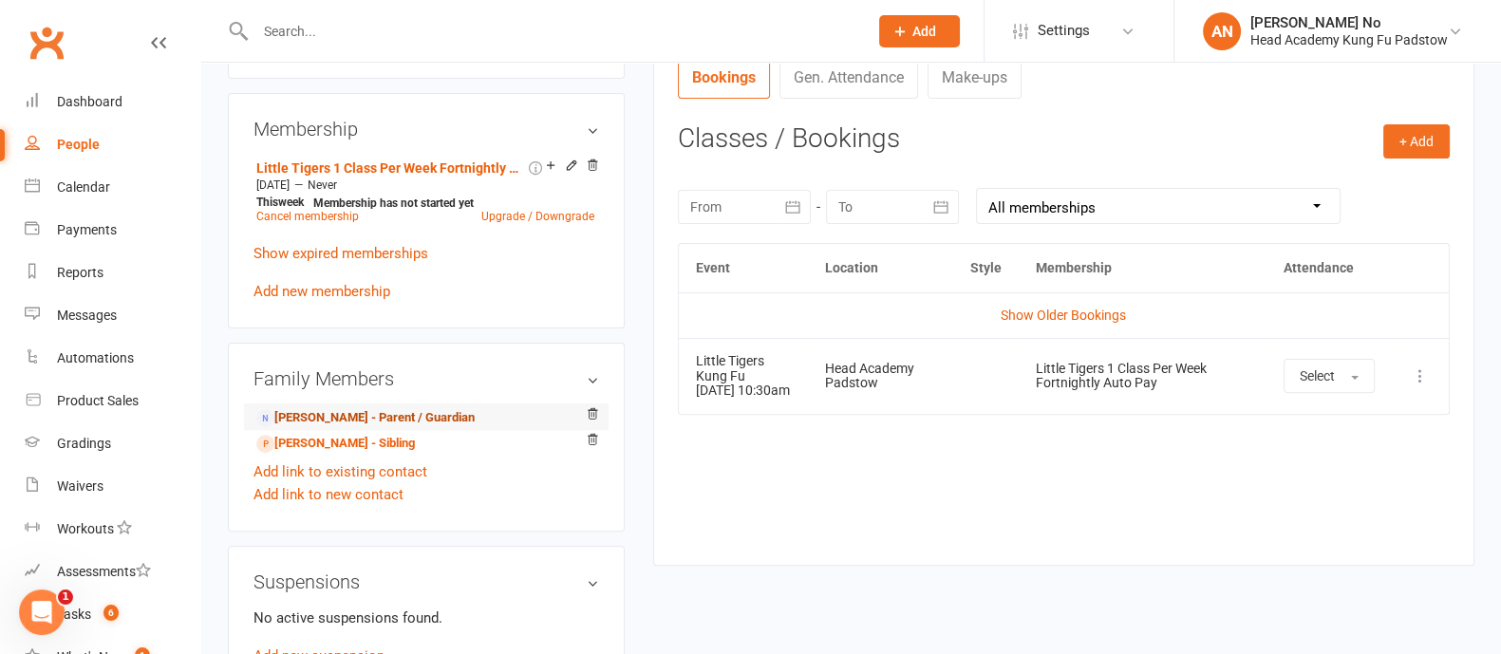
click at [413, 428] on link "[PERSON_NAME] - Parent / Guardian" at bounding box center [365, 418] width 218 height 20
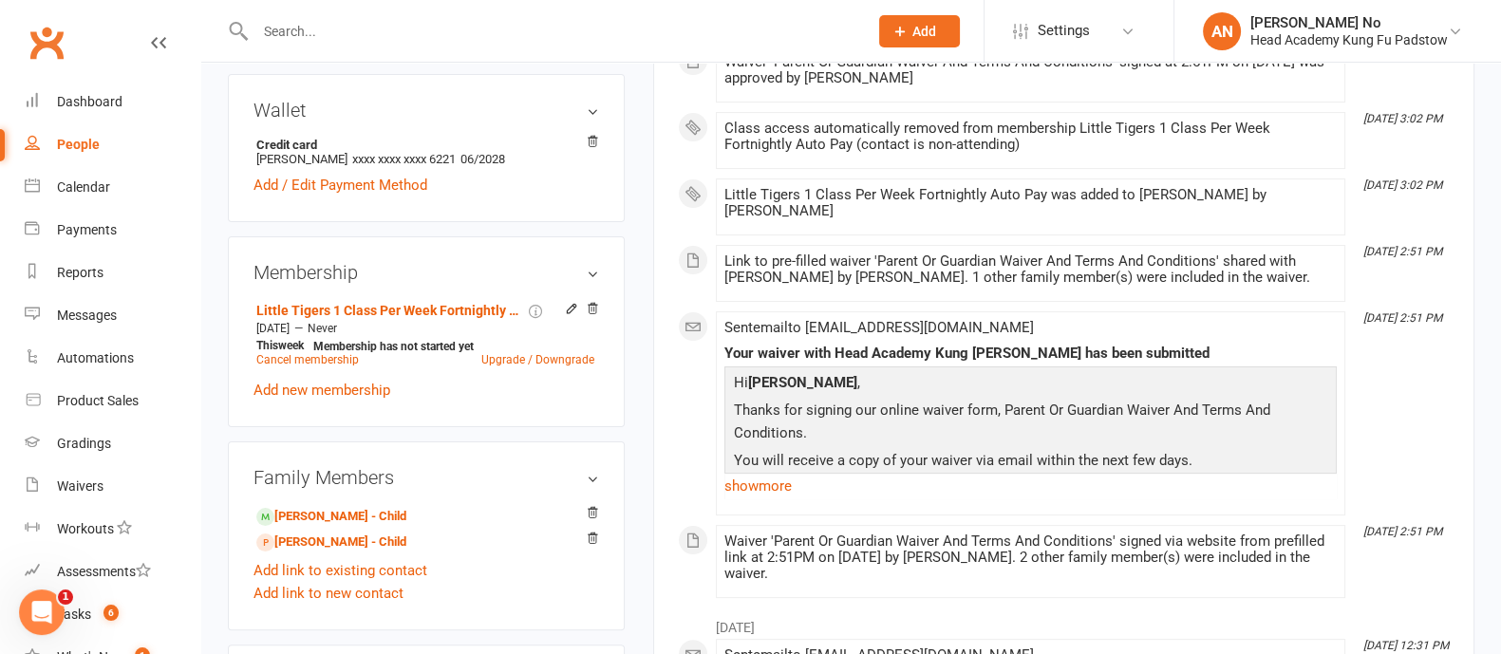
scroll to position [619, 0]
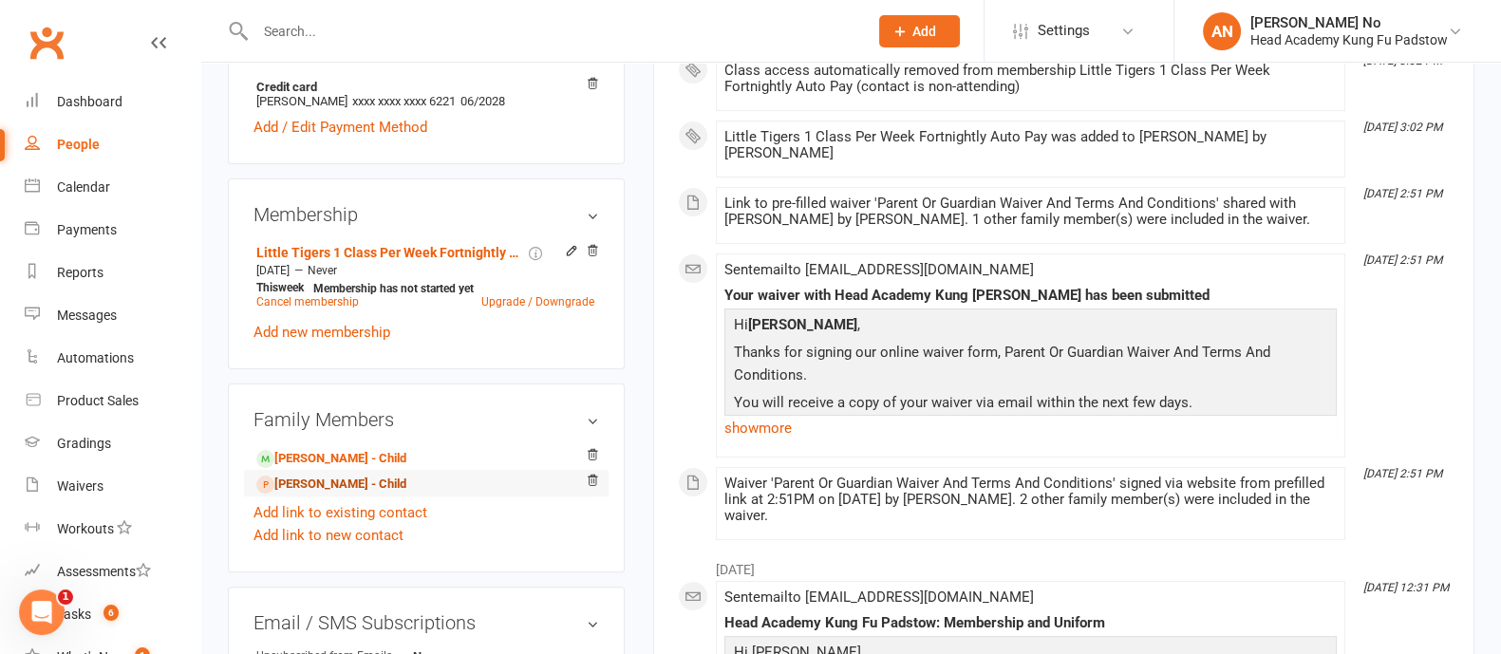
click at [333, 495] on link "[PERSON_NAME] - Child" at bounding box center [331, 485] width 150 height 20
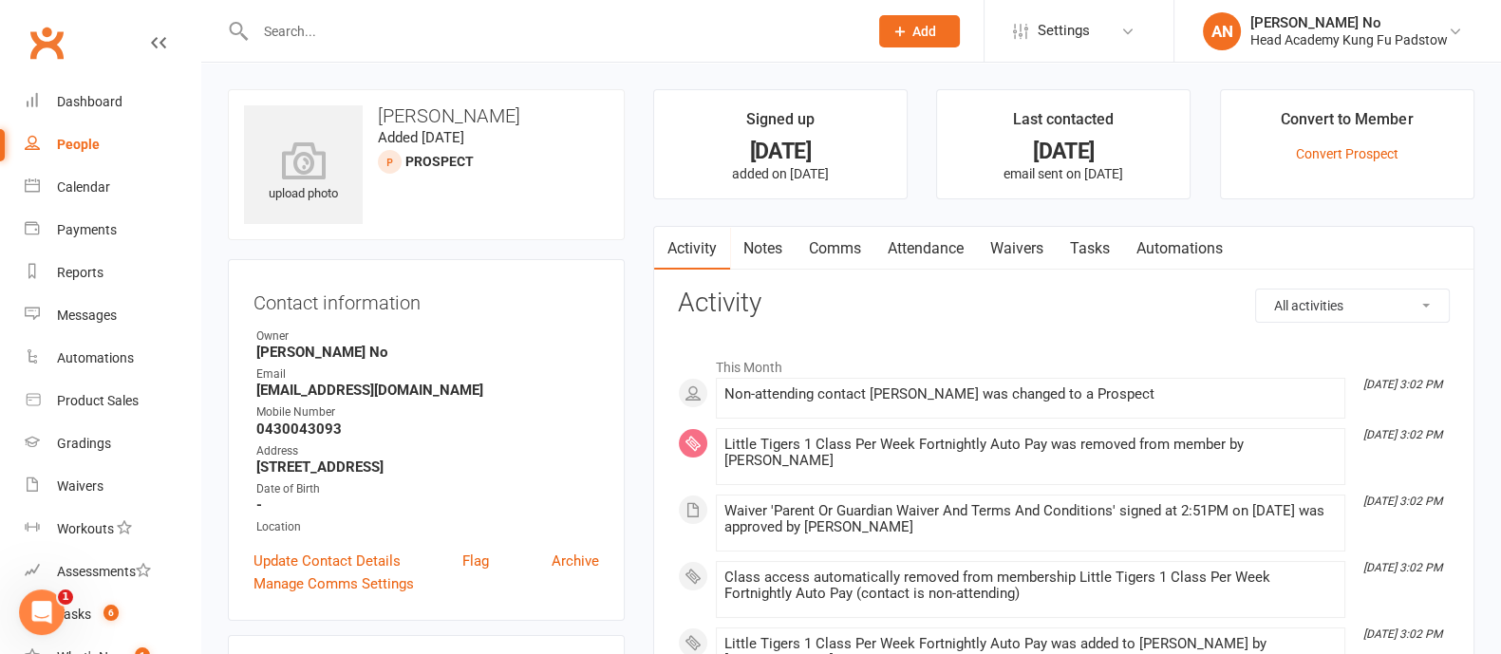
click at [323, 40] on input "text" at bounding box center [552, 31] width 605 height 27
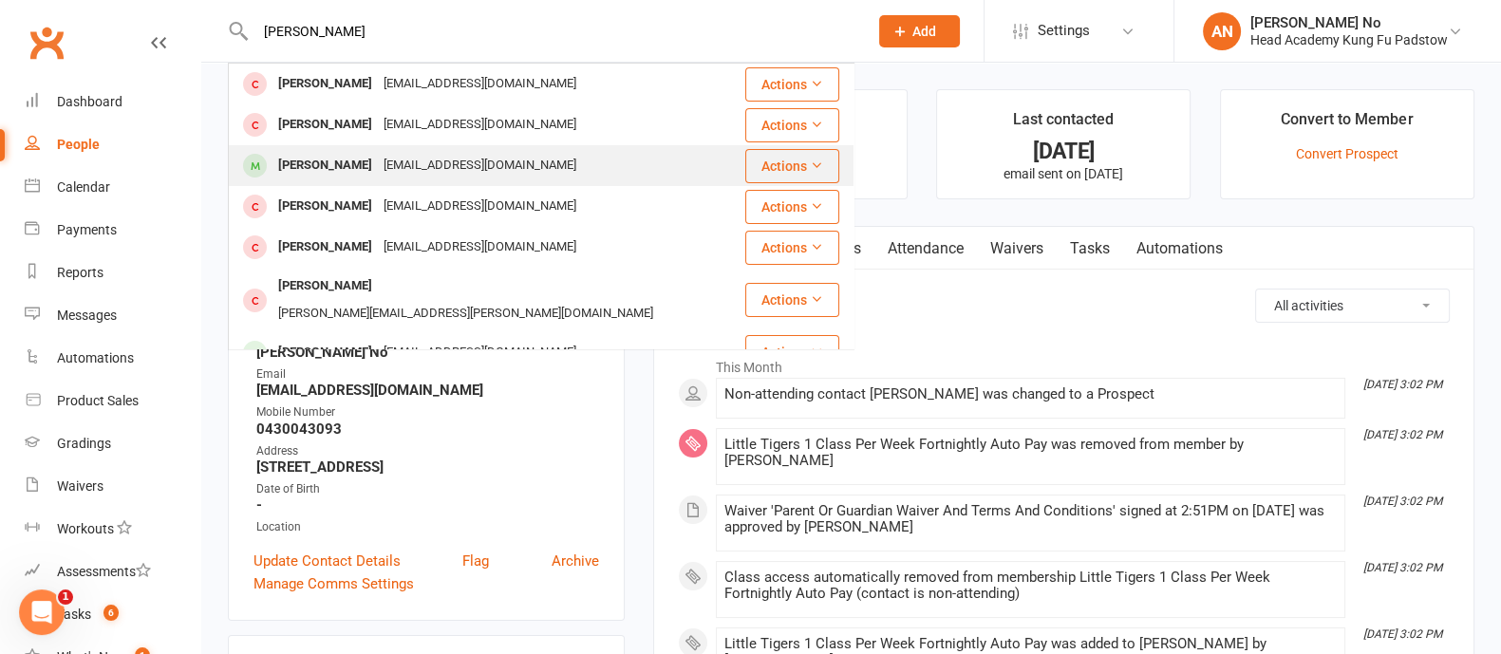
type input "[PERSON_NAME]"
click at [397, 161] on div "[EMAIL_ADDRESS][DOMAIN_NAME]" at bounding box center [480, 166] width 204 height 28
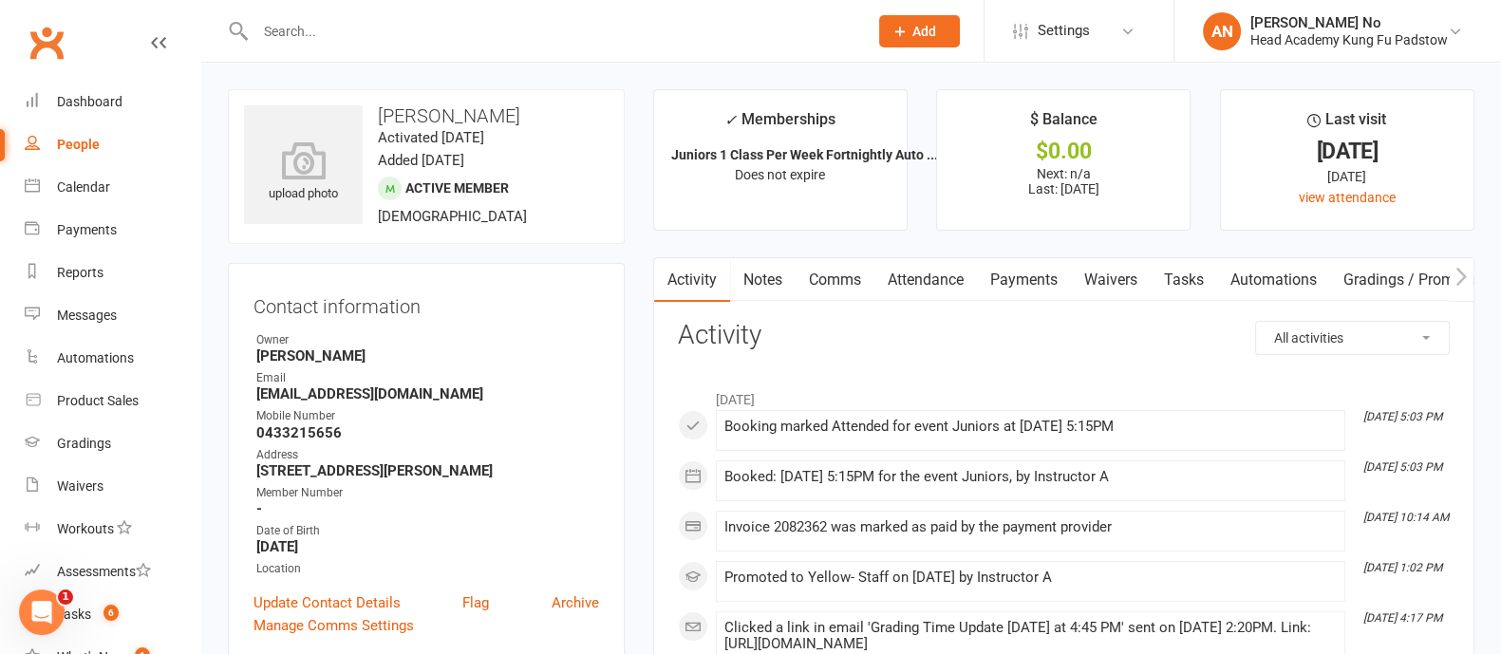
scroll to position [572, 0]
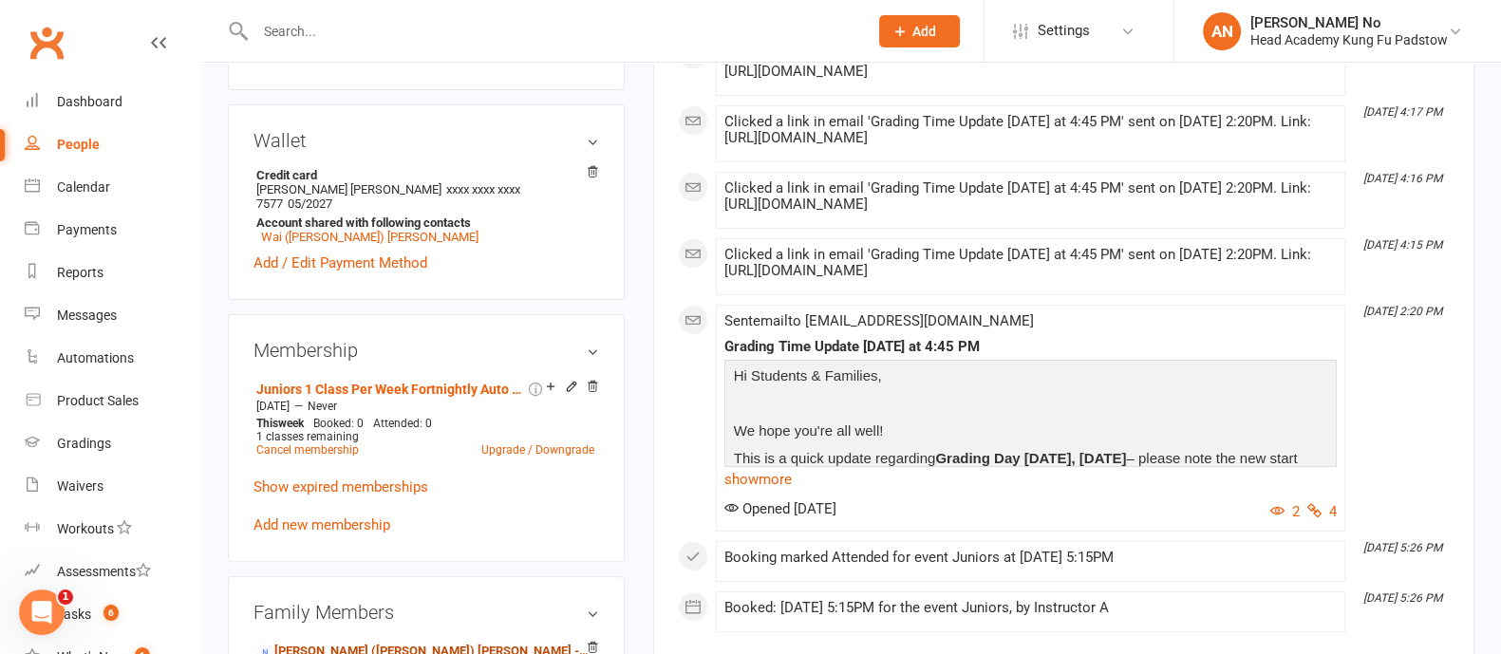
click at [333, 642] on link "[PERSON_NAME] ([PERSON_NAME]) [PERSON_NAME] - Parent / Guardian" at bounding box center [422, 652] width 333 height 20
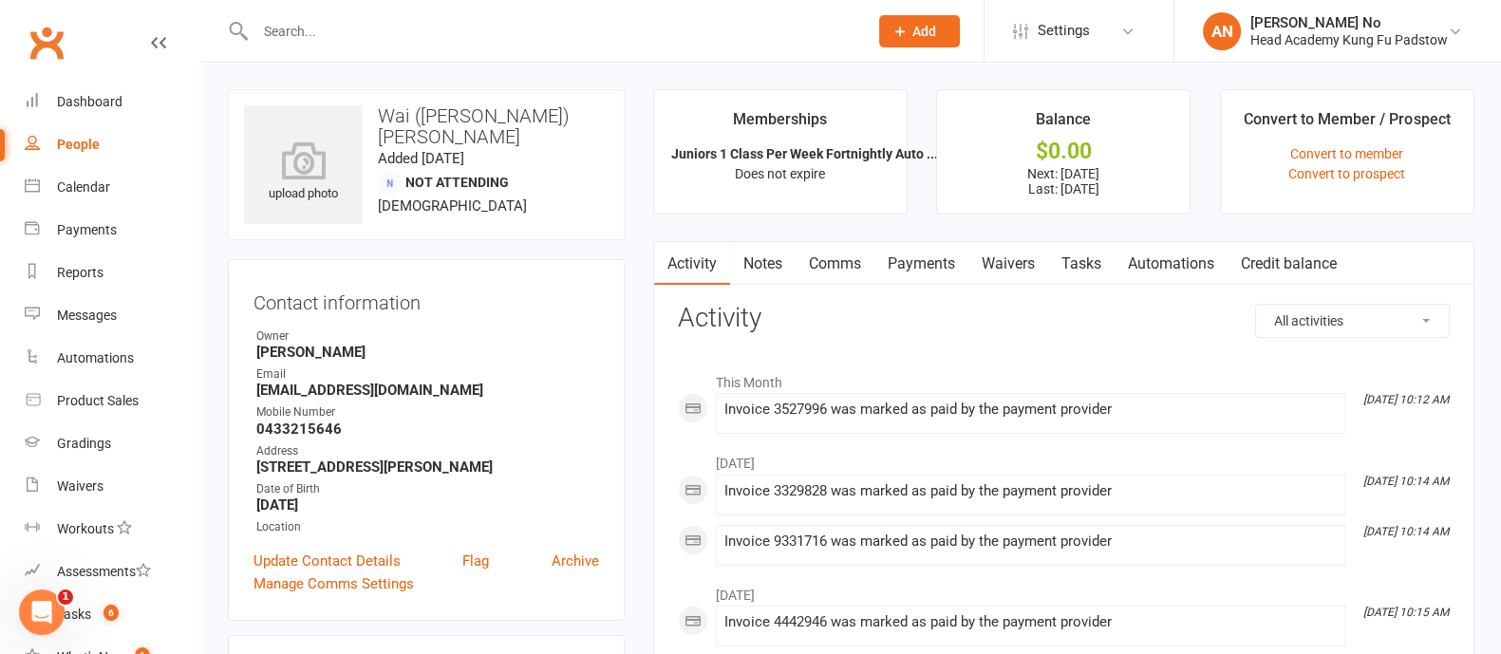
click at [930, 261] on link "Payments" at bounding box center [921, 264] width 94 height 44
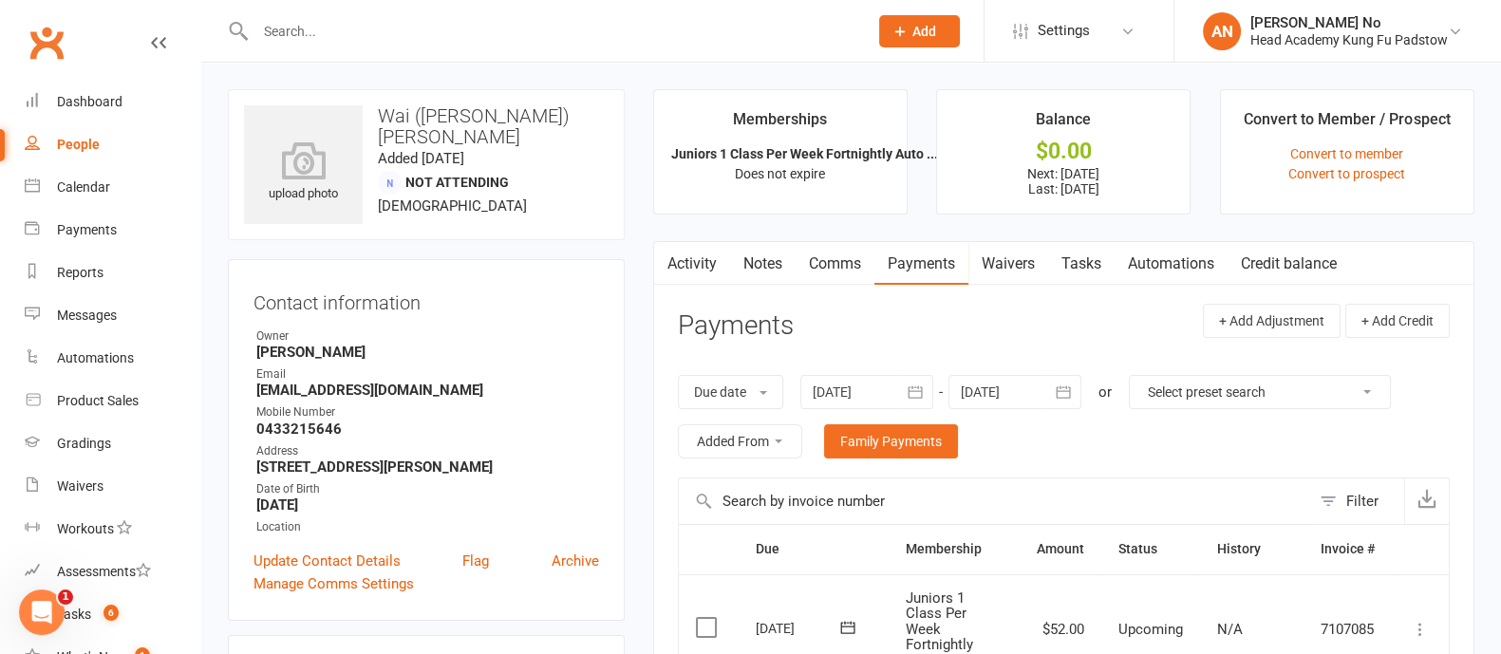
scroll to position [572, 0]
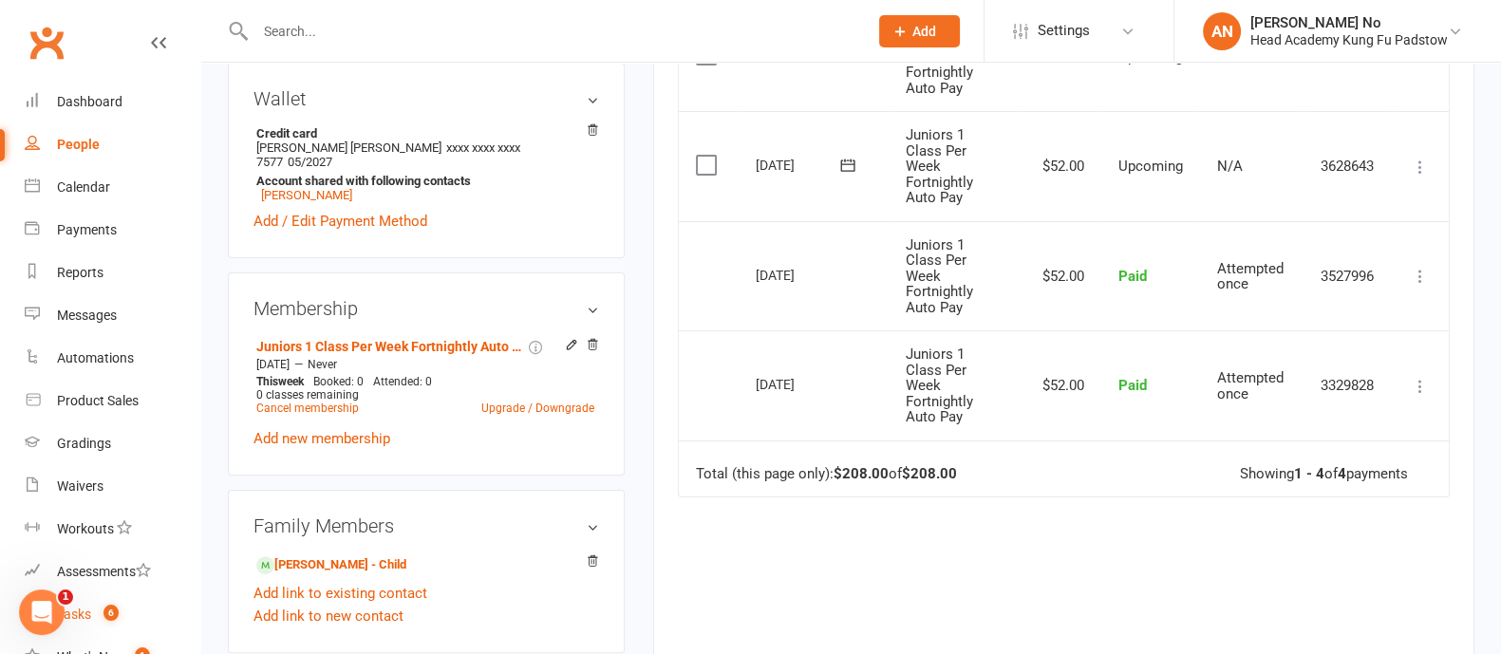
click at [104, 614] on span "6" at bounding box center [110, 613] width 15 height 16
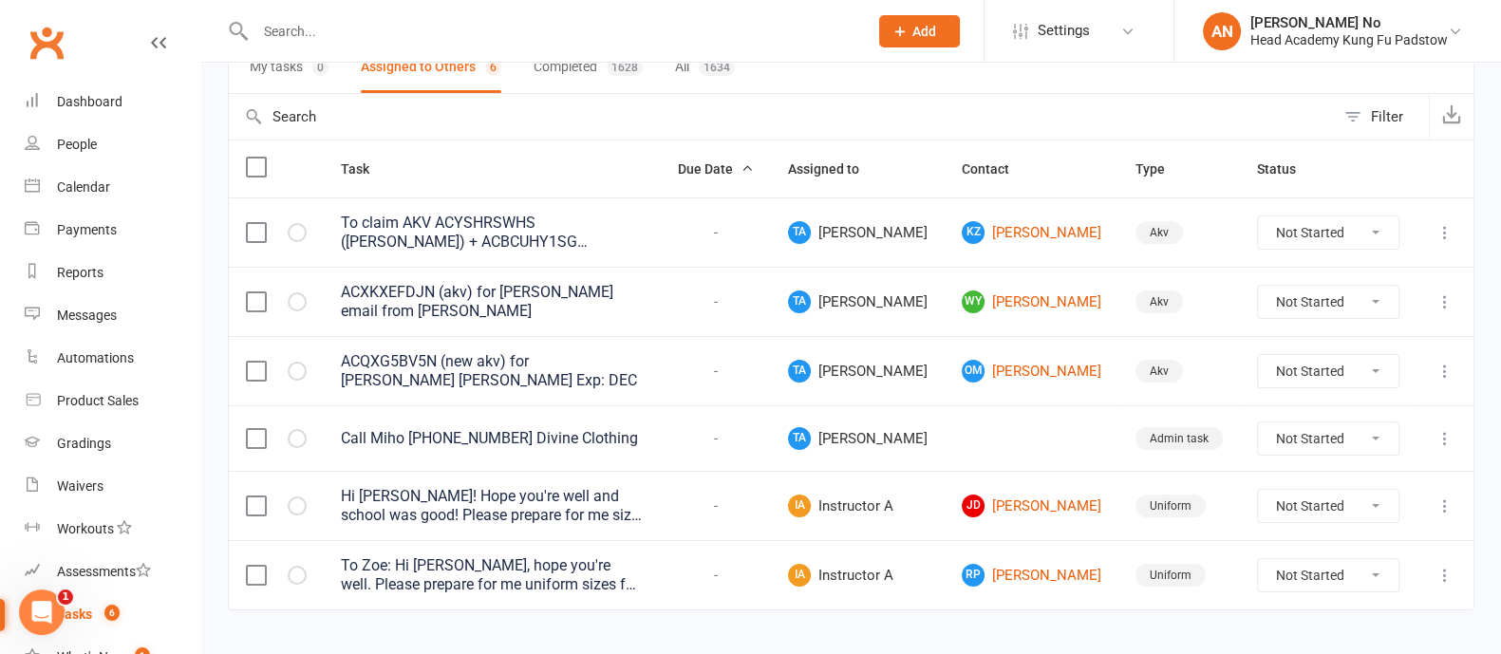
scroll to position [189, 0]
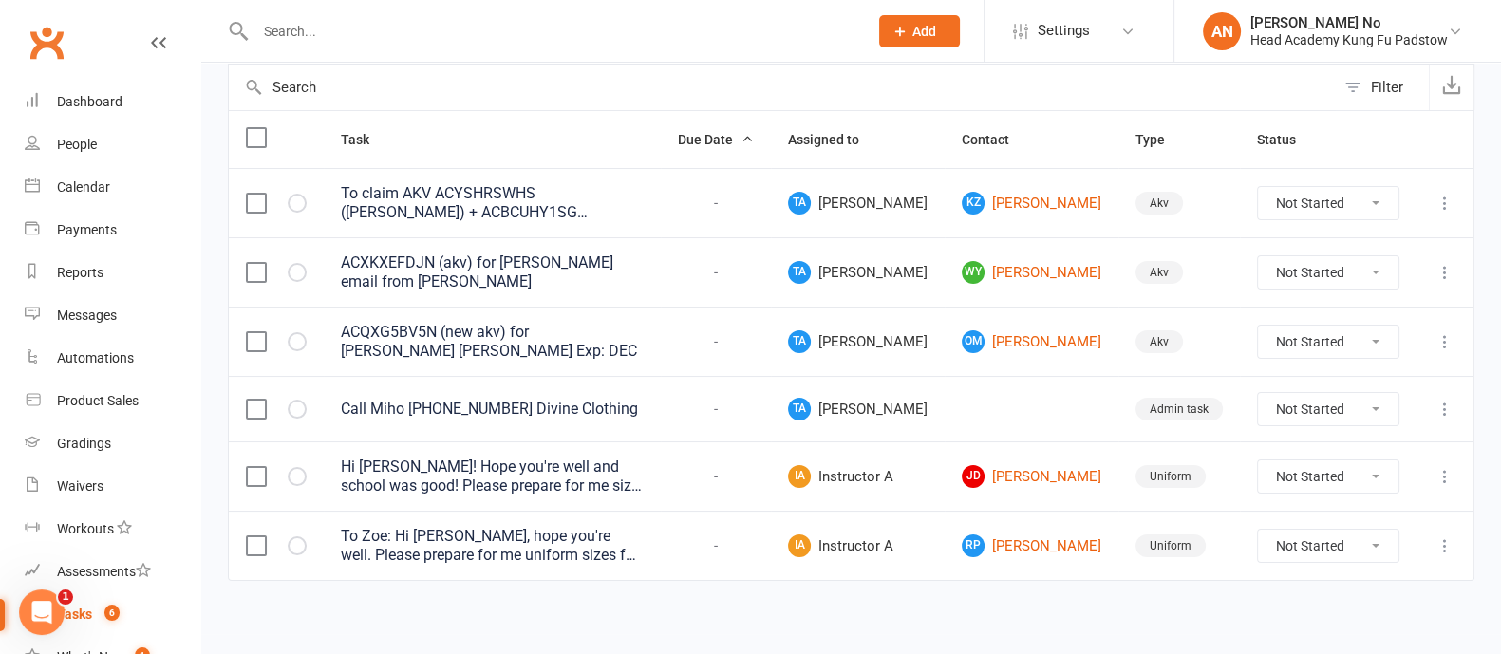
click at [644, 470] on div "Hi [PERSON_NAME]! Hope you're well and school was good! Please prepare for me s…" at bounding box center [492, 477] width 303 height 38
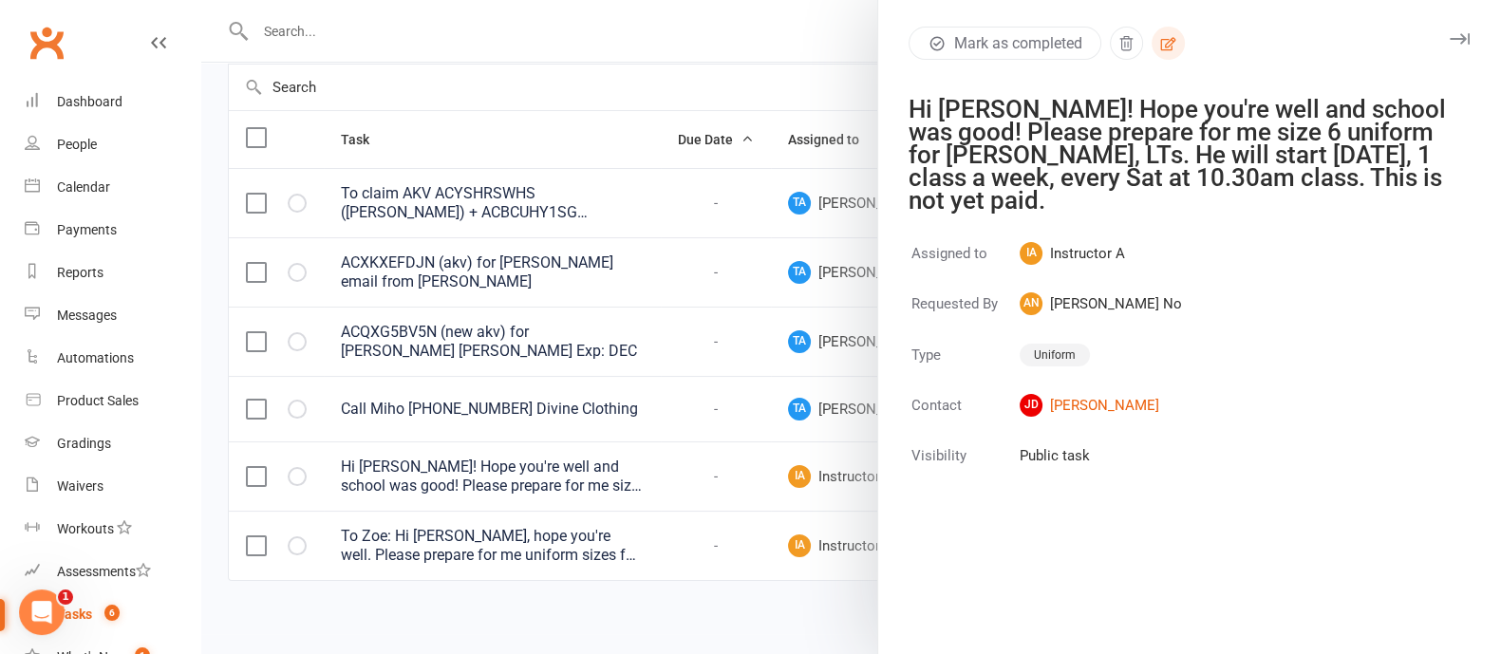
click at [1159, 40] on icon "button" at bounding box center [1167, 43] width 17 height 17
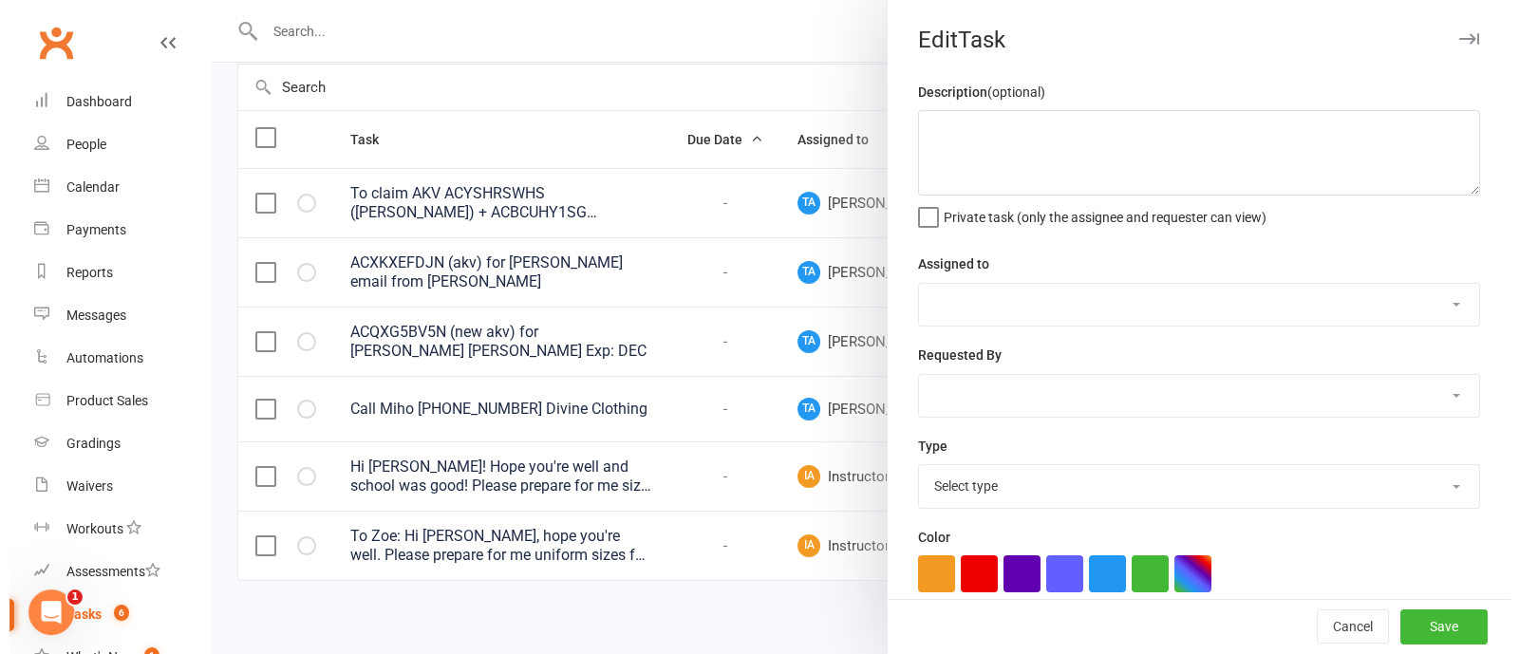
scroll to position [184, 0]
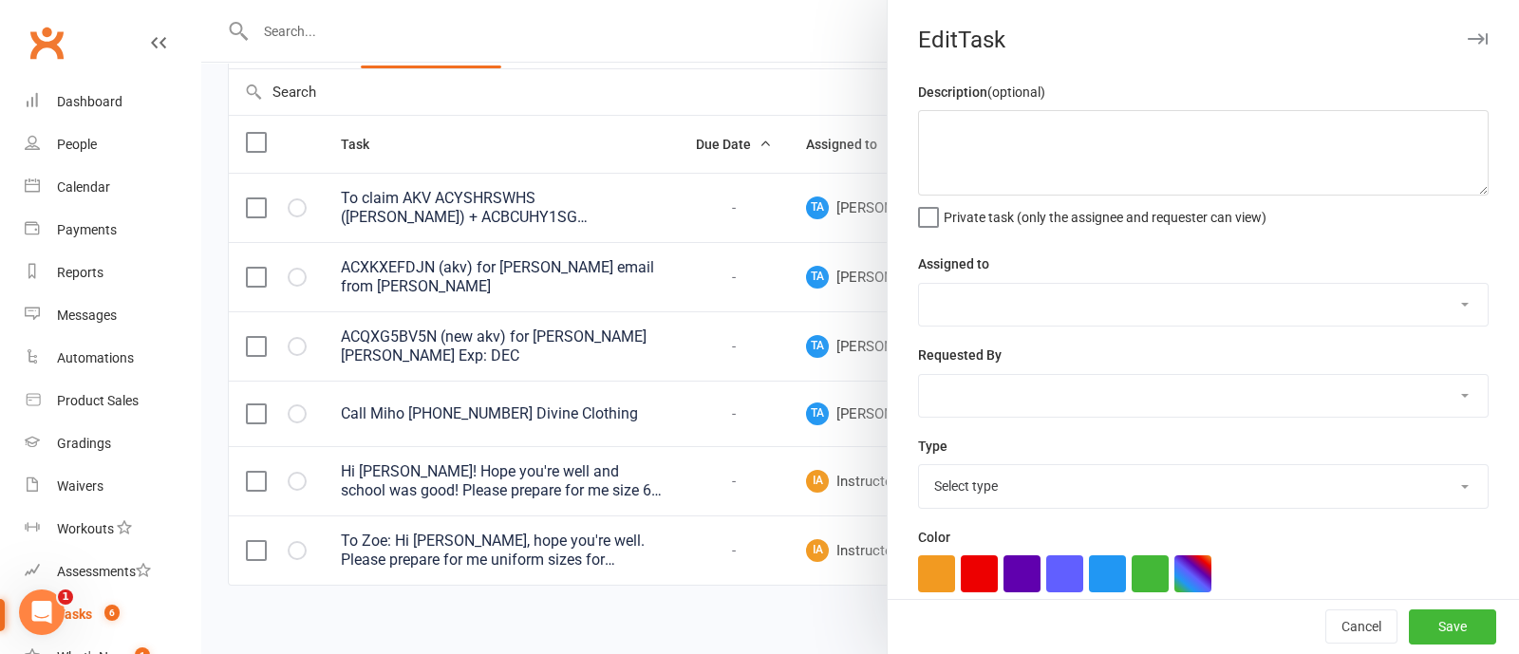
type textarea "Hi [PERSON_NAME]! Hope you're well and school was good! Please prepare for me s…"
select select "46368"
select select "52083"
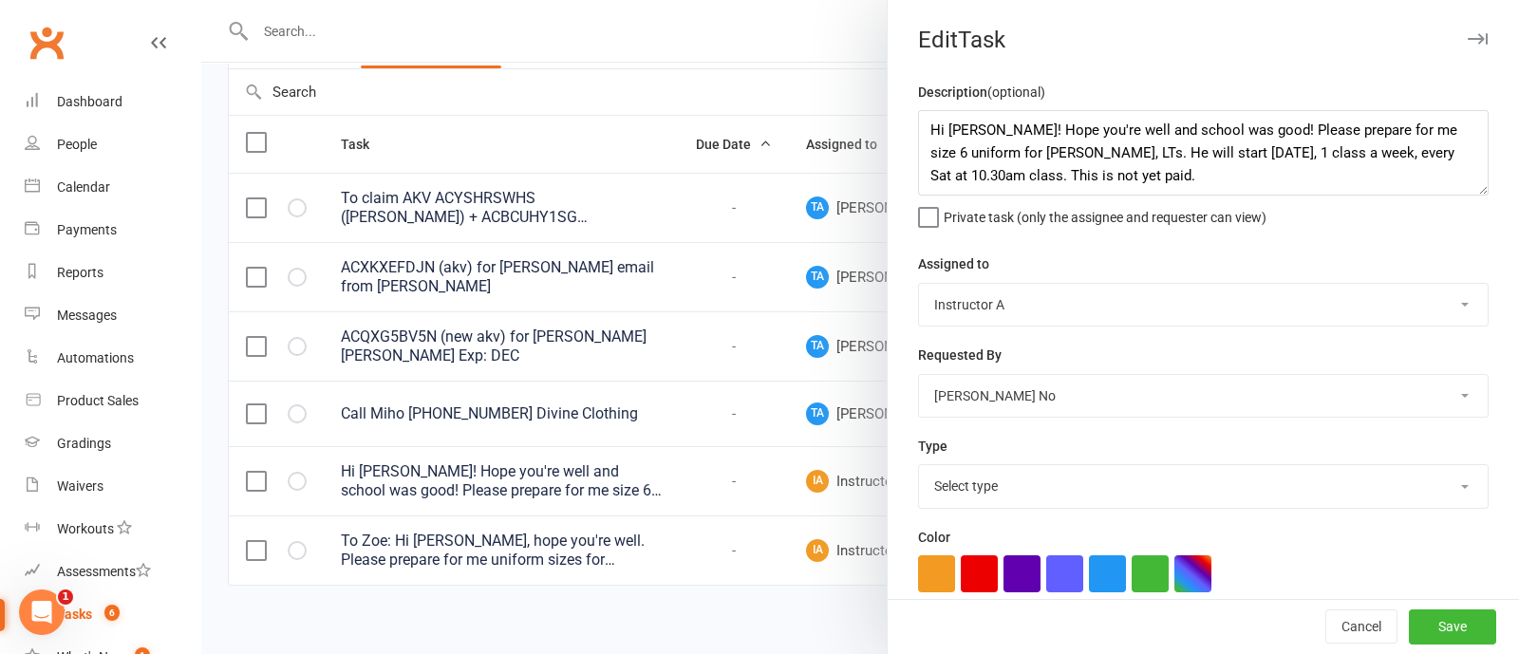
select select "22272"
click at [1124, 152] on textarea "Hi [PERSON_NAME]! Hope you're well and school was good! Please prepare for me s…" at bounding box center [1203, 152] width 571 height 85
click at [1161, 173] on textarea "Hi [PERSON_NAME]! Hope you're well and school was good! Please prepare for me s…" at bounding box center [1203, 152] width 571 height 85
drag, startPoint x: 1153, startPoint y: 176, endPoint x: 1051, endPoint y: 177, distance: 102.5
click at [1051, 177] on textarea "Hi [PERSON_NAME]! Hope you're well and school was good! Please prepare for me s…" at bounding box center [1203, 152] width 571 height 85
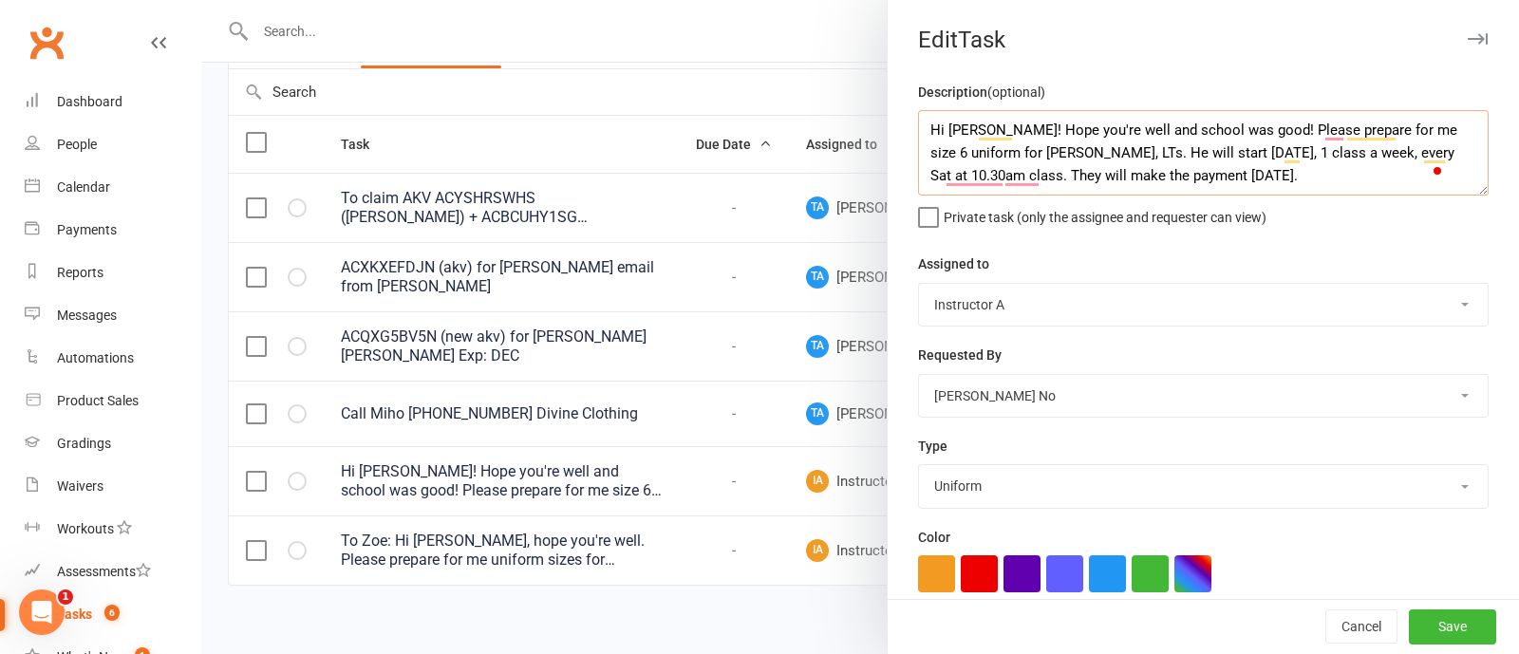
click at [1289, 174] on textarea "Hi [PERSON_NAME]! Hope you're well and school was good! Please prepare for me s…" at bounding box center [1203, 152] width 571 height 85
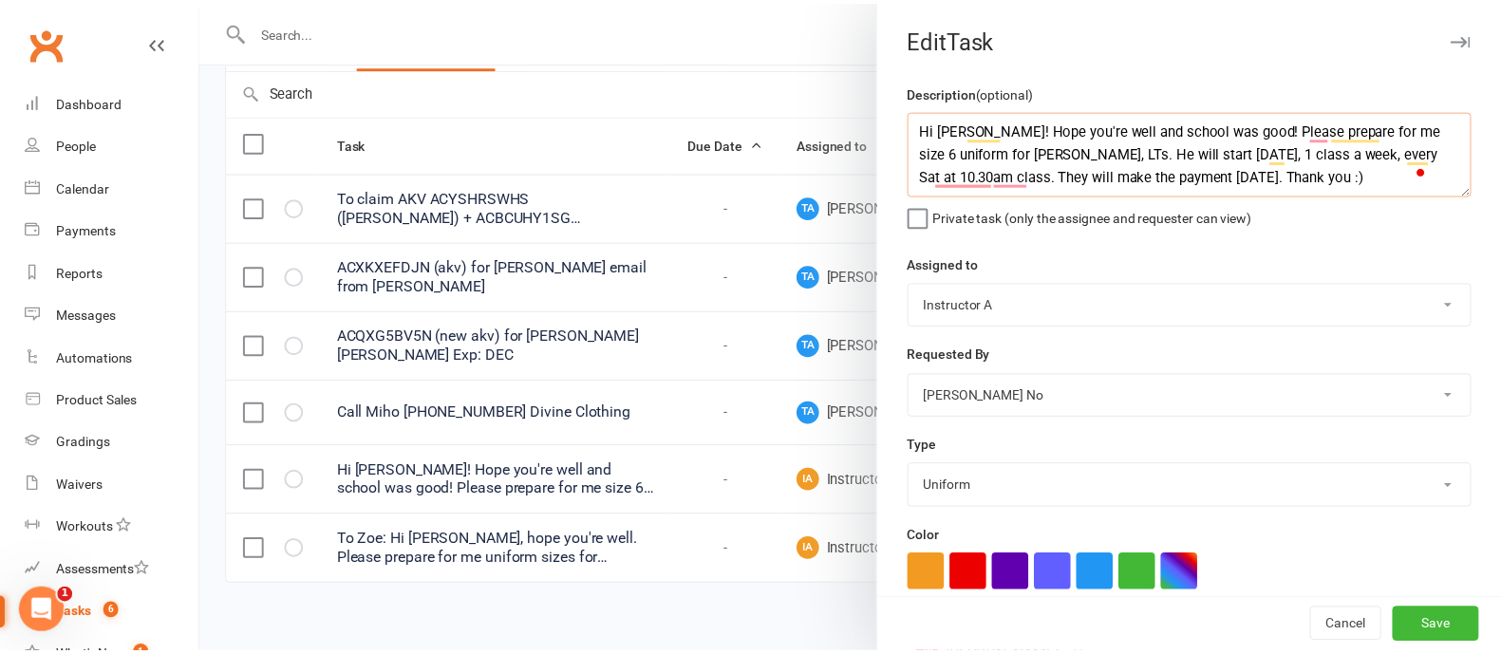
scroll to position [274, 0]
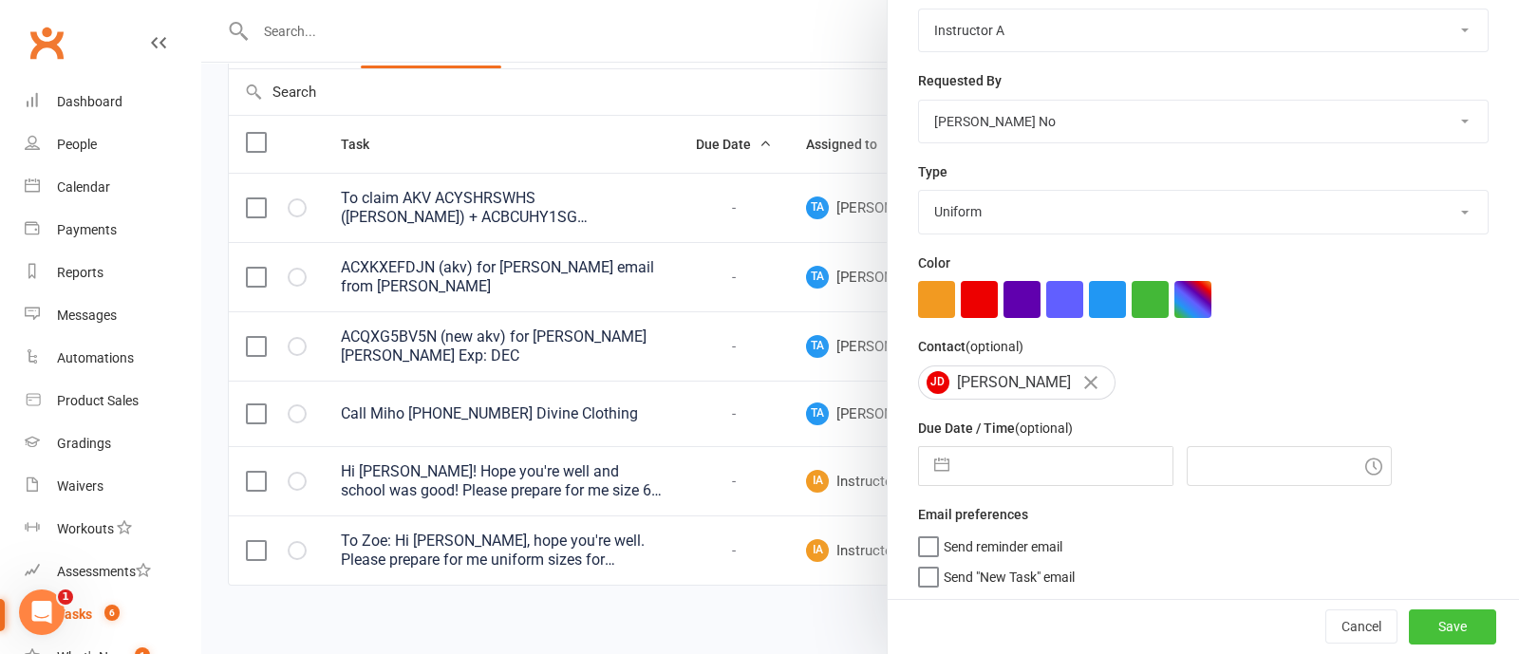
type textarea "Hi [PERSON_NAME]! Hope you're well and school was good! Please prepare for me s…"
click at [1419, 623] on button "Save" at bounding box center [1452, 627] width 87 height 34
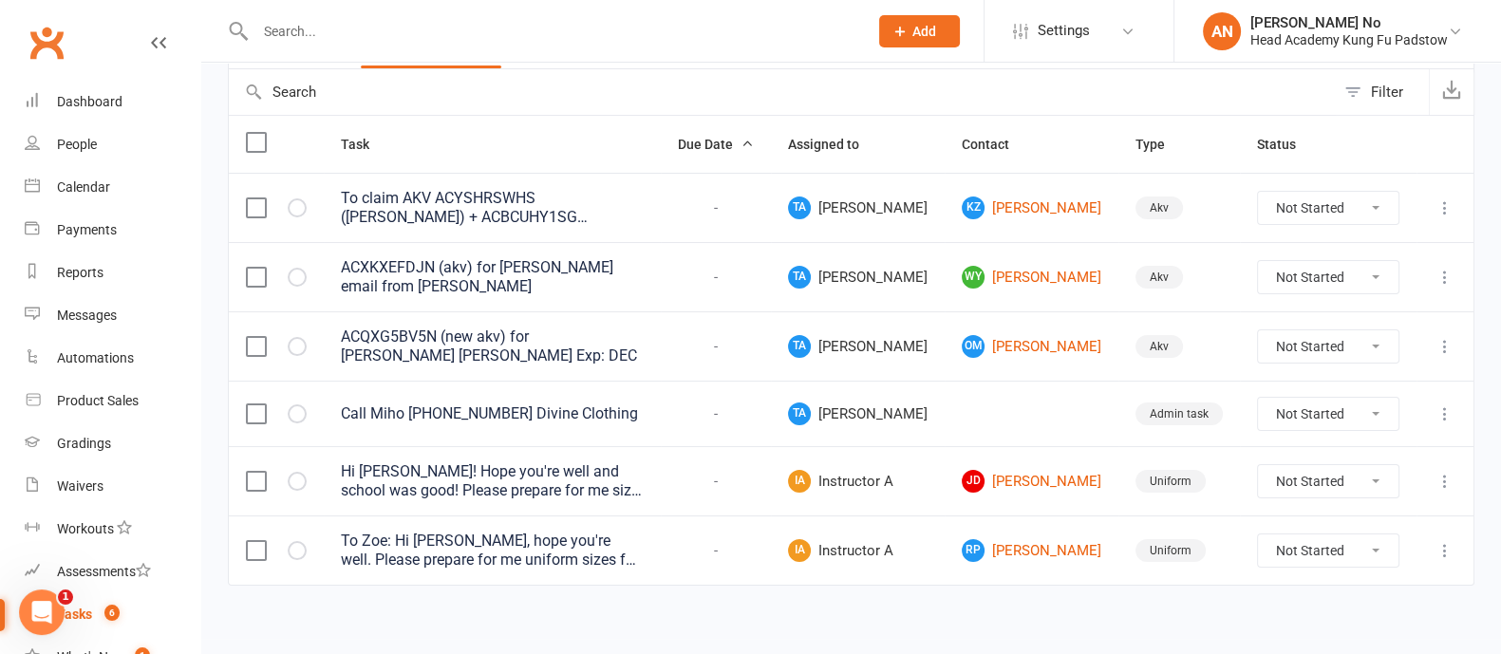
scroll to position [0, 0]
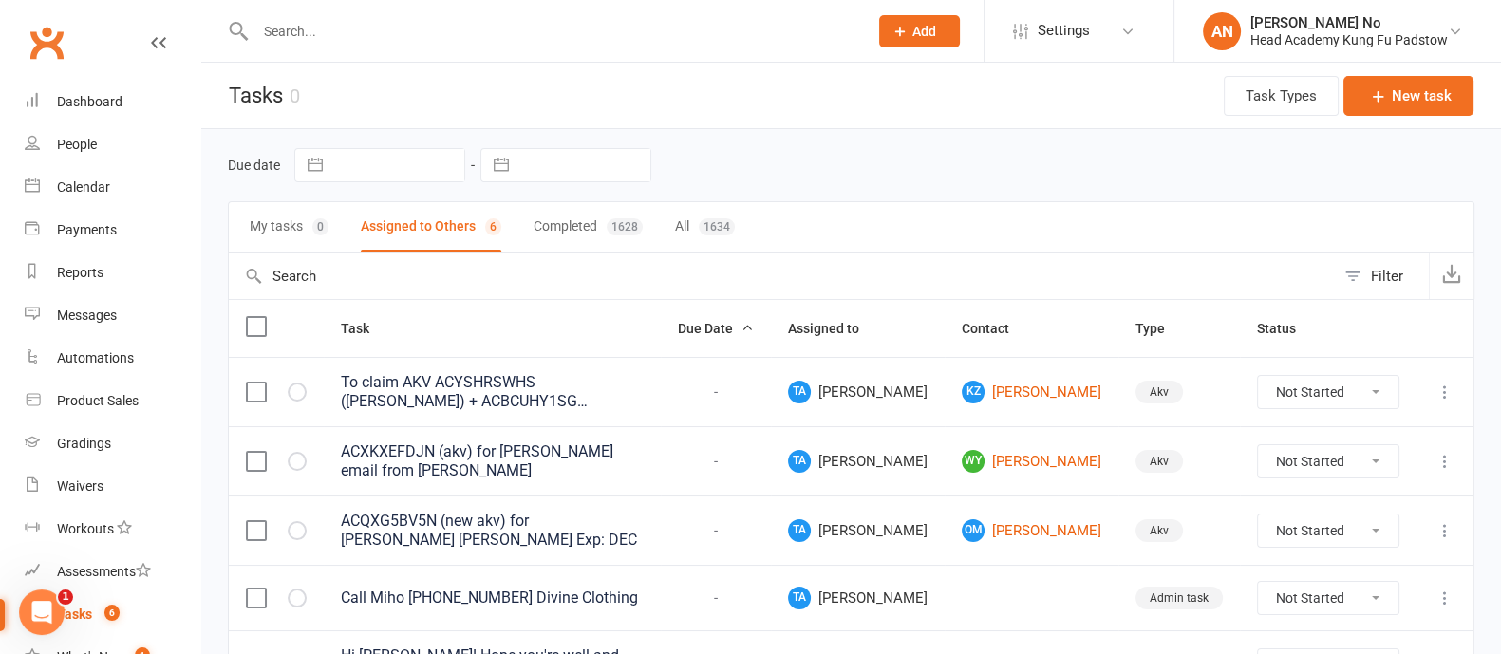
click at [333, 40] on input "text" at bounding box center [552, 31] width 605 height 27
type input "[PERSON_NAME]"
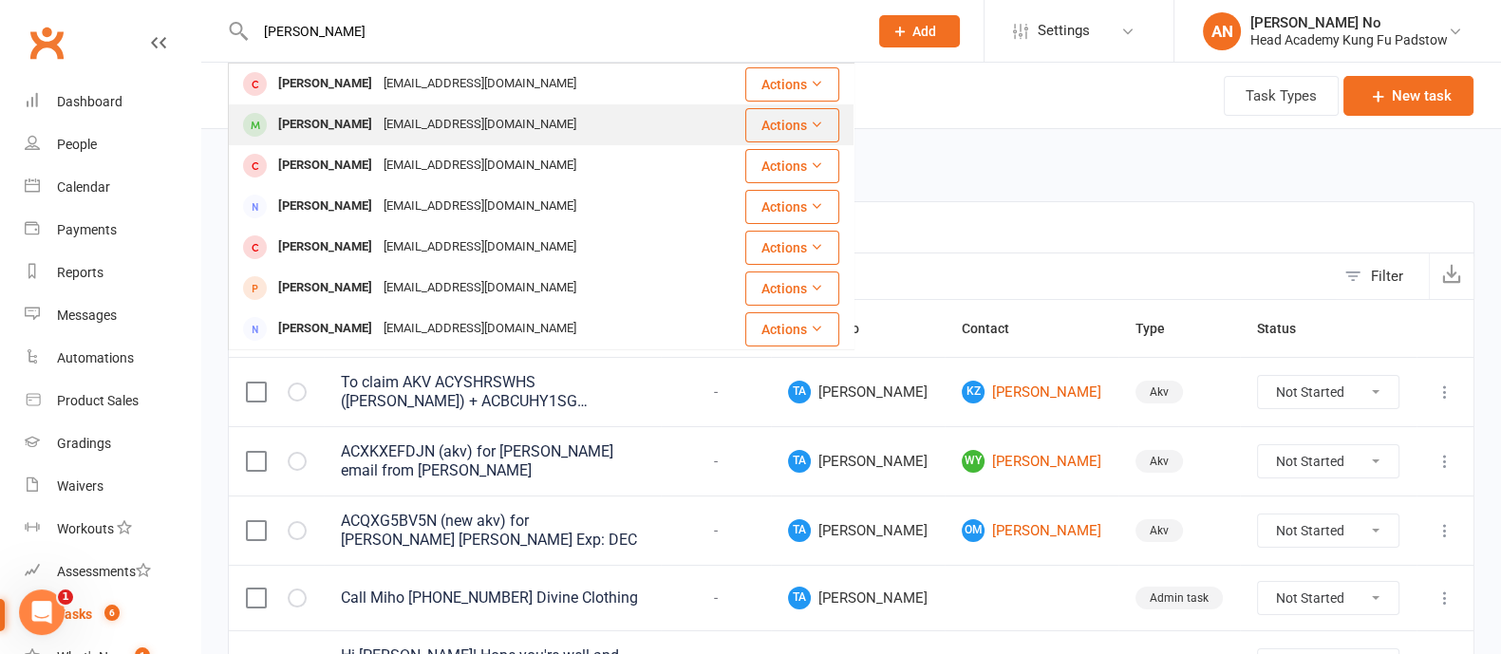
click at [396, 121] on div "[EMAIL_ADDRESS][DOMAIN_NAME]" at bounding box center [480, 125] width 204 height 28
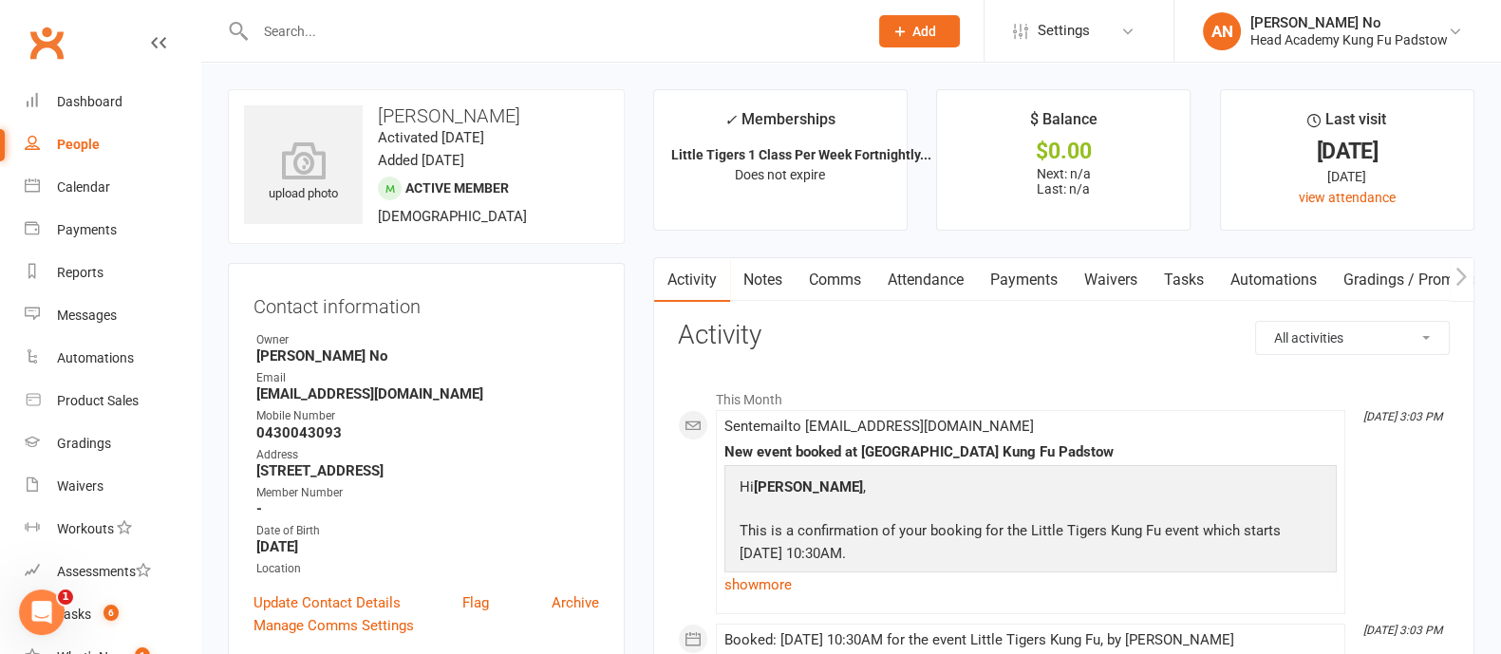
click at [1090, 277] on link "Waivers" at bounding box center [1111, 280] width 80 height 44
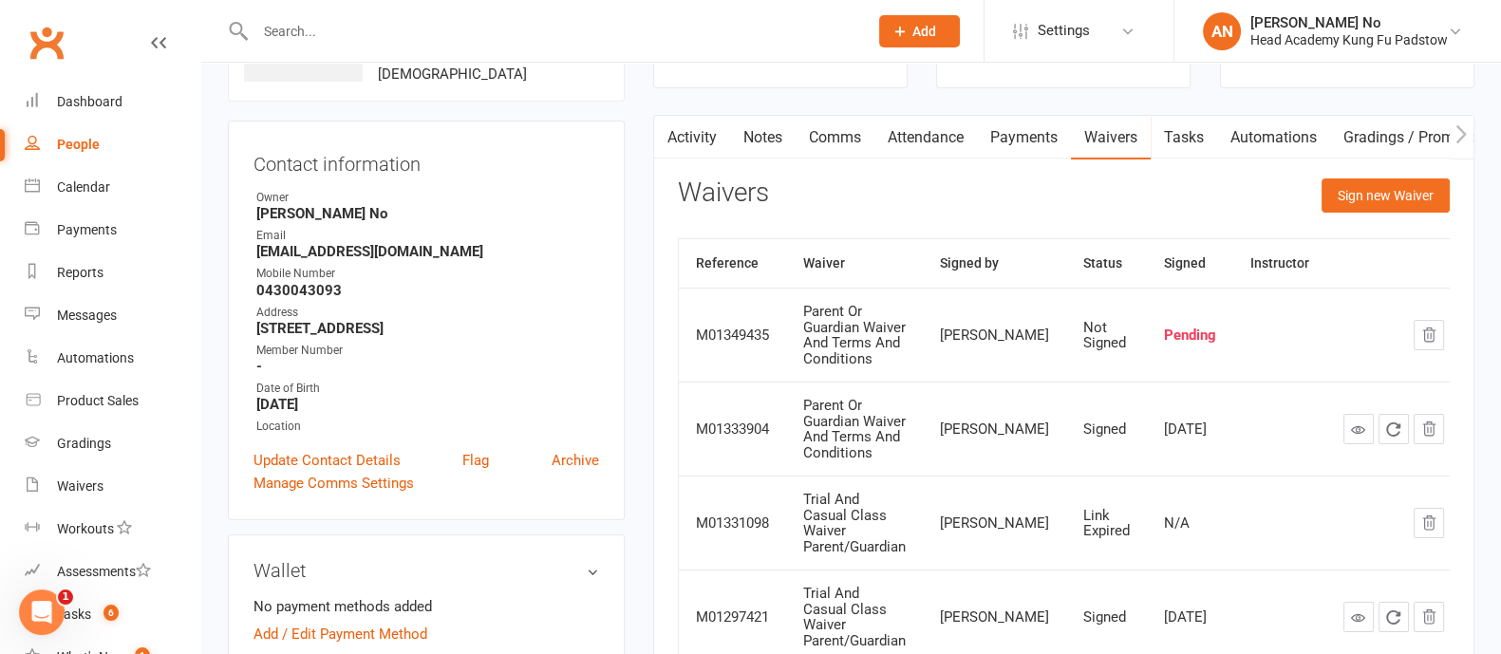
scroll to position [572, 0]
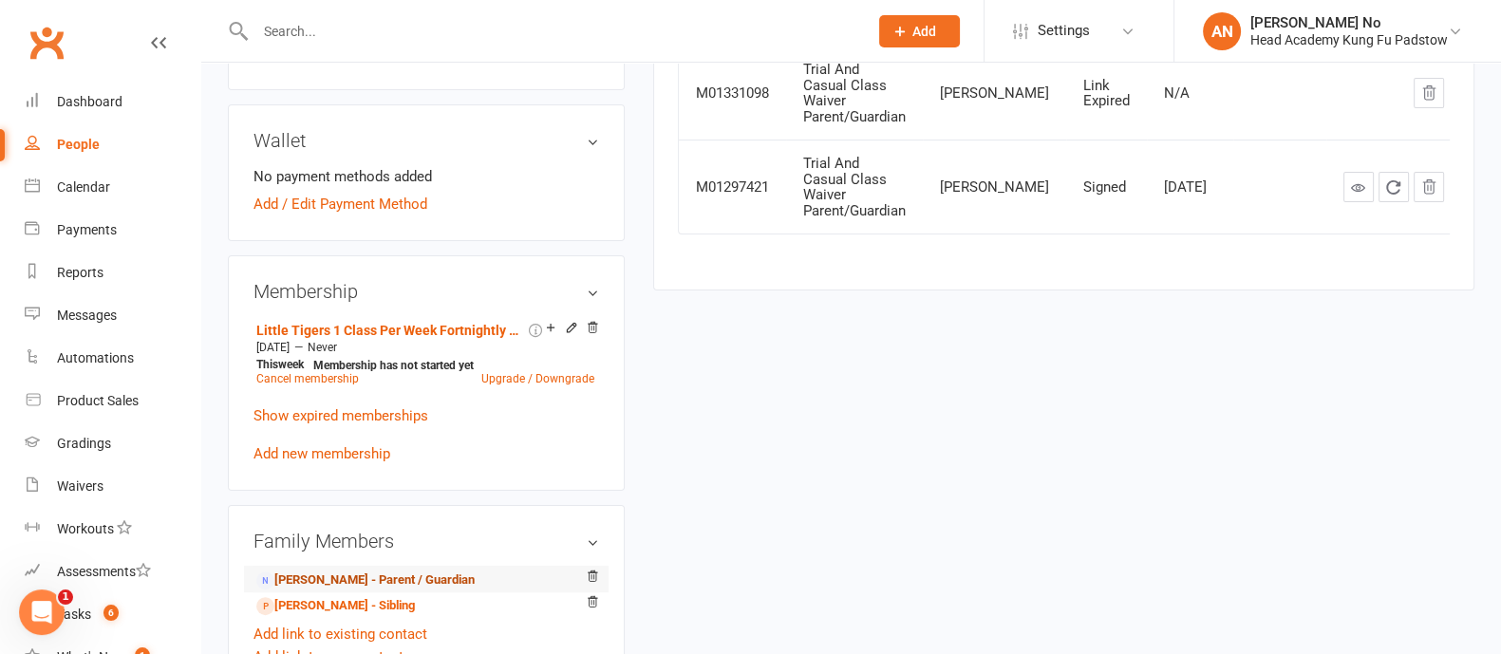
click at [350, 590] on link "[PERSON_NAME] - Parent / Guardian" at bounding box center [365, 581] width 218 height 20
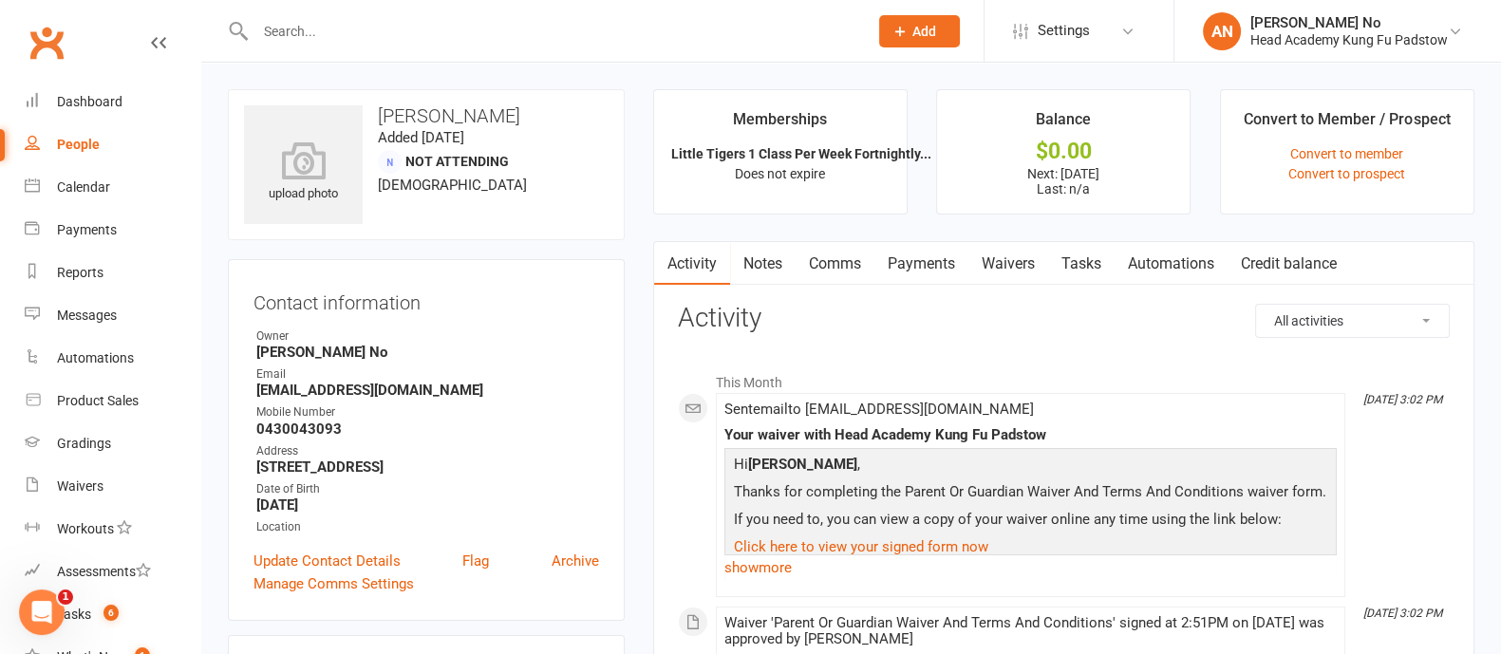
click at [1018, 257] on link "Waivers" at bounding box center [1008, 264] width 80 height 44
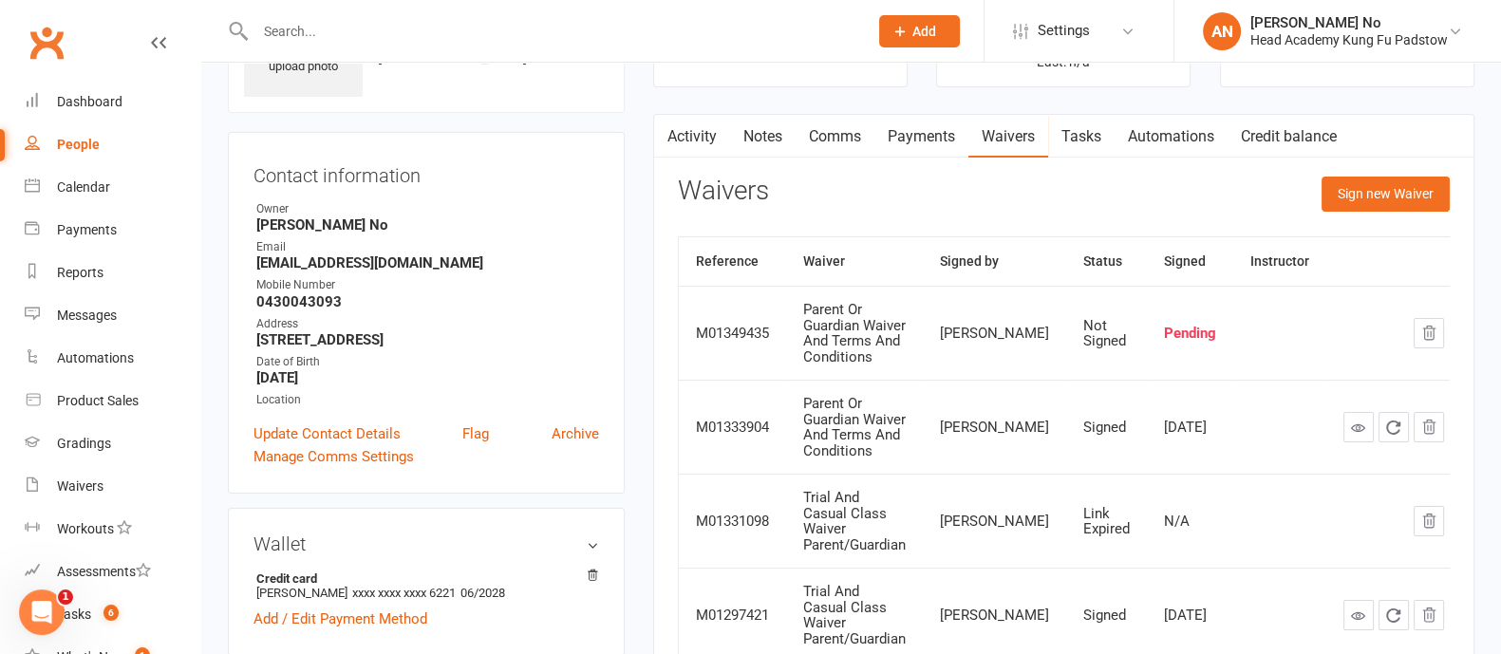
scroll to position [128, 0]
click at [1420, 324] on icon "button" at bounding box center [1428, 332] width 17 height 17
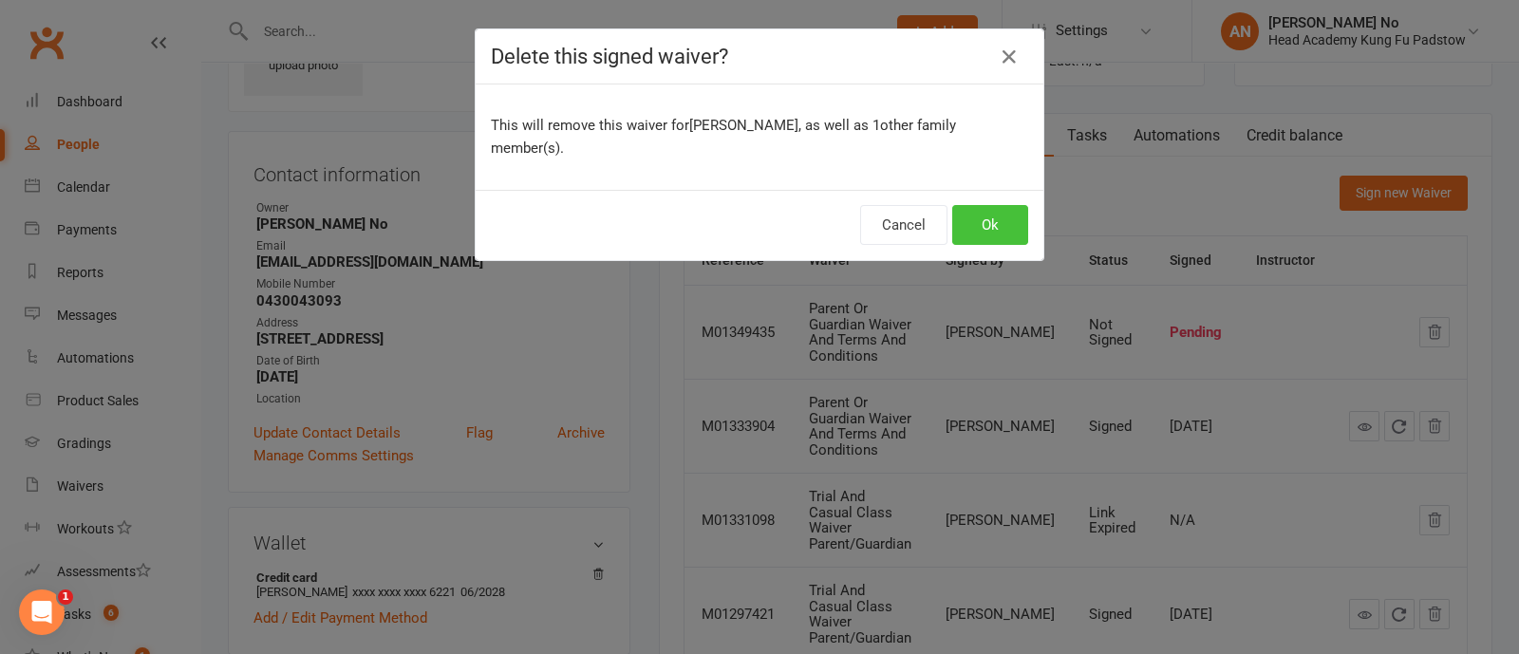
click at [985, 206] on button "Ok" at bounding box center [990, 225] width 76 height 40
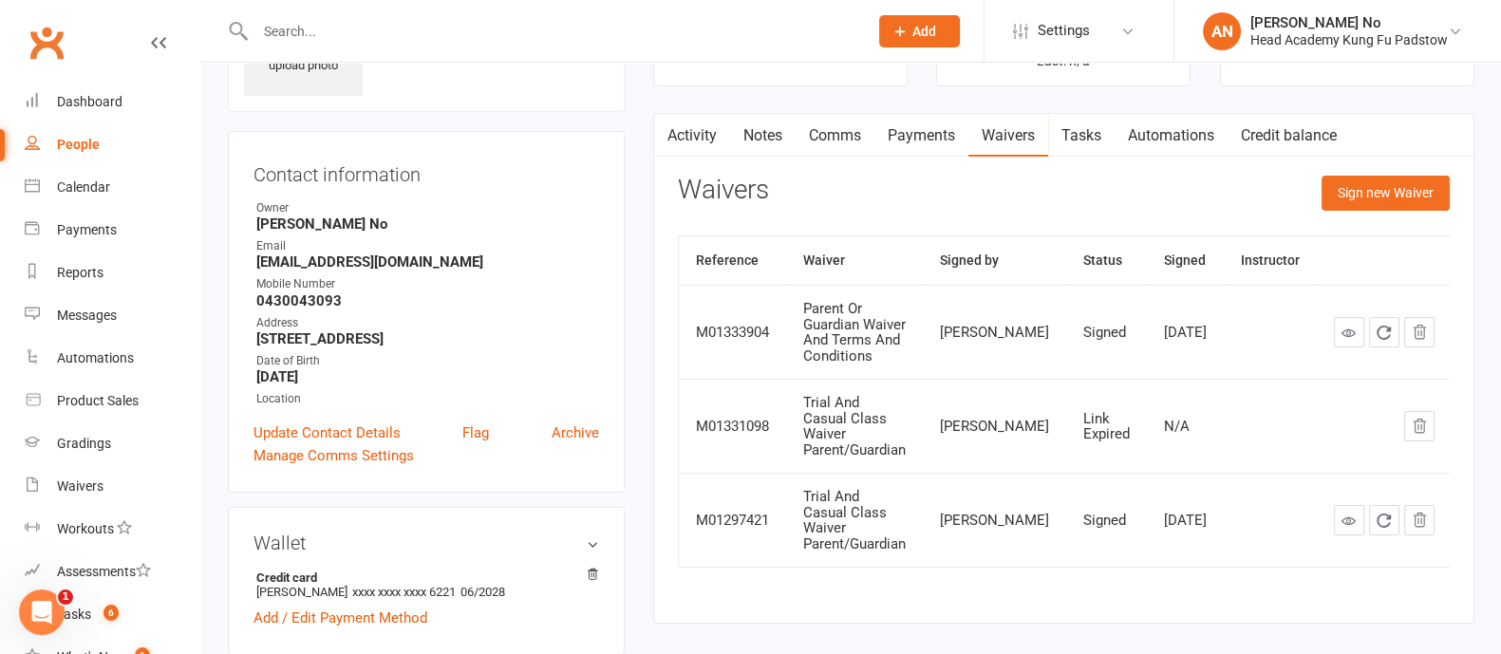
click at [683, 141] on link "Activity" at bounding box center [692, 136] width 76 height 44
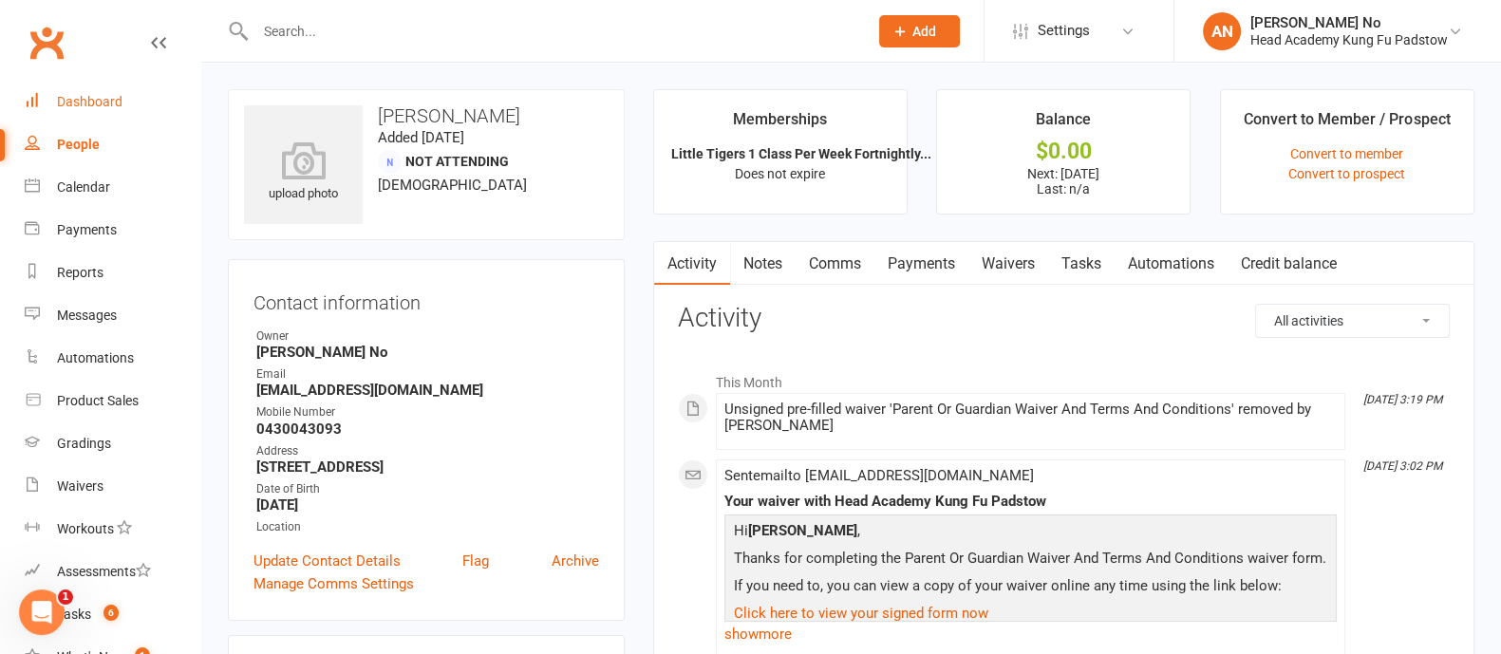
click at [104, 98] on div "Dashboard" at bounding box center [90, 101] width 66 height 15
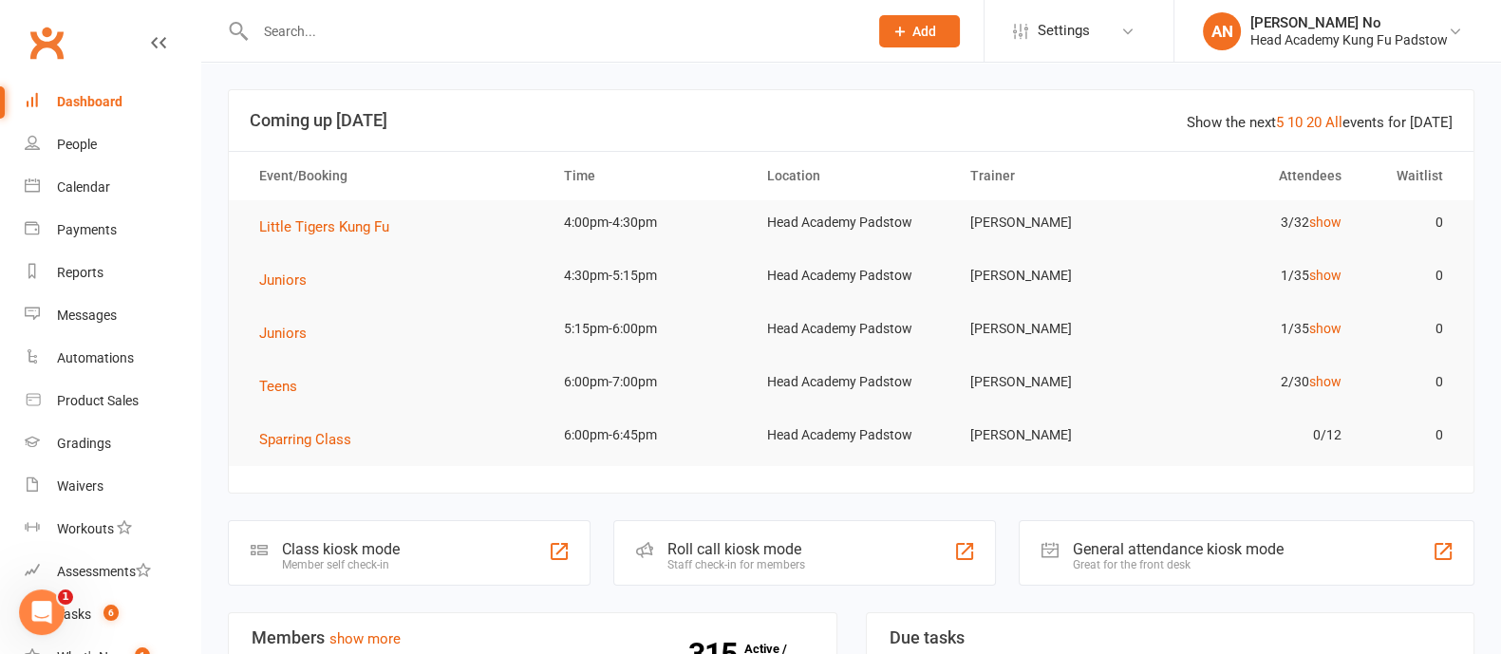
click at [99, 106] on div "Dashboard" at bounding box center [90, 101] width 66 height 15
